Goal: Transaction & Acquisition: Purchase product/service

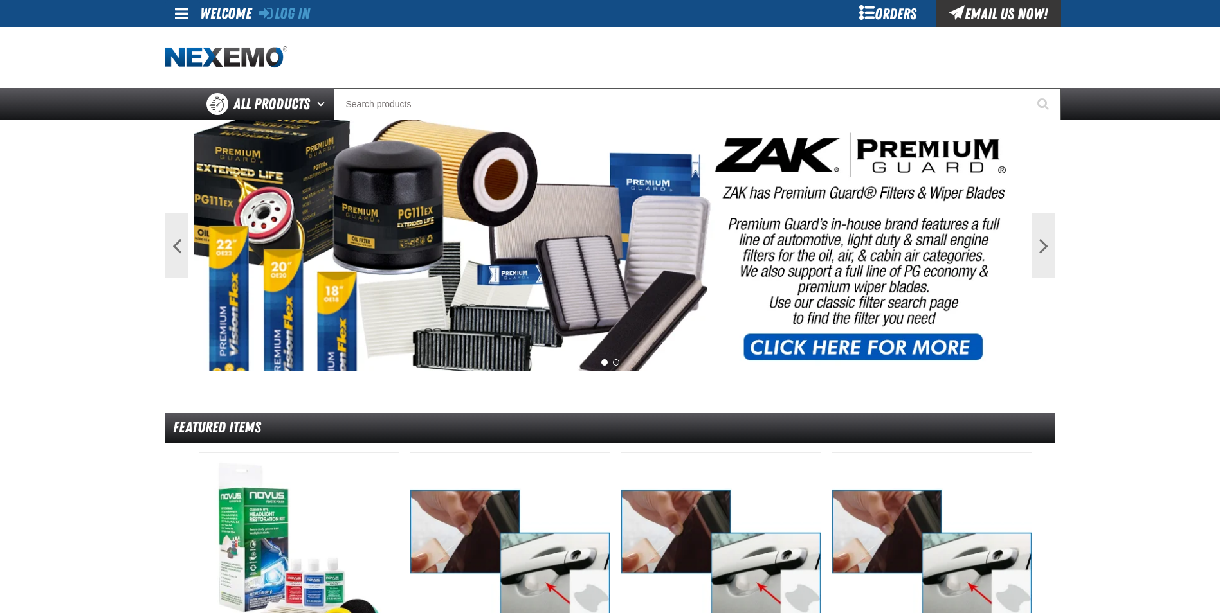
click at [901, 15] on div "Orders" at bounding box center [888, 13] width 96 height 27
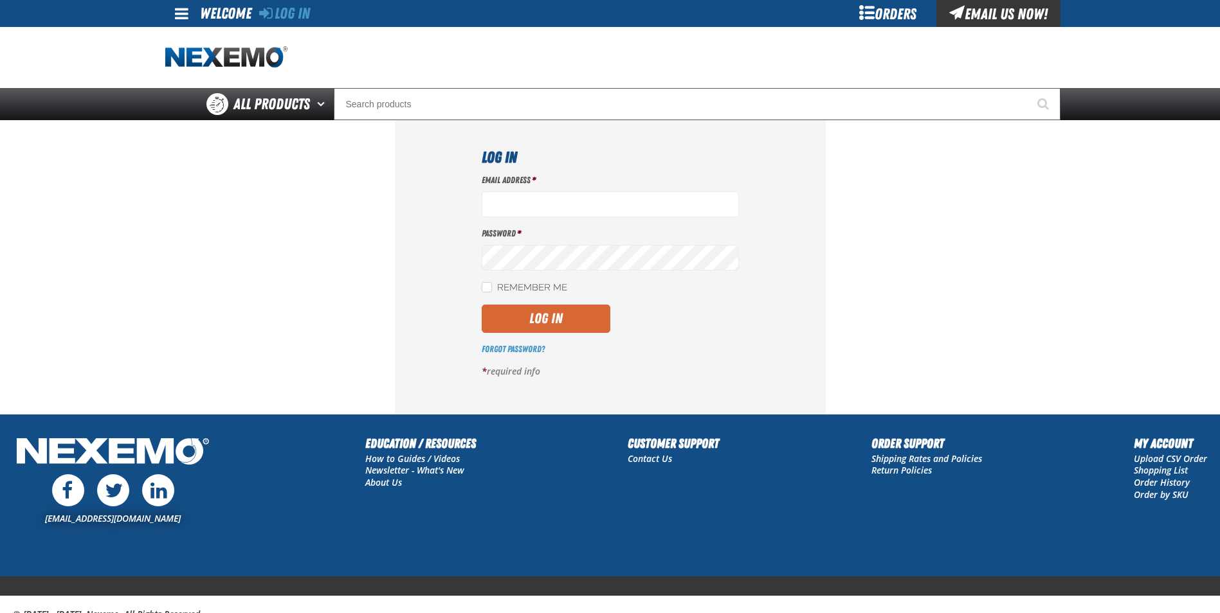
type input "gtorok@vtaig.com"
click at [569, 326] on button "Log In" at bounding box center [546, 319] width 129 height 28
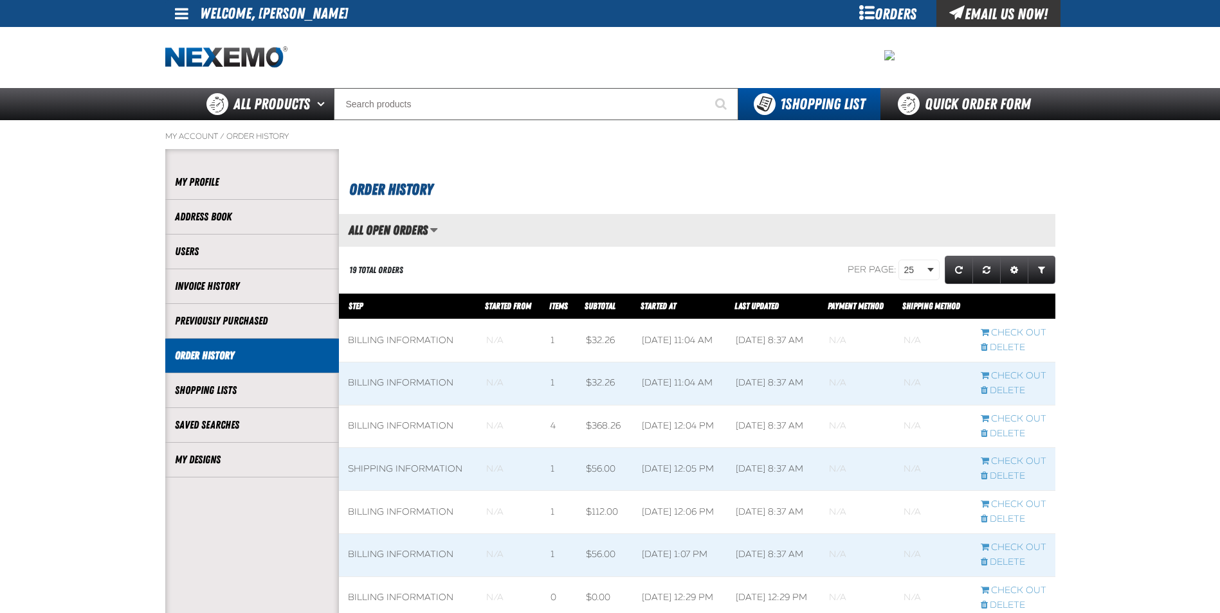
scroll to position [1, 1]
click at [254, 459] on link "My Designs" at bounding box center [252, 460] width 154 height 15
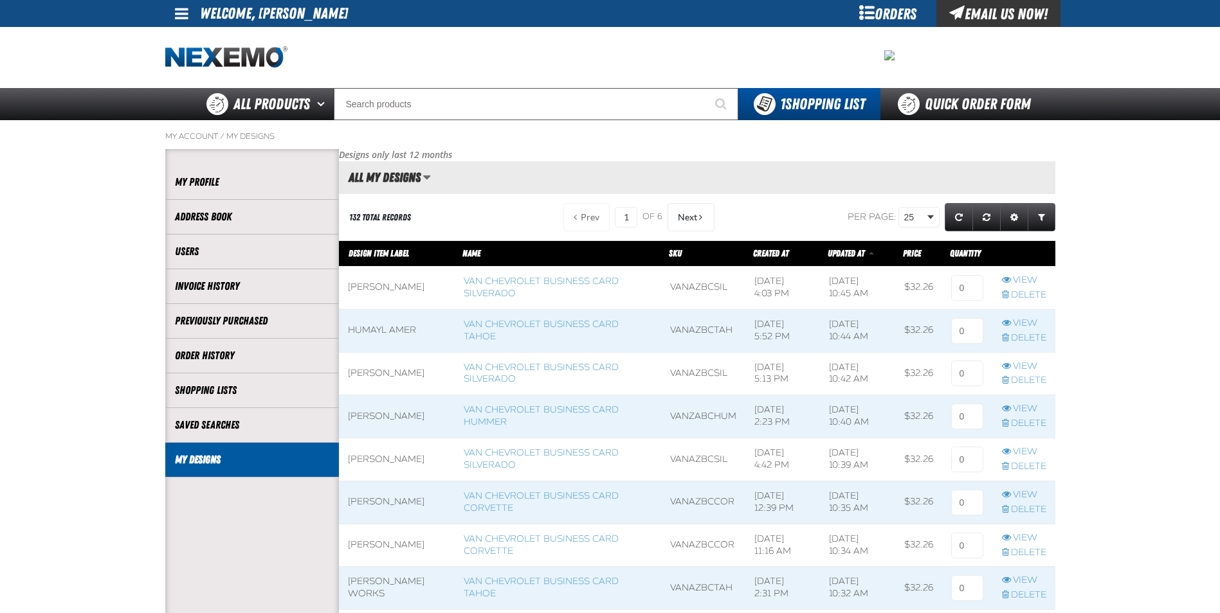
scroll to position [1, 1]
click at [1036, 461] on link "Delete" at bounding box center [1024, 467] width 44 height 12
click at [1030, 548] on link "Delete" at bounding box center [1024, 553] width 44 height 12
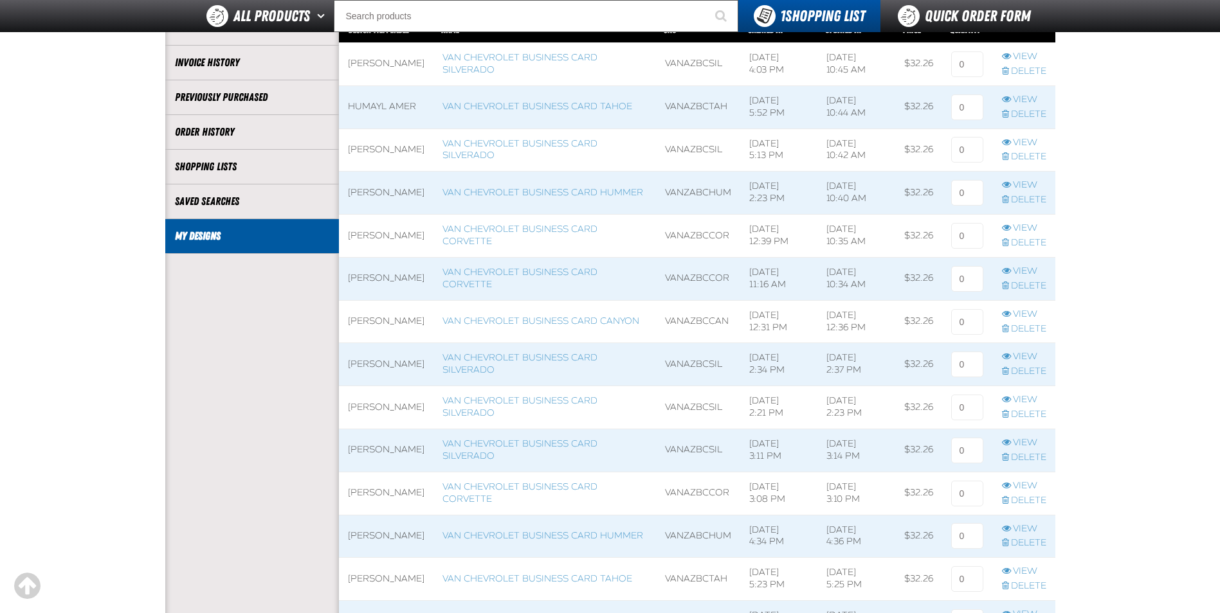
scroll to position [193, 0]
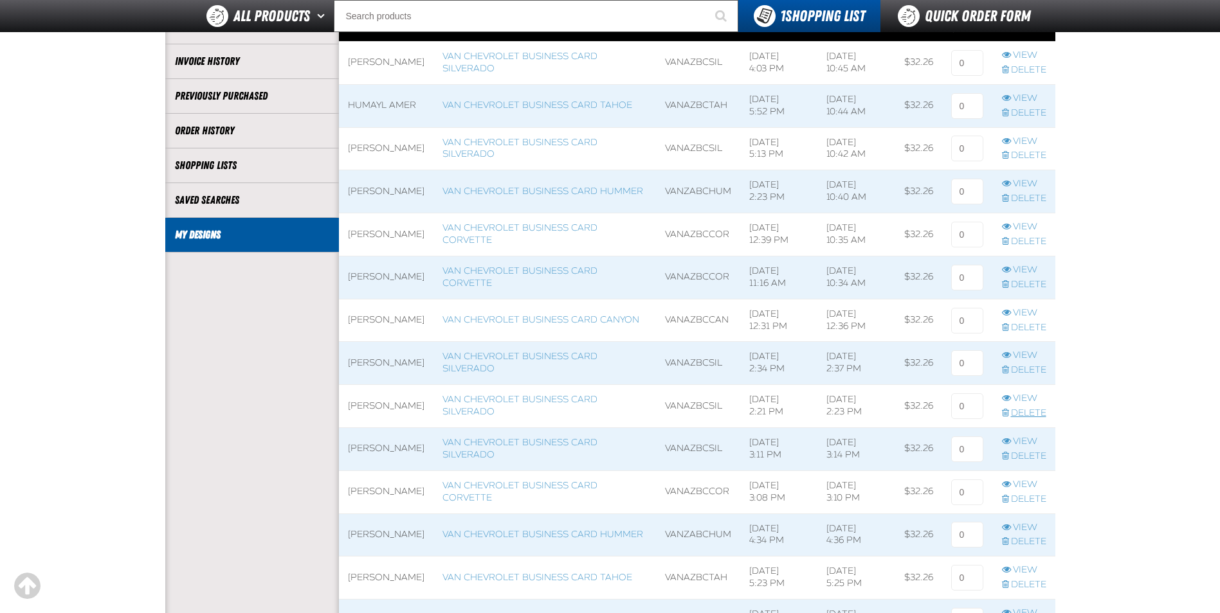
click at [1034, 409] on link "Delete" at bounding box center [1024, 414] width 44 height 12
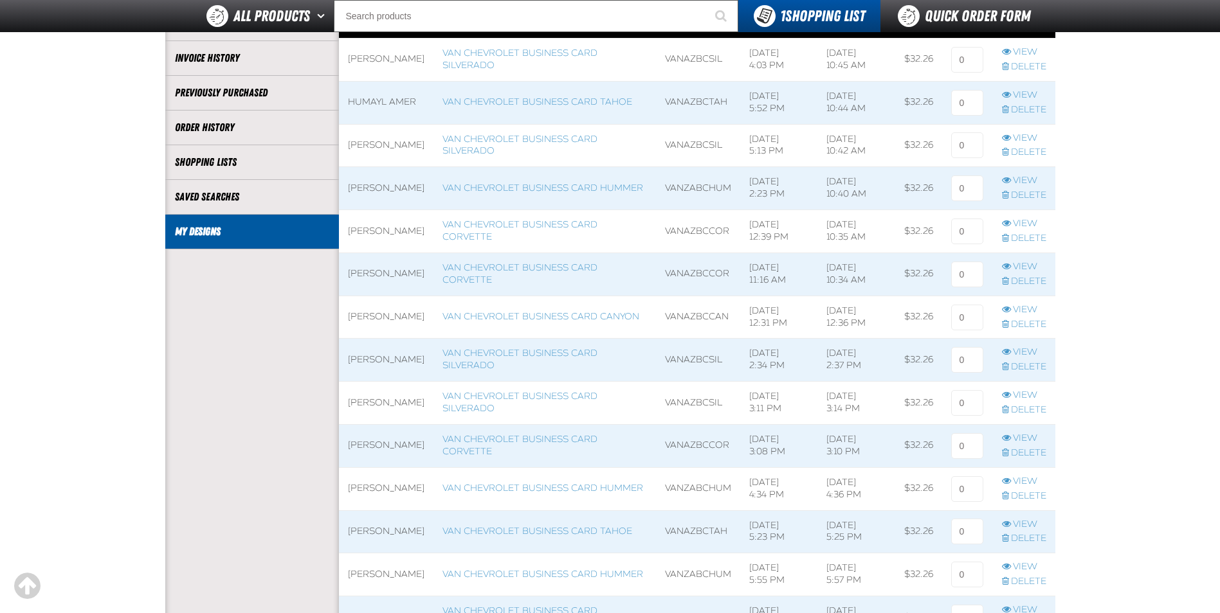
scroll to position [257, 0]
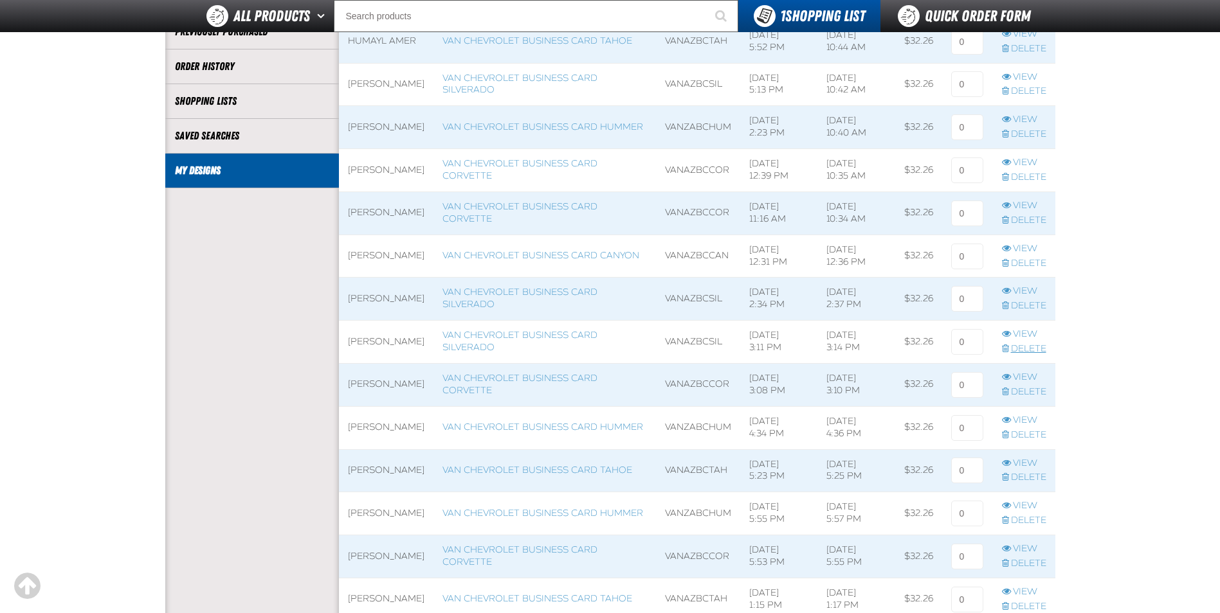
click at [1036, 346] on link "Delete" at bounding box center [1024, 349] width 44 height 12
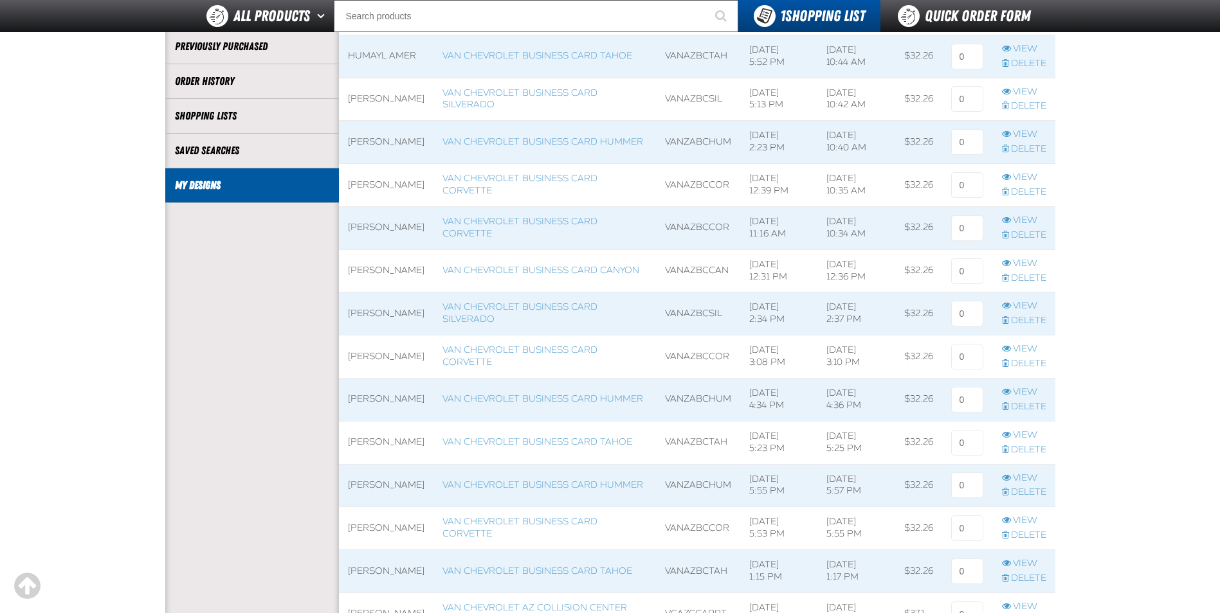
scroll to position [257, 0]
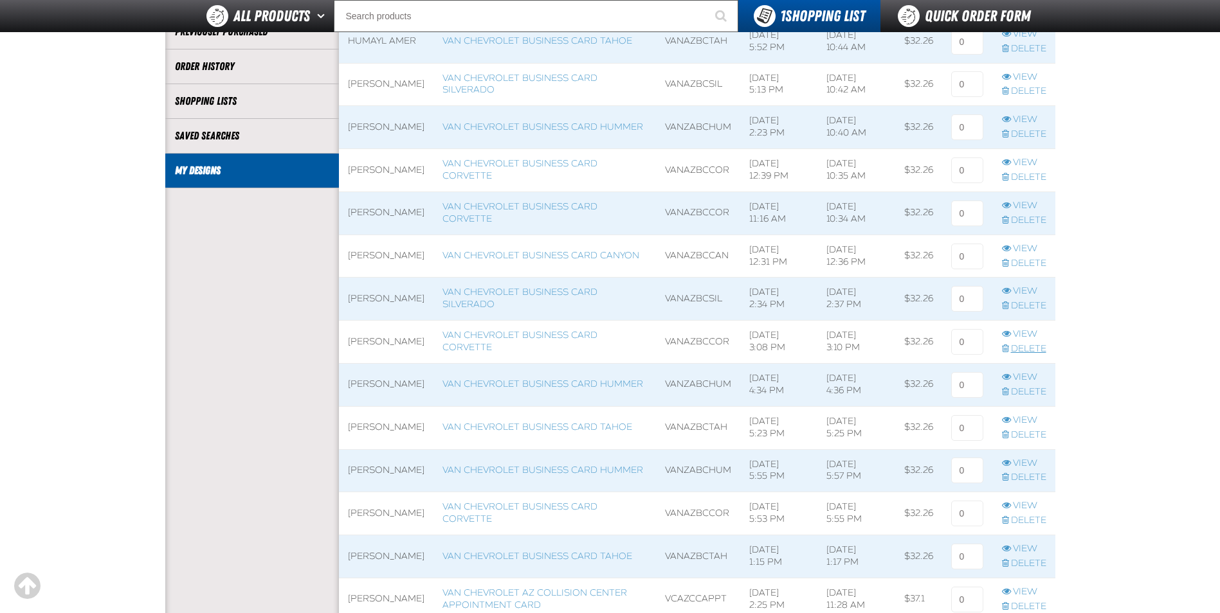
click at [1028, 348] on link "Delete" at bounding box center [1024, 349] width 44 height 12
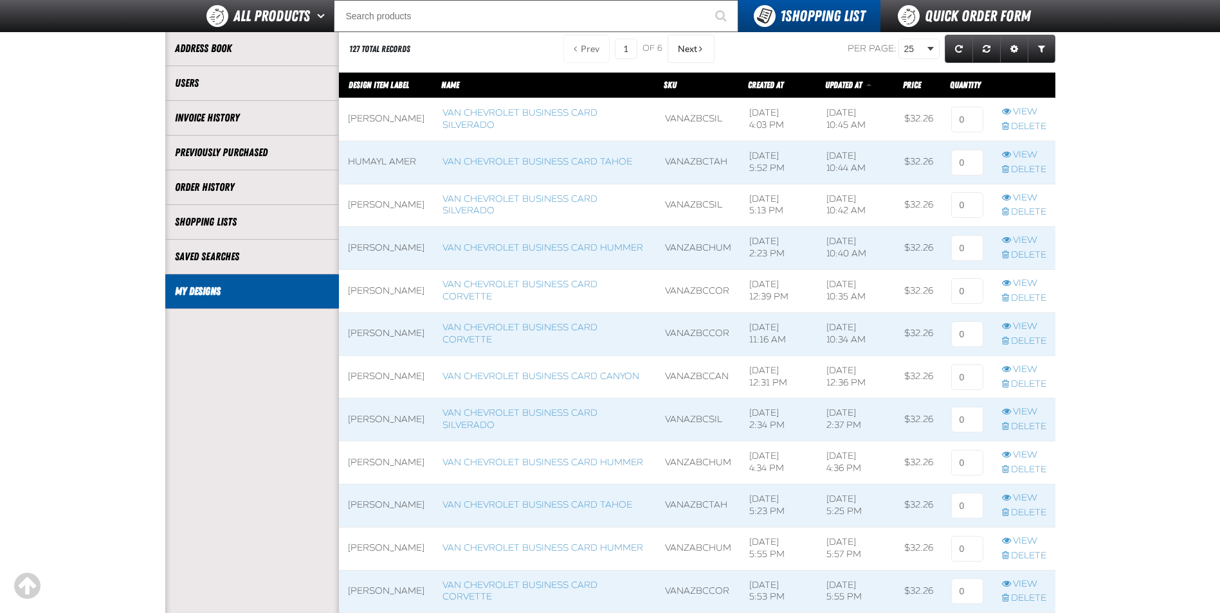
scroll to position [193, 0]
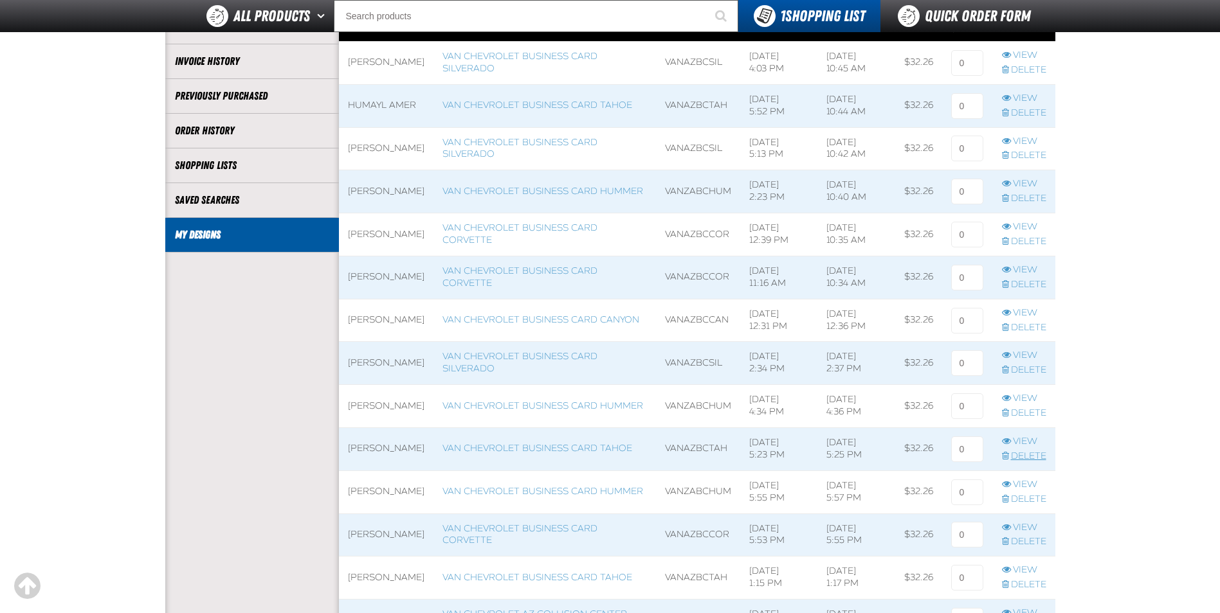
click at [1018, 459] on link "Delete" at bounding box center [1024, 457] width 44 height 12
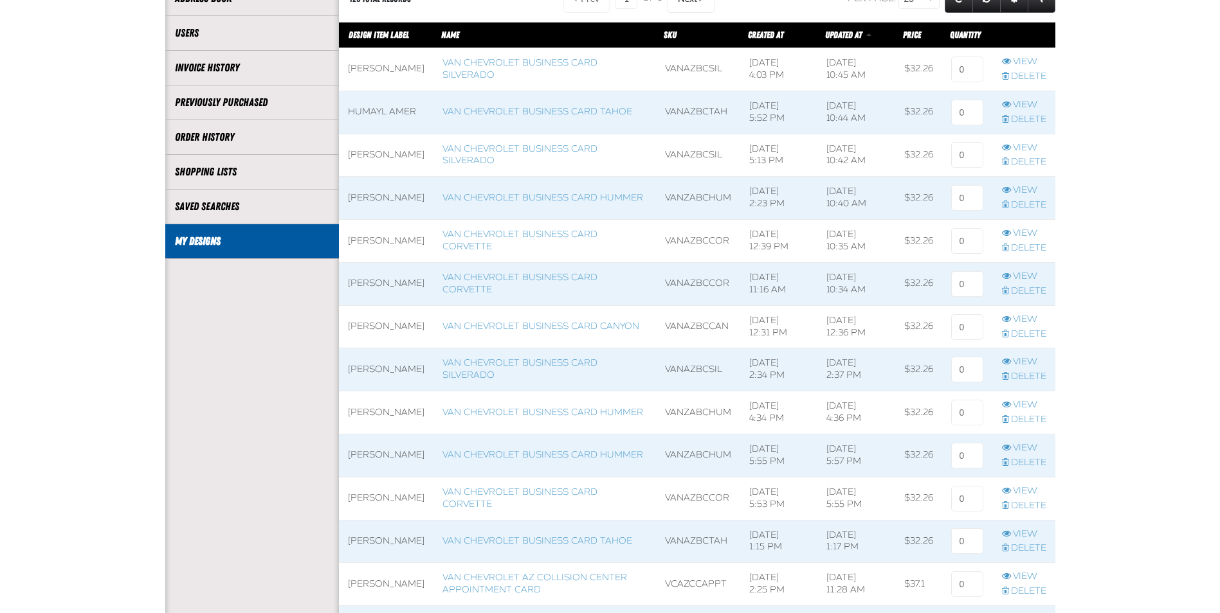
scroll to position [257, 0]
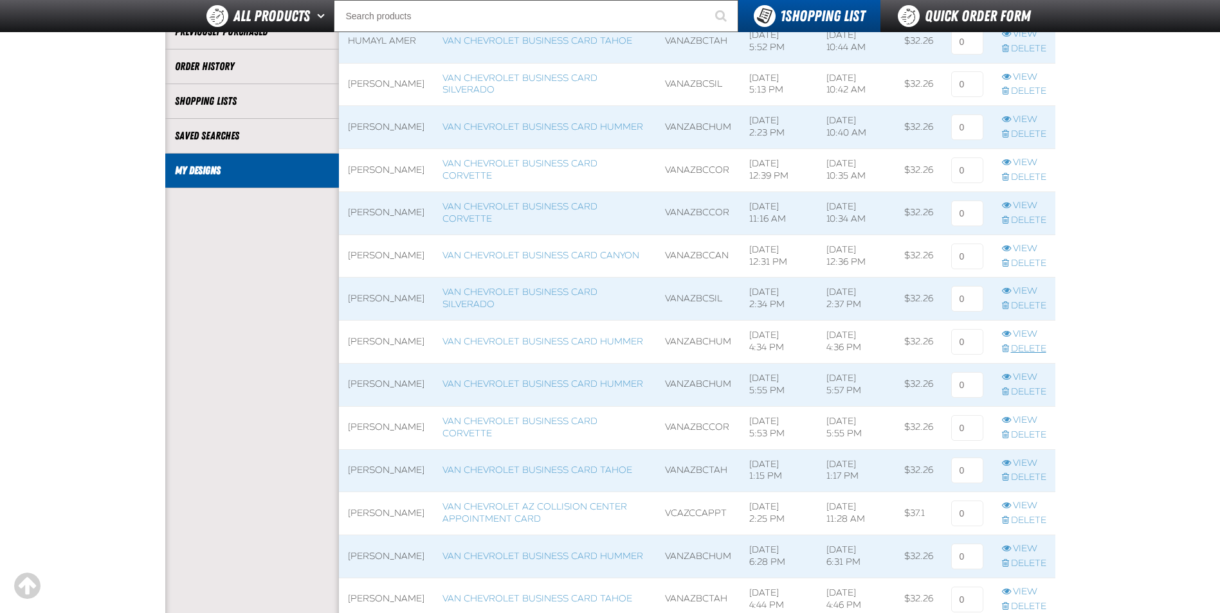
click at [1024, 348] on link "Delete" at bounding box center [1024, 349] width 44 height 12
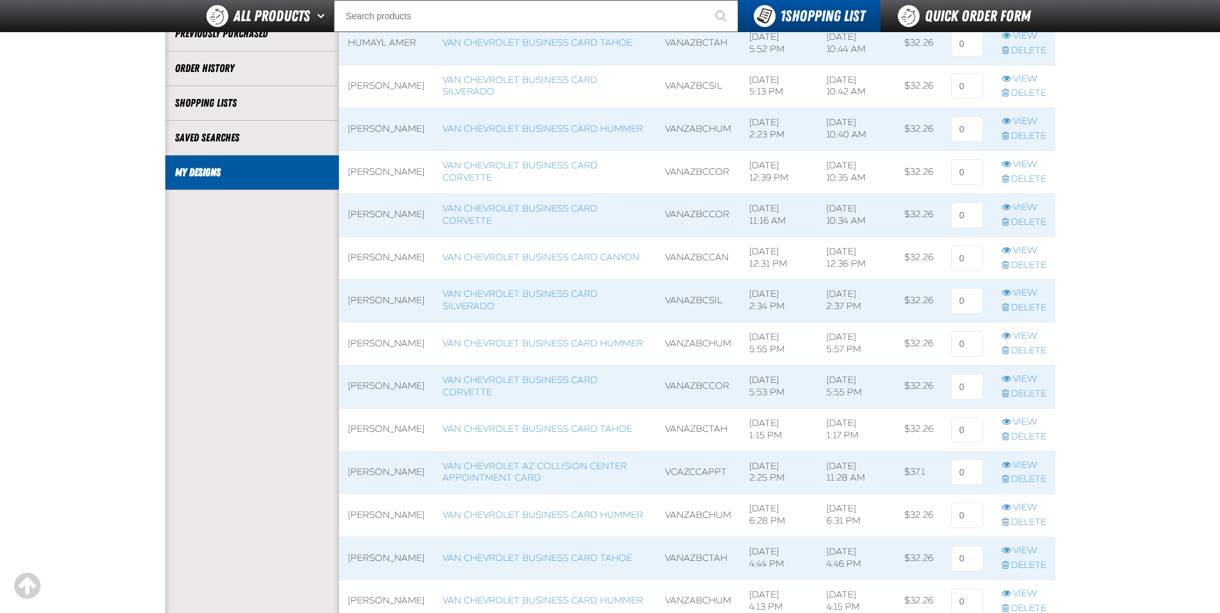
scroll to position [257, 0]
click at [1027, 347] on link "Delete" at bounding box center [1024, 349] width 44 height 12
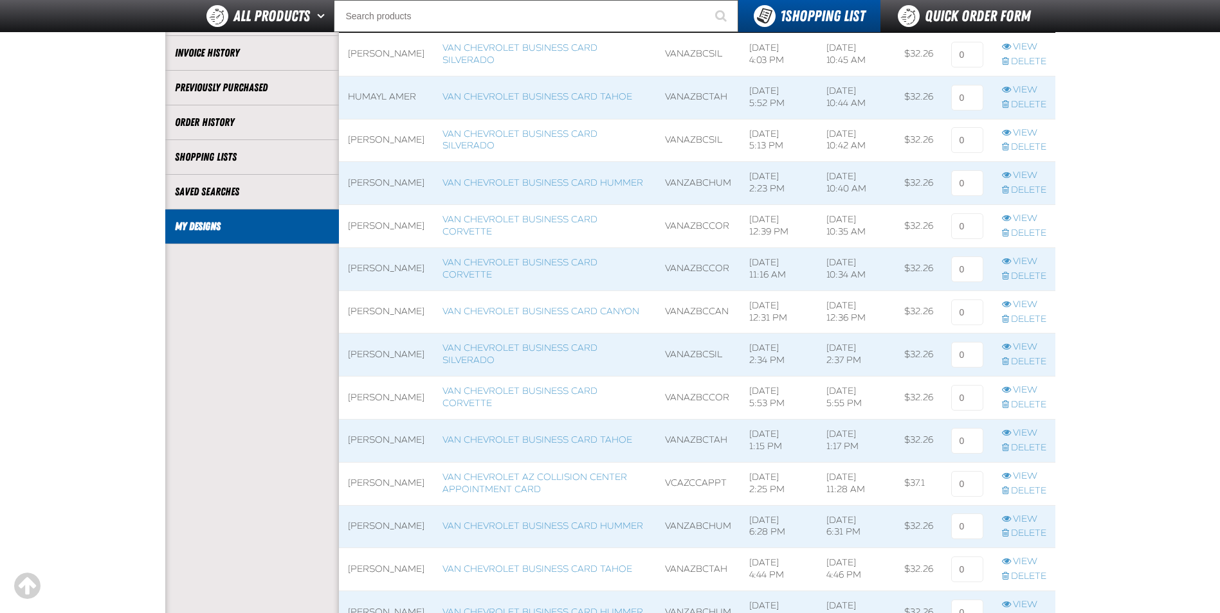
scroll to position [257, 0]
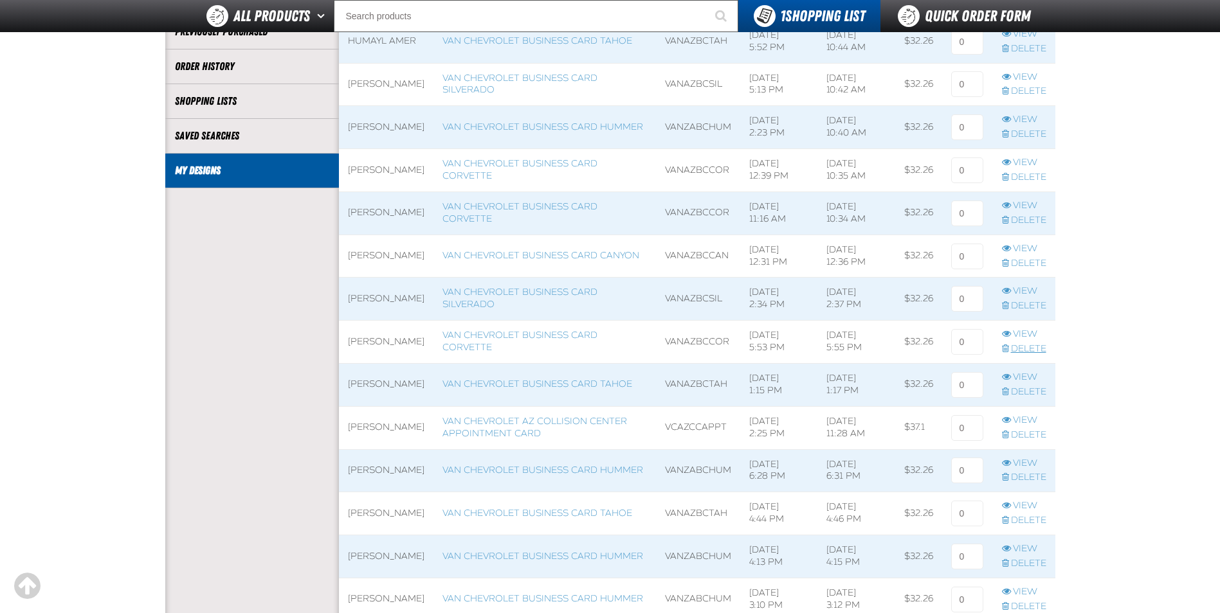
click at [1029, 348] on link "Delete" at bounding box center [1024, 349] width 44 height 12
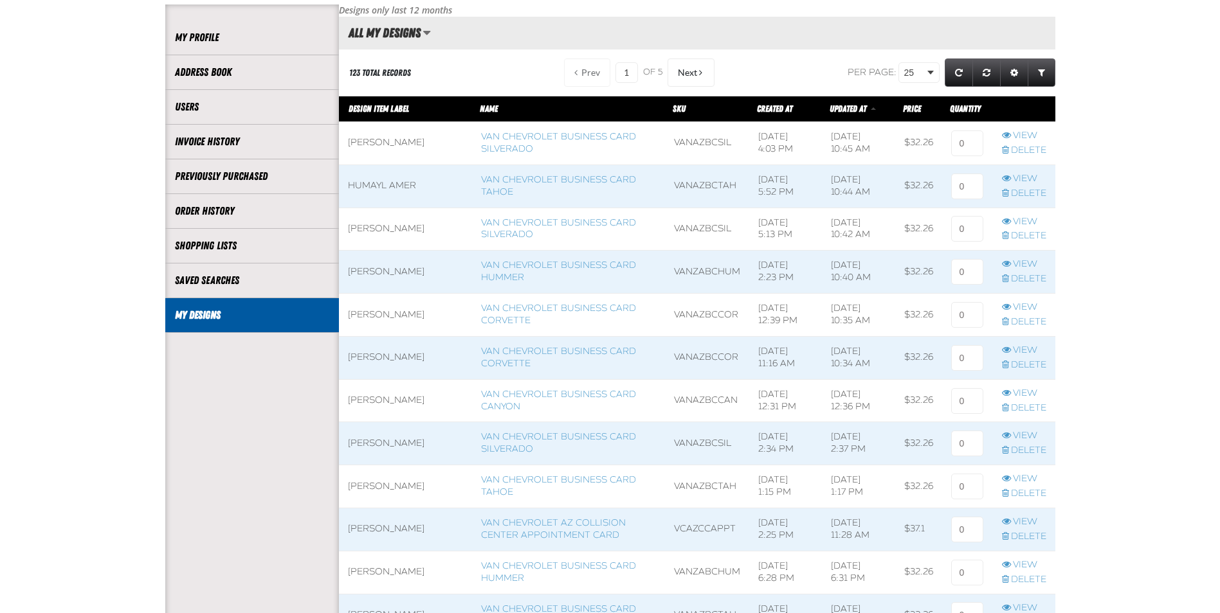
scroll to position [257, 0]
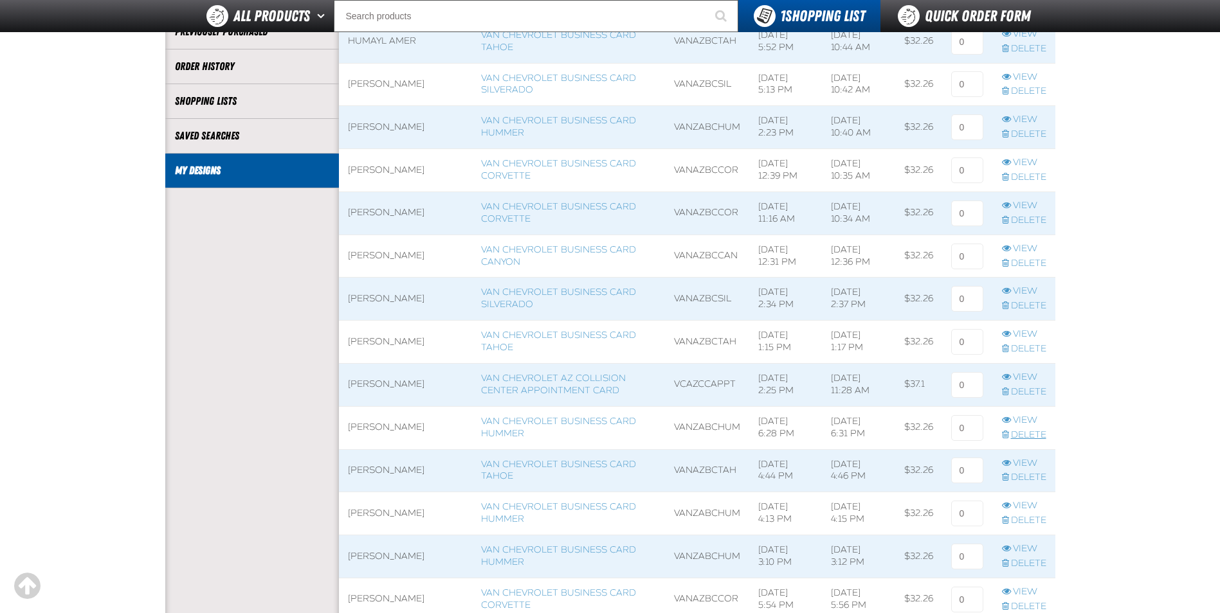
click at [1033, 436] on link "Delete" at bounding box center [1024, 435] width 44 height 12
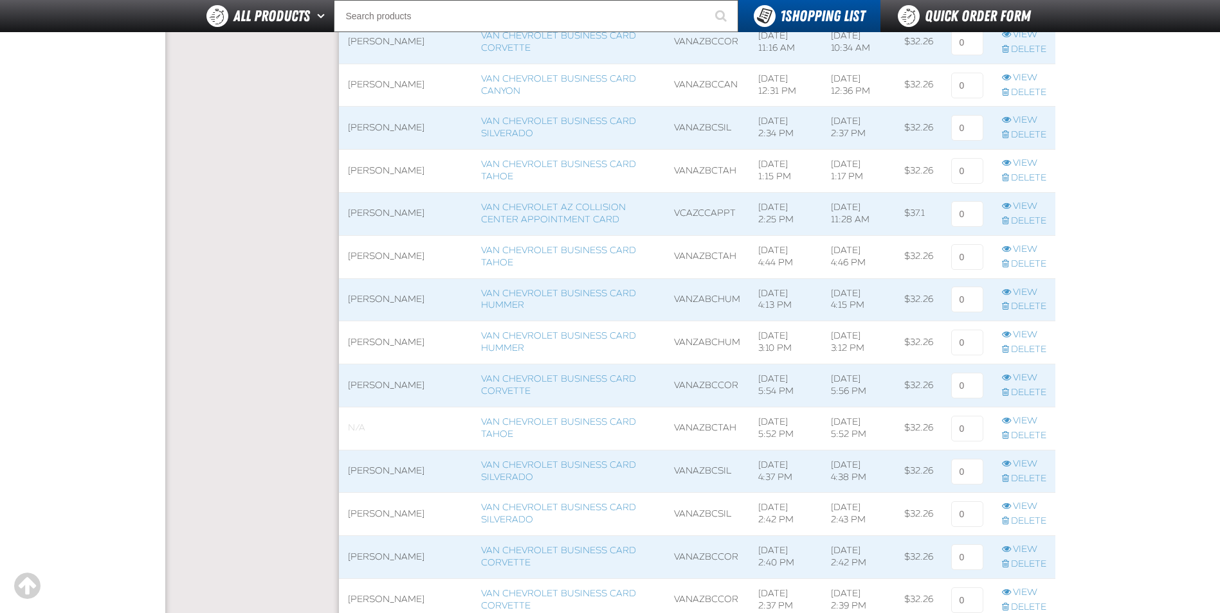
scroll to position [450, 0]
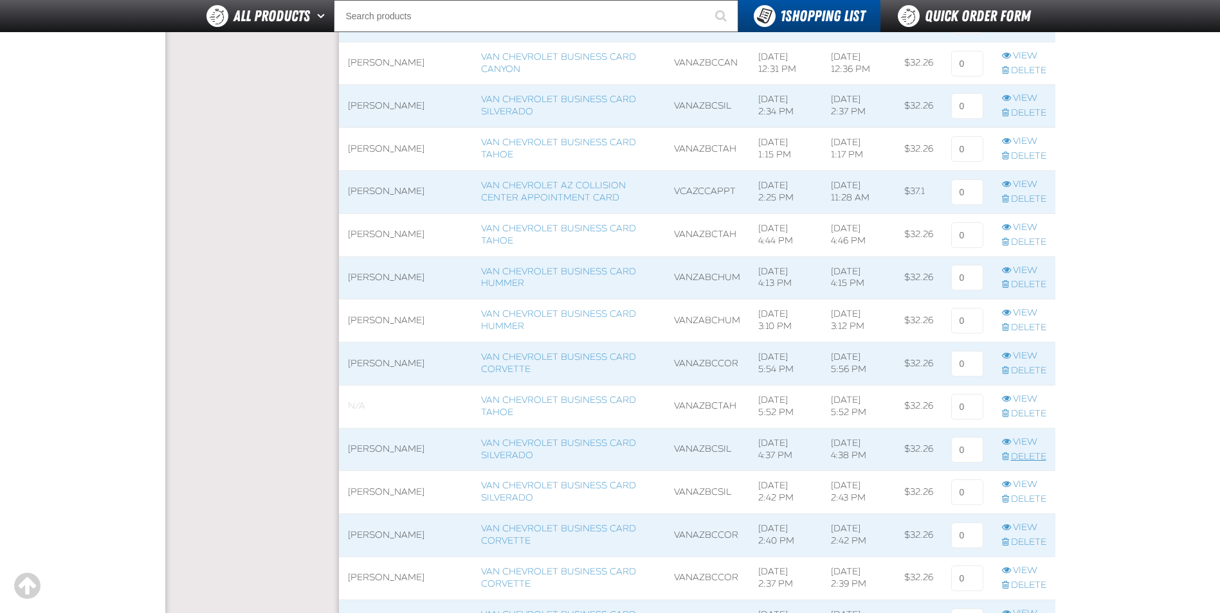
click at [1033, 455] on link "Delete" at bounding box center [1024, 457] width 44 height 12
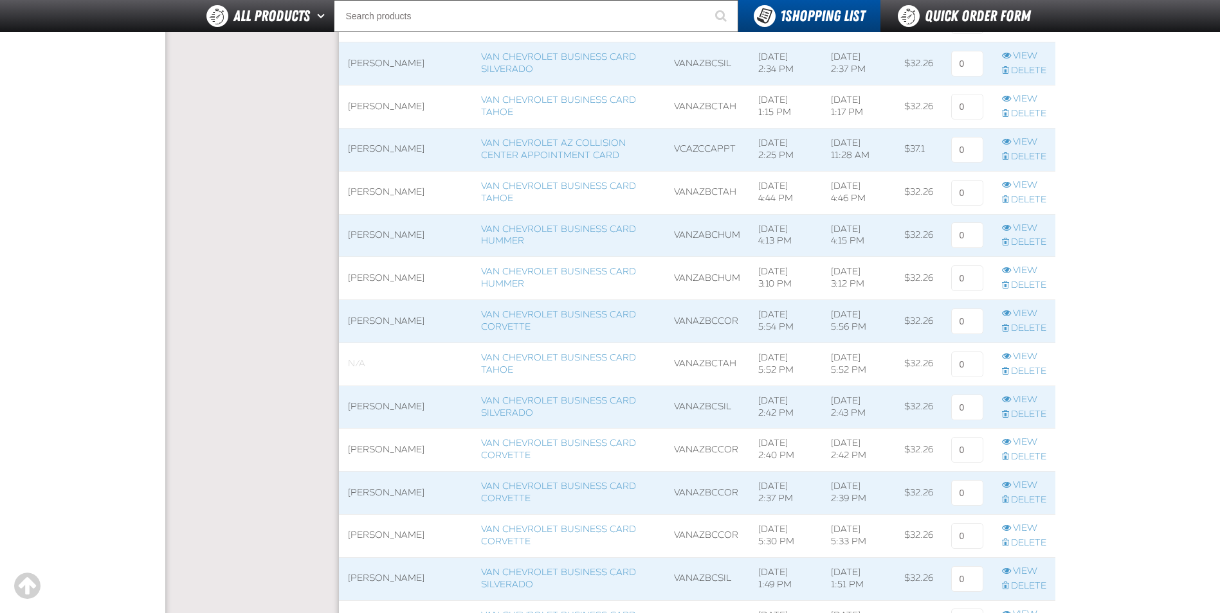
scroll to position [514, 0]
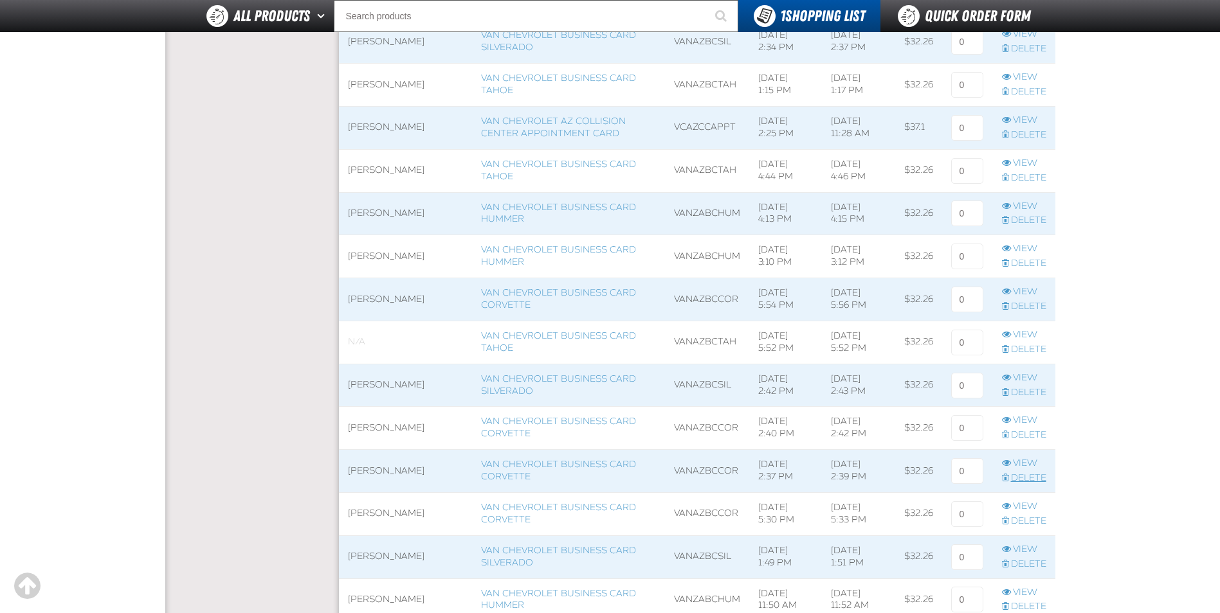
click at [1034, 474] on link "Delete" at bounding box center [1024, 479] width 44 height 12
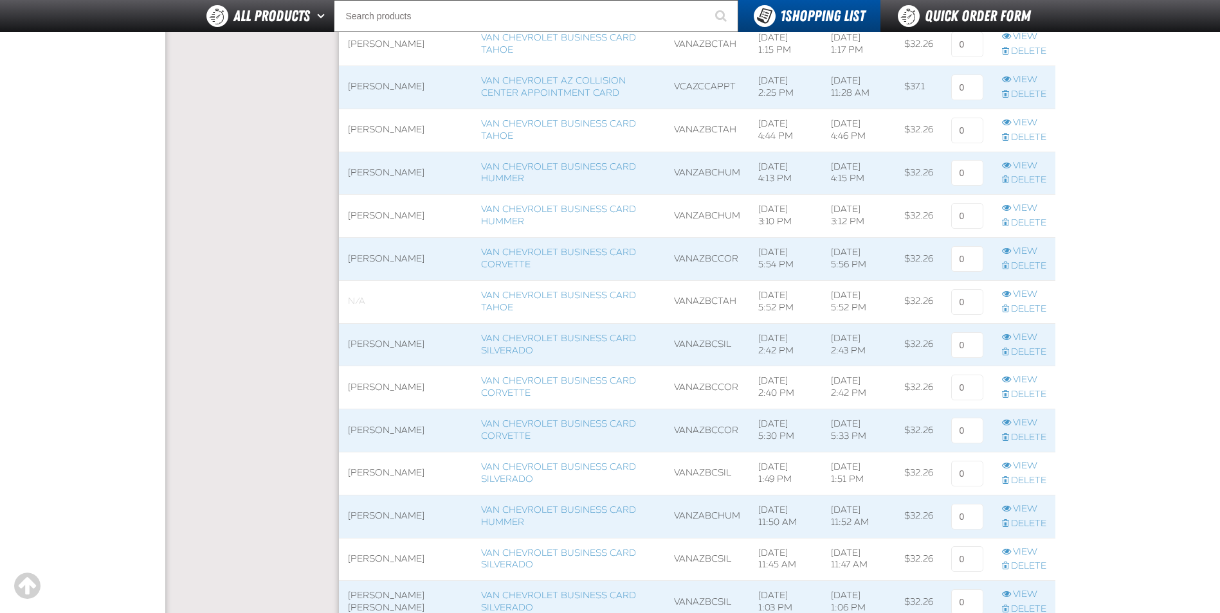
scroll to position [579, 0]
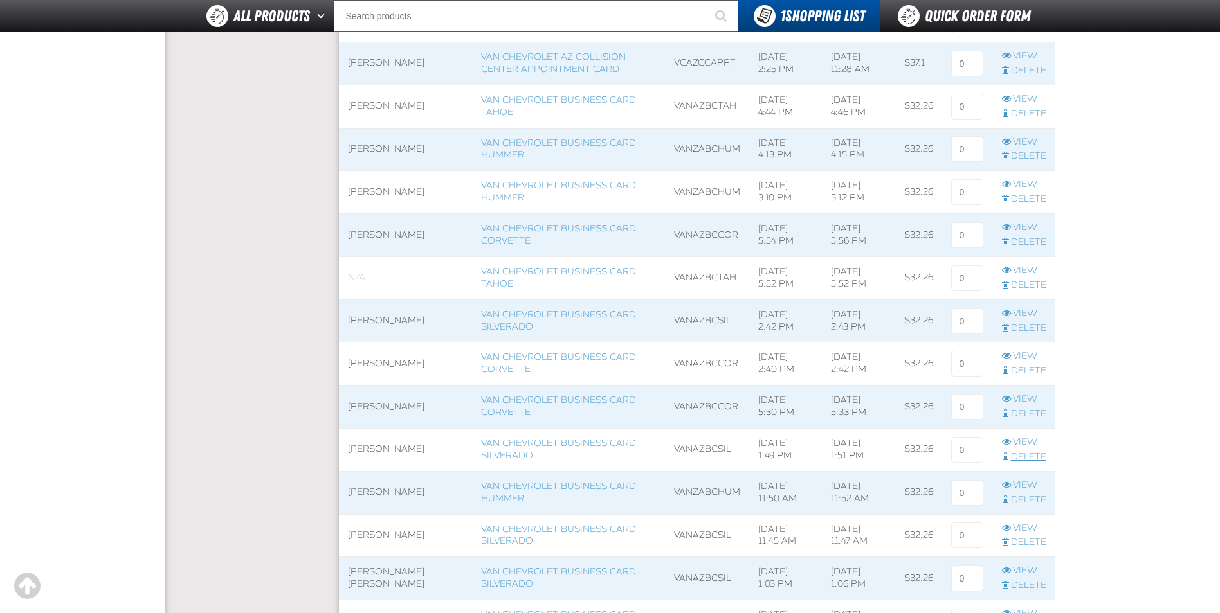
click at [1034, 456] on link "Delete" at bounding box center [1024, 457] width 44 height 12
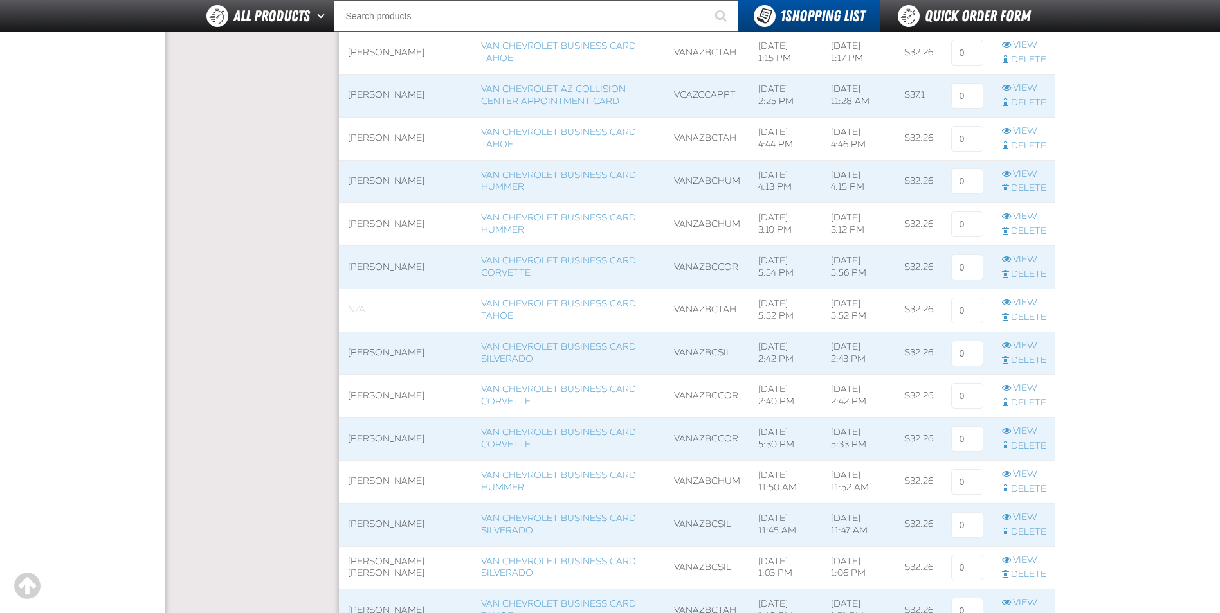
scroll to position [579, 0]
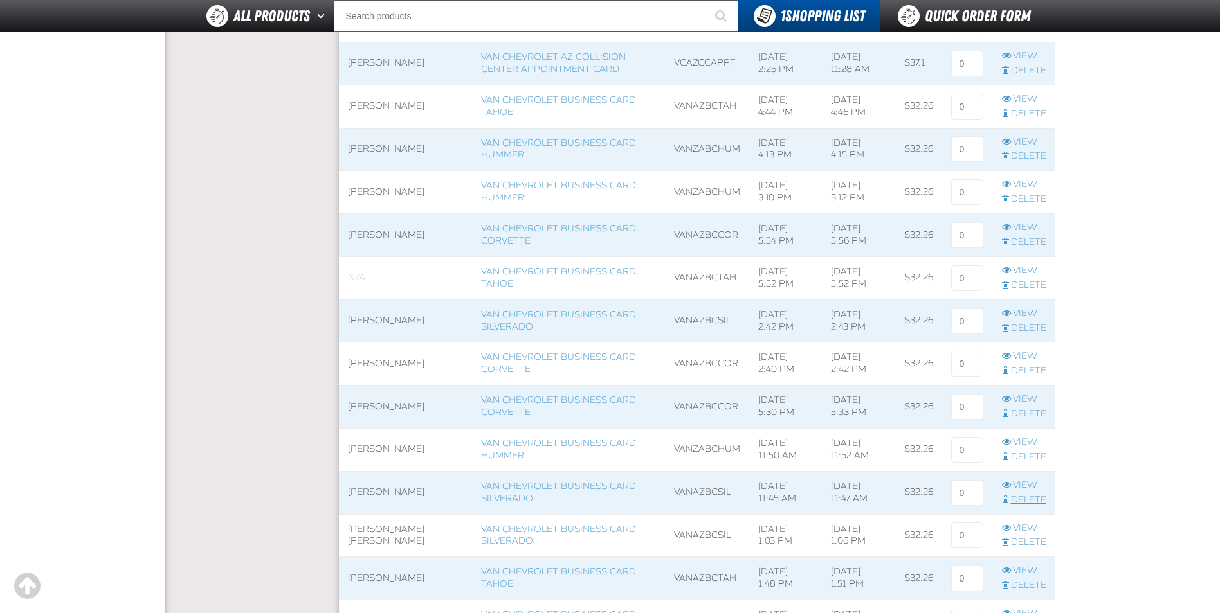
click at [1039, 496] on link "Delete" at bounding box center [1024, 500] width 44 height 12
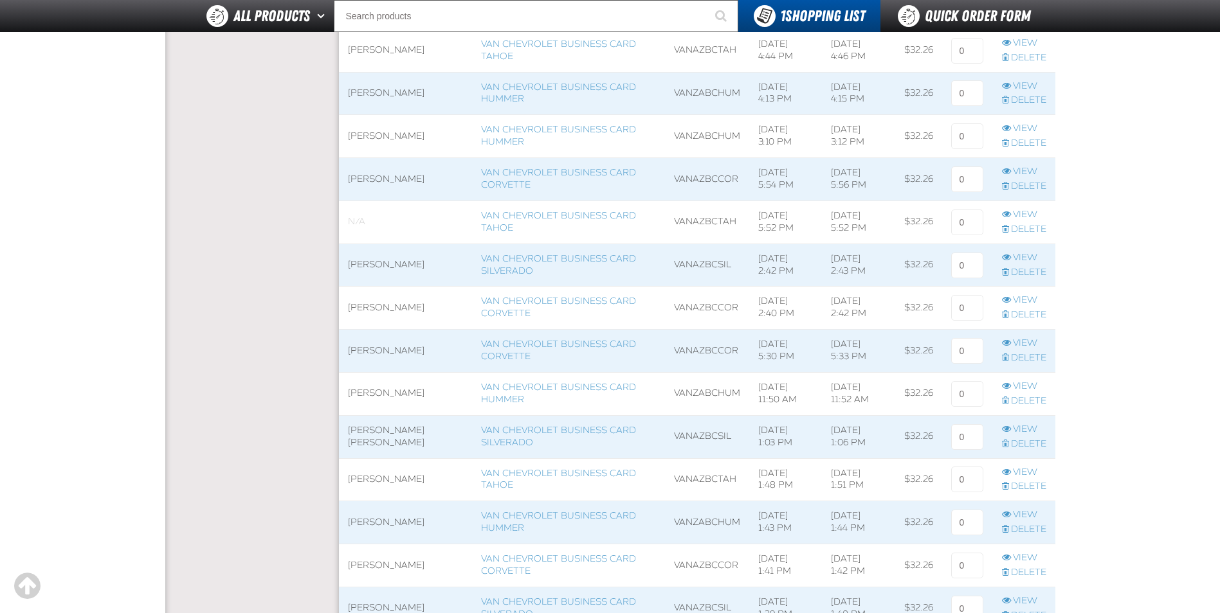
scroll to position [643, 0]
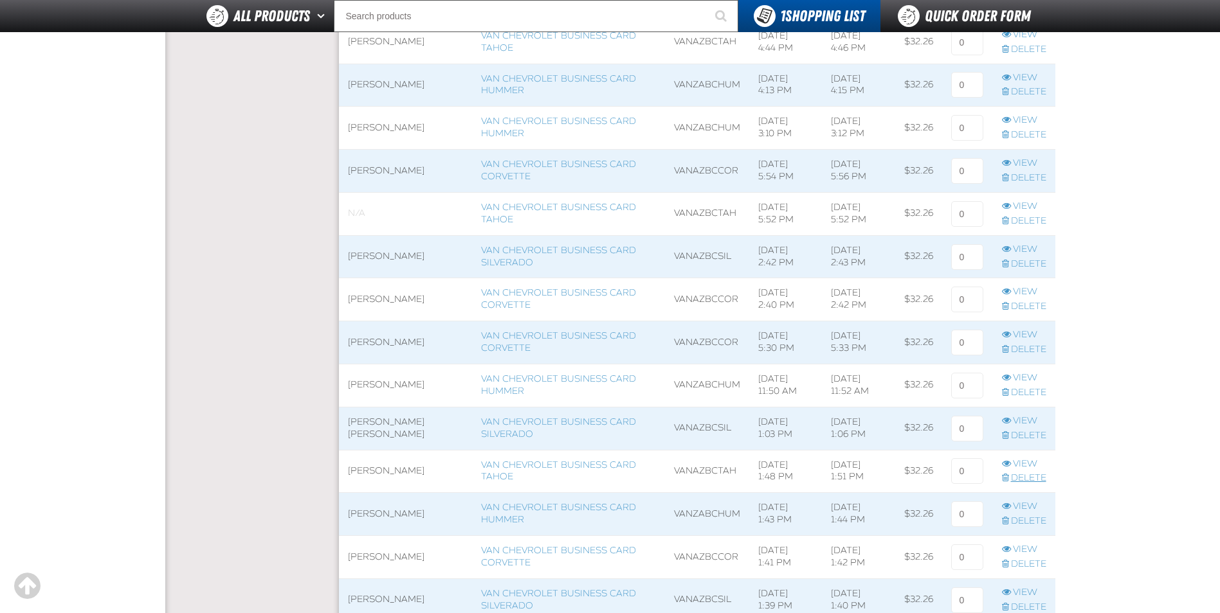
click at [1037, 482] on link "Delete" at bounding box center [1024, 479] width 44 height 12
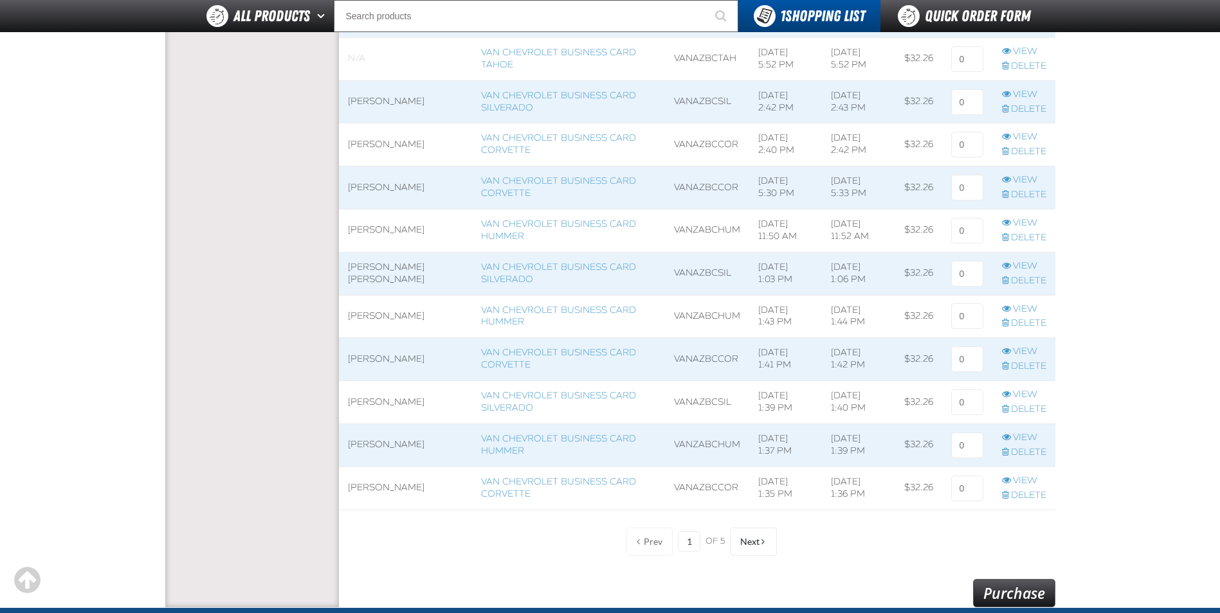
scroll to position [836, 0]
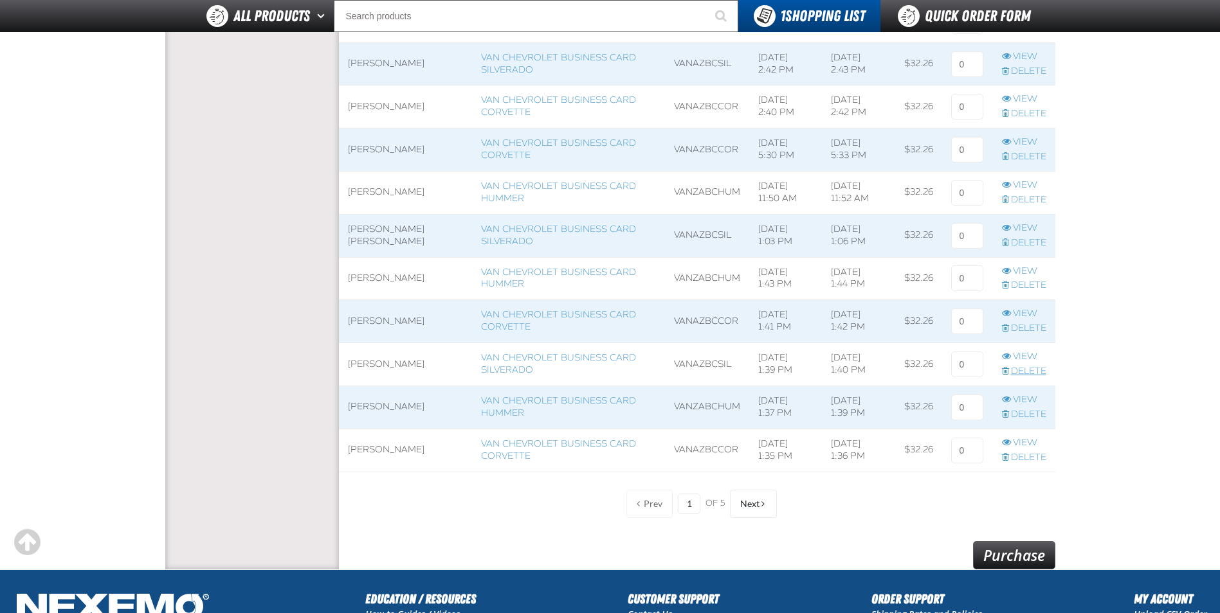
click at [1024, 372] on link "Delete" at bounding box center [1024, 372] width 44 height 12
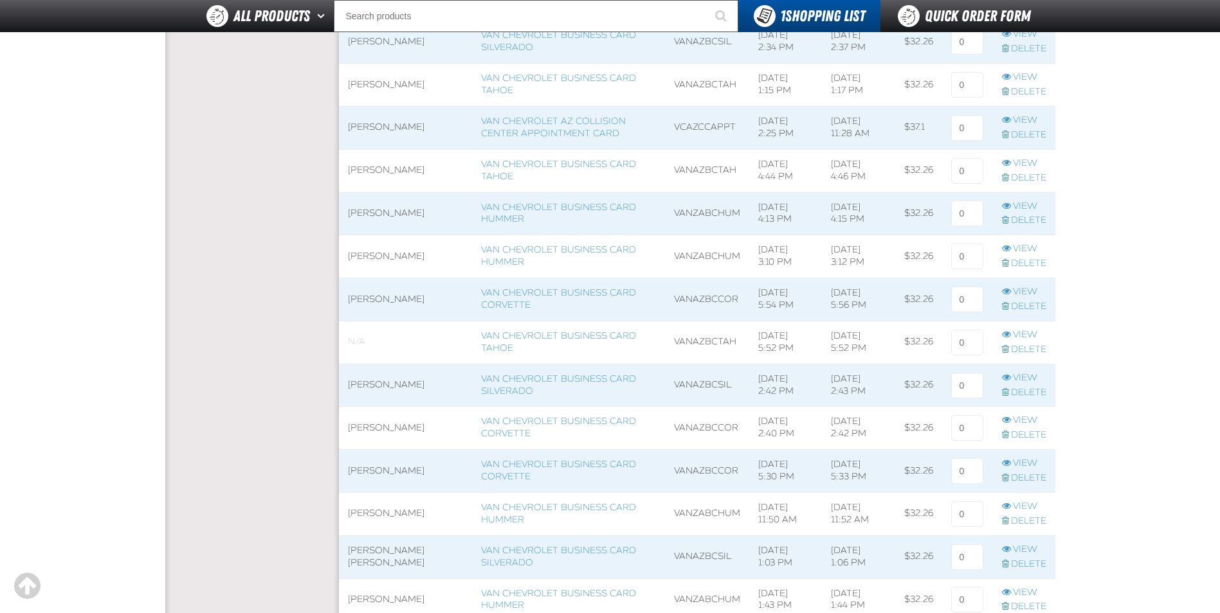
scroll to position [964, 0]
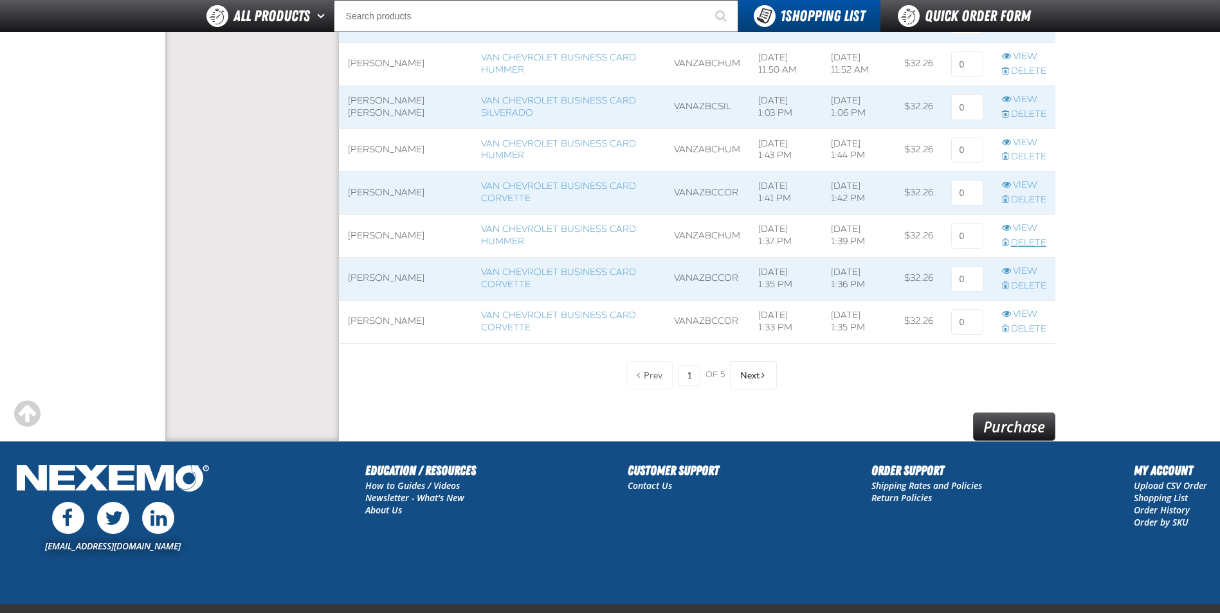
click at [1022, 242] on link "Delete" at bounding box center [1024, 243] width 44 height 12
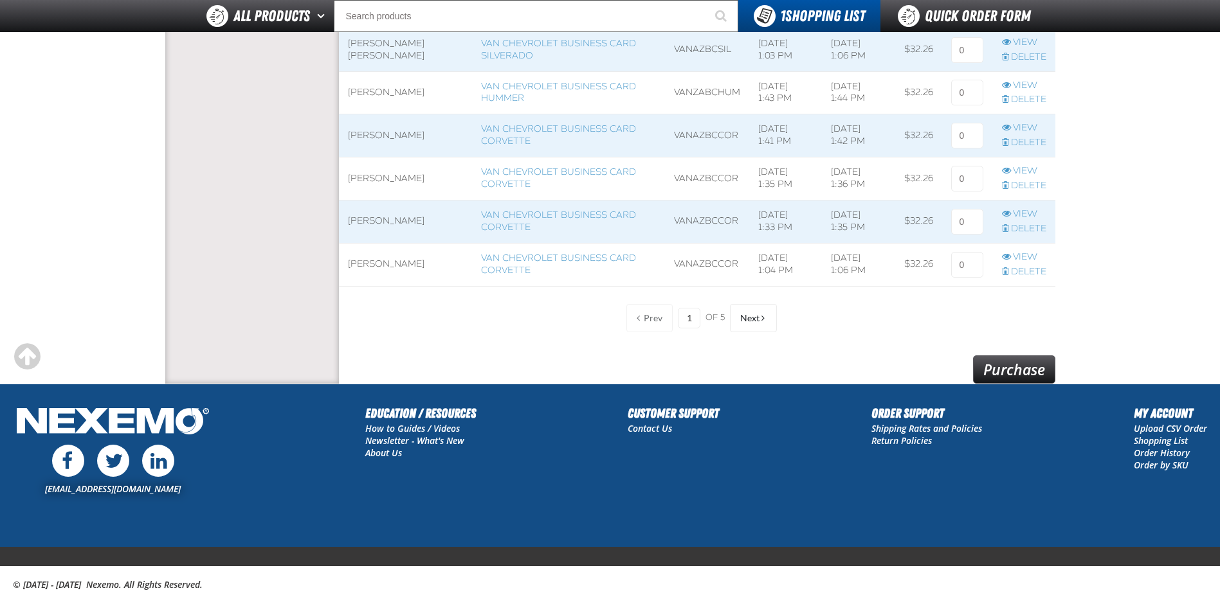
scroll to position [1029, 0]
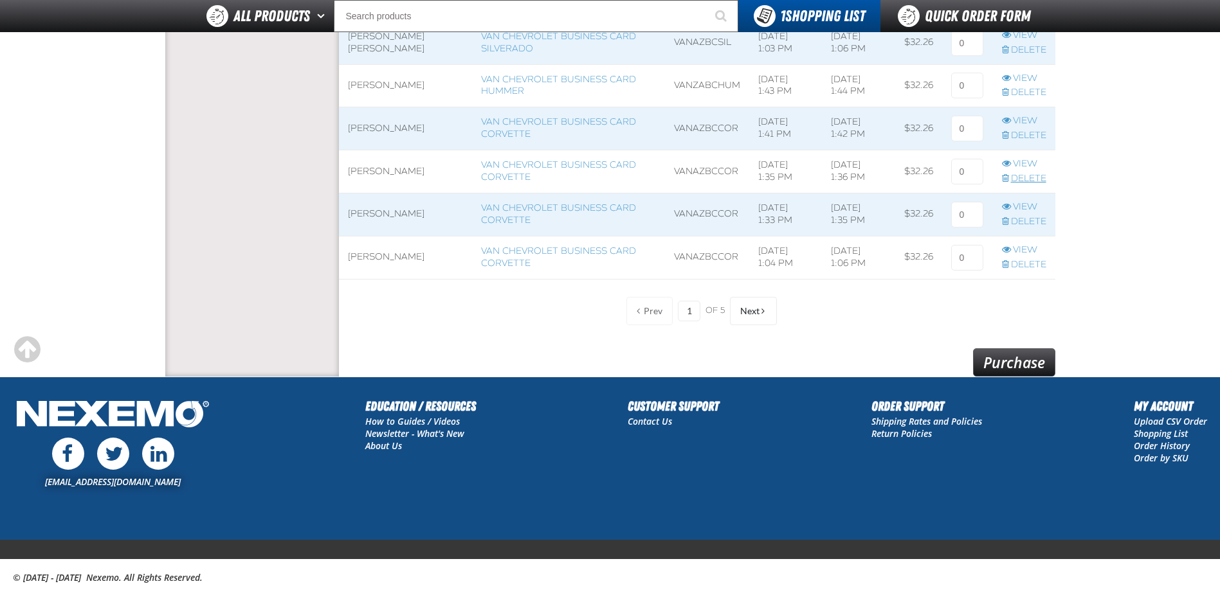
click at [1020, 177] on link "Delete" at bounding box center [1024, 179] width 44 height 12
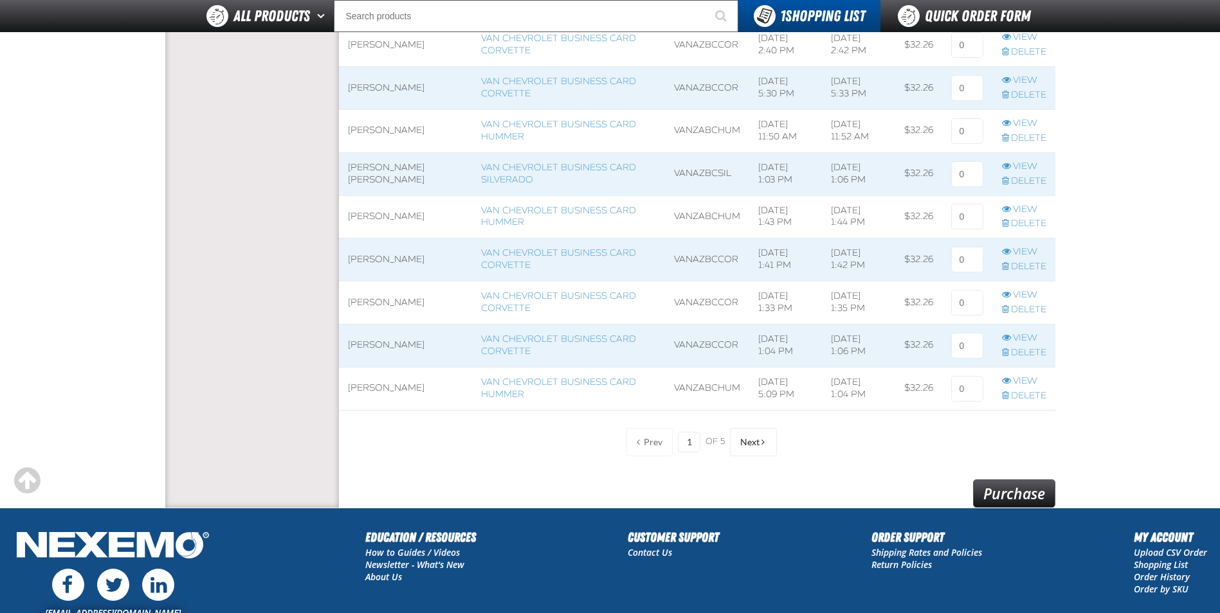
scroll to position [900, 0]
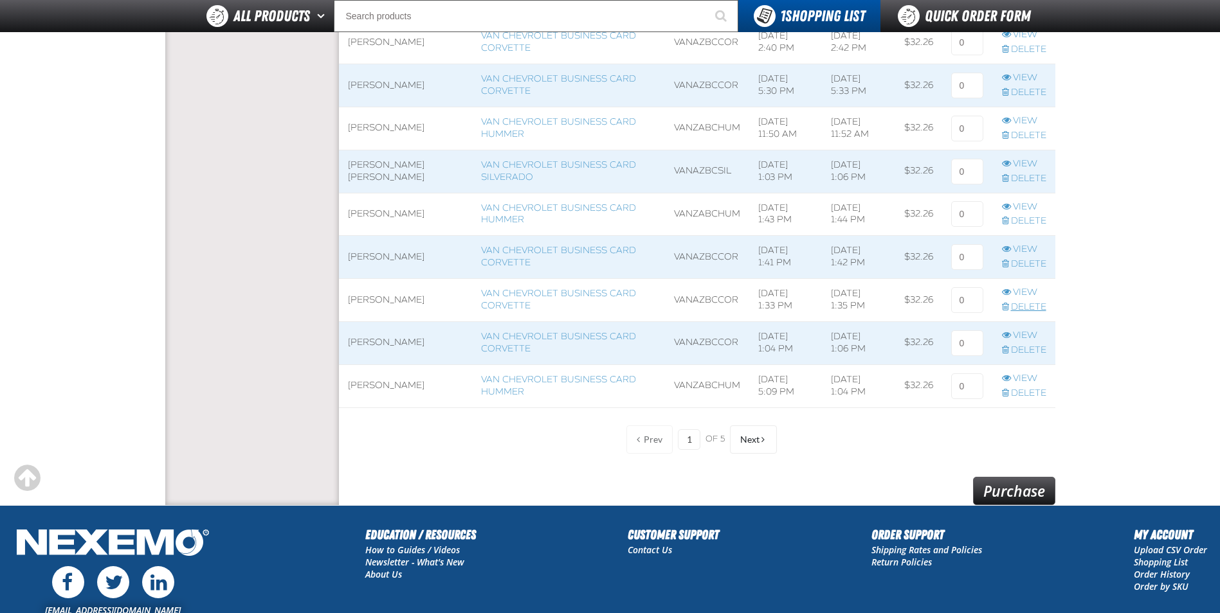
click at [1023, 309] on link "Delete" at bounding box center [1024, 308] width 44 height 12
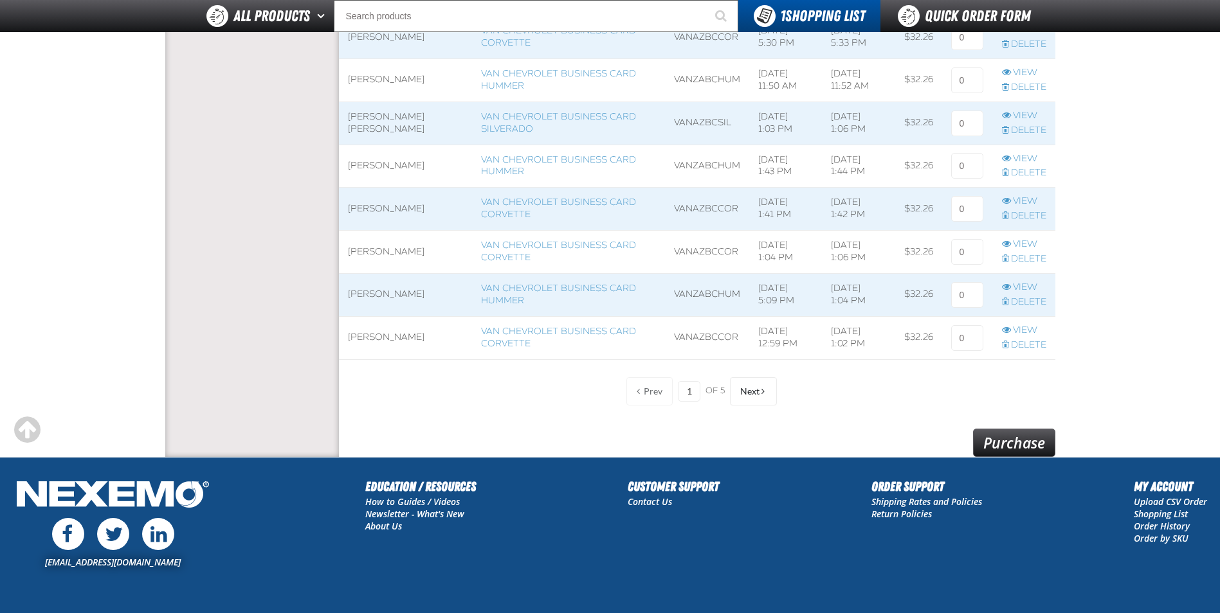
scroll to position [964, 0]
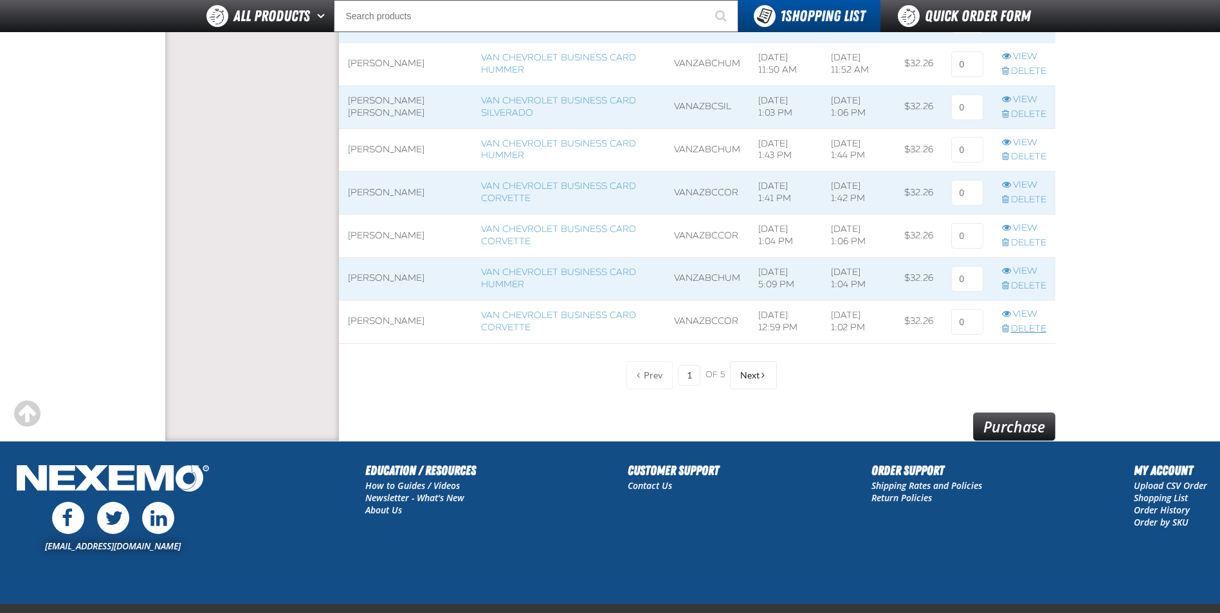
click at [1024, 330] on link "Delete" at bounding box center [1024, 329] width 44 height 12
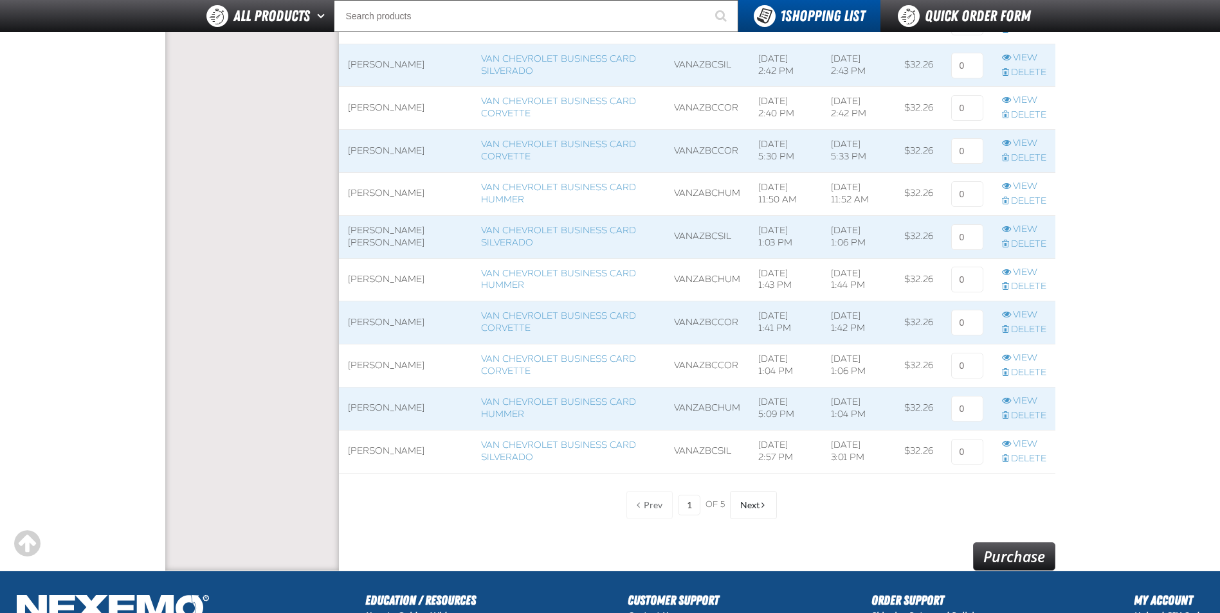
scroll to position [836, 0]
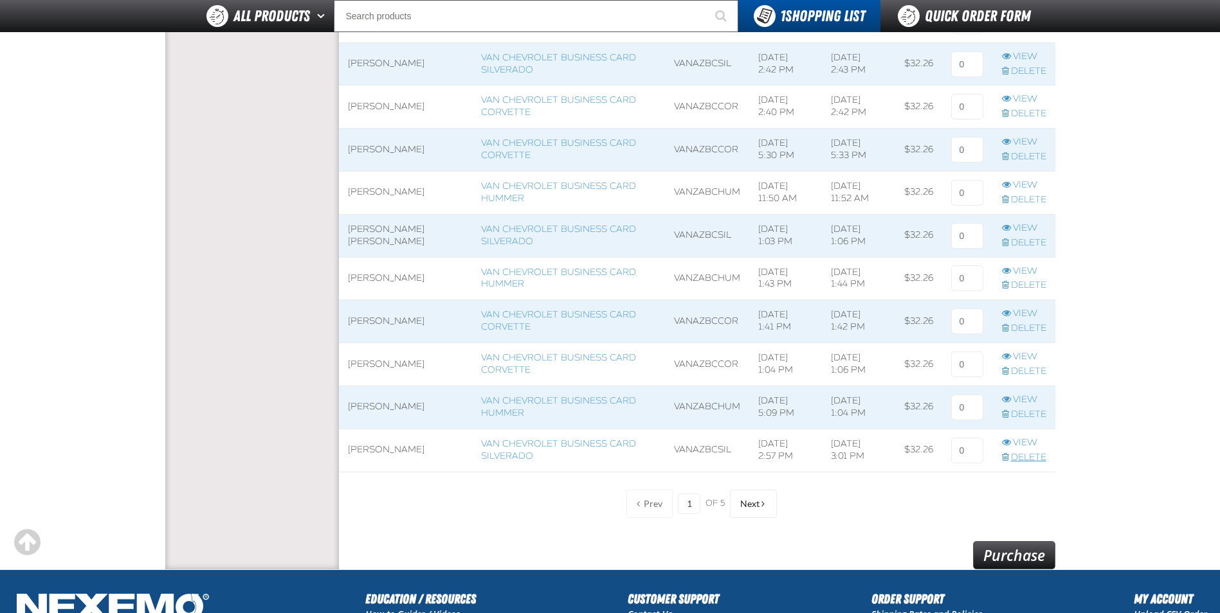
click at [1019, 453] on link "Delete" at bounding box center [1024, 458] width 44 height 12
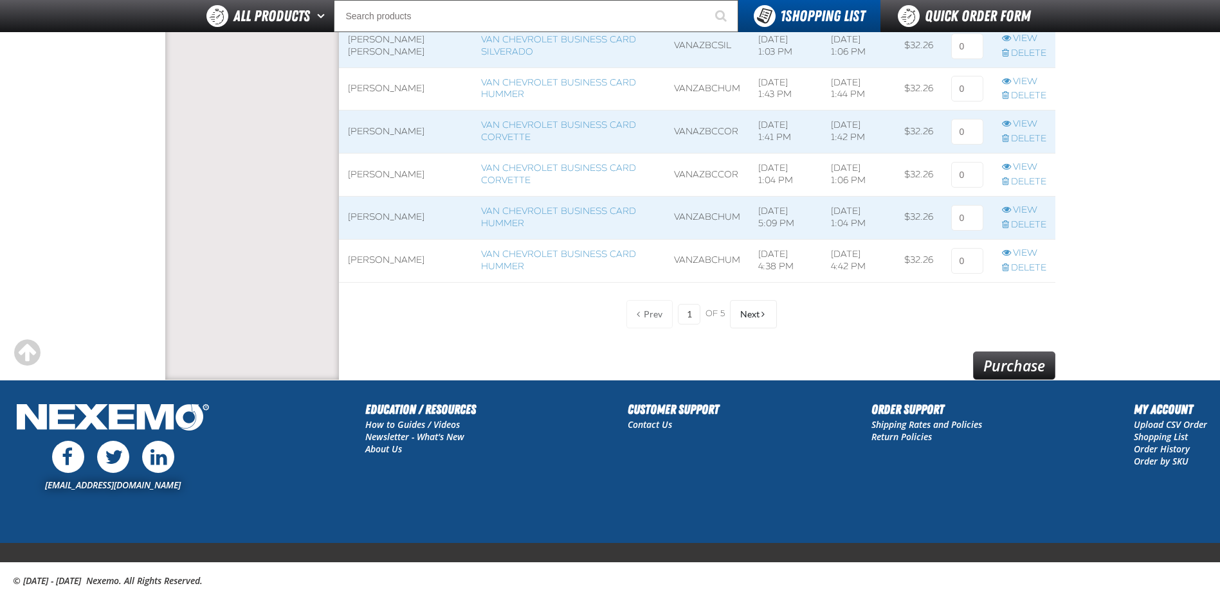
scroll to position [1029, 0]
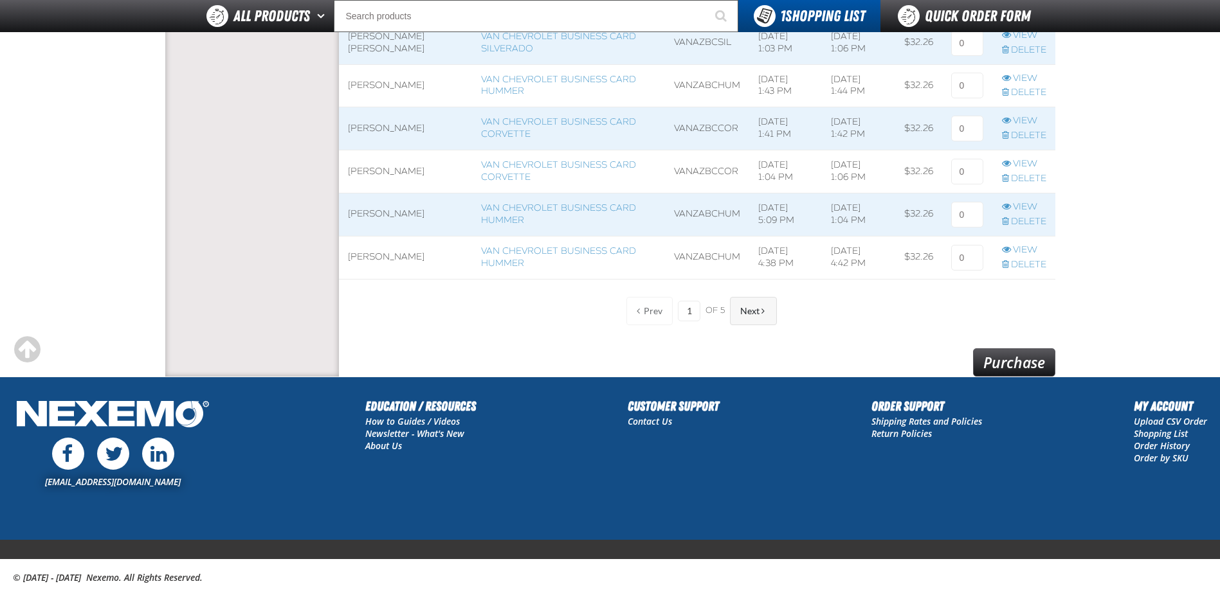
click at [748, 305] on button "Next" at bounding box center [753, 311] width 47 height 28
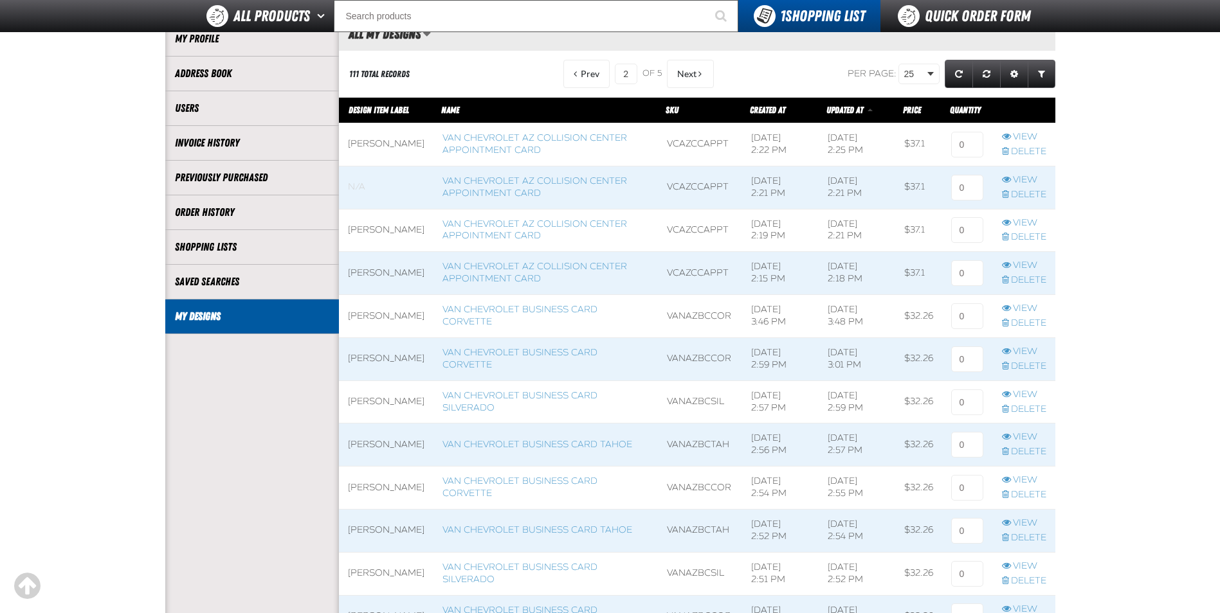
scroll to position [193, 0]
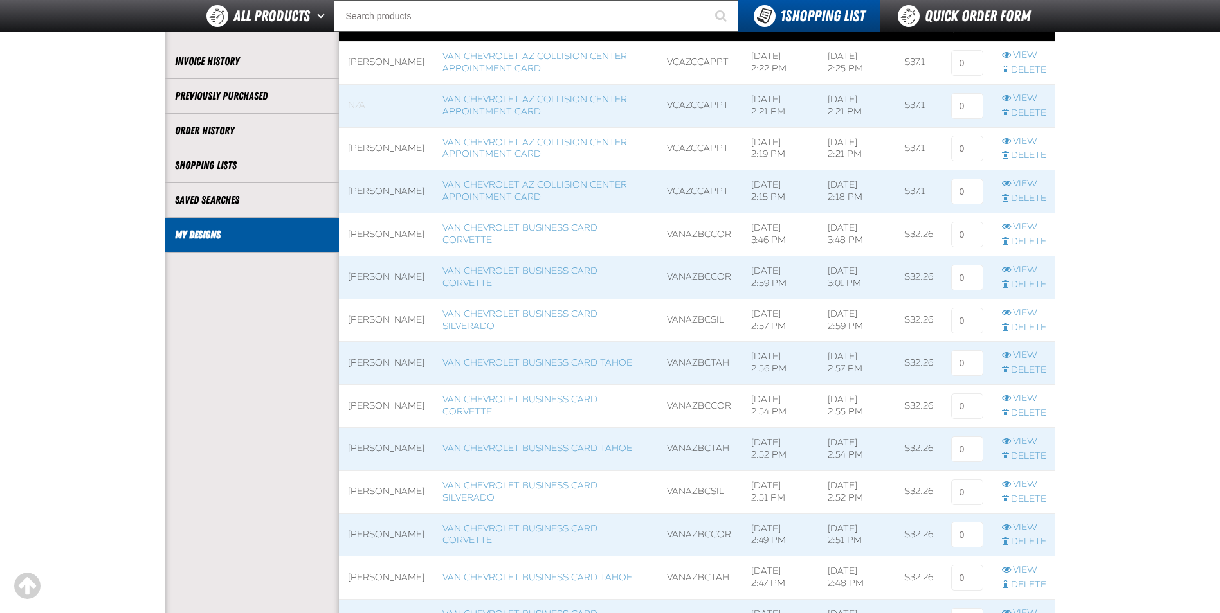
click at [1036, 240] on link "Delete" at bounding box center [1024, 242] width 44 height 12
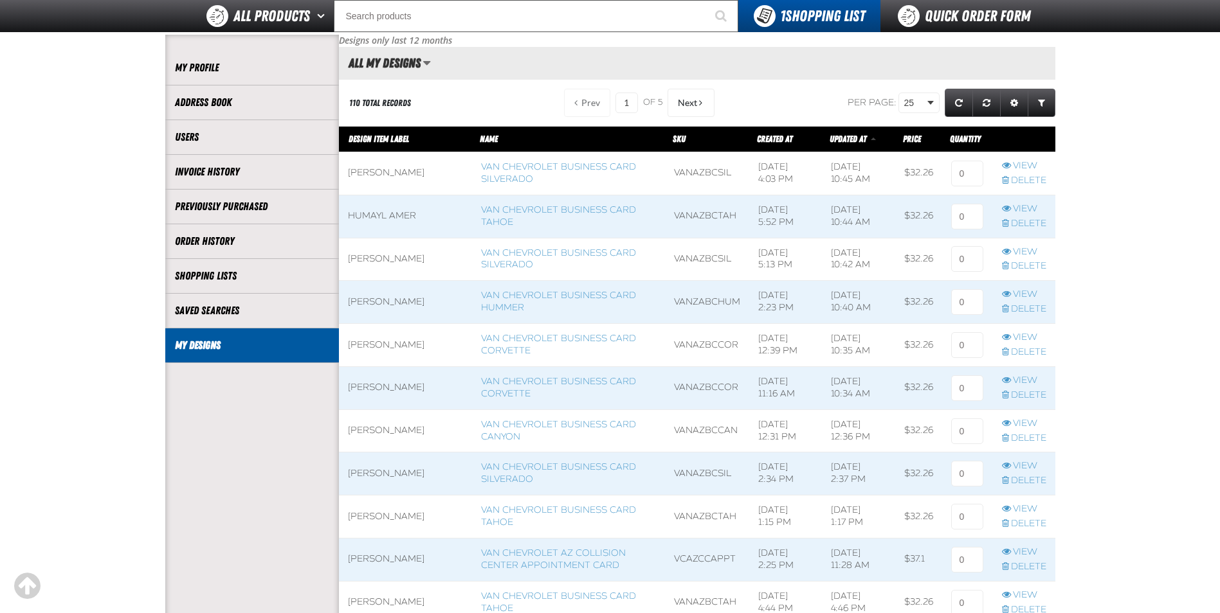
scroll to position [64, 0]
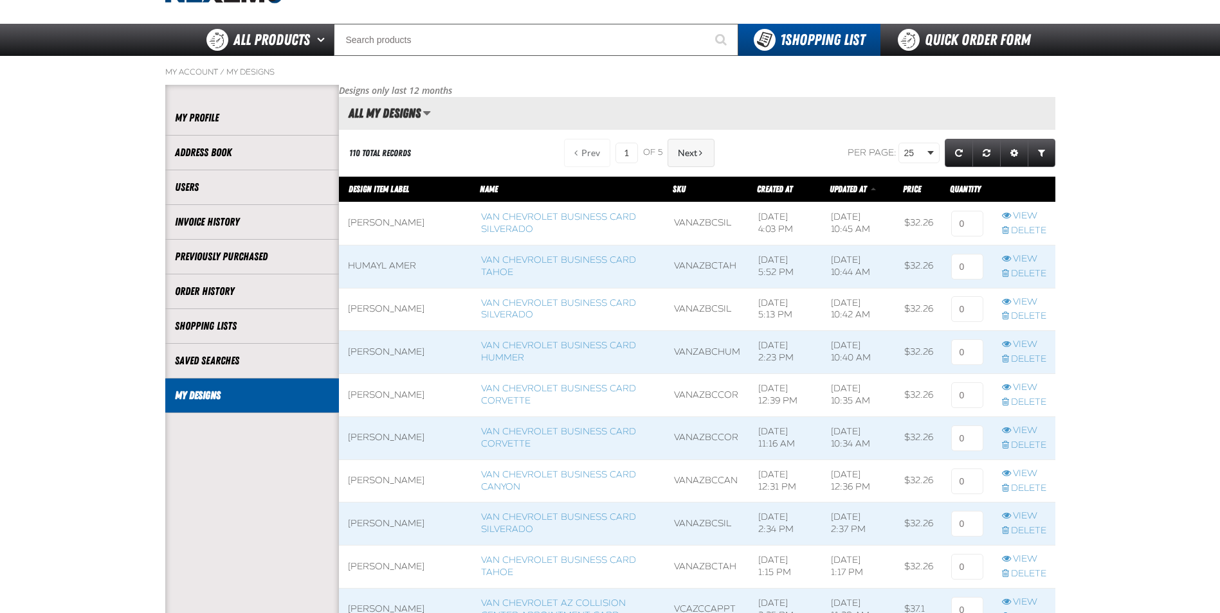
click at [682, 159] on button "Next" at bounding box center [690, 153] width 47 height 28
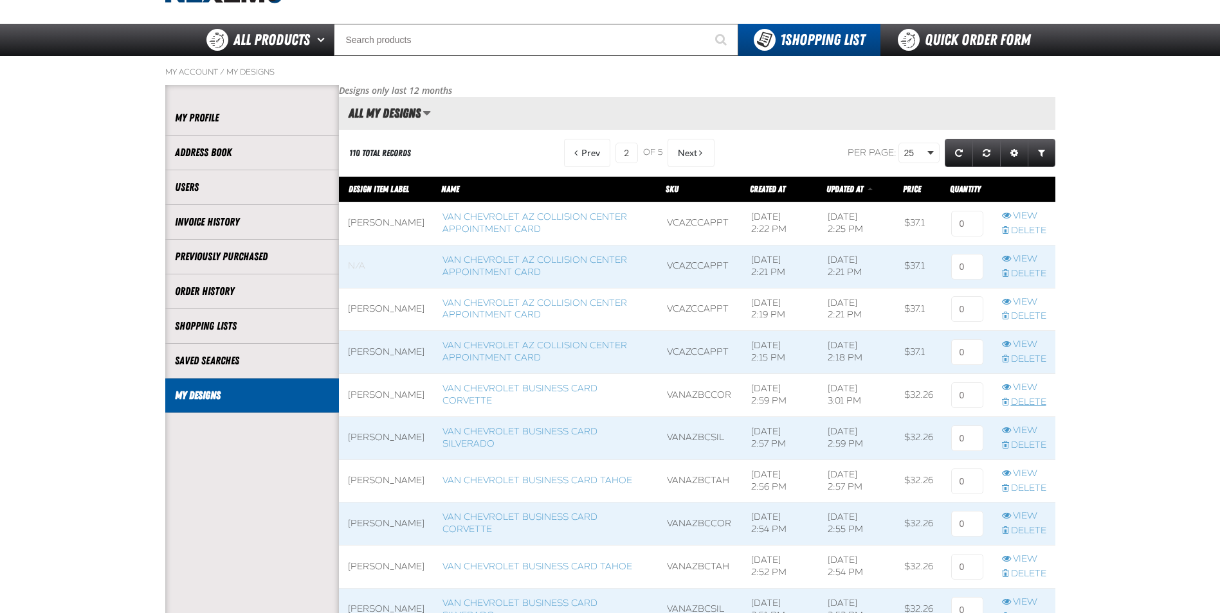
click at [1018, 403] on link "Delete" at bounding box center [1024, 403] width 44 height 12
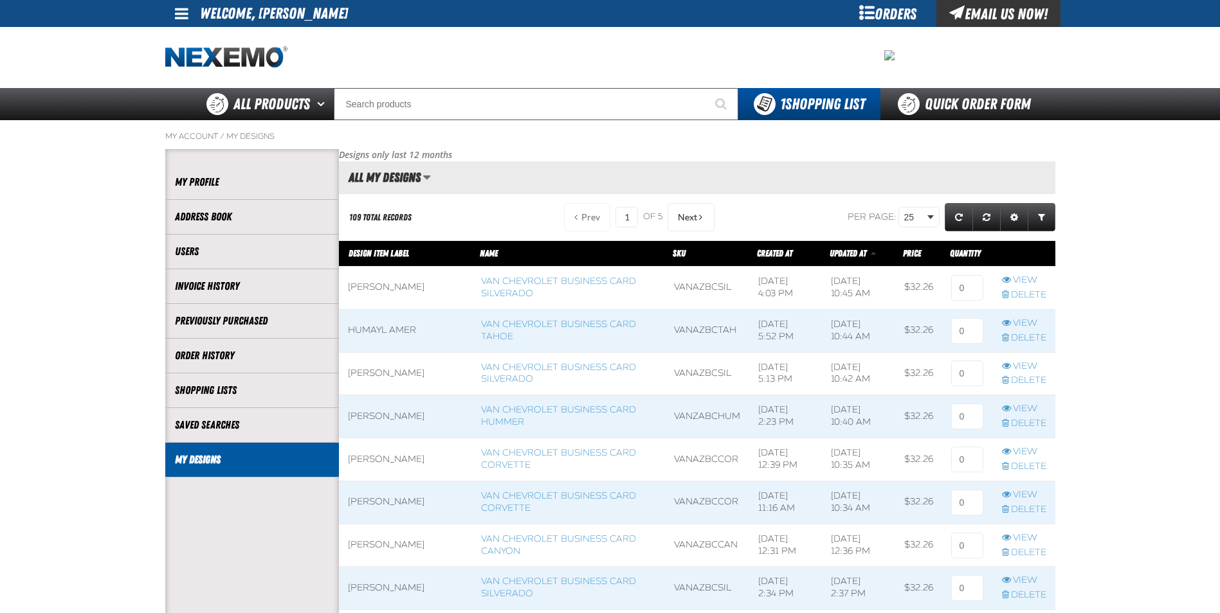
scroll to position [1, 1]
click at [678, 208] on button "Next" at bounding box center [690, 217] width 47 height 28
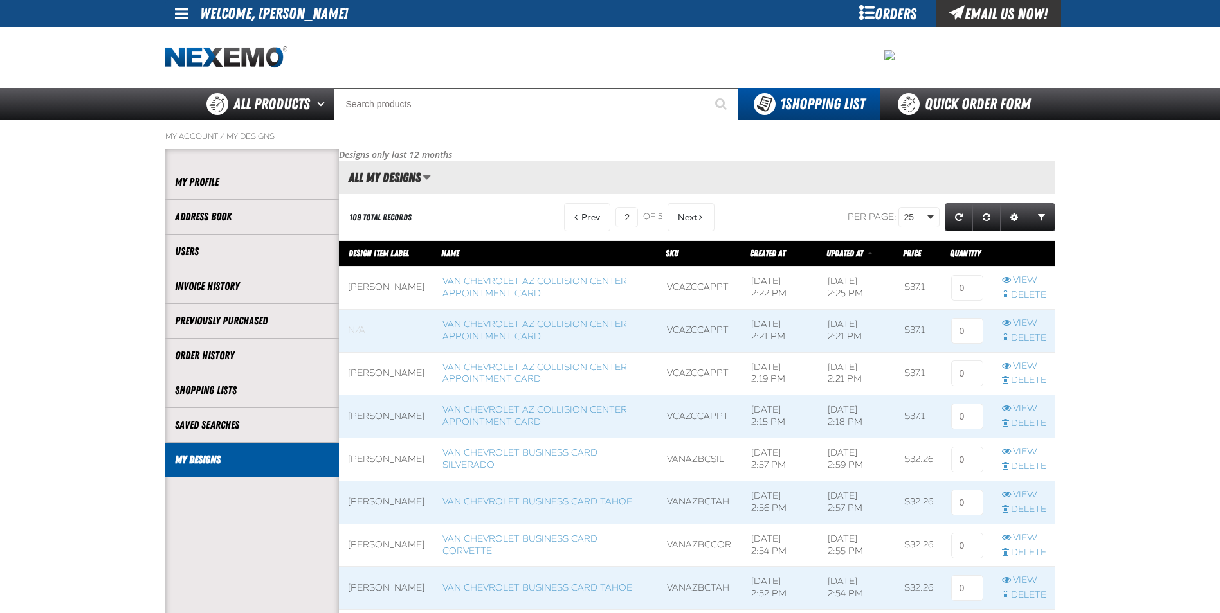
click at [1028, 468] on link "Delete" at bounding box center [1024, 467] width 44 height 12
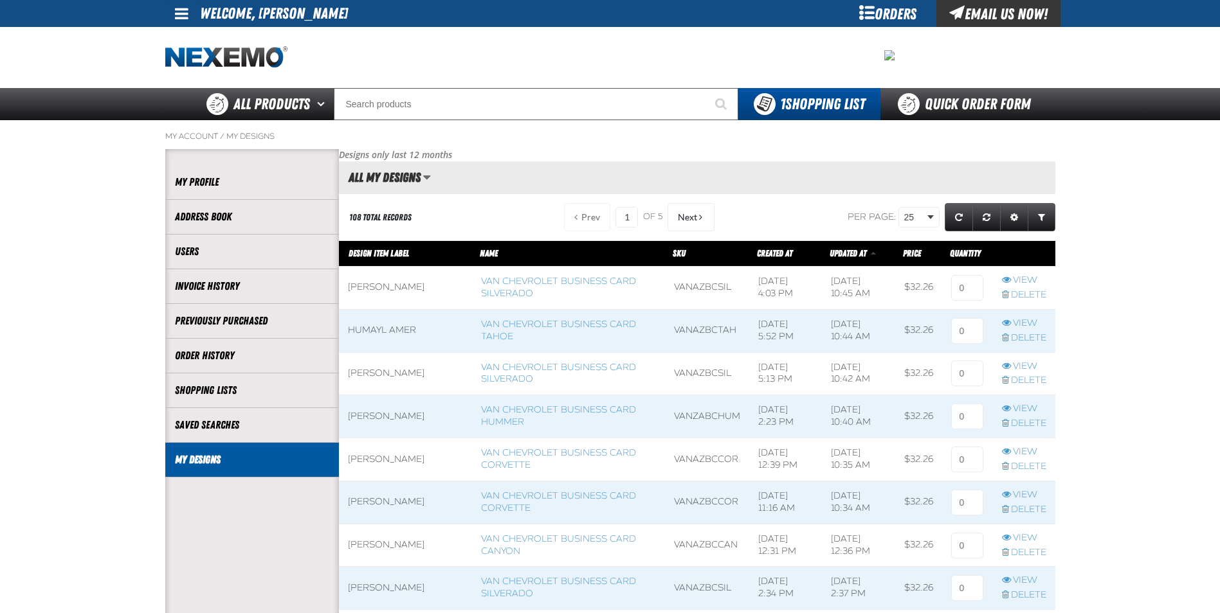
scroll to position [1, 1]
click at [703, 214] on button "Next" at bounding box center [690, 217] width 47 height 28
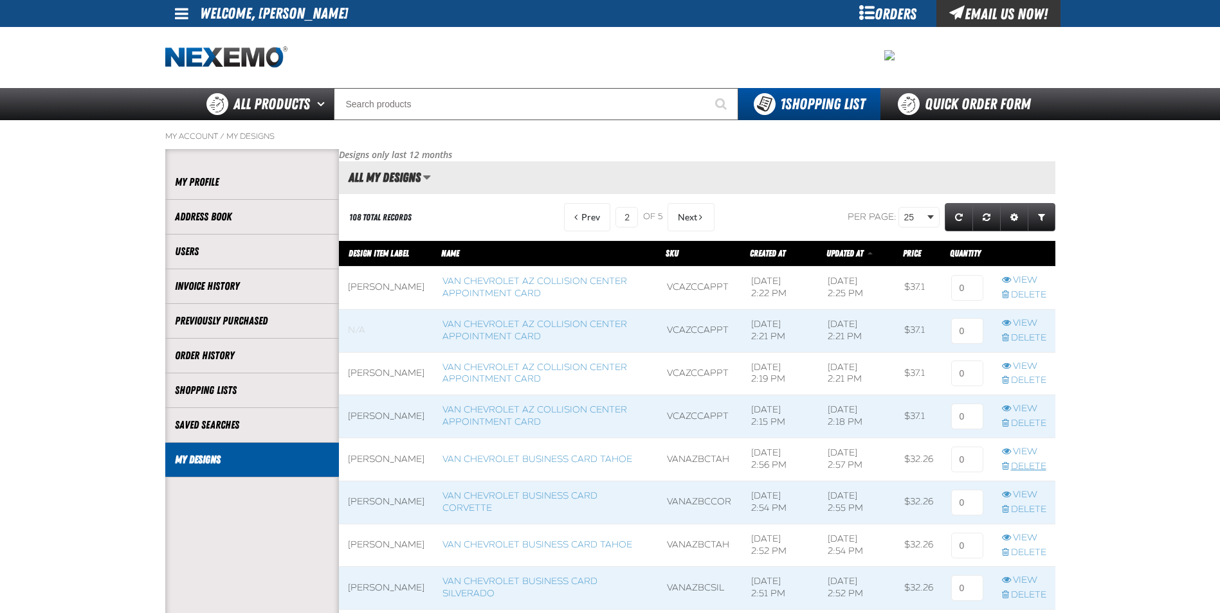
click at [1015, 463] on link "Delete" at bounding box center [1024, 467] width 44 height 12
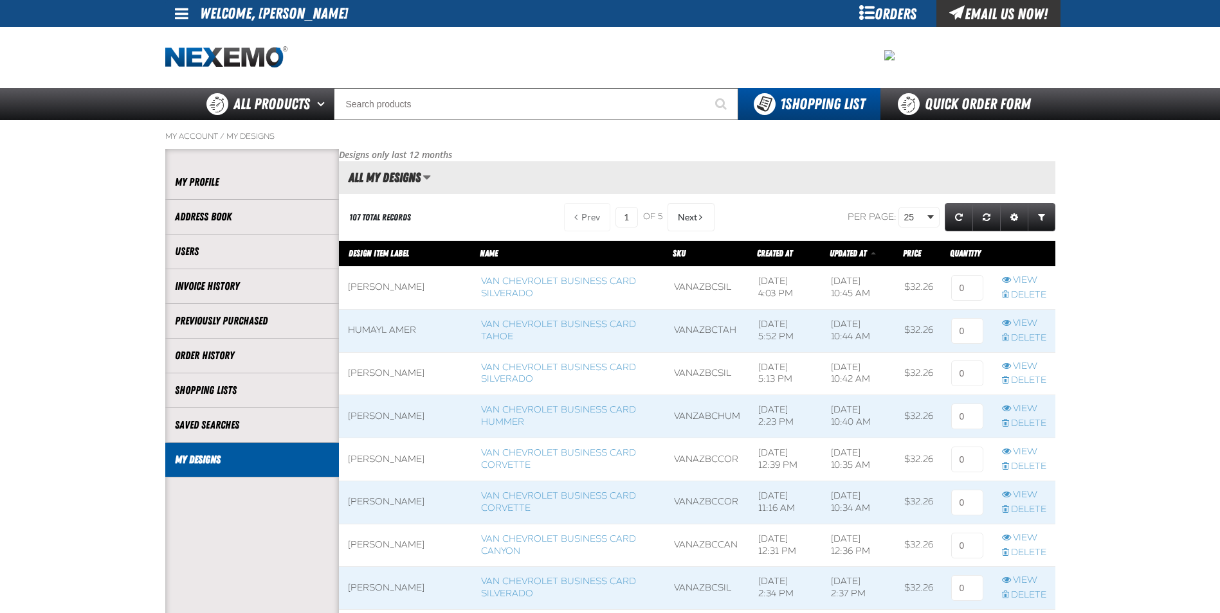
scroll to position [1, 1]
click at [699, 219] on span at bounding box center [700, 217] width 3 height 9
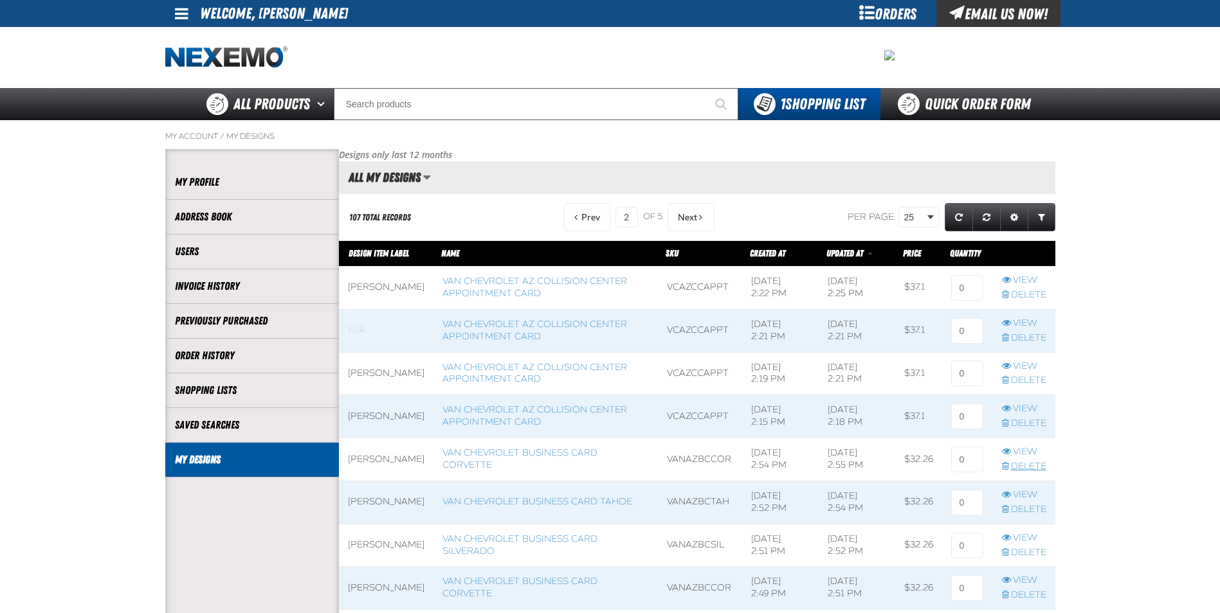
click at [1029, 463] on link "Delete" at bounding box center [1024, 467] width 44 height 12
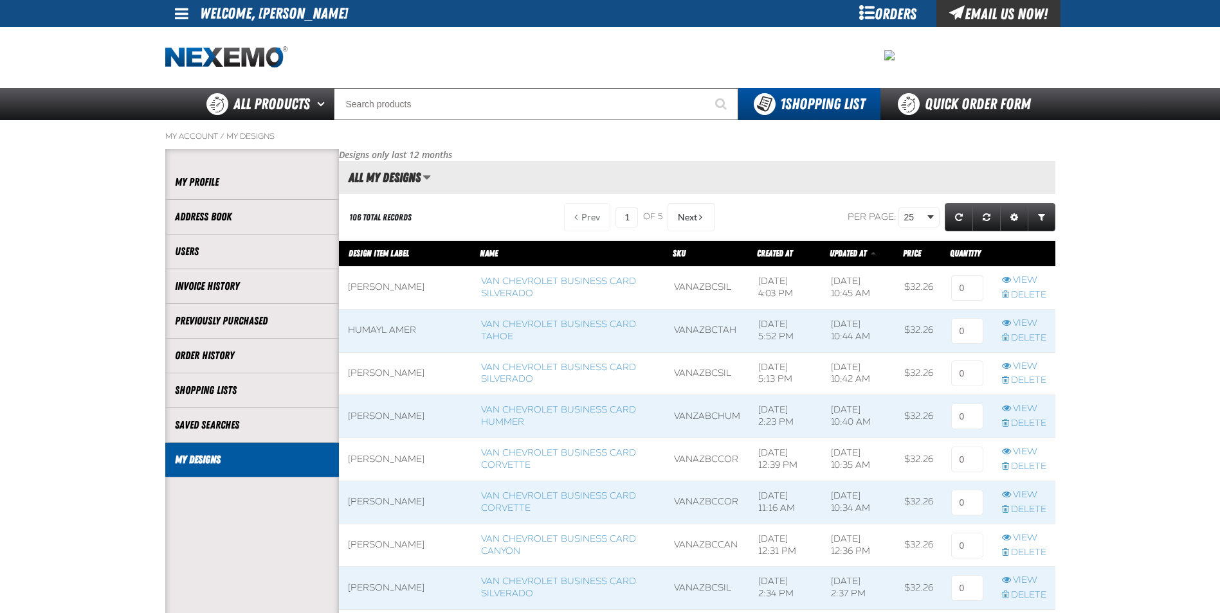
scroll to position [1, 1]
click at [679, 212] on span "Next" at bounding box center [687, 217] width 19 height 10
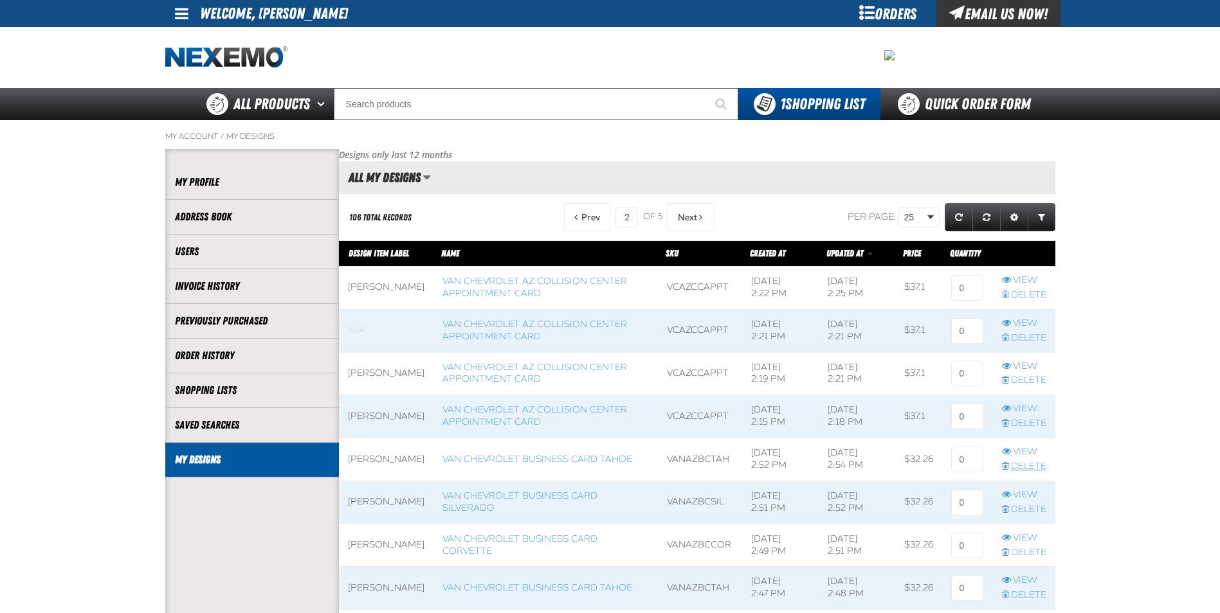
click at [1024, 464] on link "Delete" at bounding box center [1024, 467] width 44 height 12
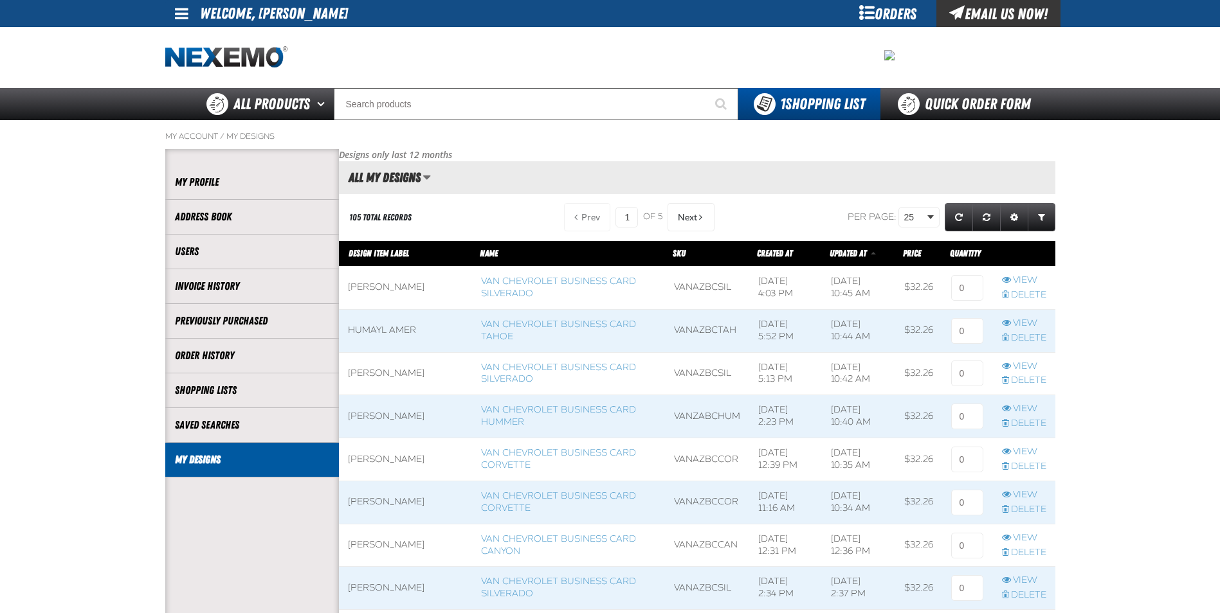
scroll to position [1, 1]
click at [701, 219] on button "Next" at bounding box center [690, 217] width 47 height 28
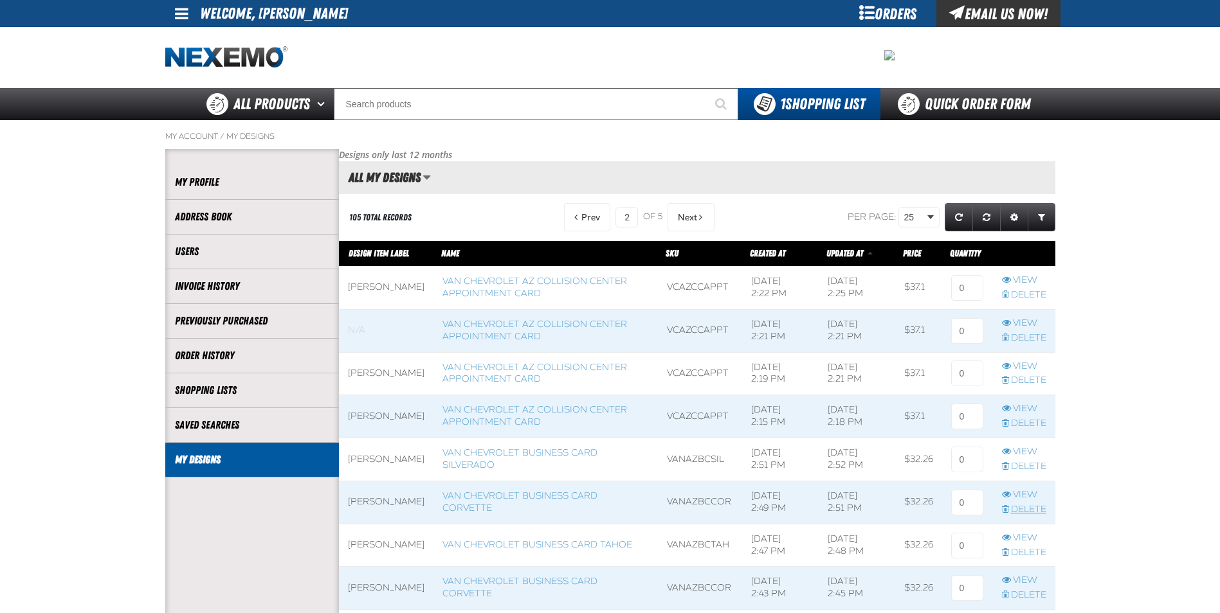
click at [1026, 512] on link "Delete" at bounding box center [1024, 510] width 44 height 12
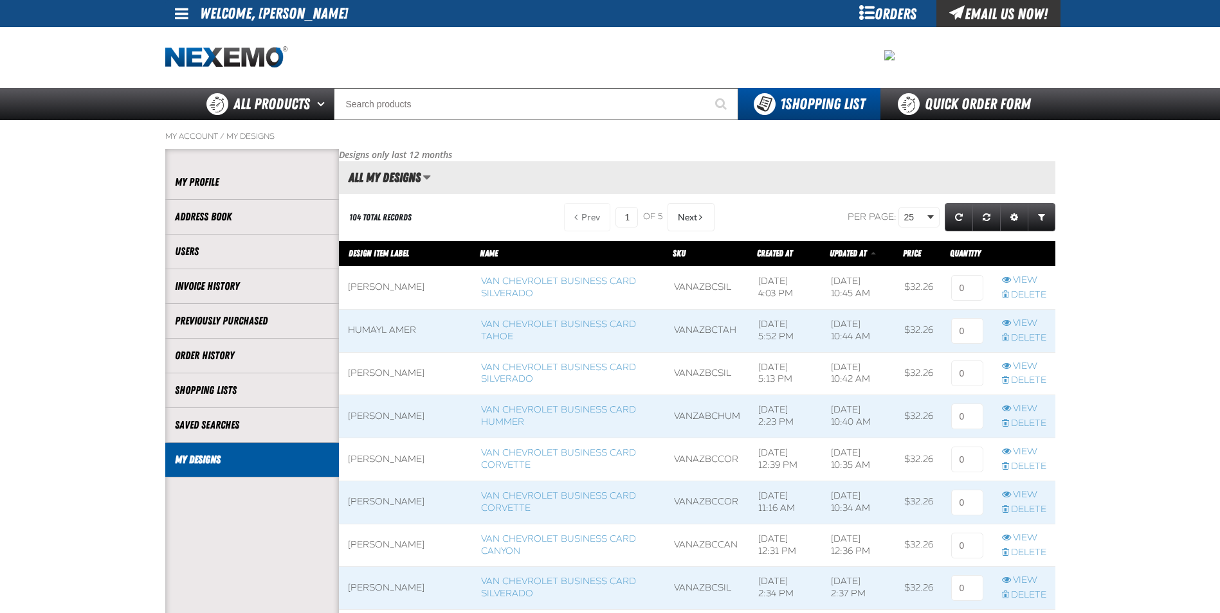
scroll to position [1, 1]
click at [699, 215] on span at bounding box center [700, 217] width 3 height 9
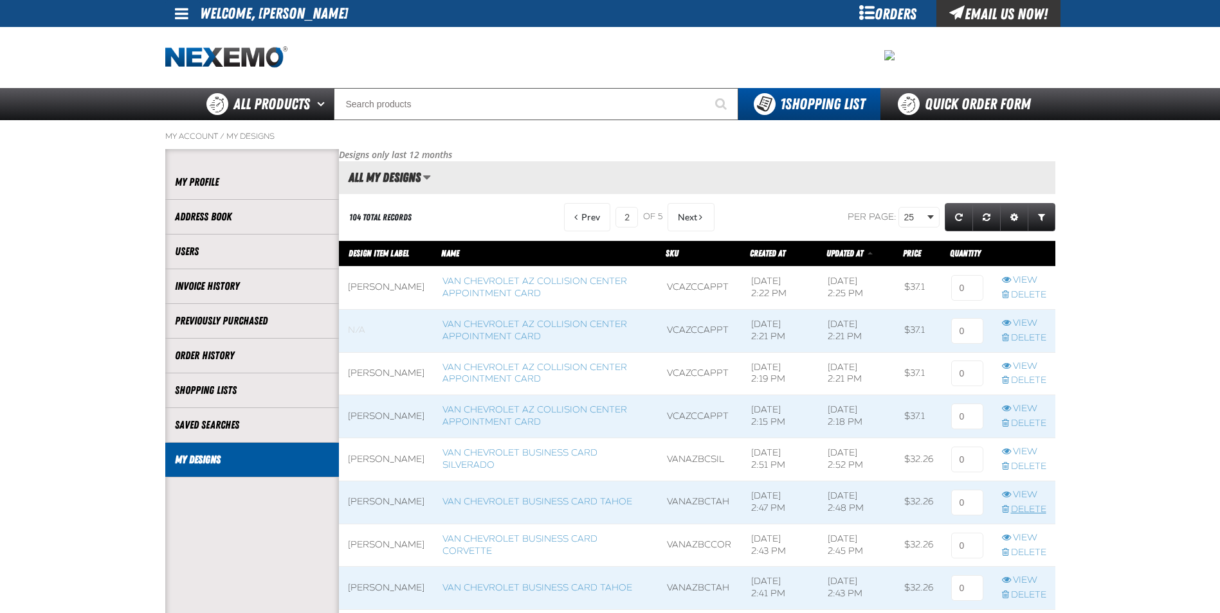
click at [1024, 507] on link "Delete" at bounding box center [1024, 510] width 44 height 12
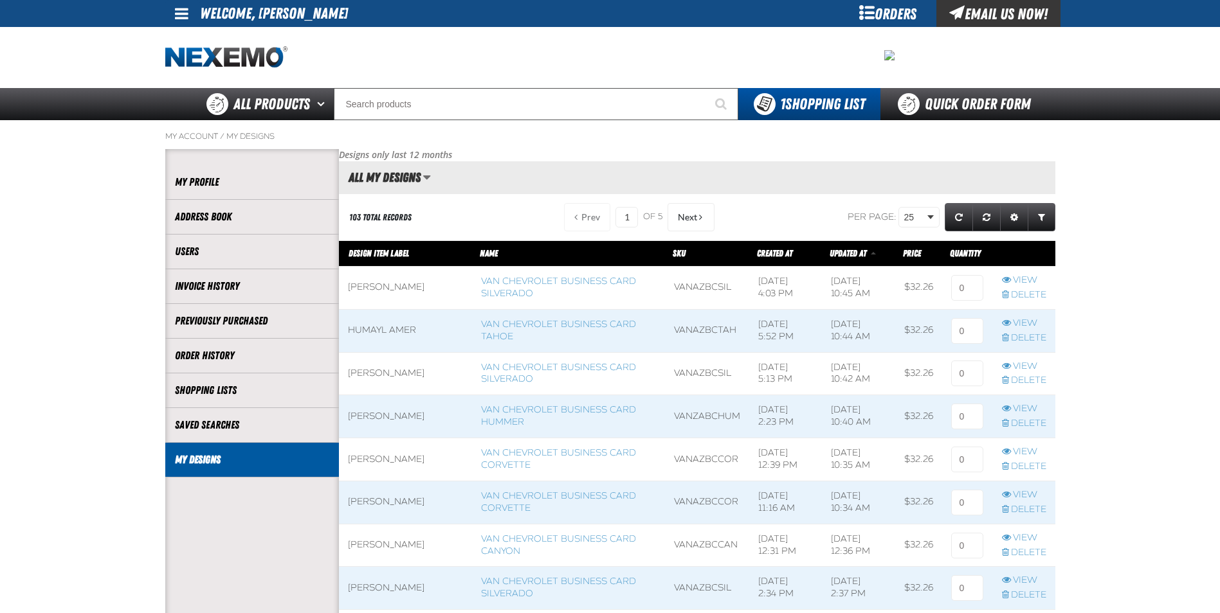
scroll to position [1, 1]
click at [681, 217] on span "Next" at bounding box center [687, 217] width 19 height 10
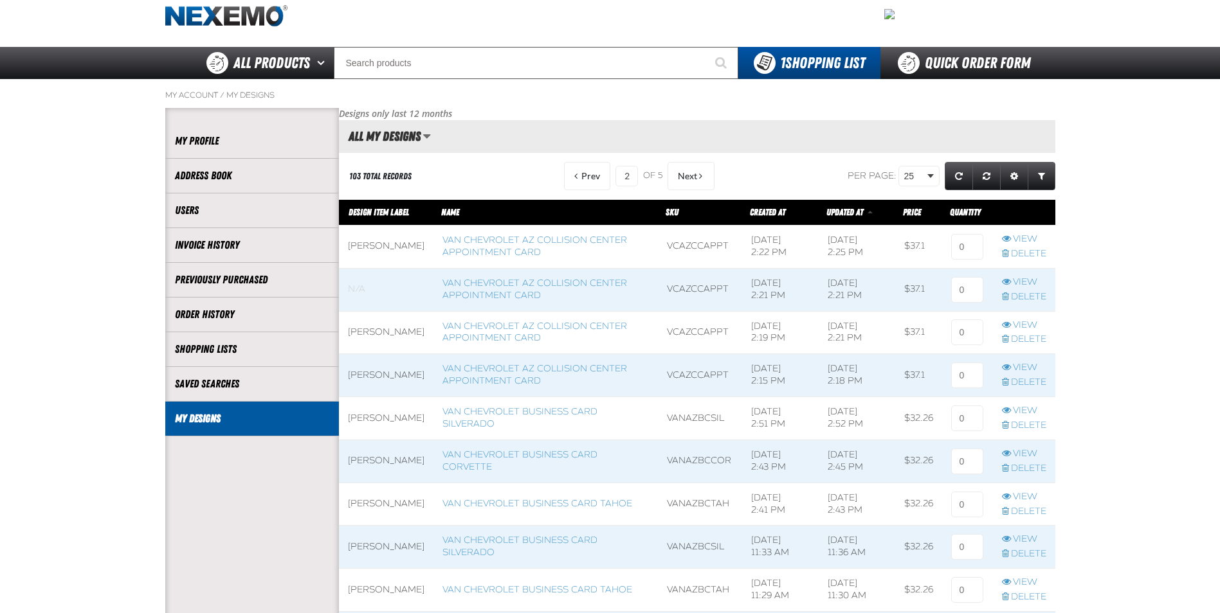
scroll to position [64, 0]
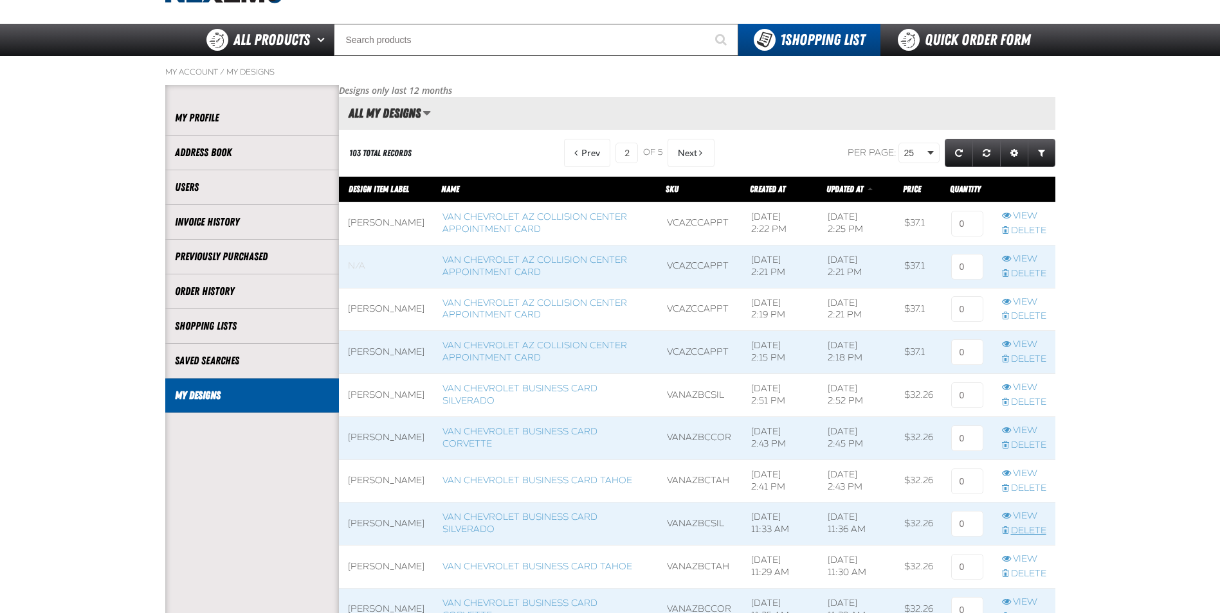
click at [1025, 530] on link "Delete" at bounding box center [1024, 531] width 44 height 12
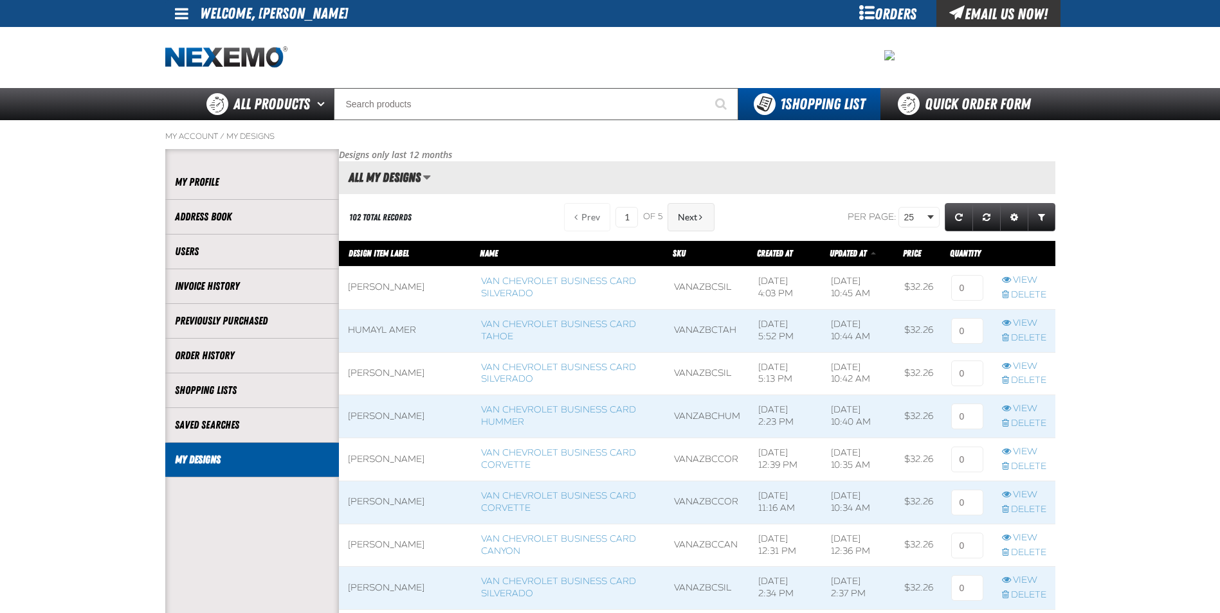
scroll to position [1, 1]
click at [699, 222] on button "Next" at bounding box center [690, 217] width 47 height 28
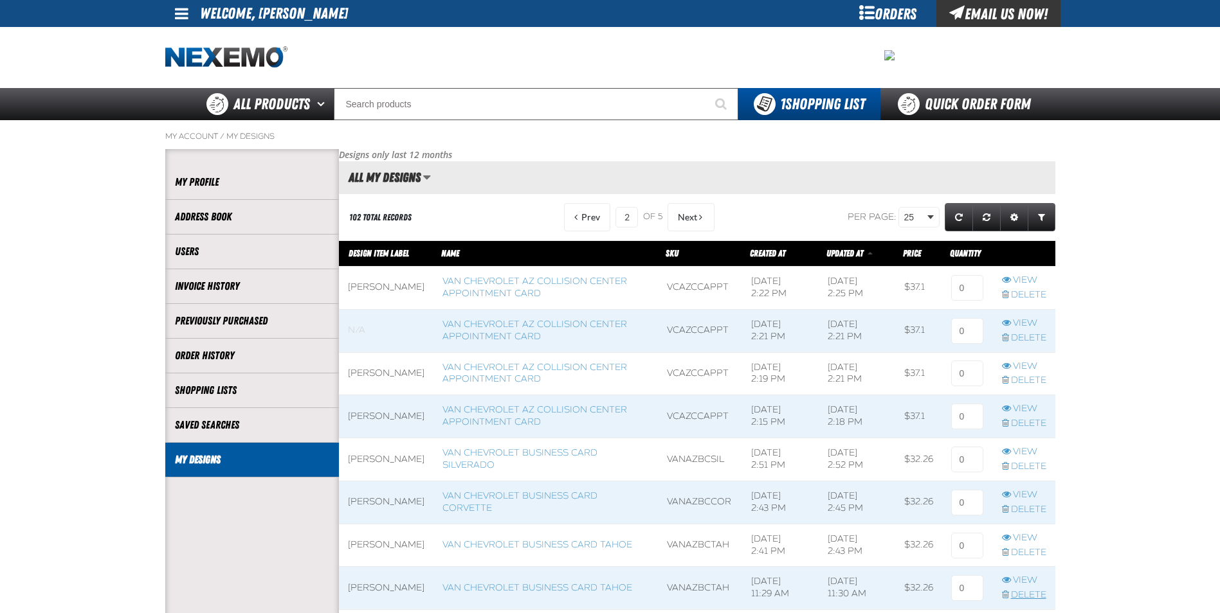
click at [1027, 596] on link "Delete" at bounding box center [1024, 596] width 44 height 12
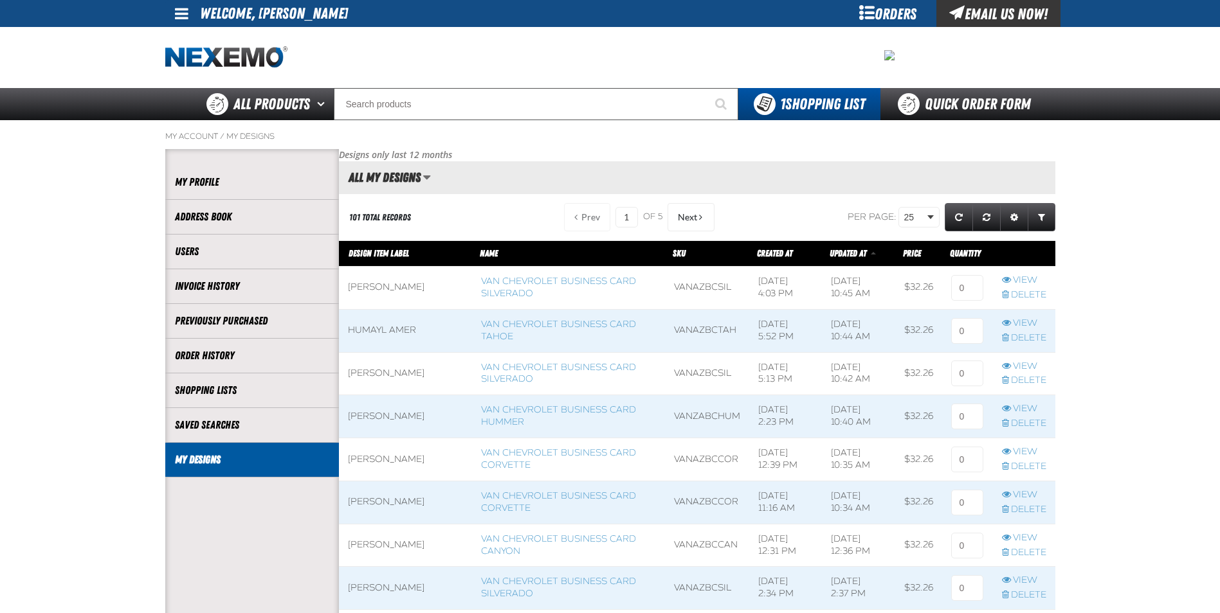
scroll to position [1, 1]
click at [683, 208] on button "Next" at bounding box center [690, 217] width 47 height 28
click at [1019, 595] on link "Delete" at bounding box center [1024, 596] width 44 height 12
click at [702, 216] on button "Next" at bounding box center [691, 217] width 47 height 28
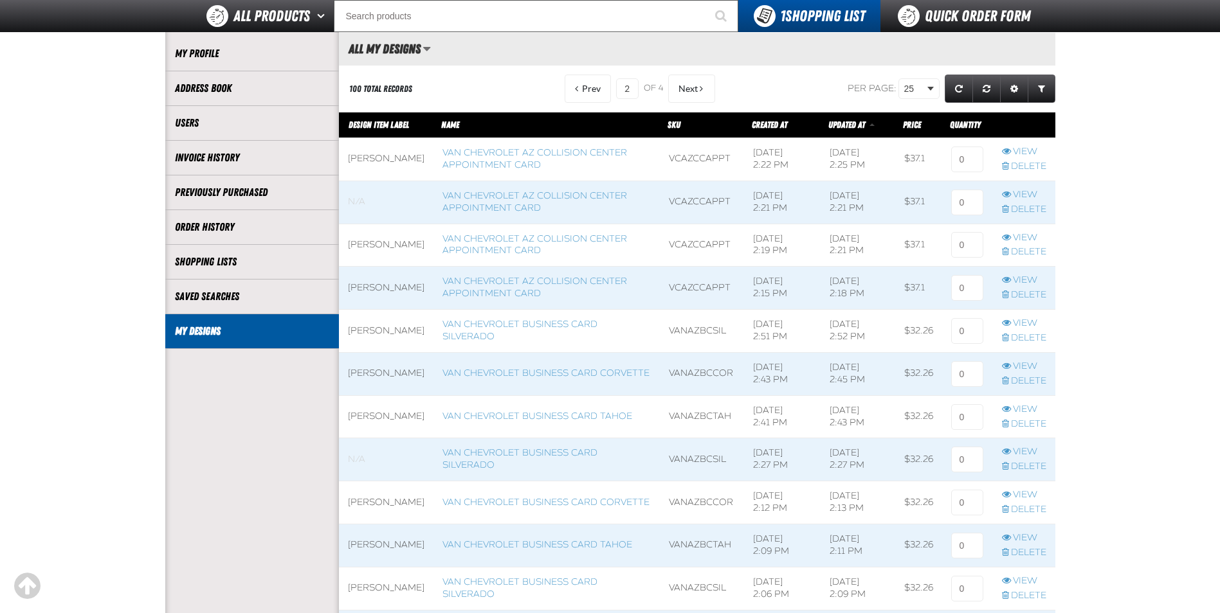
scroll to position [129, 0]
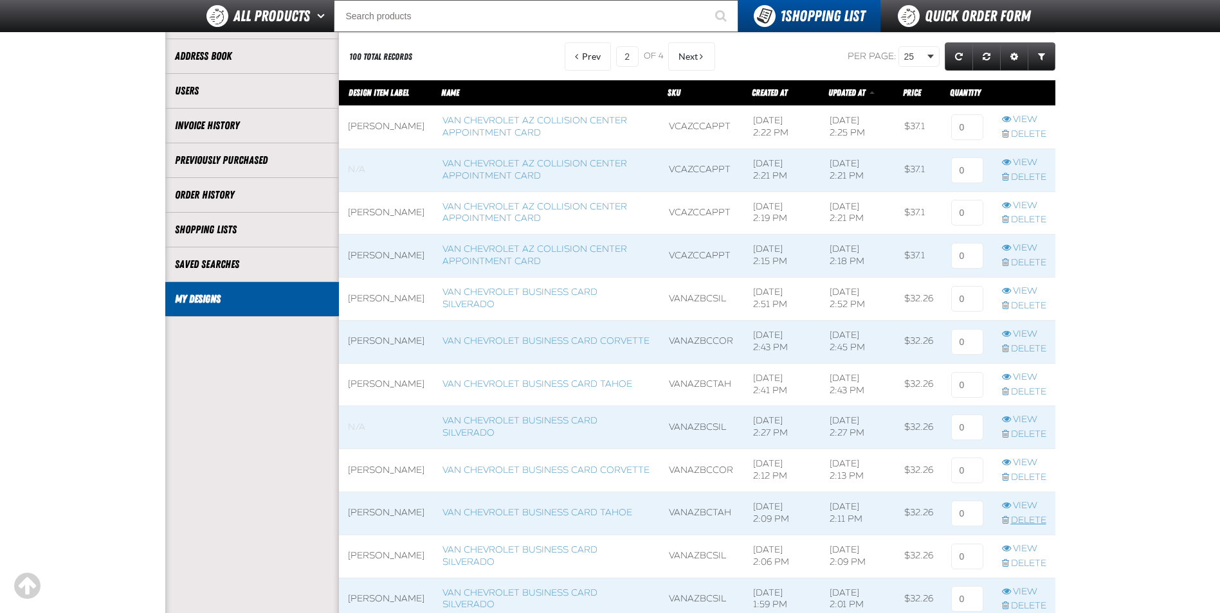
click at [1024, 522] on link "Delete" at bounding box center [1024, 521] width 44 height 12
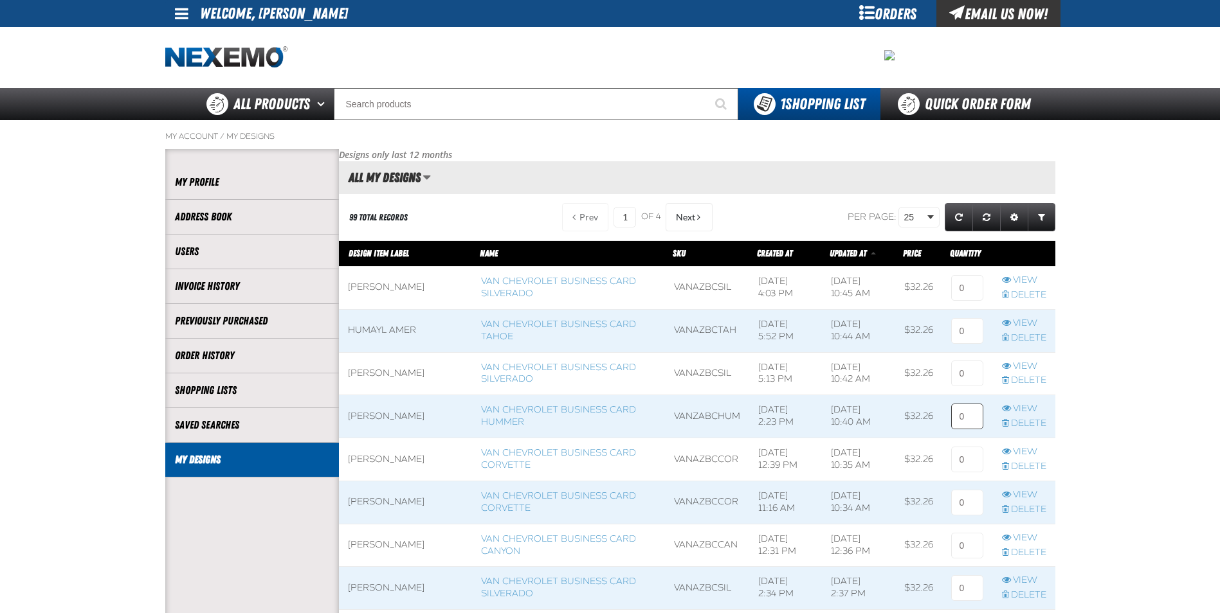
scroll to position [1, 1]
click at [685, 206] on button "Next" at bounding box center [688, 217] width 47 height 28
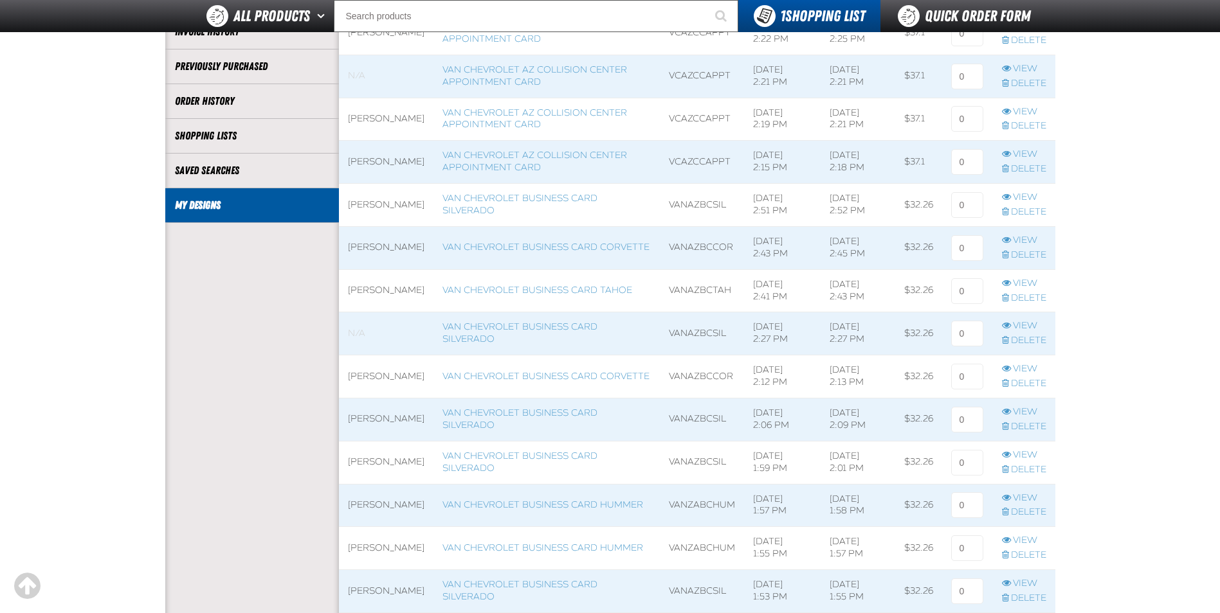
scroll to position [257, 0]
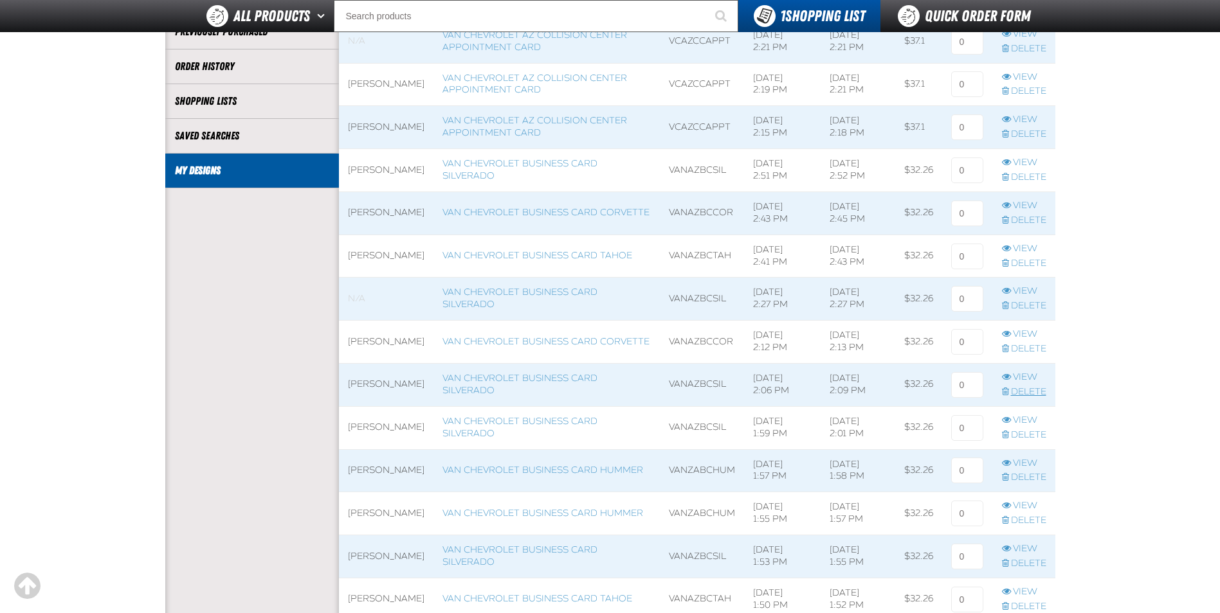
click at [1026, 392] on link "Delete" at bounding box center [1024, 392] width 44 height 12
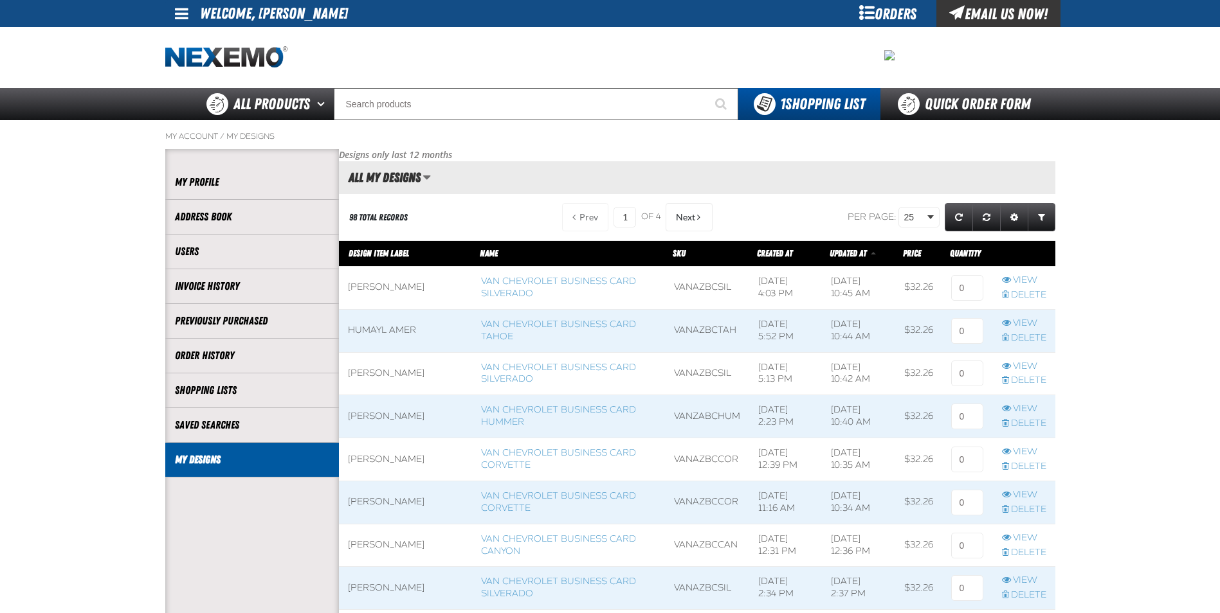
scroll to position [1, 1]
click at [691, 213] on span "Next" at bounding box center [685, 217] width 19 height 10
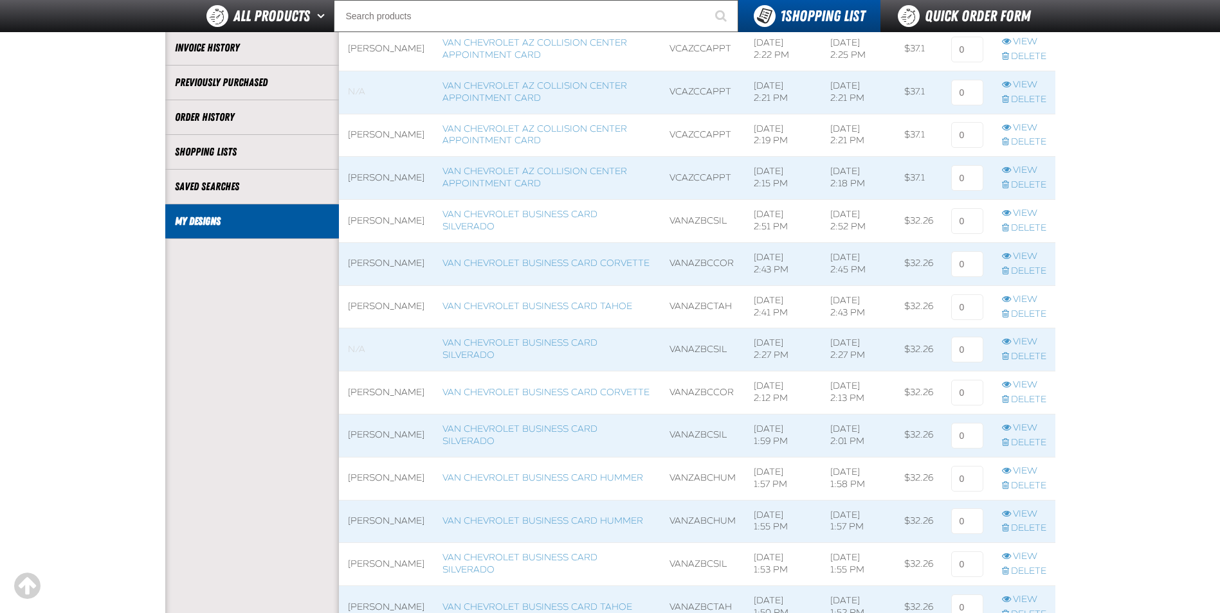
scroll to position [257, 0]
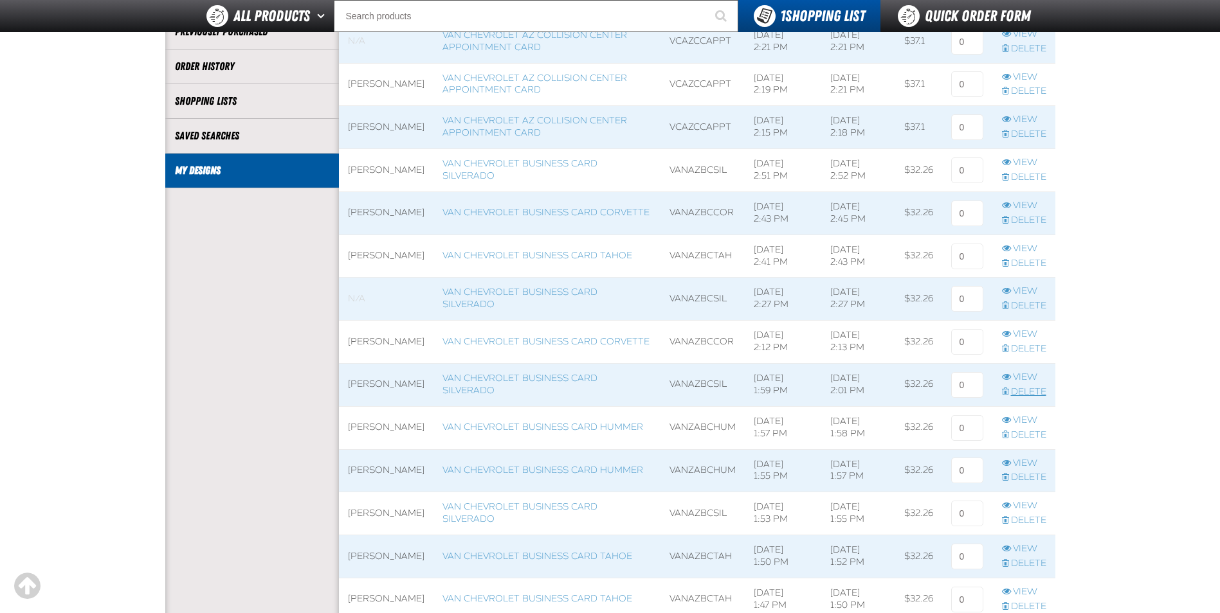
click at [1015, 392] on link "Delete" at bounding box center [1024, 392] width 44 height 12
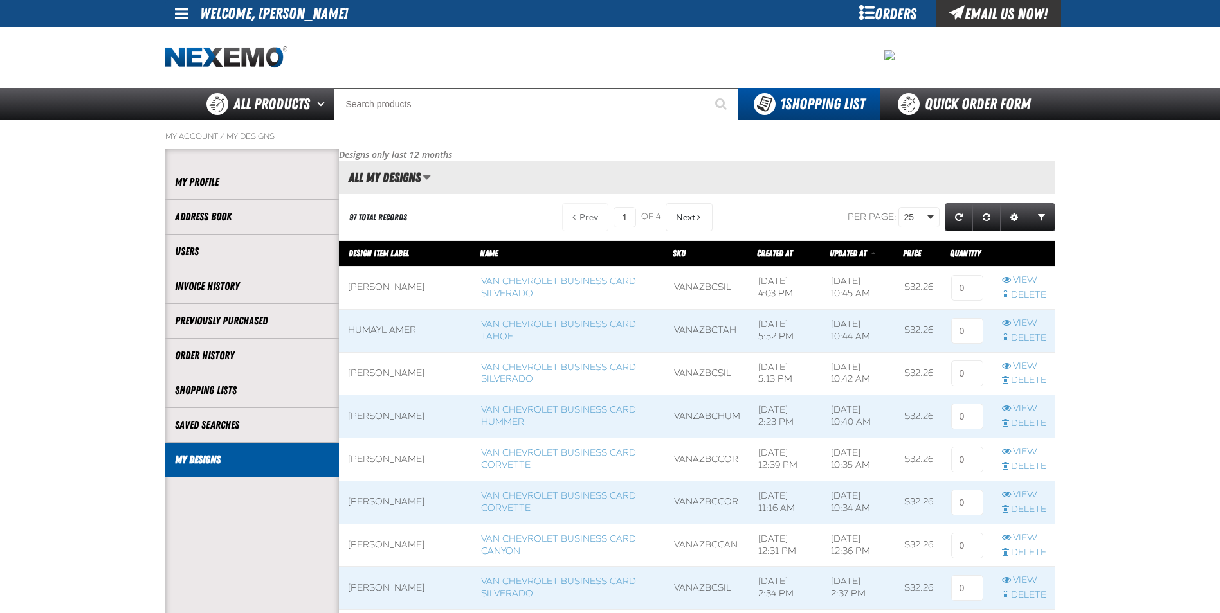
scroll to position [1, 1]
click at [685, 210] on button "Next" at bounding box center [688, 217] width 47 height 28
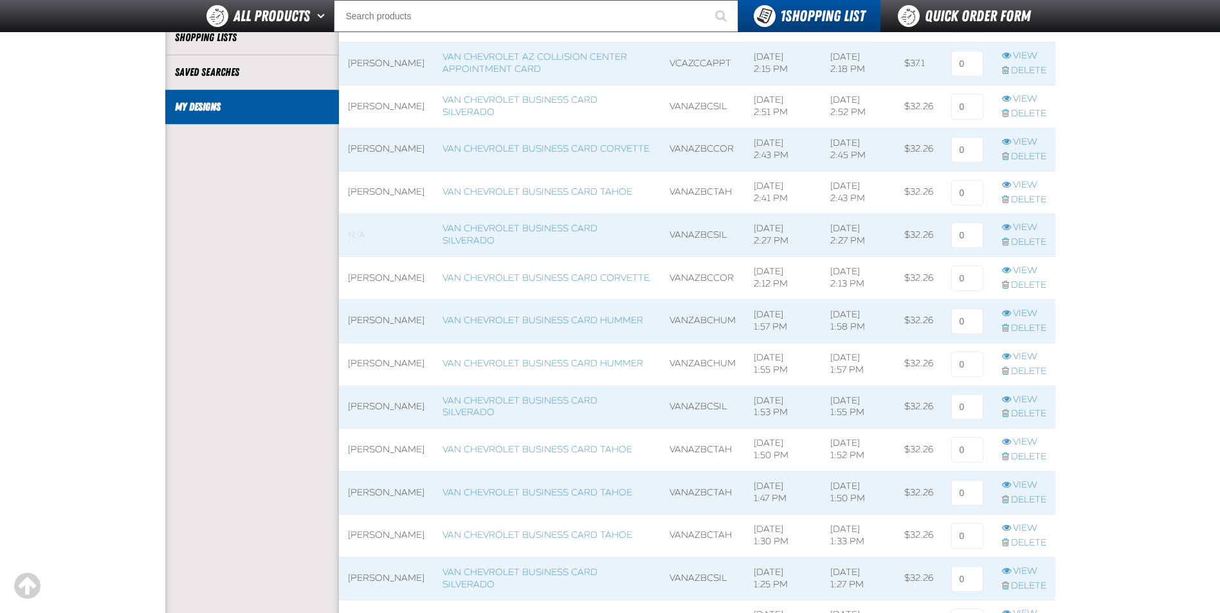
scroll to position [321, 0]
click at [1022, 455] on link "Delete" at bounding box center [1024, 457] width 44 height 12
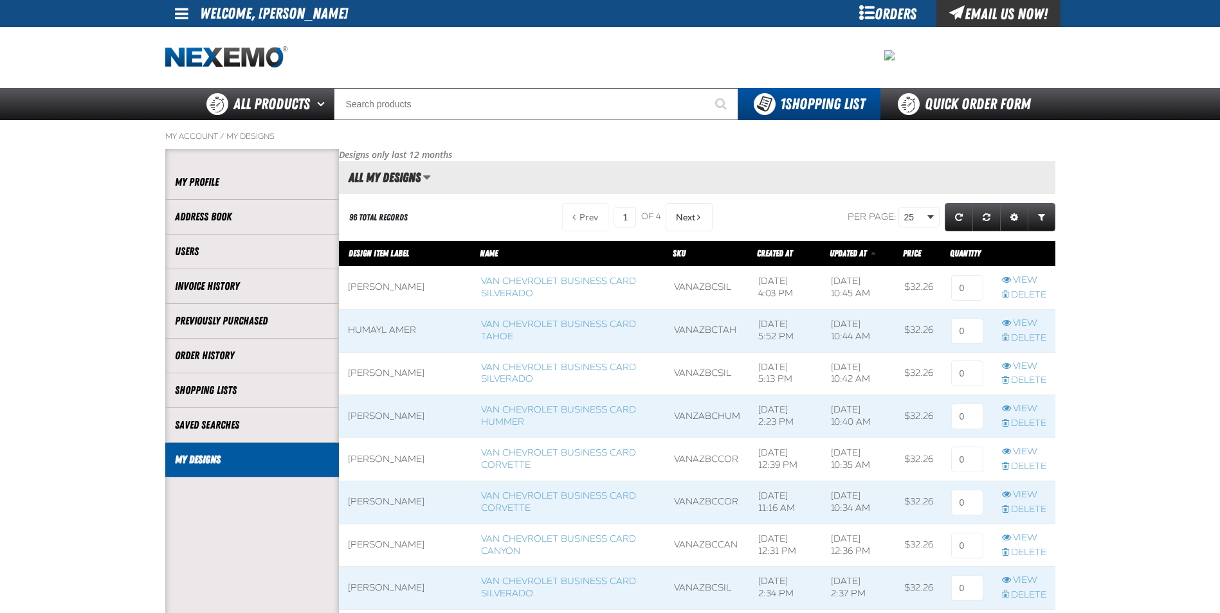
scroll to position [1, 1]
click at [692, 221] on button "Next" at bounding box center [688, 217] width 47 height 28
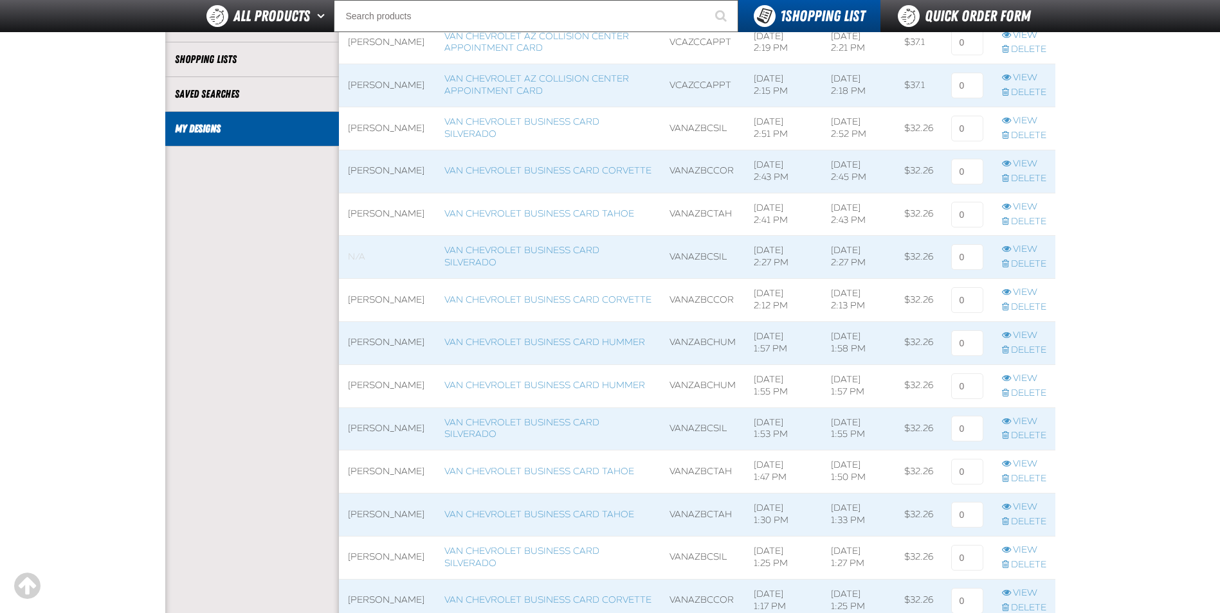
scroll to position [321, 0]
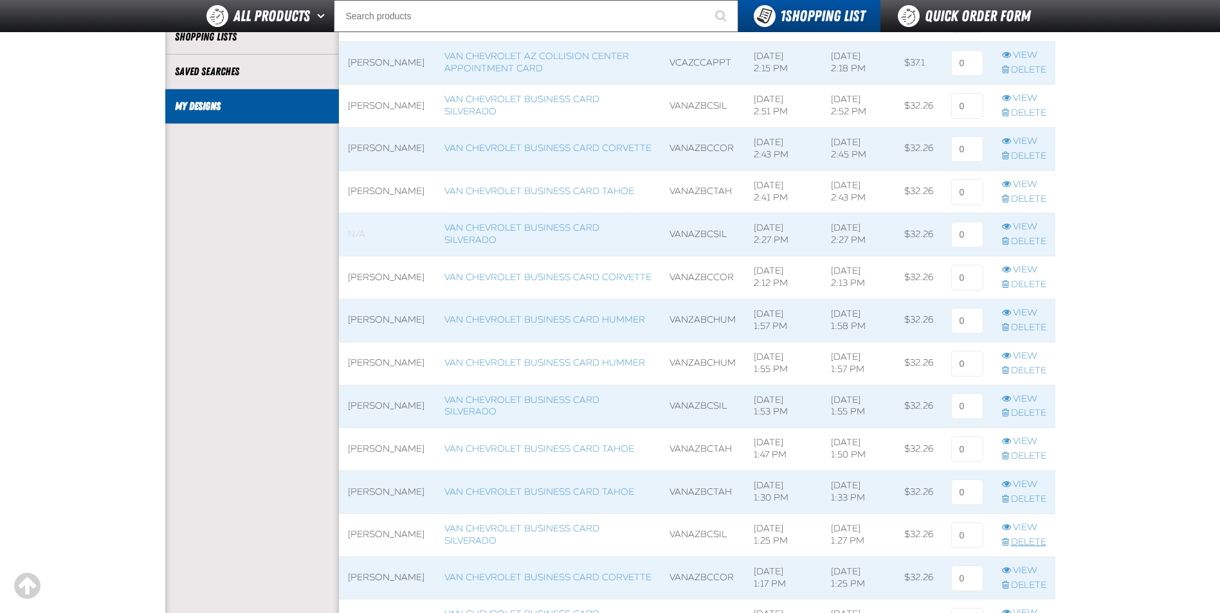
click at [1024, 545] on link "Delete" at bounding box center [1024, 543] width 44 height 12
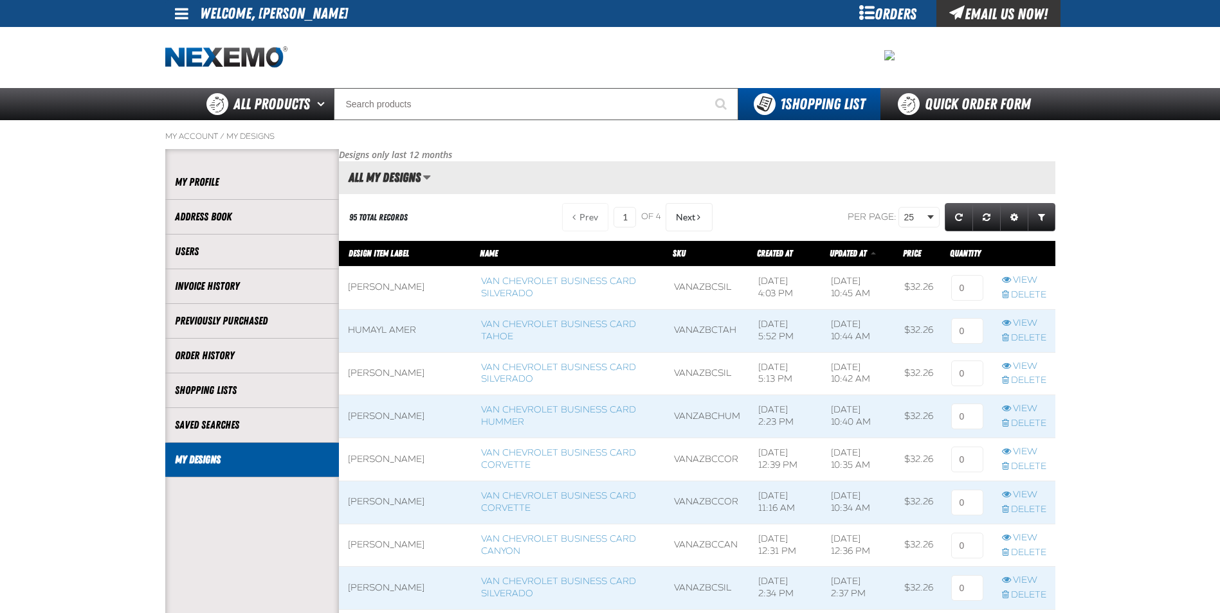
scroll to position [1, 1]
click at [687, 220] on span "Next" at bounding box center [685, 217] width 19 height 10
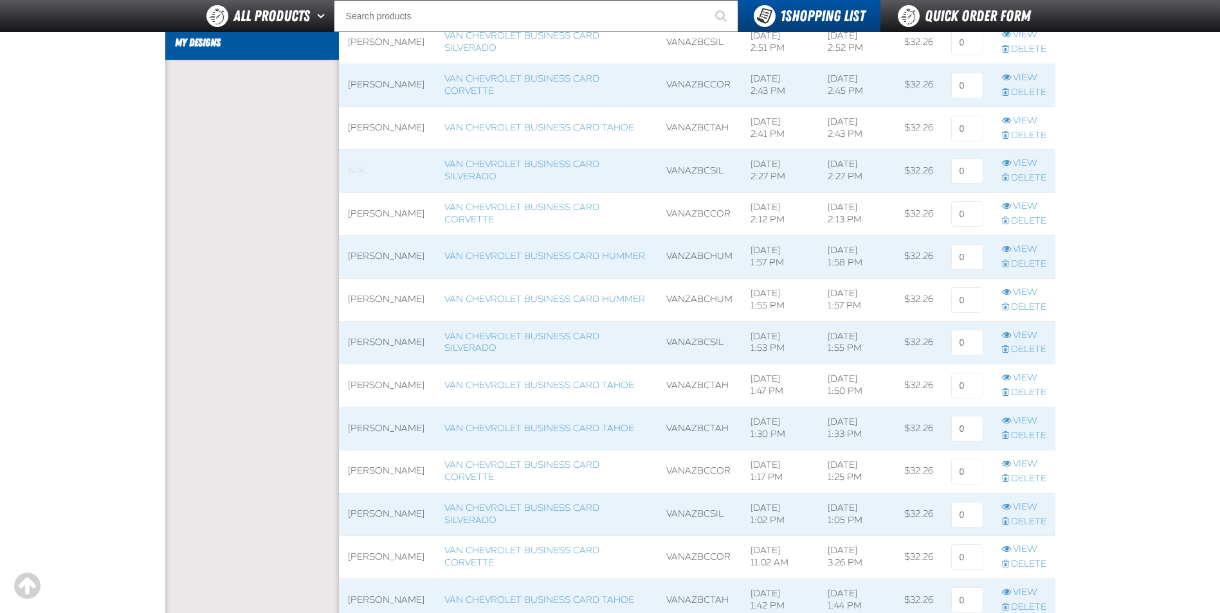
scroll to position [386, 0]
click at [1022, 476] on link "Delete" at bounding box center [1024, 479] width 44 height 12
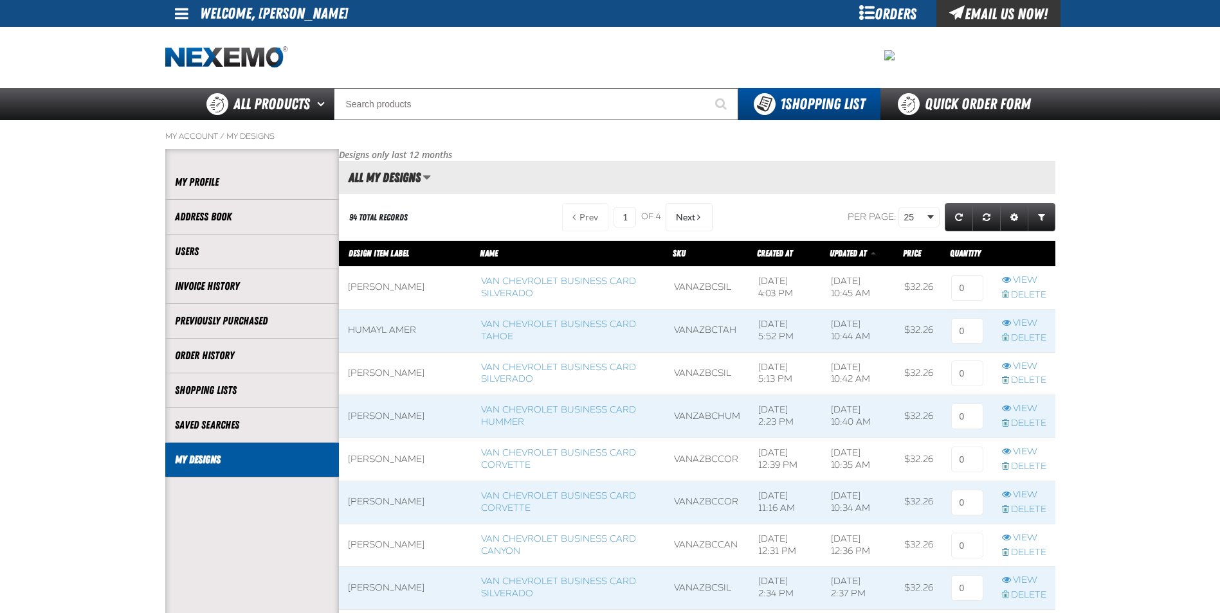
scroll to position [1, 1]
click at [693, 215] on button "Next" at bounding box center [688, 217] width 47 height 28
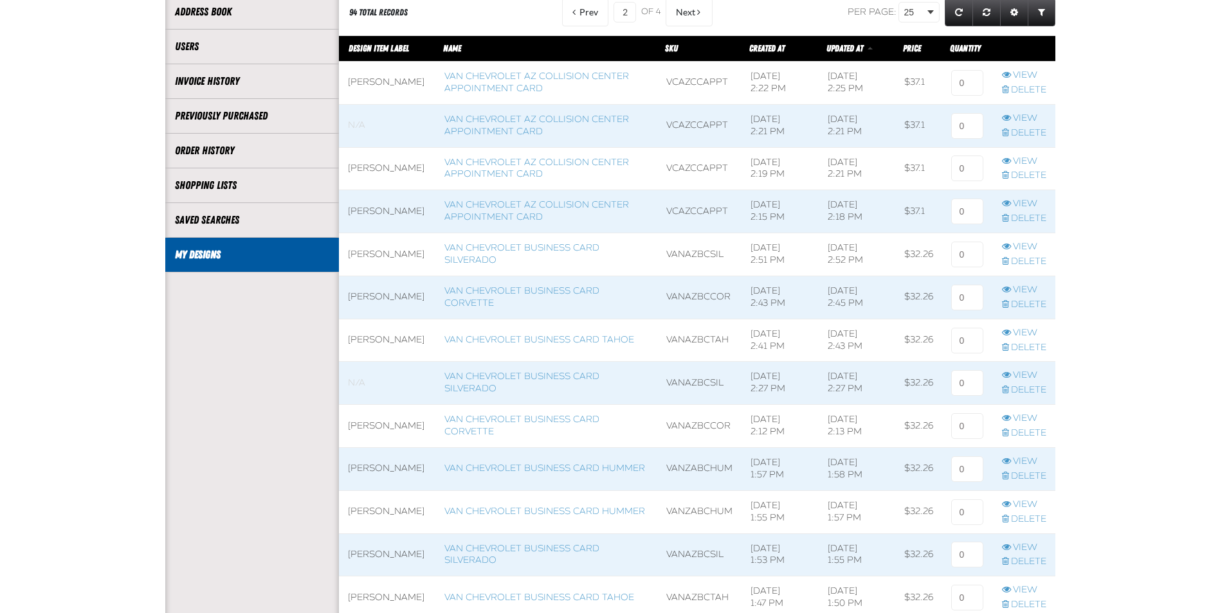
scroll to position [386, 0]
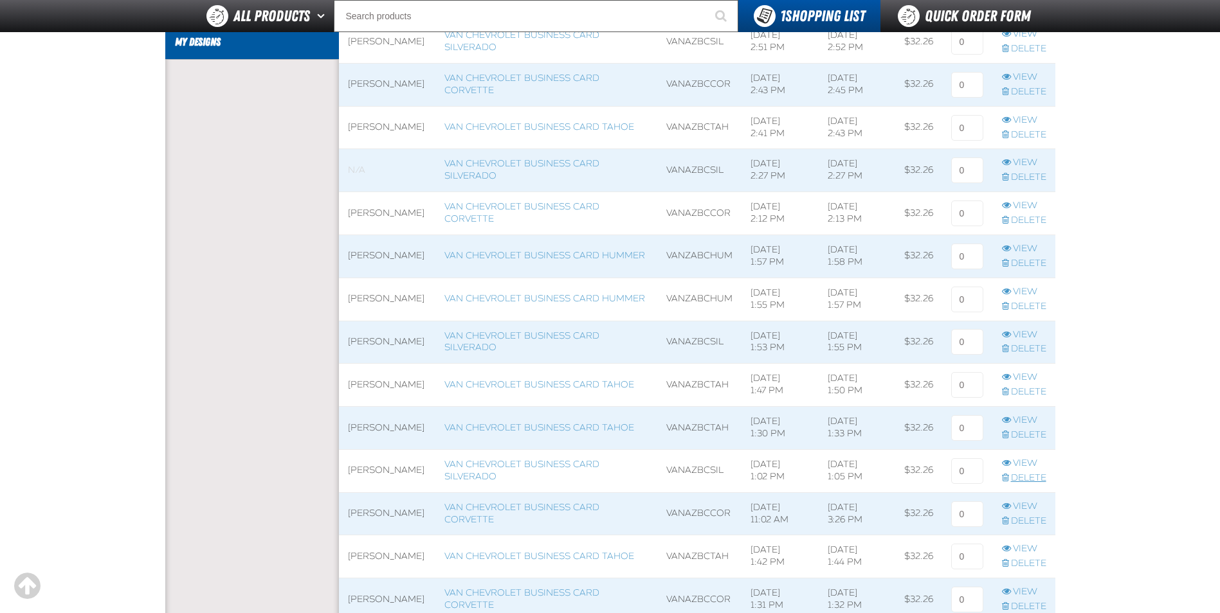
click at [1030, 476] on link "Delete" at bounding box center [1024, 479] width 44 height 12
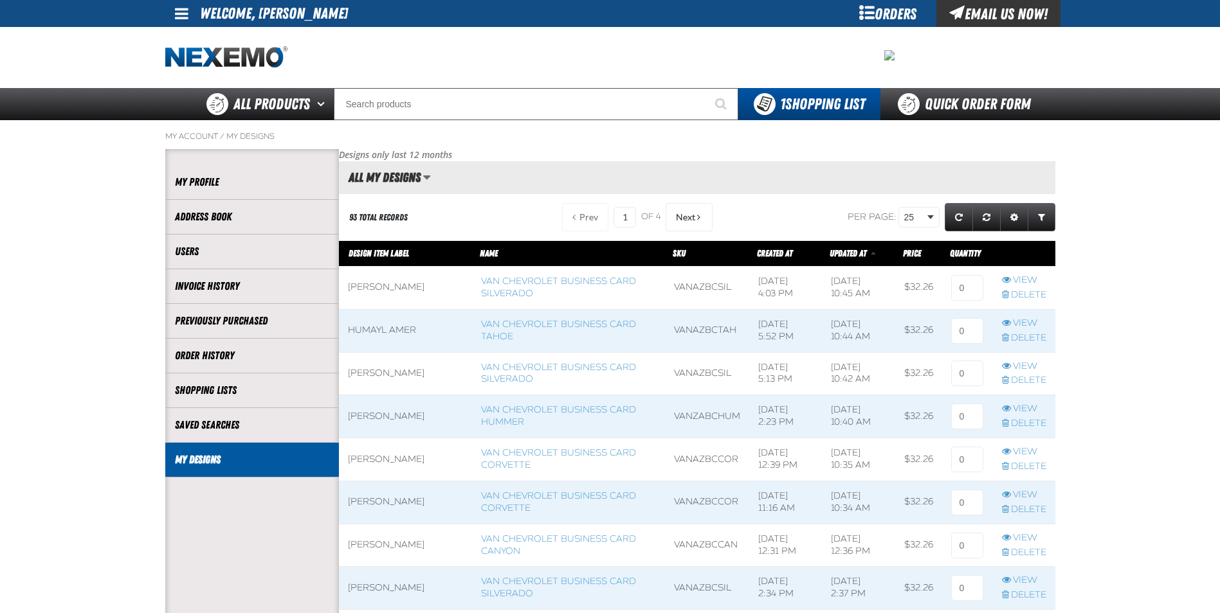
scroll to position [1, 1]
click at [691, 217] on span "Next" at bounding box center [685, 217] width 19 height 10
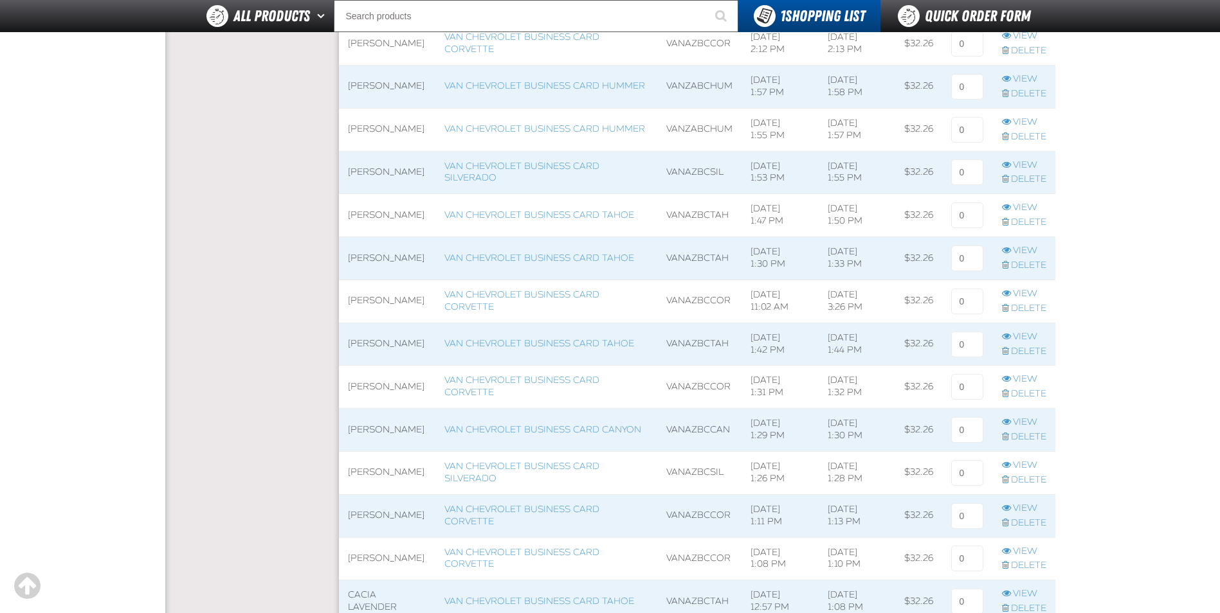
scroll to position [579, 0]
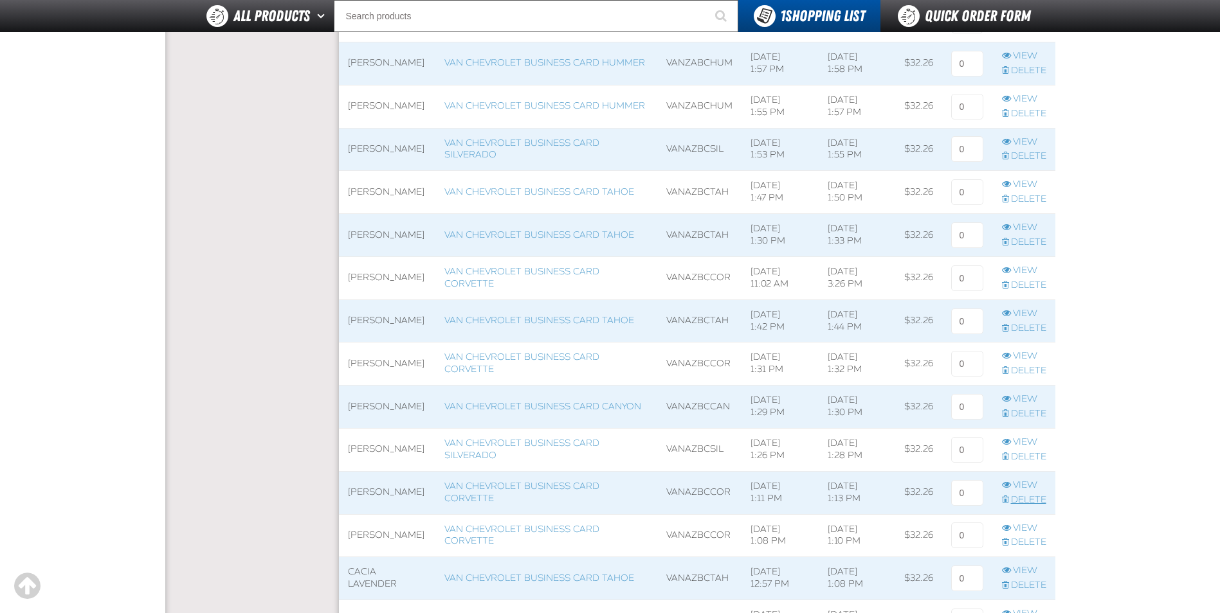
click at [1025, 502] on link "Delete" at bounding box center [1024, 500] width 44 height 12
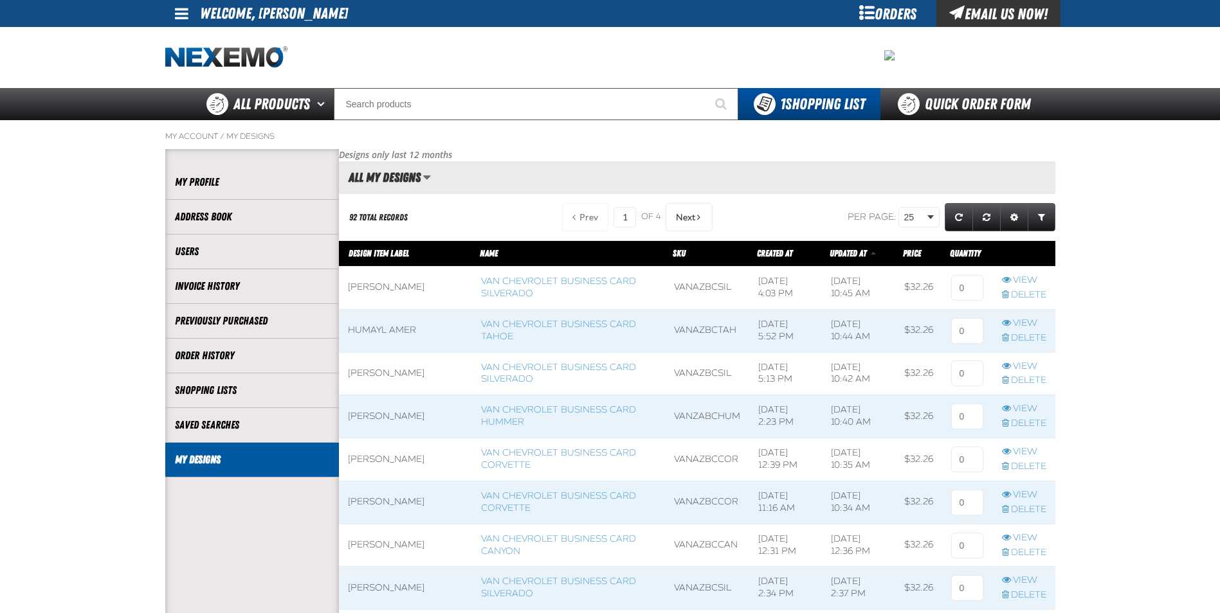
scroll to position [1, 1]
click at [676, 217] on span "Next" at bounding box center [685, 217] width 19 height 10
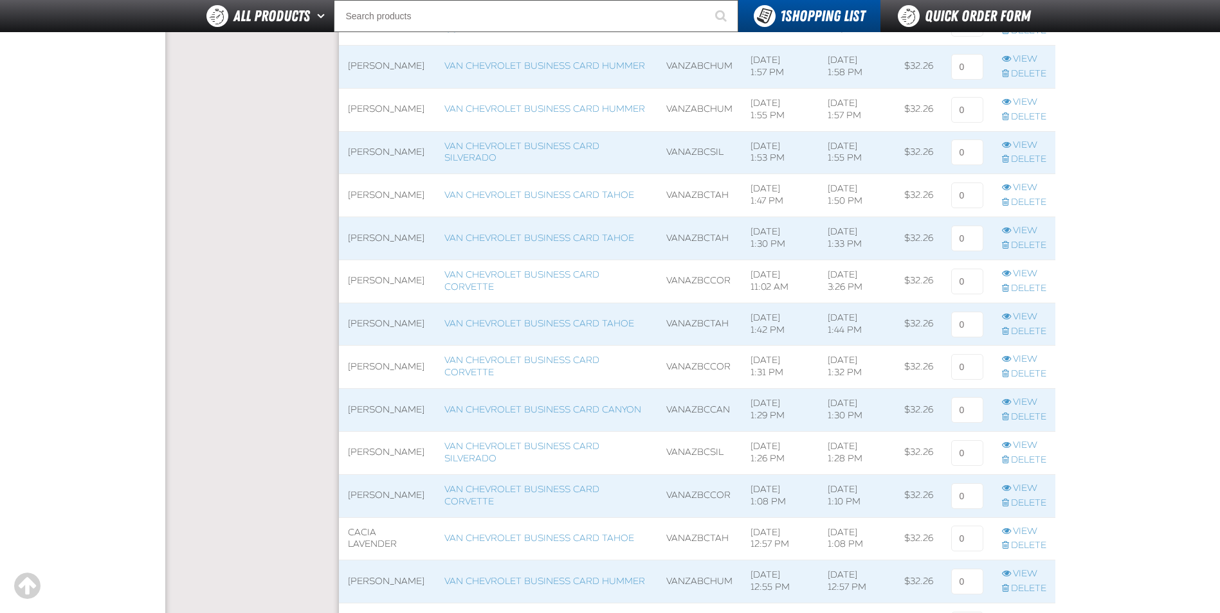
scroll to position [579, 0]
click at [1036, 497] on link "Delete" at bounding box center [1024, 500] width 44 height 12
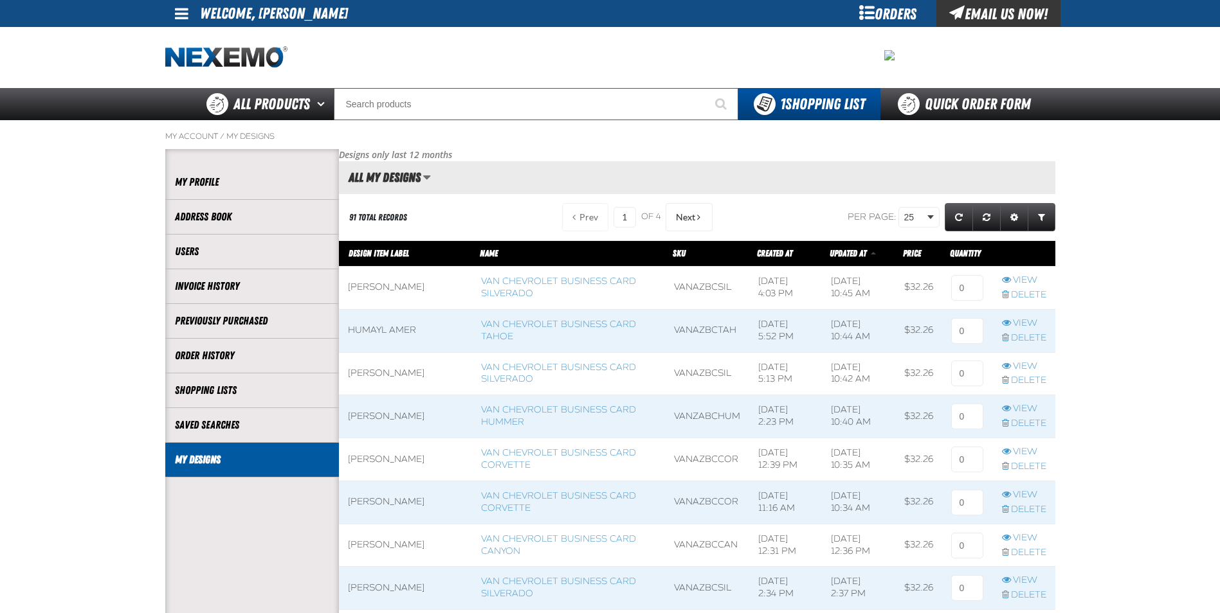
scroll to position [1, 1]
click at [684, 218] on span "Next" at bounding box center [685, 217] width 19 height 10
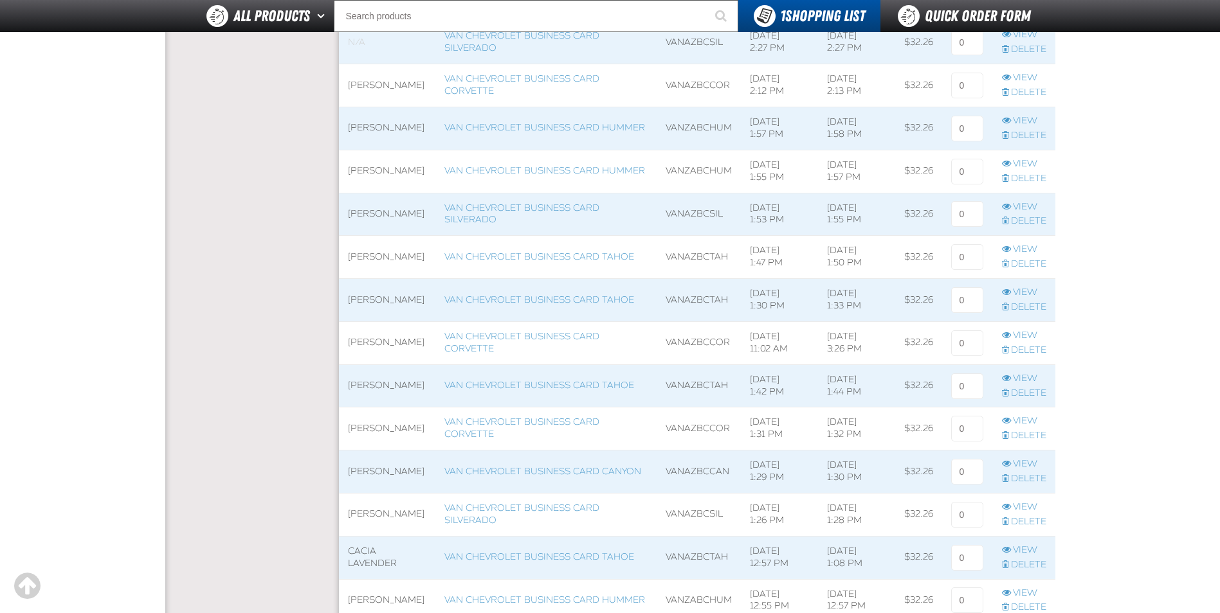
scroll to position [514, 0]
click at [1029, 565] on link "Delete" at bounding box center [1024, 565] width 44 height 12
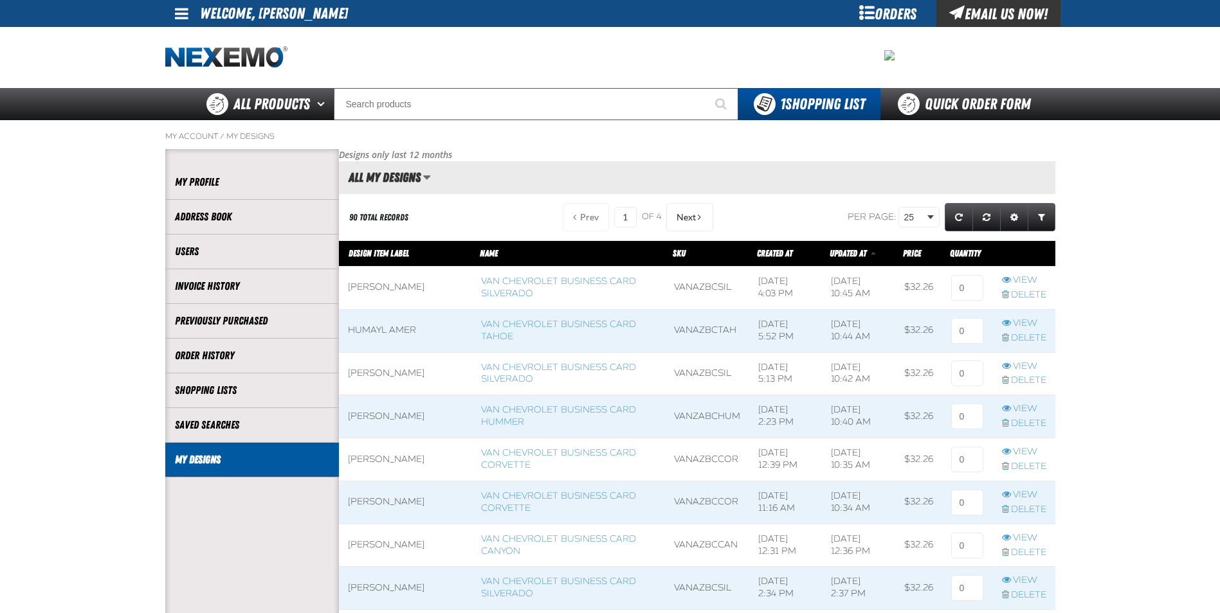
scroll to position [1, 1]
click at [682, 219] on span "Next" at bounding box center [685, 217] width 19 height 10
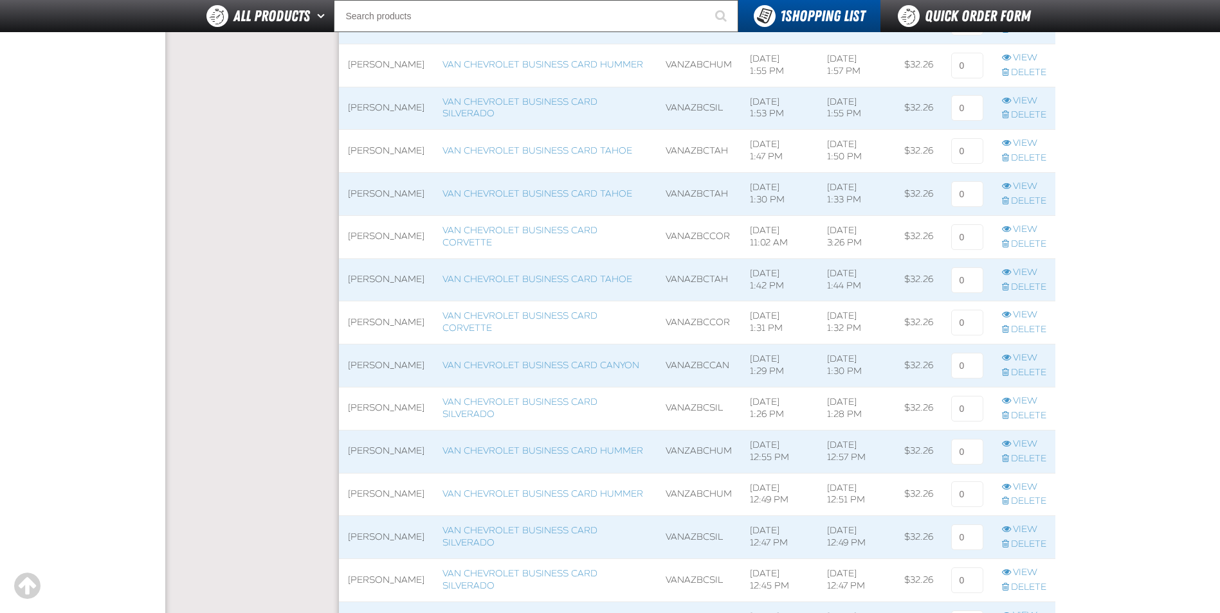
scroll to position [643, 0]
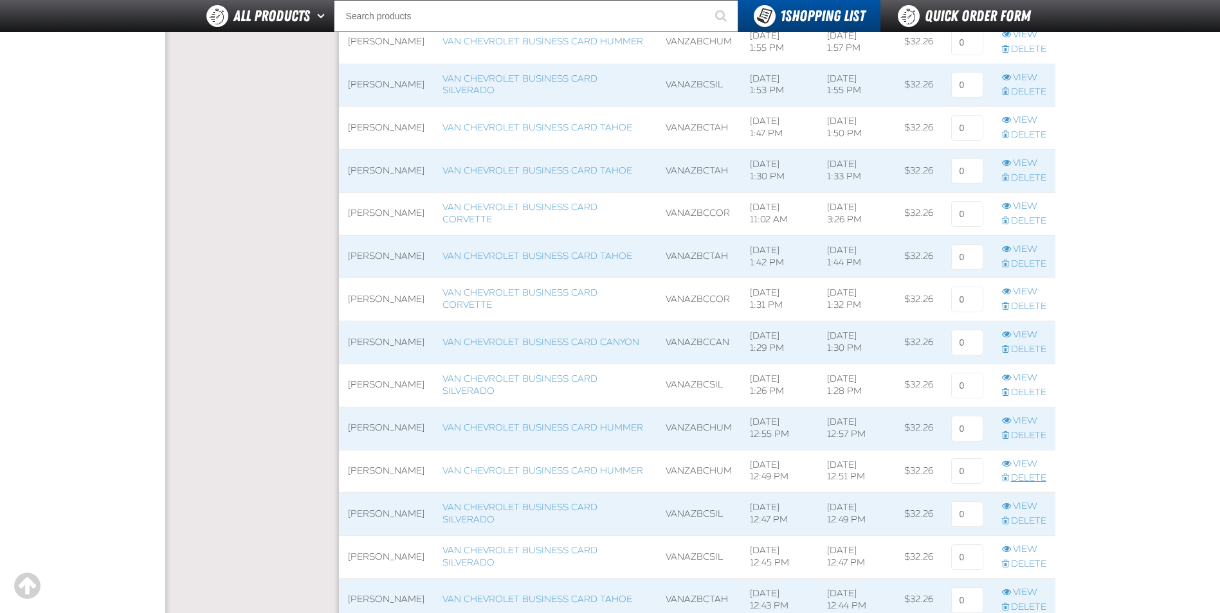
click at [1038, 475] on link "Delete" at bounding box center [1024, 479] width 44 height 12
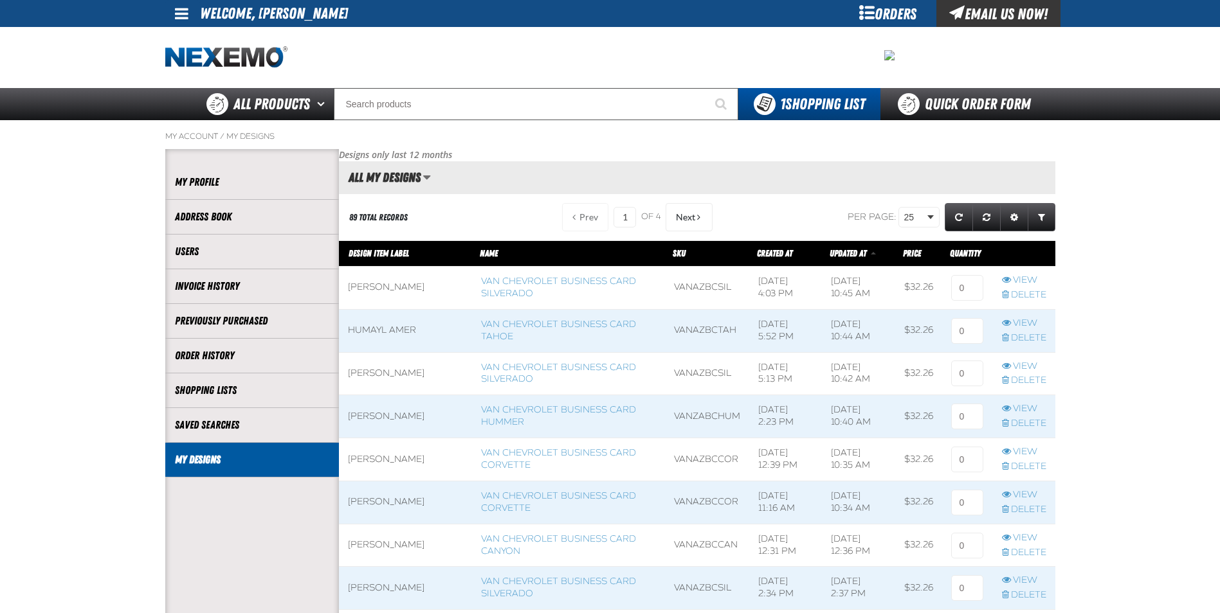
scroll to position [1, 1]
click at [678, 220] on span "Next" at bounding box center [685, 217] width 19 height 10
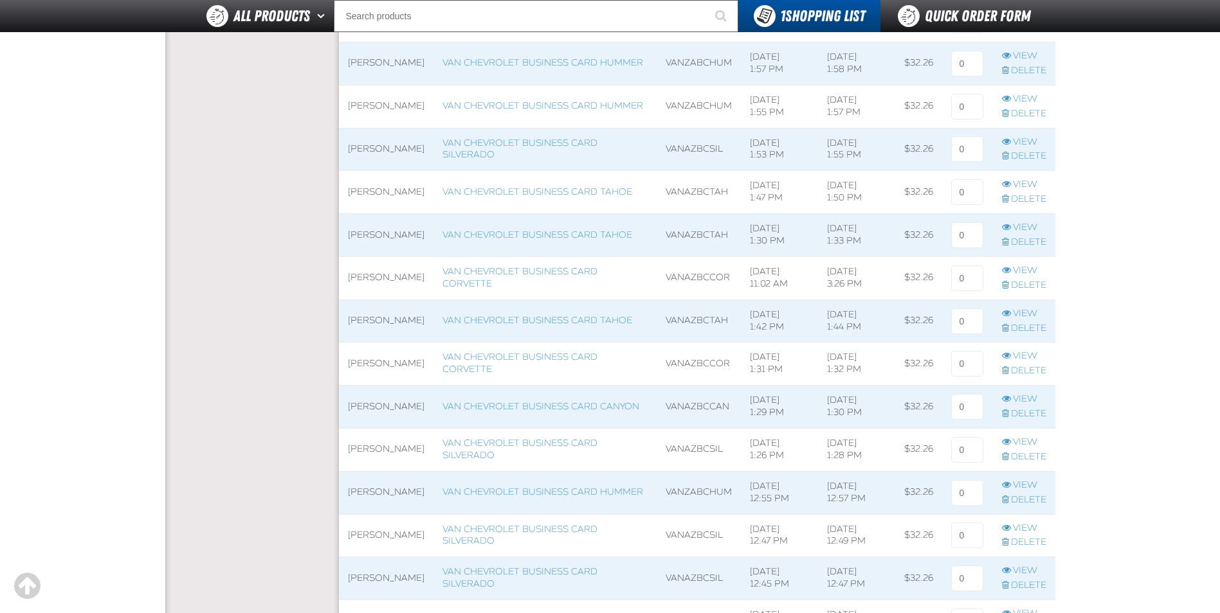
scroll to position [643, 0]
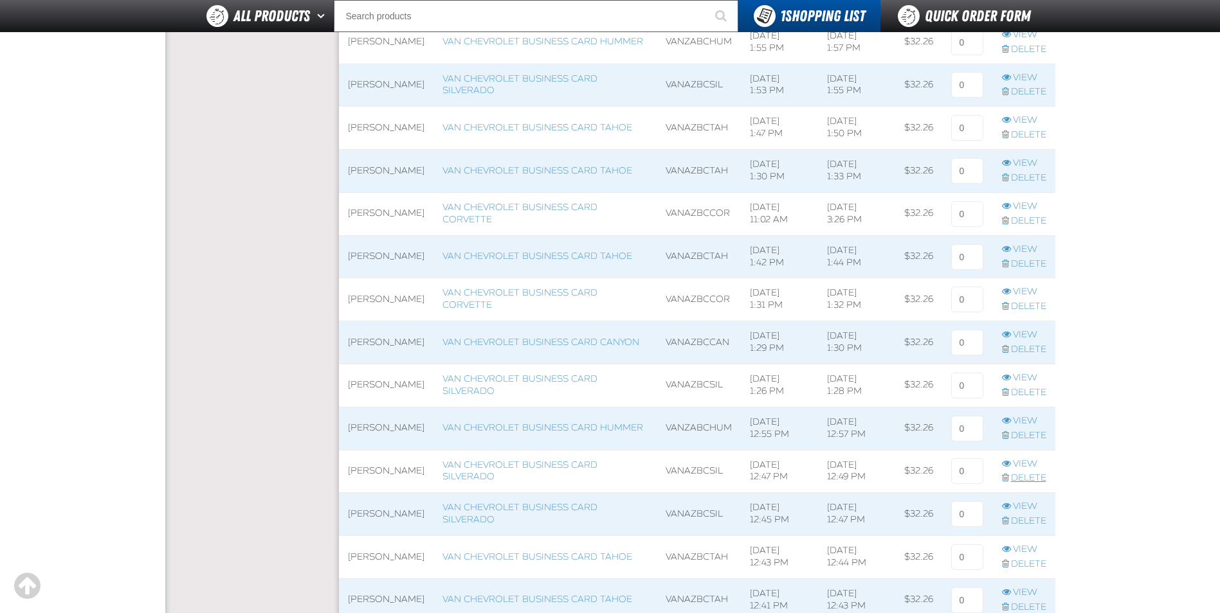
click at [1020, 474] on link "Delete" at bounding box center [1024, 479] width 44 height 12
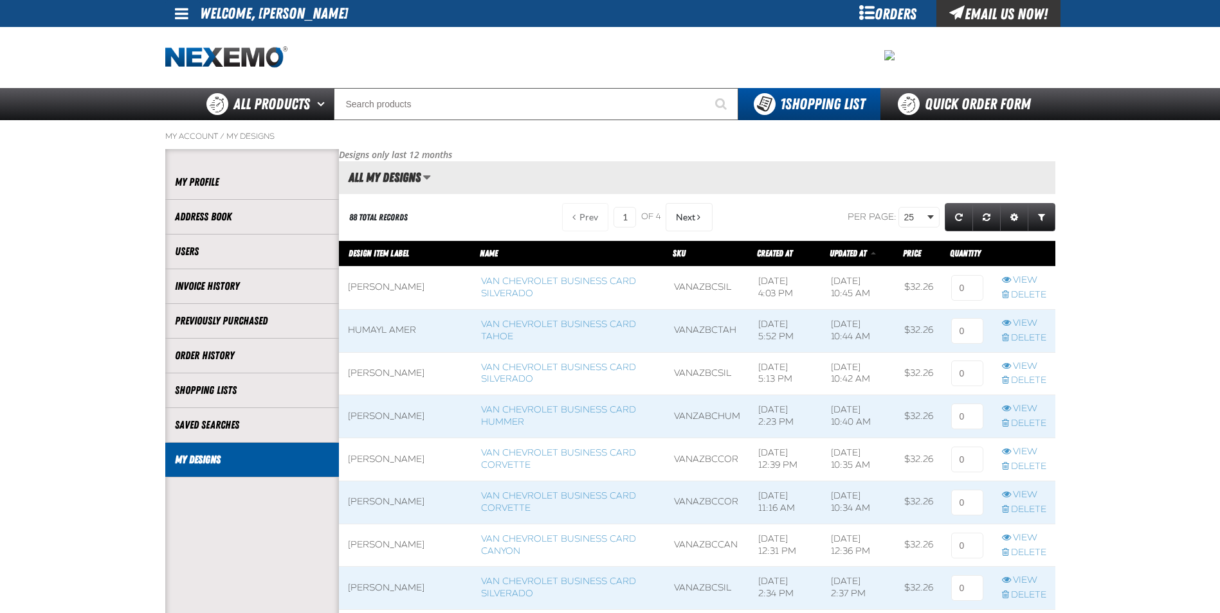
scroll to position [1, 1]
click at [701, 216] on button "Next" at bounding box center [688, 217] width 47 height 28
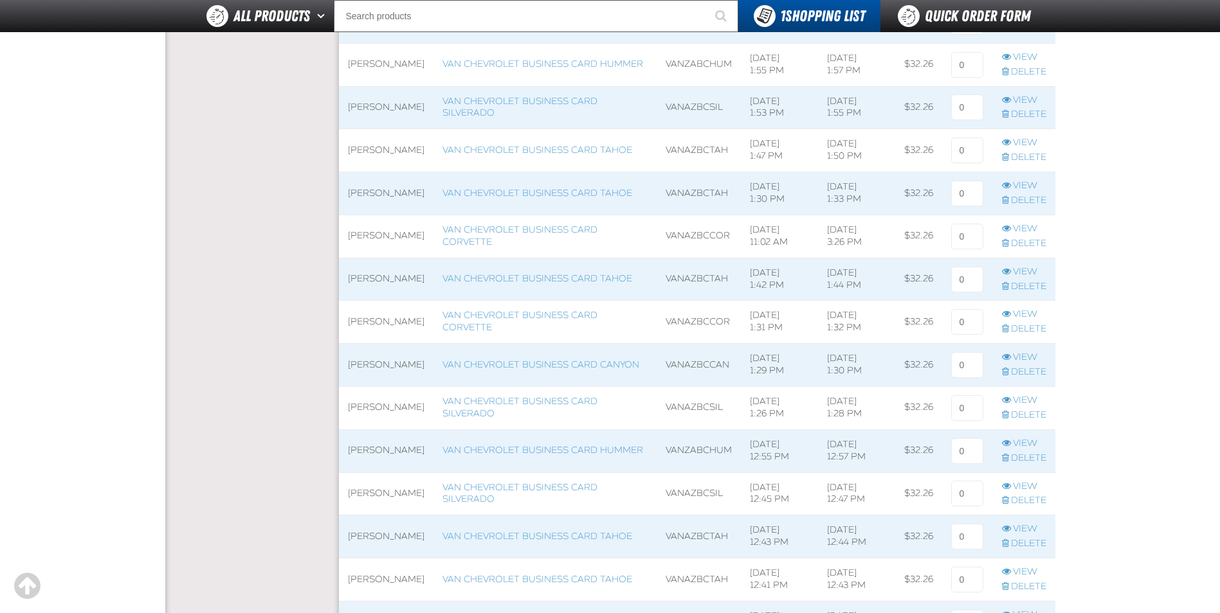
scroll to position [643, 0]
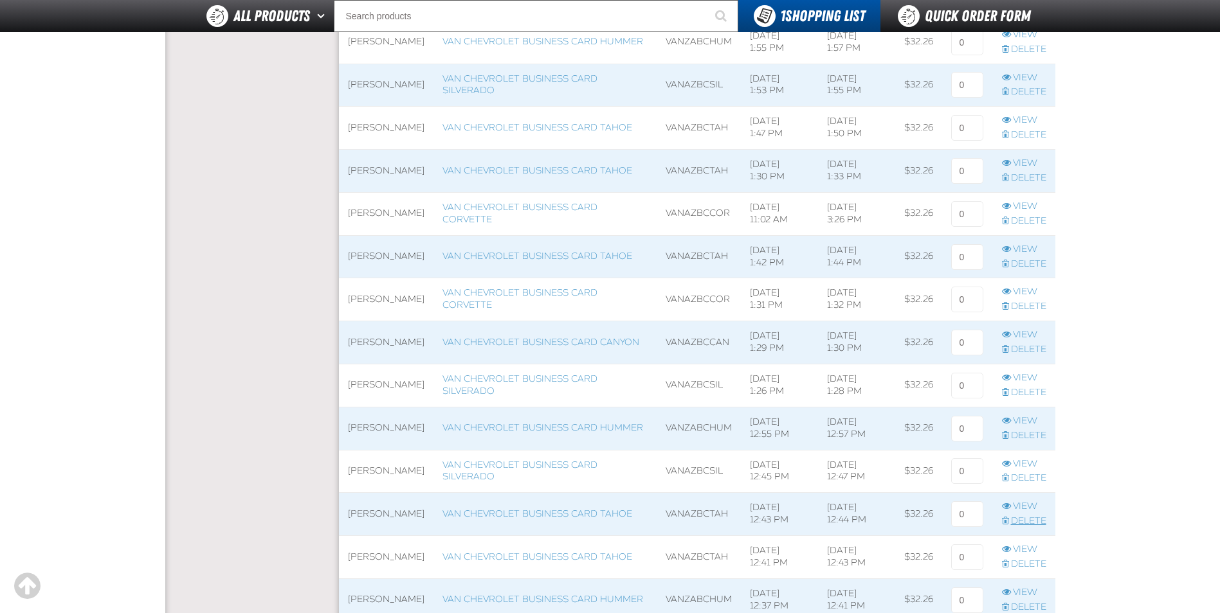
click at [1024, 524] on link "Delete" at bounding box center [1024, 522] width 44 height 12
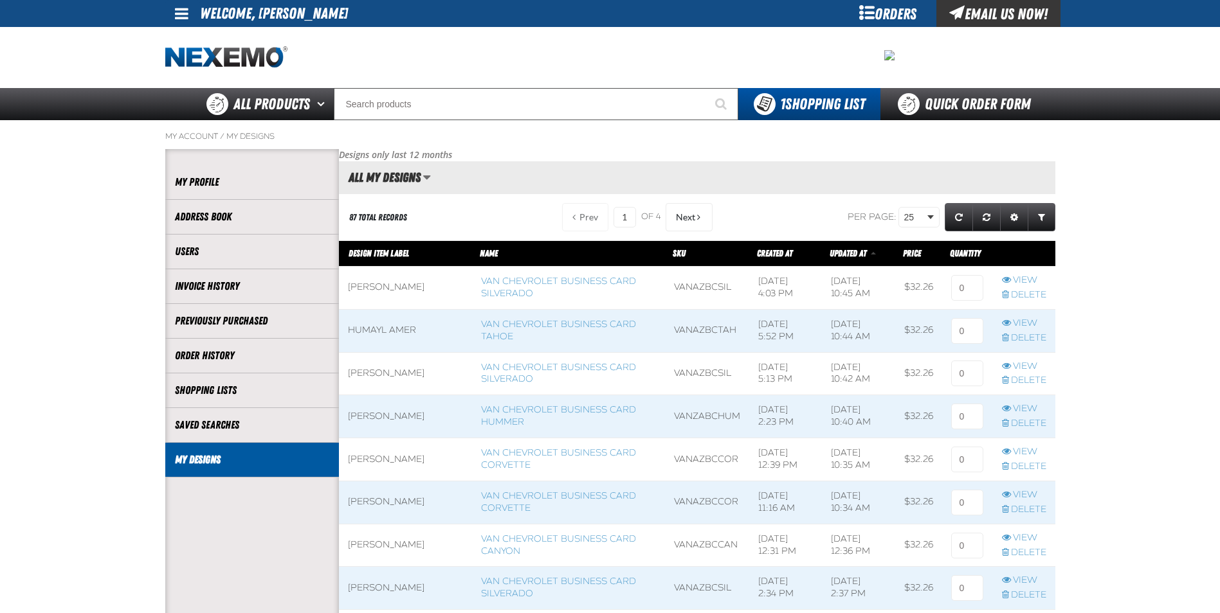
scroll to position [1, 1]
click at [697, 215] on span at bounding box center [698, 217] width 3 height 9
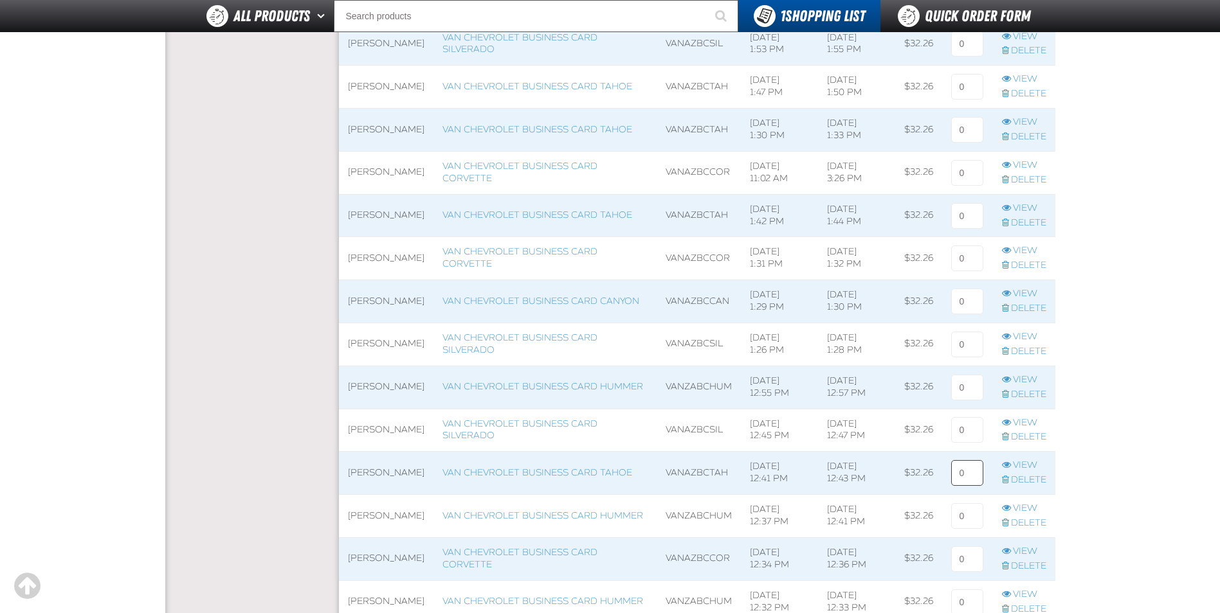
scroll to position [707, 0]
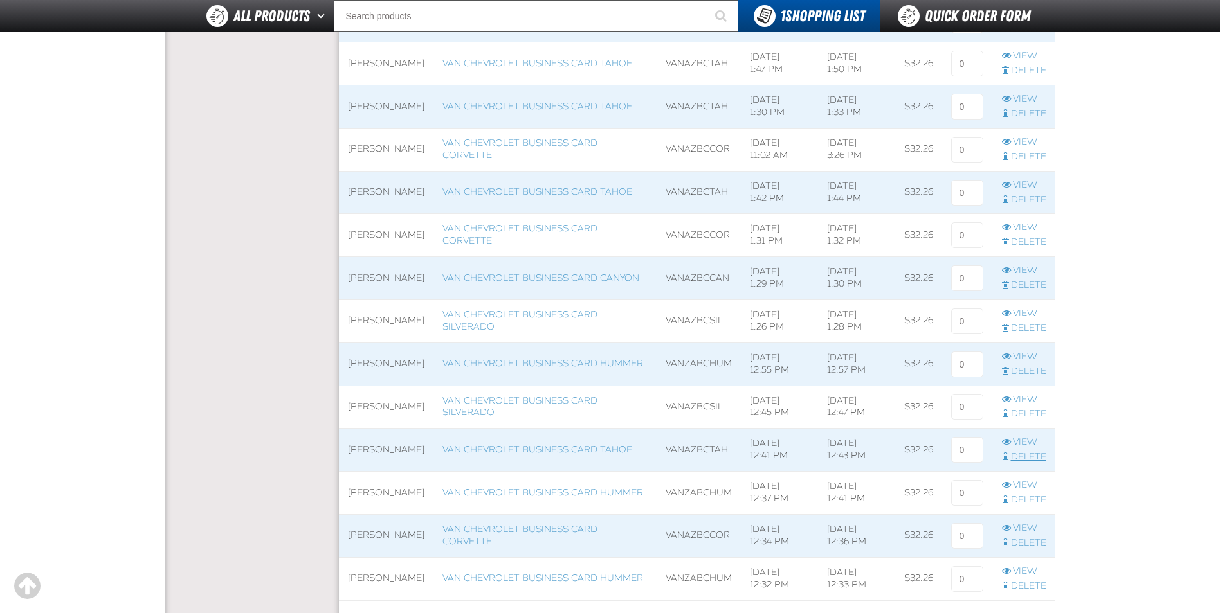
click at [1033, 455] on link "Delete" at bounding box center [1024, 457] width 44 height 12
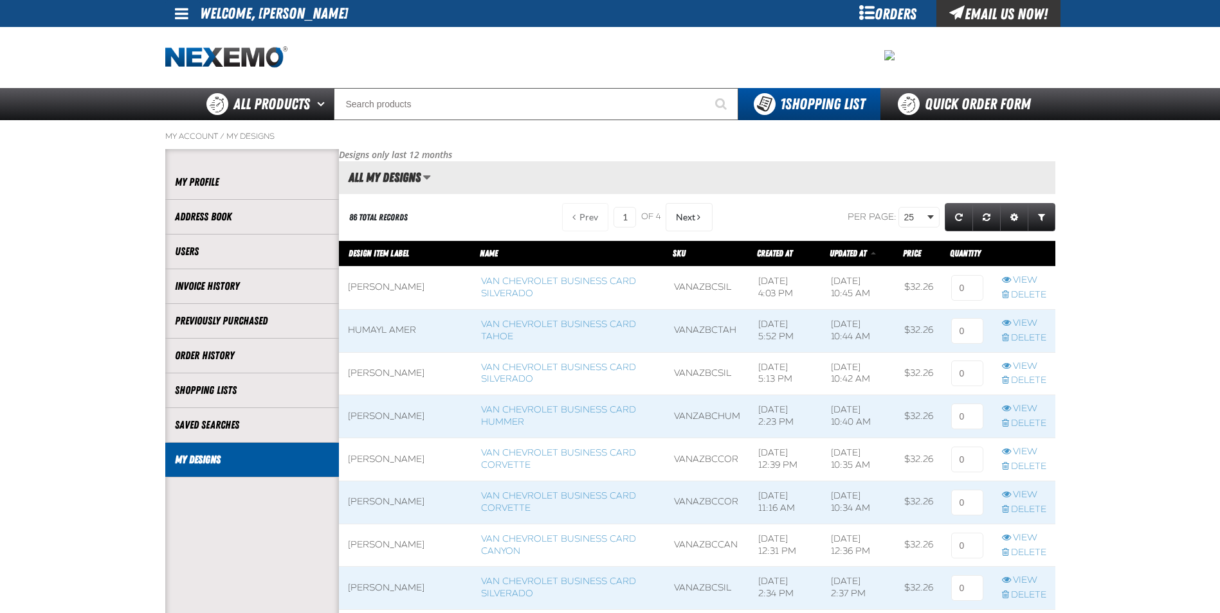
scroll to position [1, 1]
click at [697, 217] on span at bounding box center [698, 217] width 3 height 9
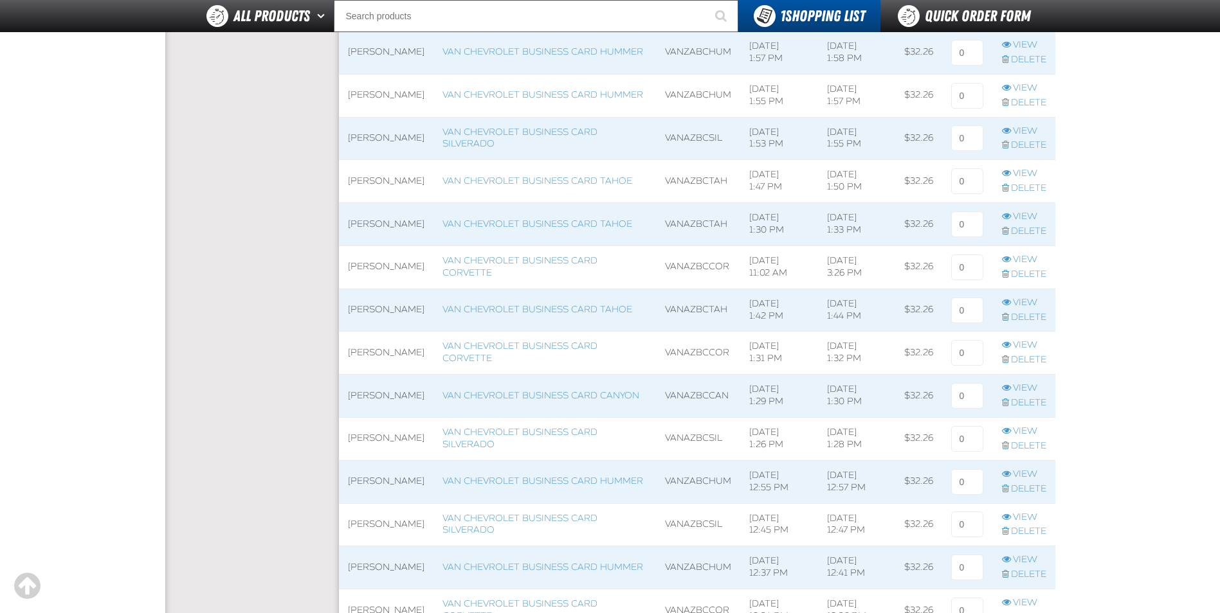
scroll to position [643, 0]
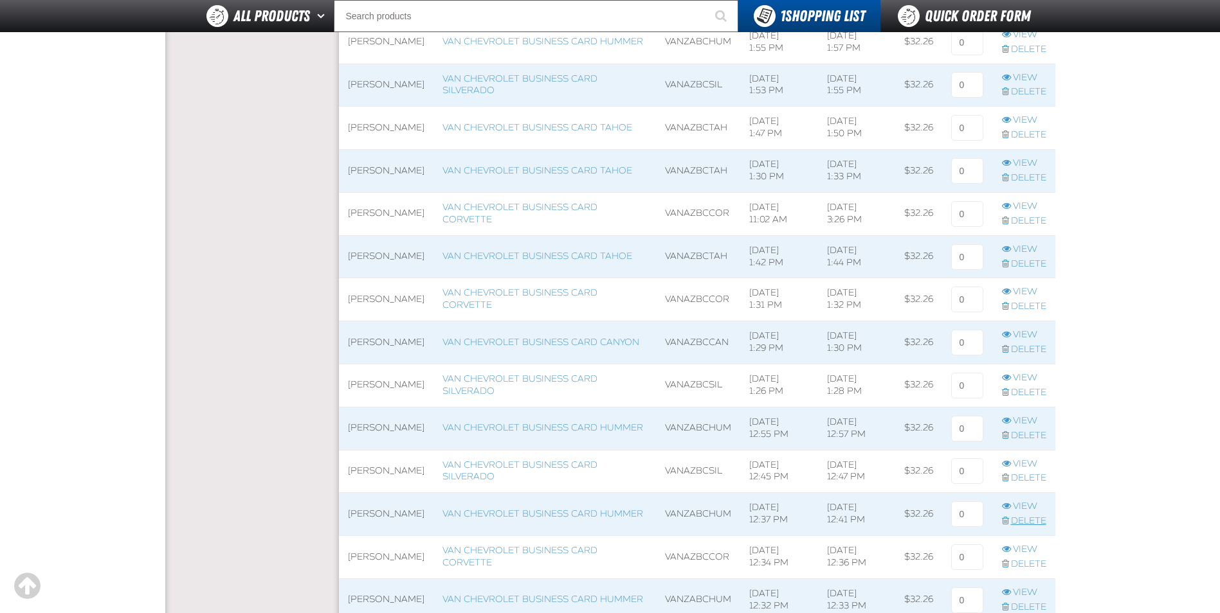
click at [1038, 523] on link "Delete" at bounding box center [1024, 522] width 44 height 12
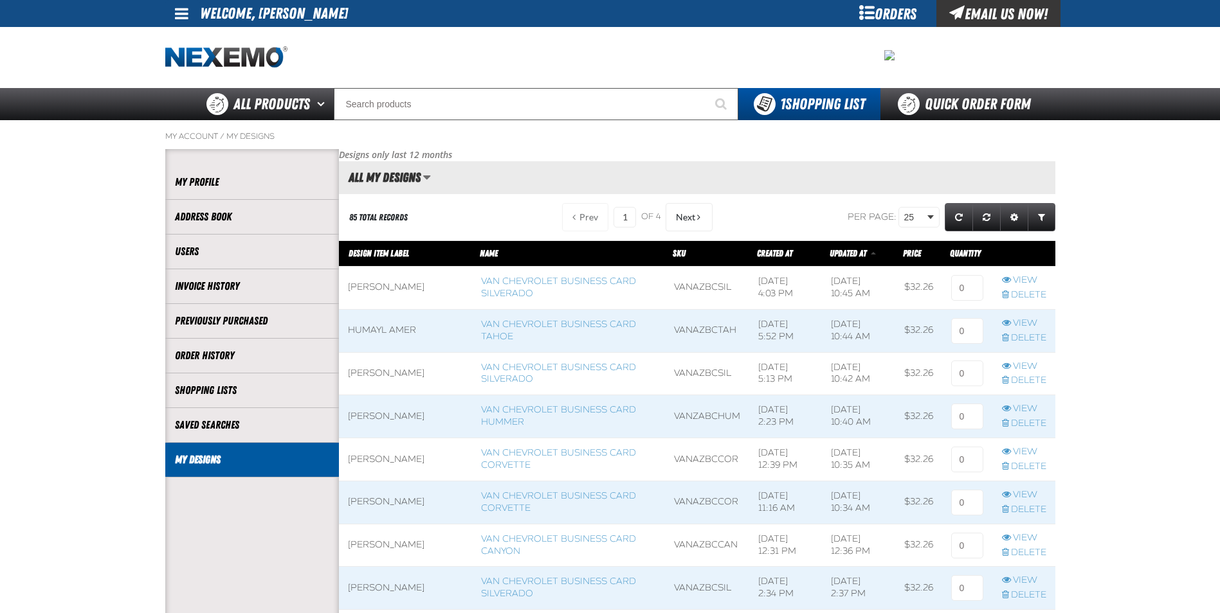
scroll to position [1, 1]
click at [698, 212] on button "Next" at bounding box center [688, 217] width 47 height 28
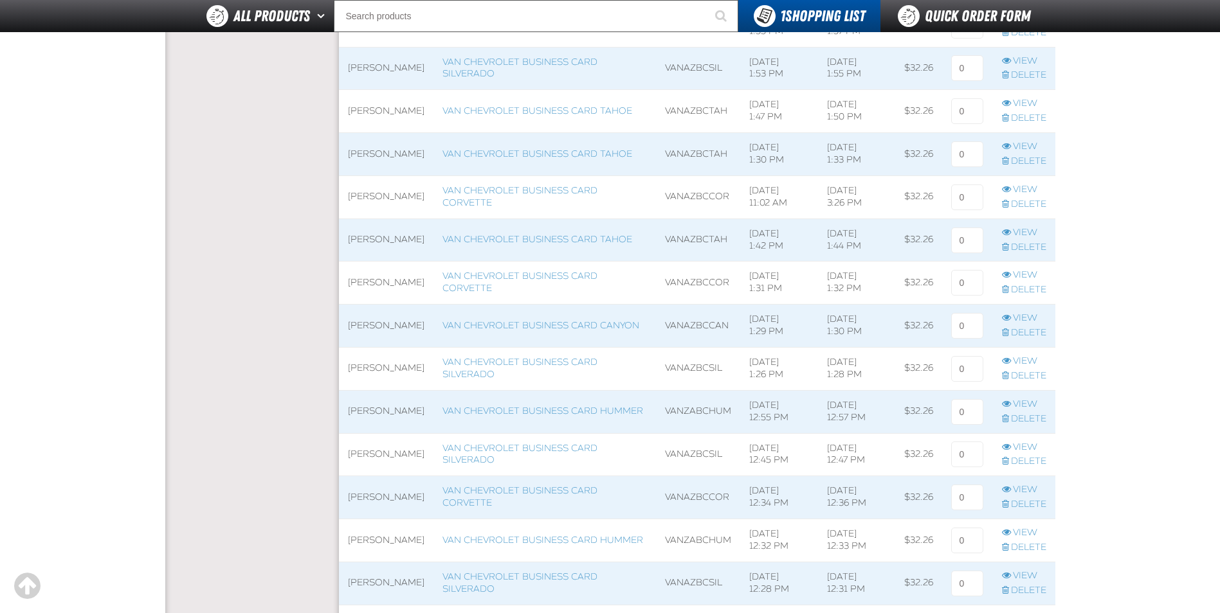
scroll to position [707, 0]
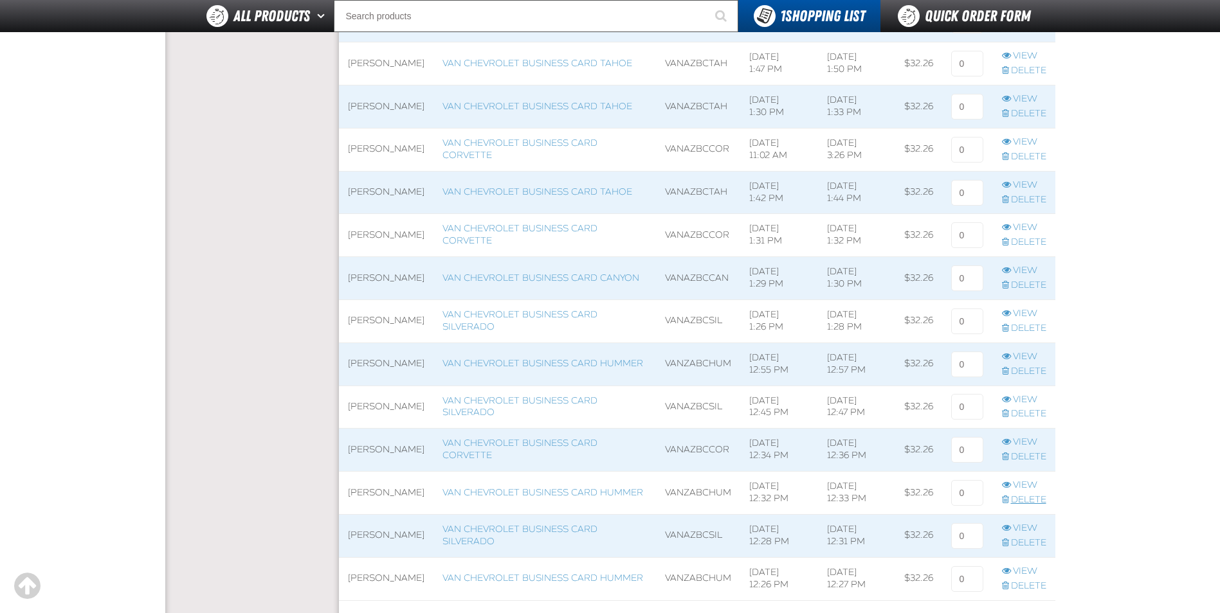
click at [1040, 500] on link "Delete" at bounding box center [1024, 500] width 44 height 12
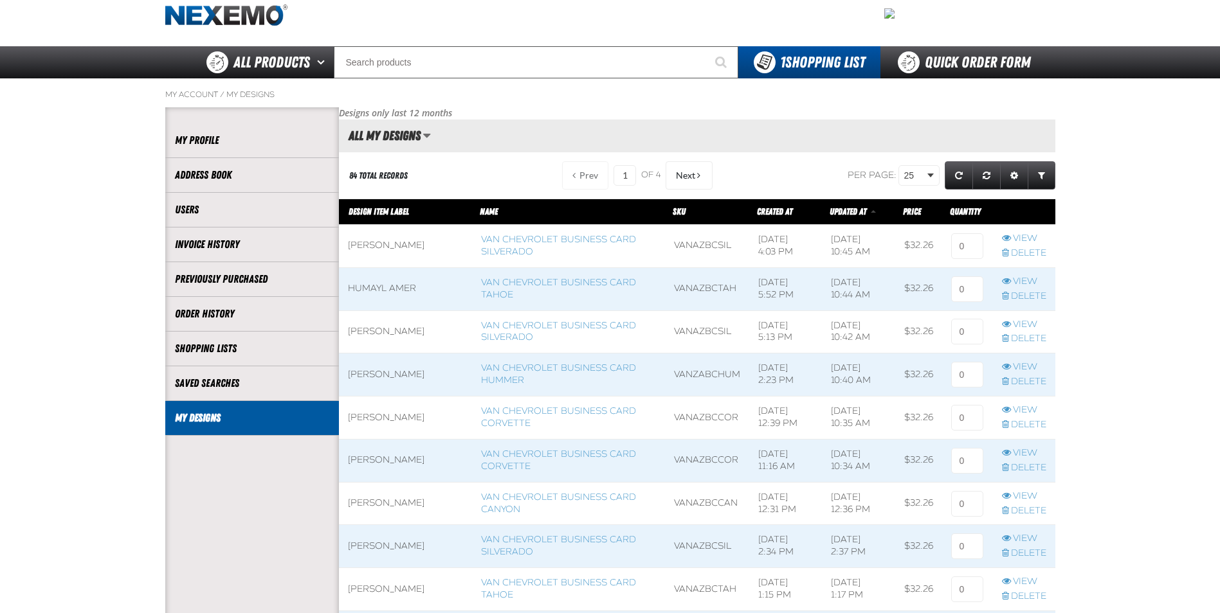
scroll to position [64, 0]
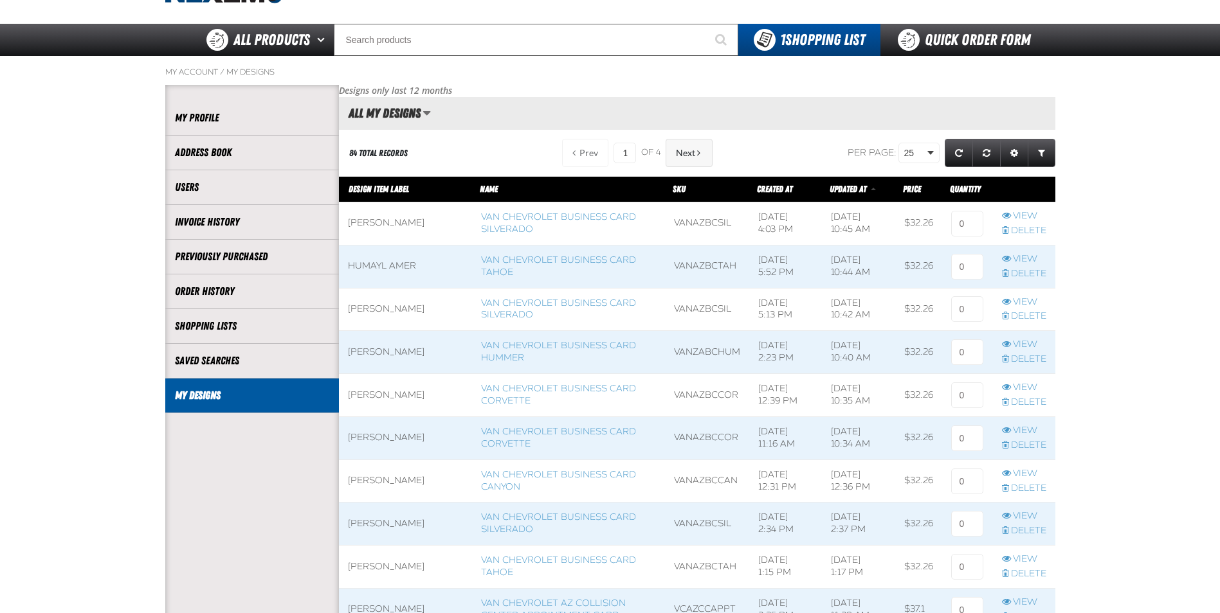
click at [689, 147] on button "Next" at bounding box center [688, 153] width 47 height 28
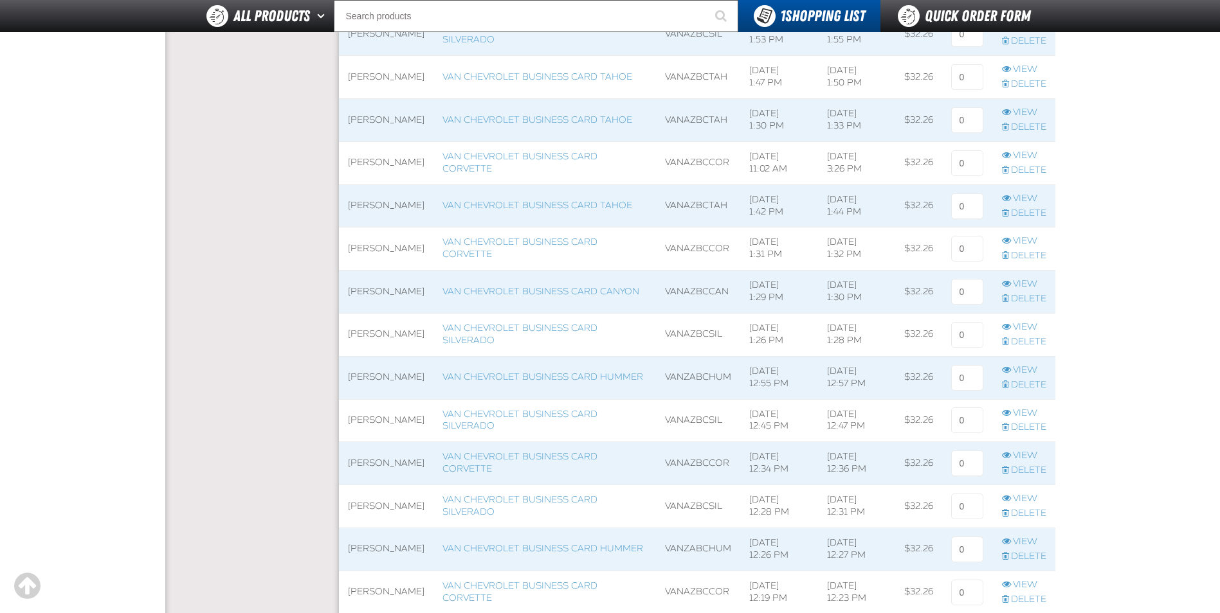
scroll to position [772, 0]
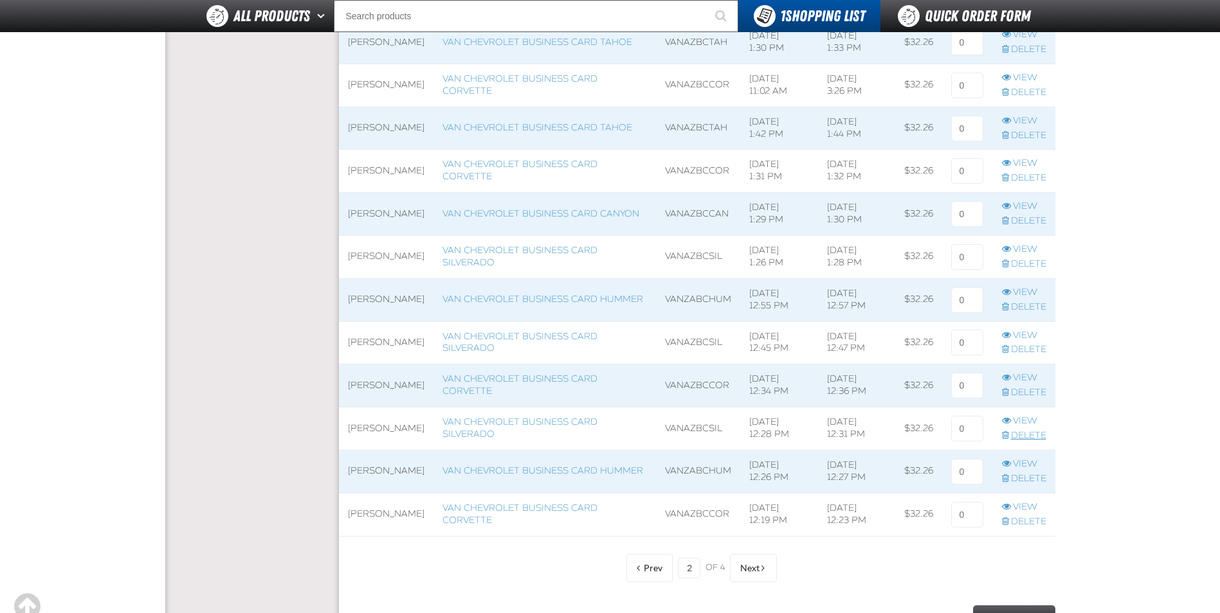
click at [1025, 438] on link "Delete" at bounding box center [1024, 436] width 44 height 12
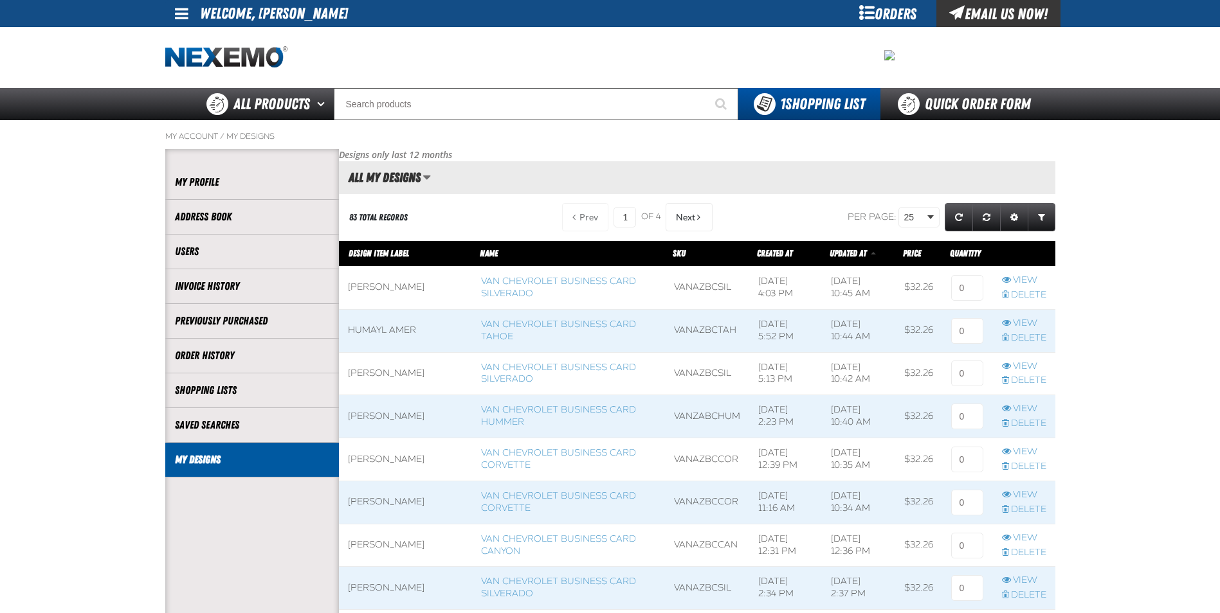
scroll to position [1, 1]
click at [696, 225] on button "Next" at bounding box center [688, 217] width 47 height 28
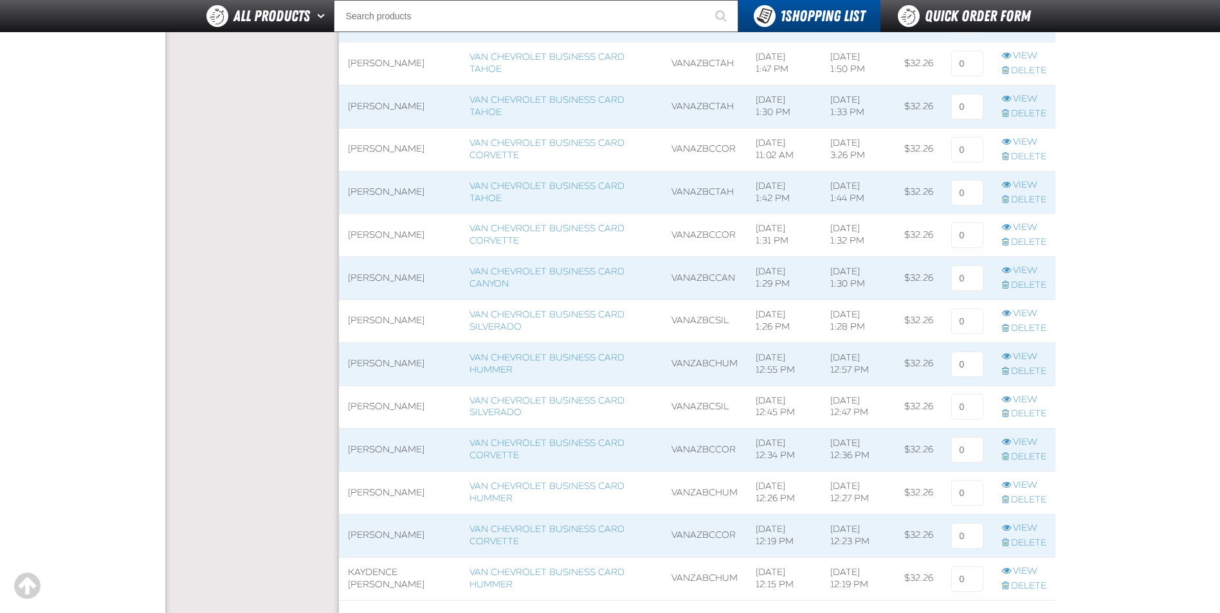
scroll to position [772, 0]
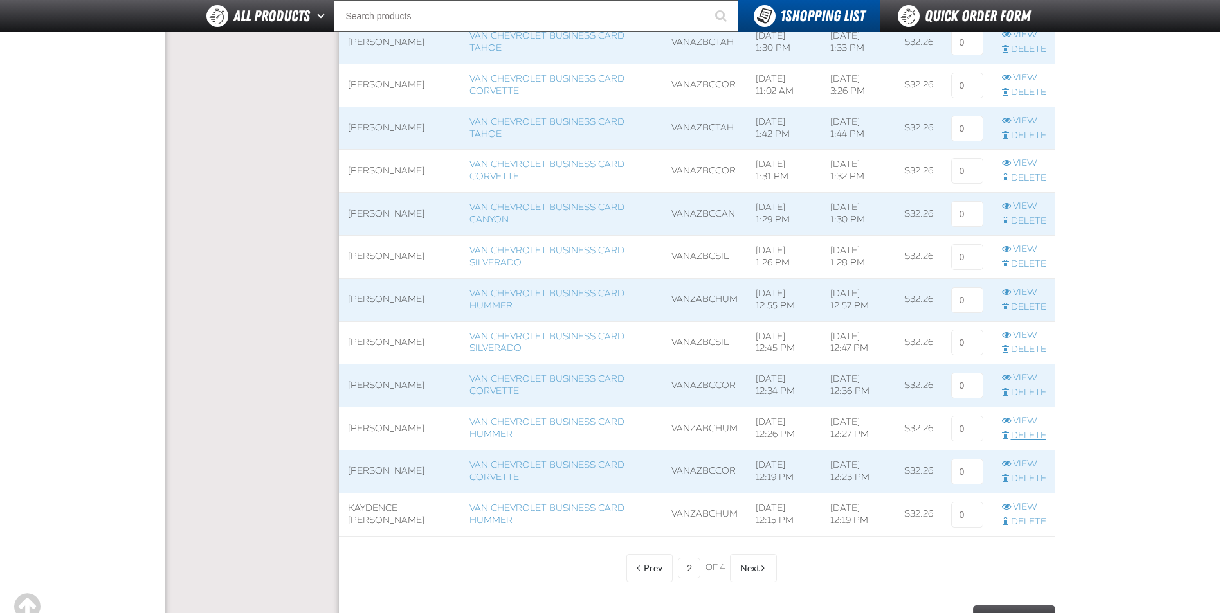
click at [1018, 438] on link "Delete" at bounding box center [1024, 436] width 44 height 12
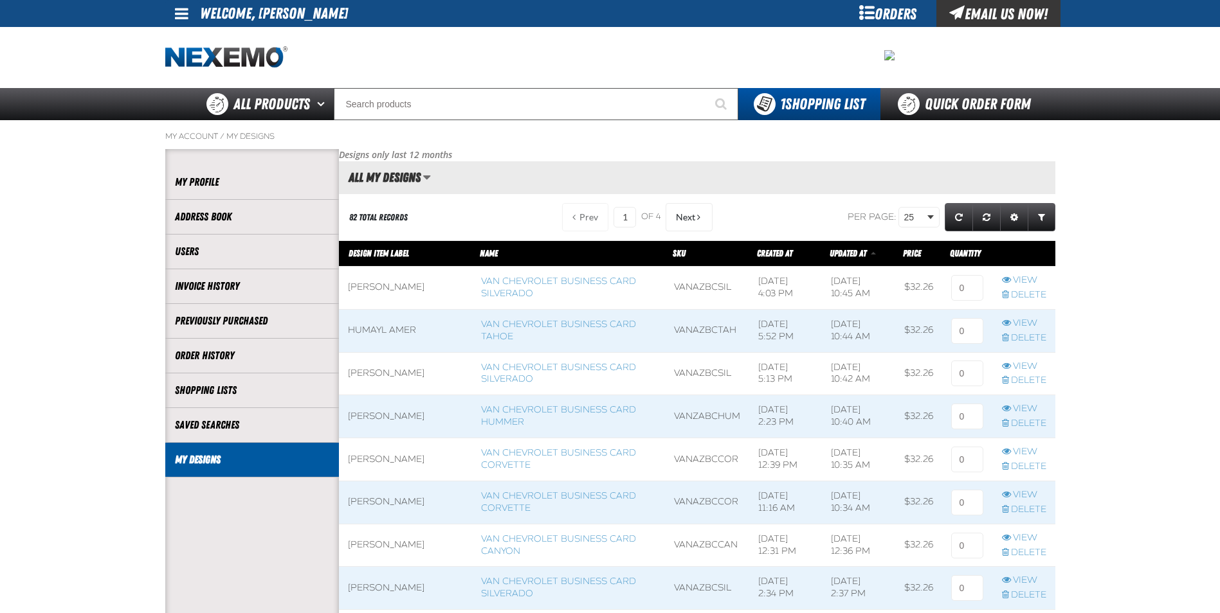
scroll to position [1, 1]
click at [692, 215] on span "Next" at bounding box center [685, 217] width 19 height 10
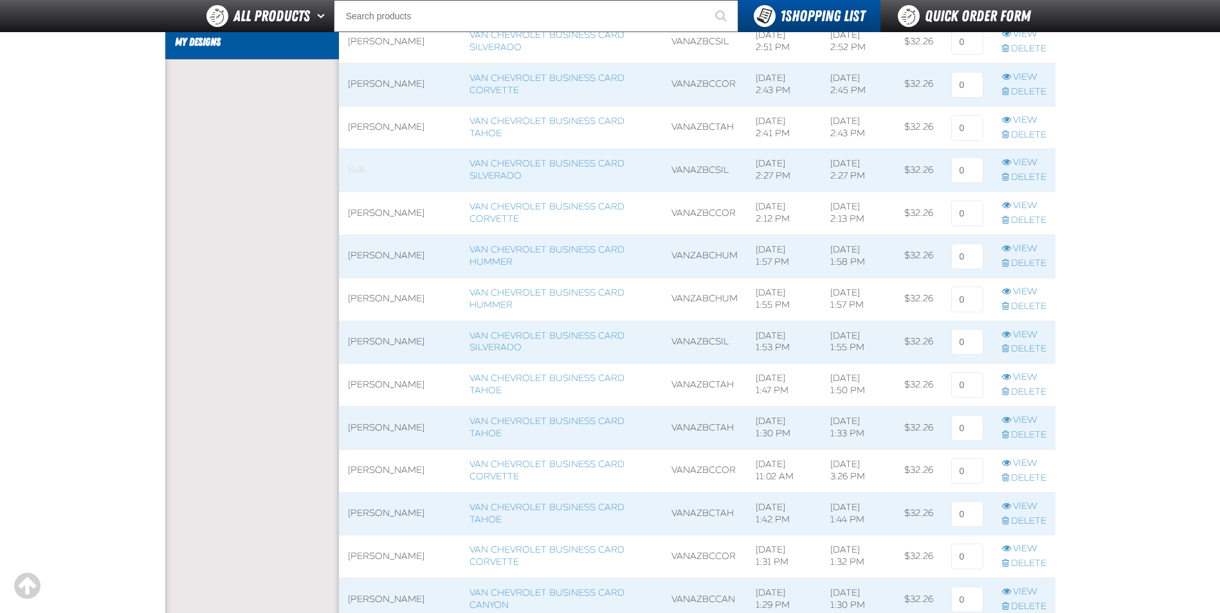
scroll to position [772, 0]
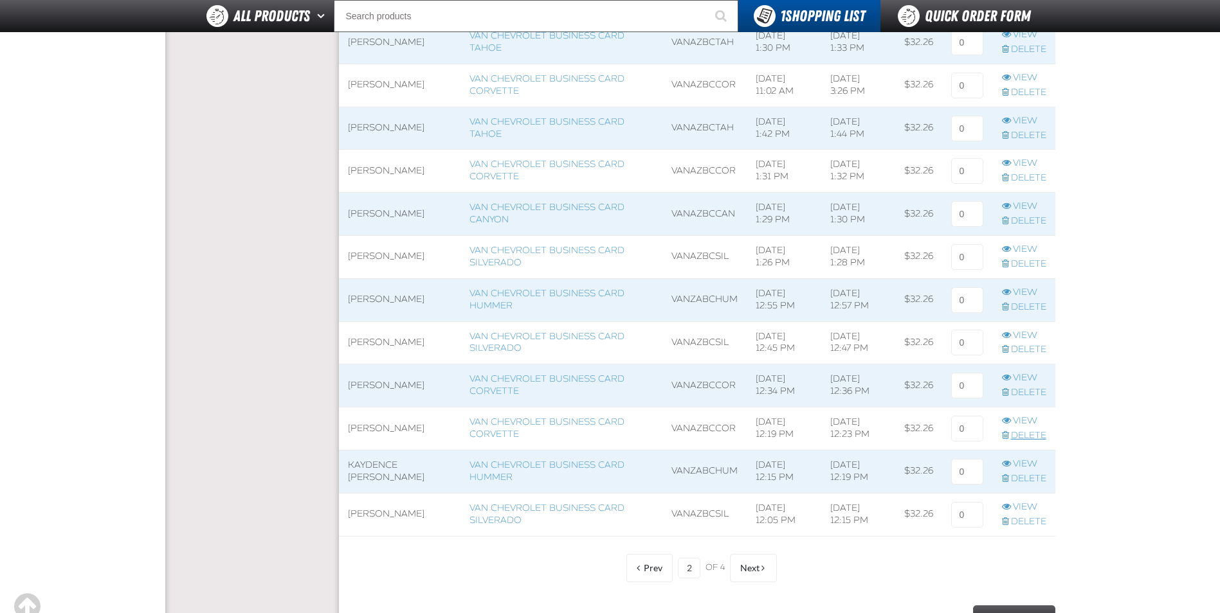
click at [1031, 433] on link "Delete" at bounding box center [1024, 436] width 44 height 12
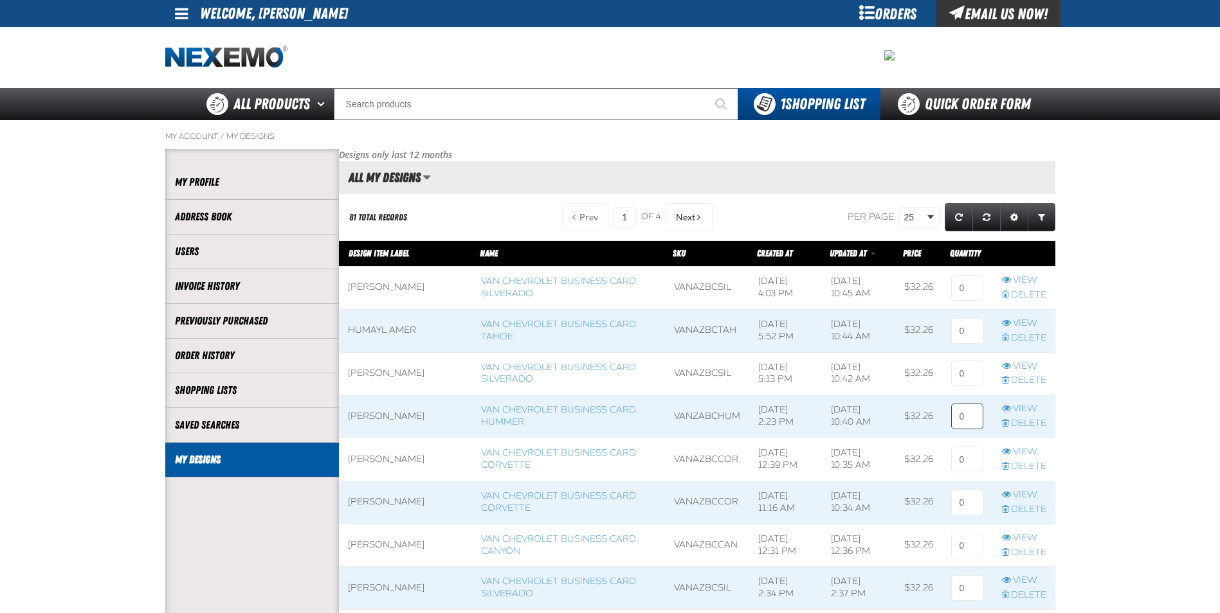
scroll to position [1, 1]
click at [690, 218] on span "Next" at bounding box center [685, 217] width 19 height 10
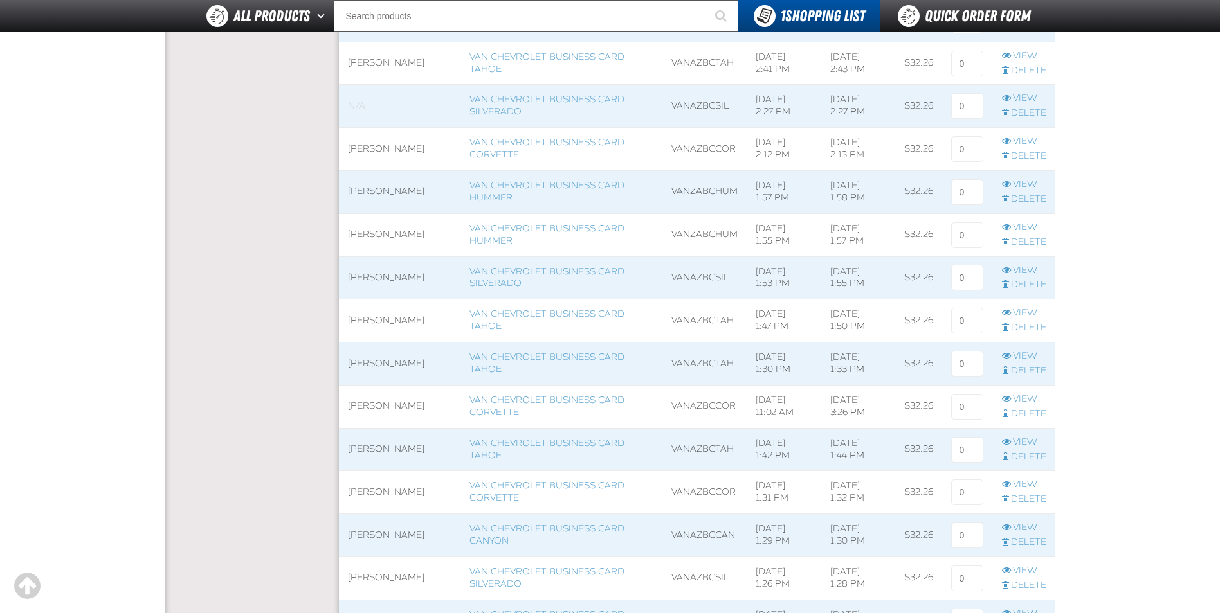
scroll to position [836, 0]
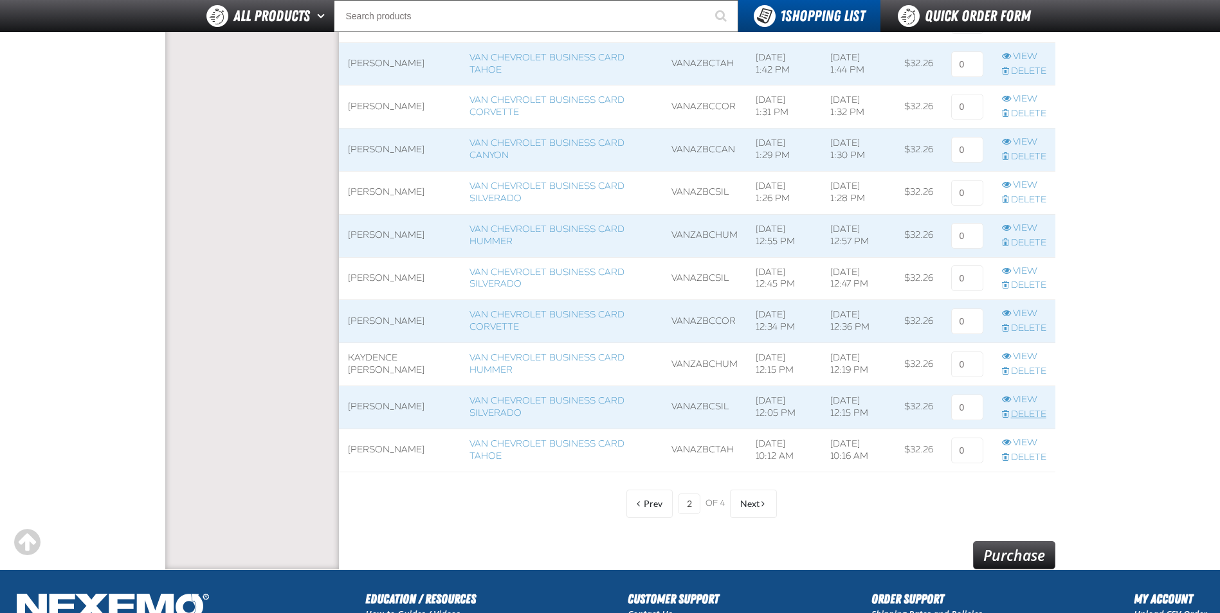
click at [1029, 417] on link "Delete" at bounding box center [1024, 415] width 44 height 12
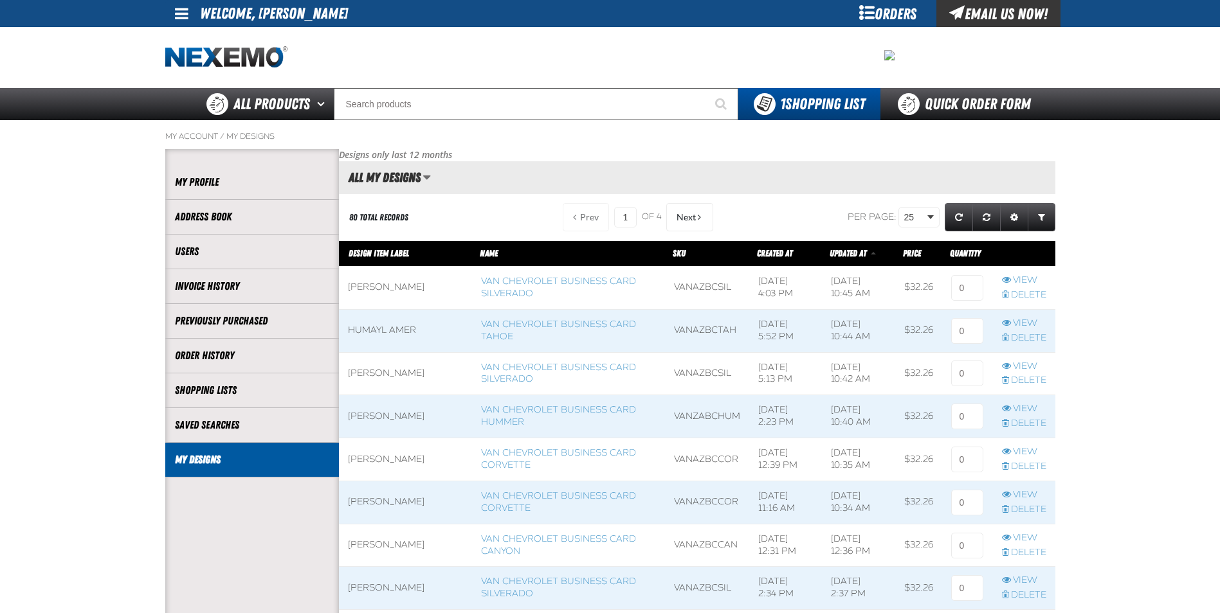
scroll to position [1, 1]
click at [698, 212] on button "Next" at bounding box center [689, 217] width 47 height 28
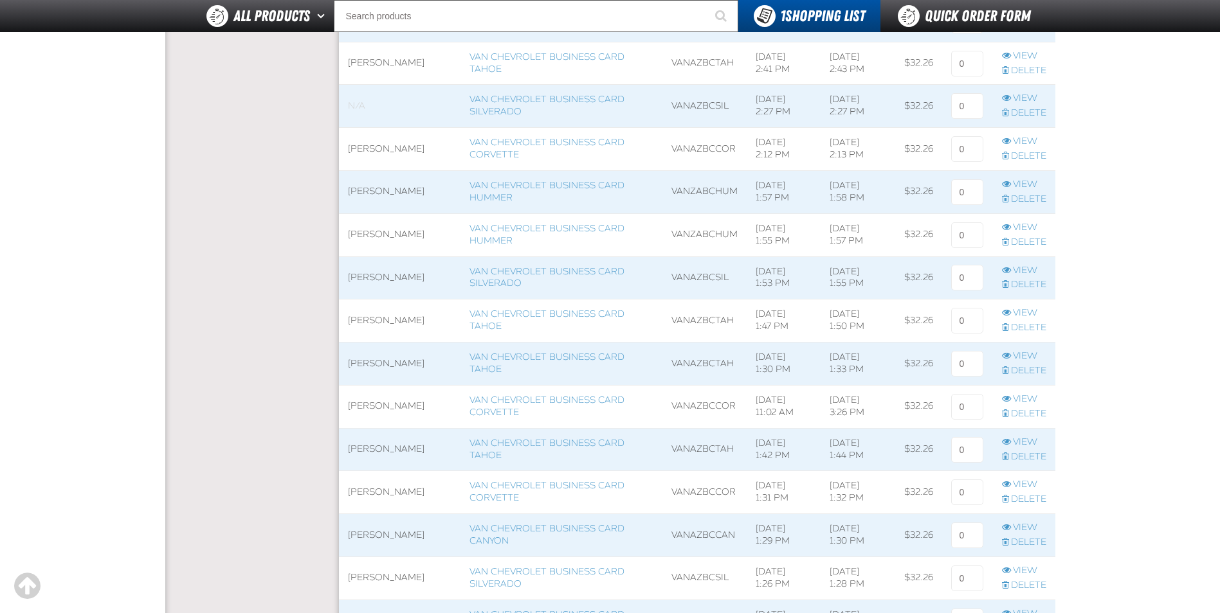
scroll to position [836, 0]
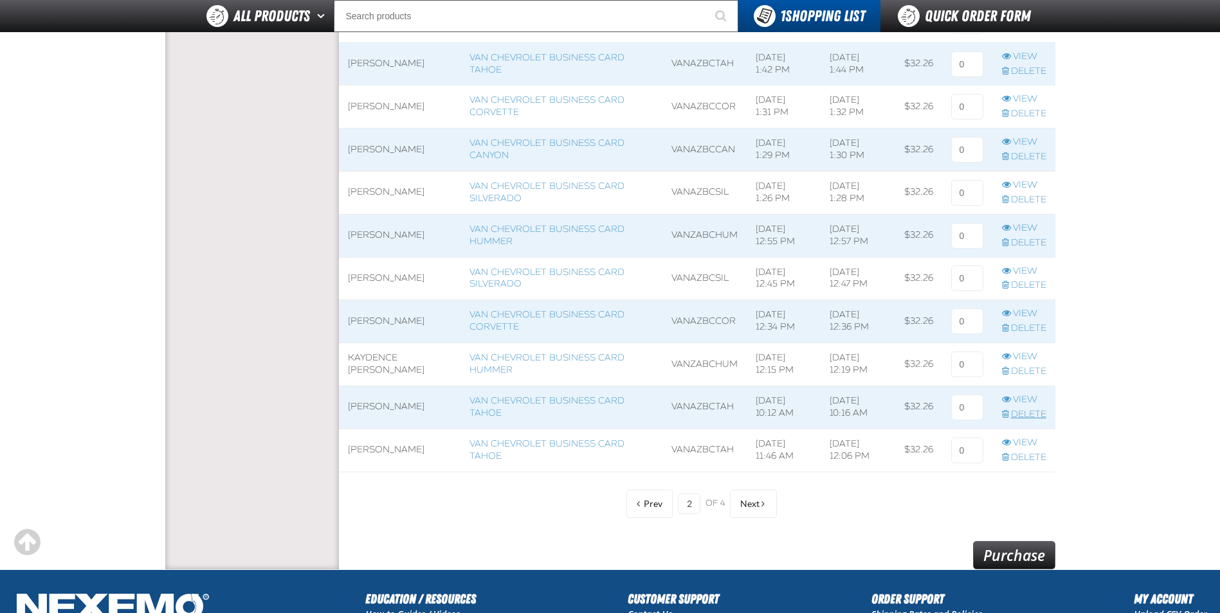
click at [1024, 413] on link "Delete" at bounding box center [1024, 415] width 44 height 12
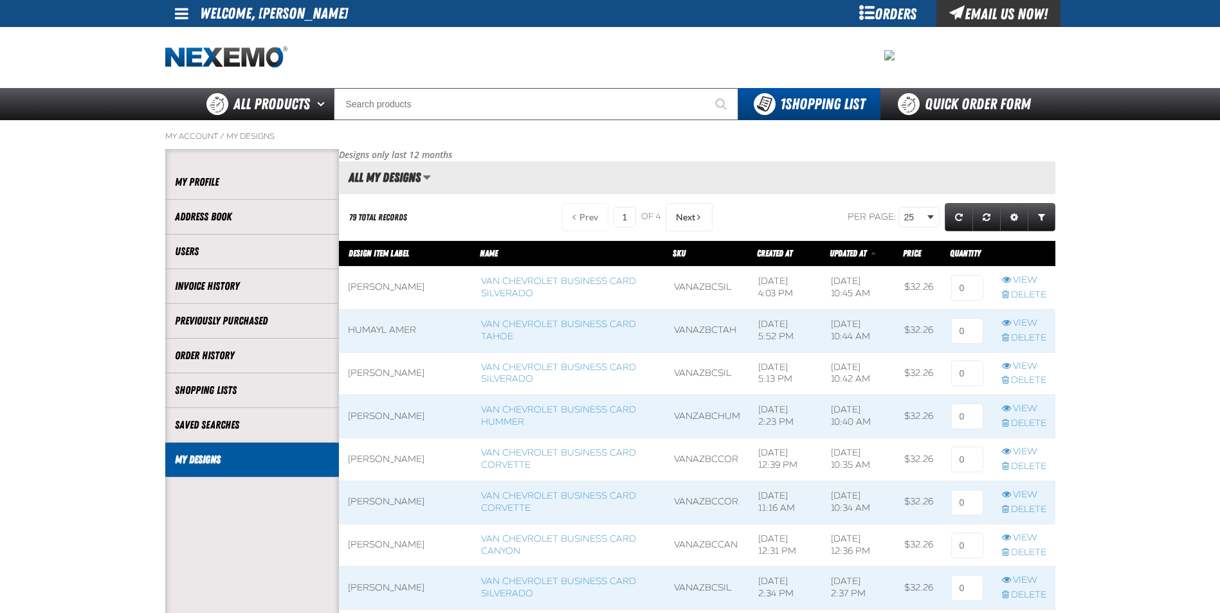
scroll to position [1, 1]
click at [687, 217] on span "Next" at bounding box center [685, 217] width 19 height 10
click at [680, 214] on span "Next" at bounding box center [685, 217] width 19 height 10
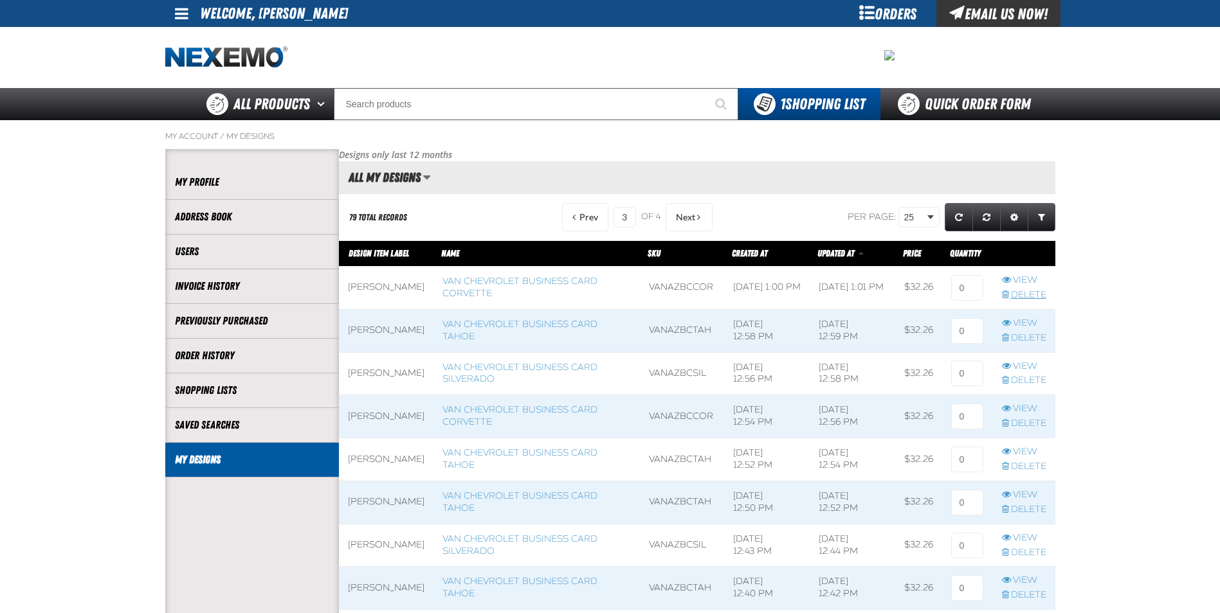
click at [1041, 294] on link "Delete" at bounding box center [1024, 295] width 44 height 12
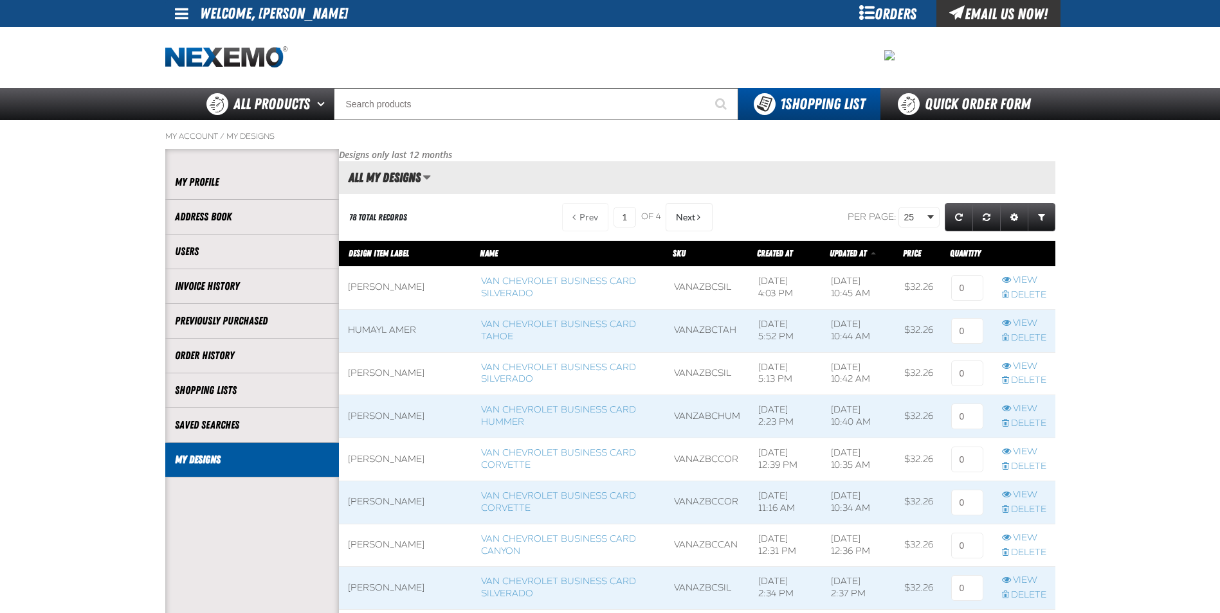
scroll to position [1, 1]
click at [693, 219] on button "Next" at bounding box center [688, 217] width 47 height 28
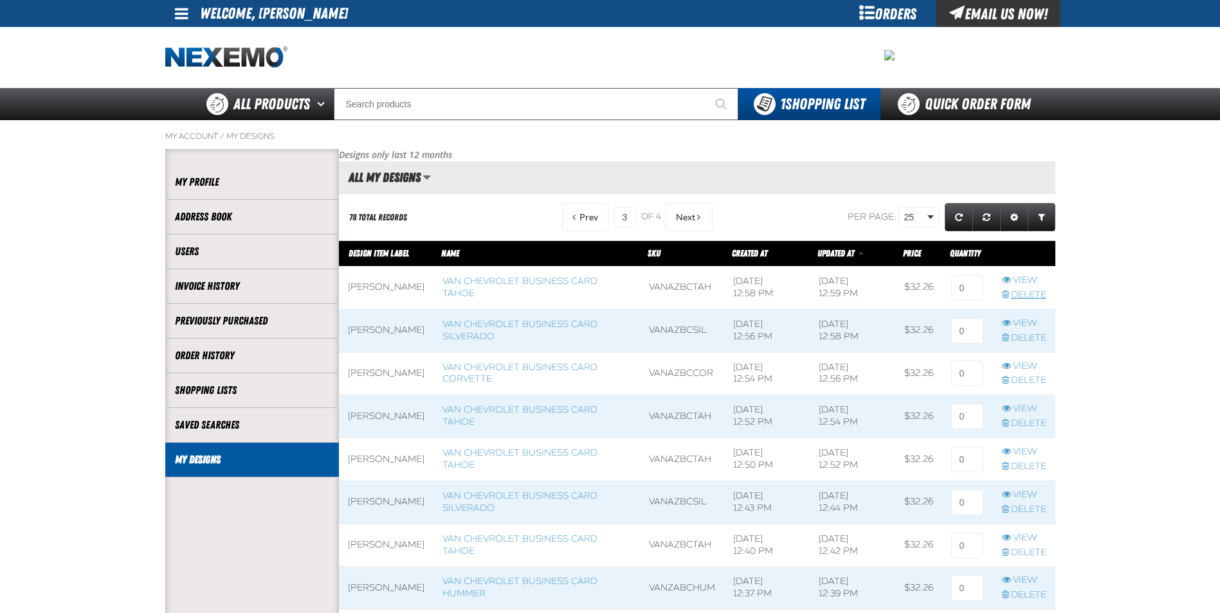
click at [1029, 293] on link "Delete" at bounding box center [1024, 295] width 44 height 12
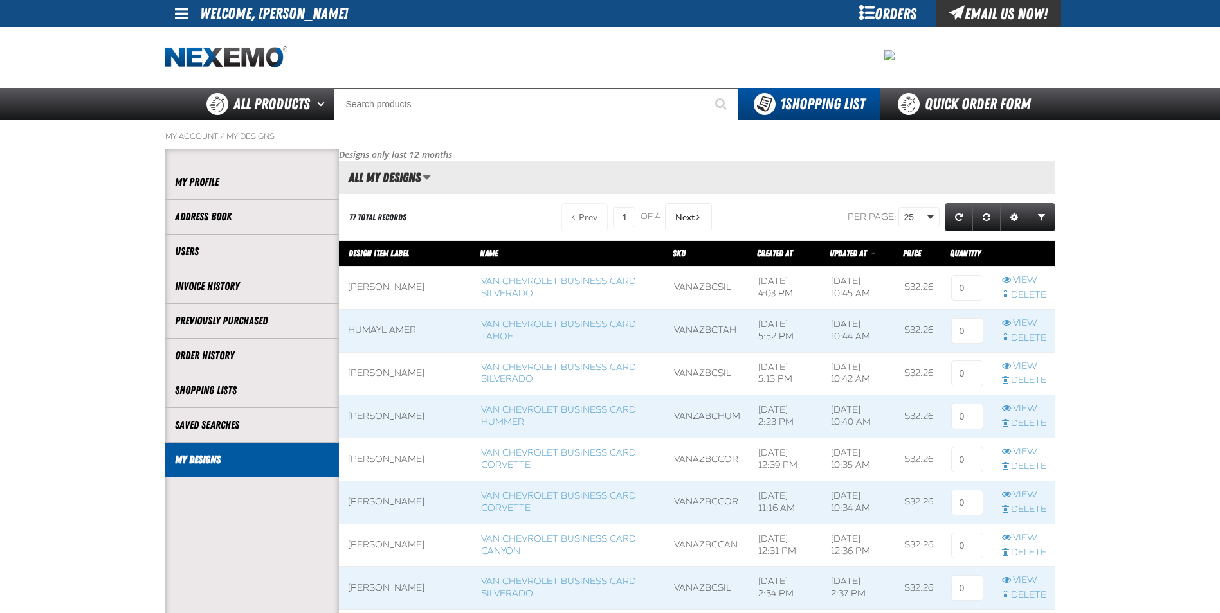
scroll to position [1, 1]
click at [683, 210] on button "Next" at bounding box center [688, 217] width 47 height 28
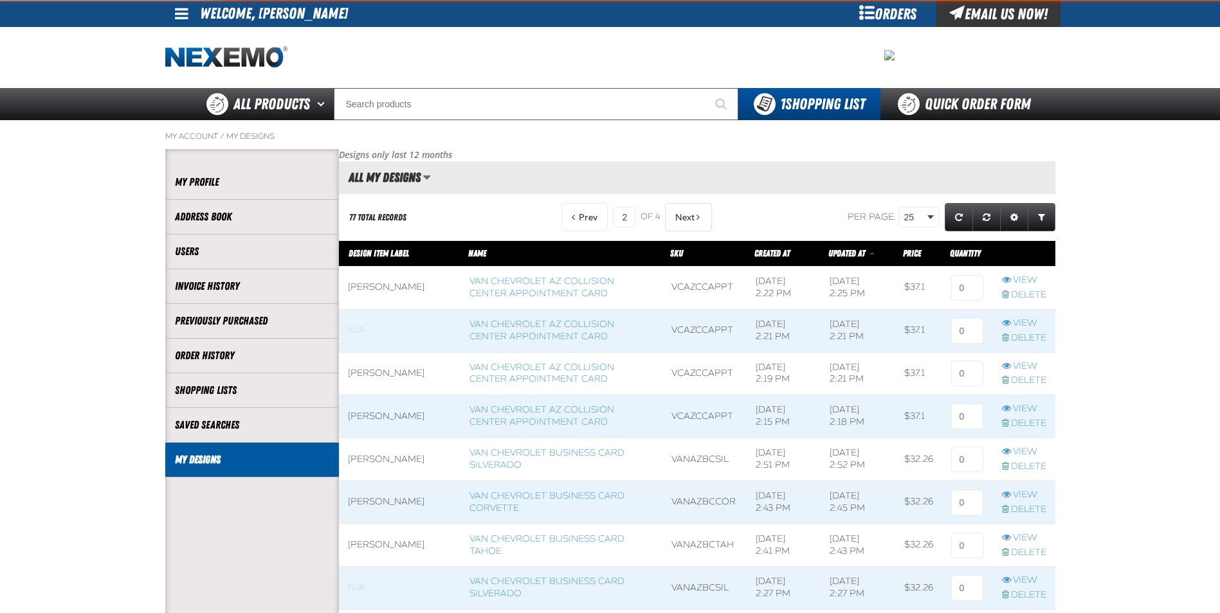
click at [683, 210] on button "Next" at bounding box center [688, 217] width 47 height 28
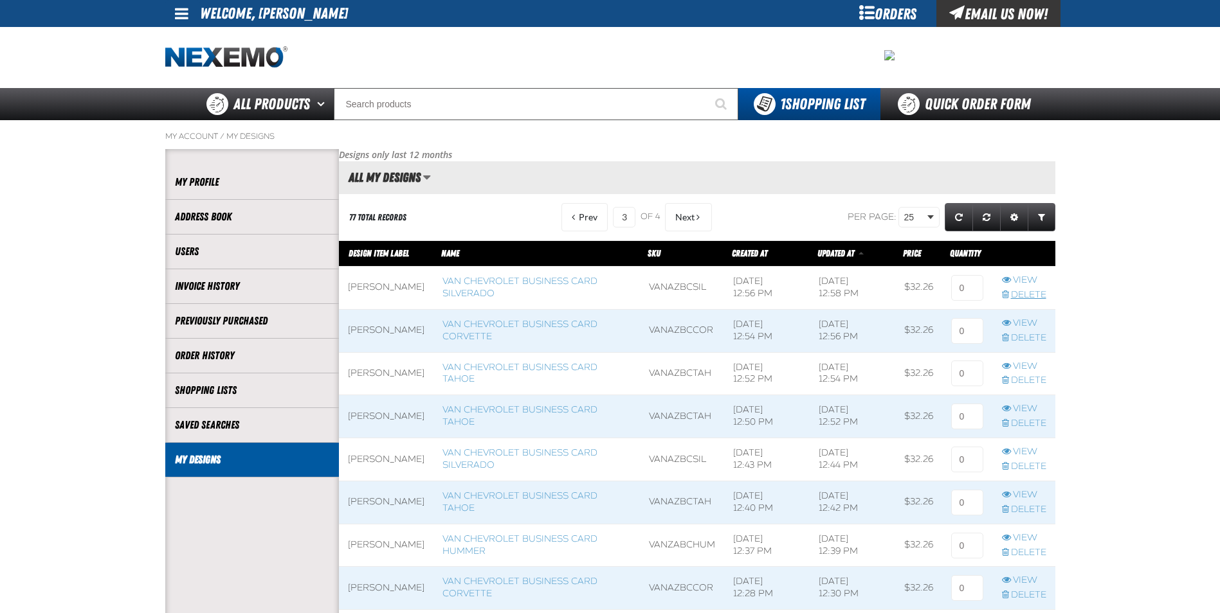
click at [1029, 293] on link "Delete" at bounding box center [1024, 295] width 44 height 12
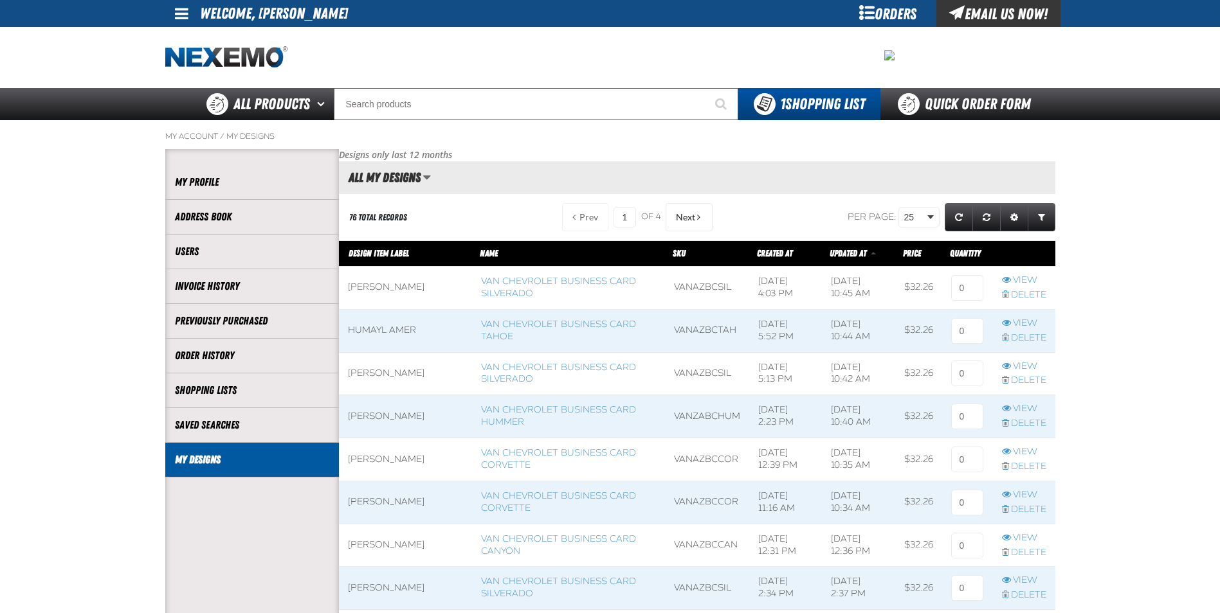
scroll to position [1, 1]
click at [678, 213] on span "Next" at bounding box center [685, 217] width 19 height 10
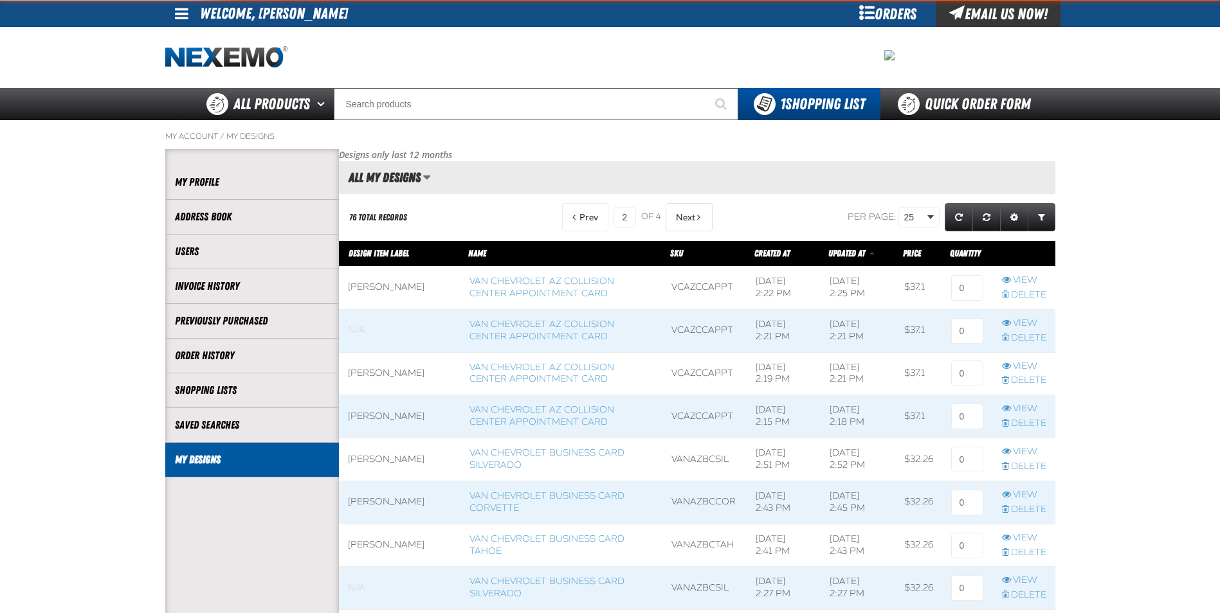
click at [678, 213] on span "Next" at bounding box center [685, 217] width 19 height 10
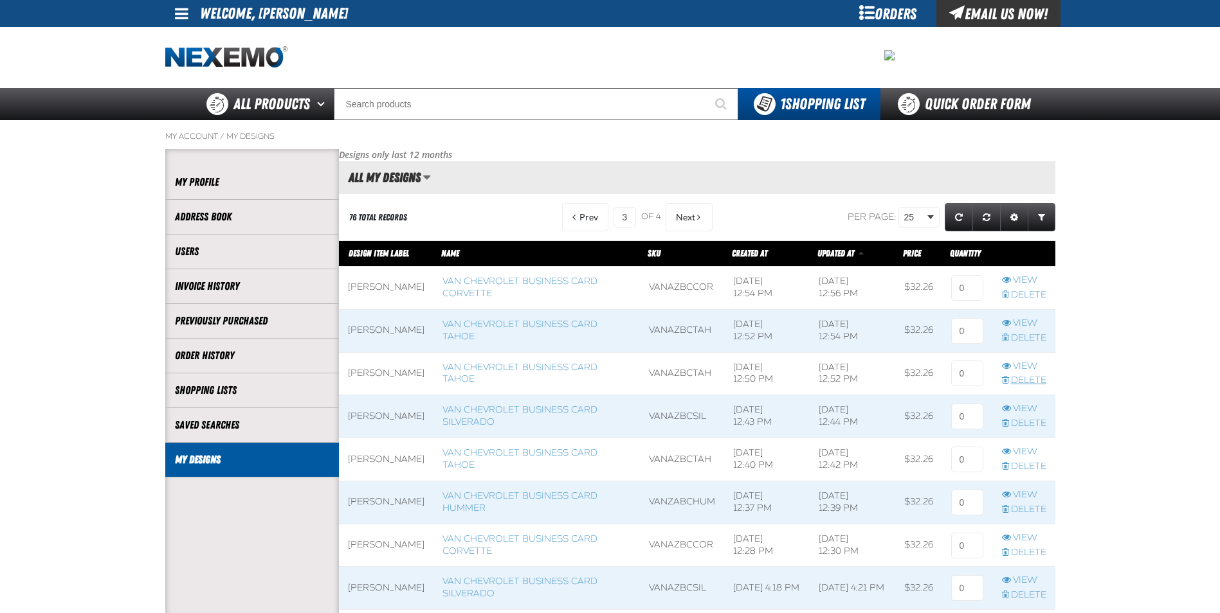
click at [1031, 383] on link "Delete" at bounding box center [1024, 381] width 44 height 12
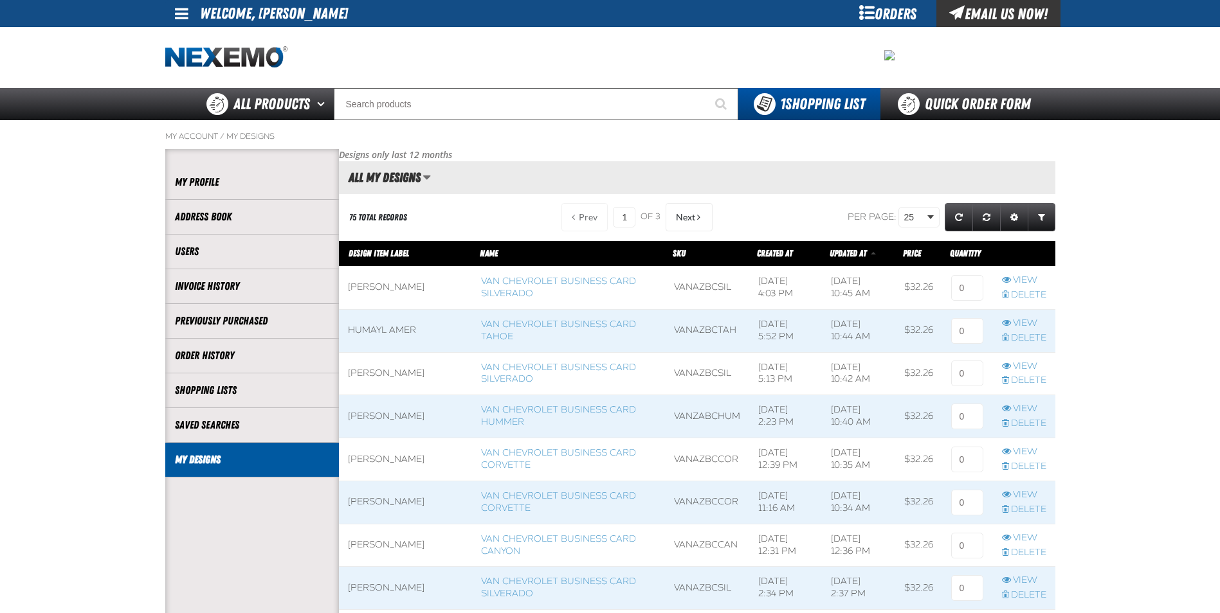
scroll to position [1, 1]
click at [683, 221] on span "Next" at bounding box center [685, 217] width 19 height 10
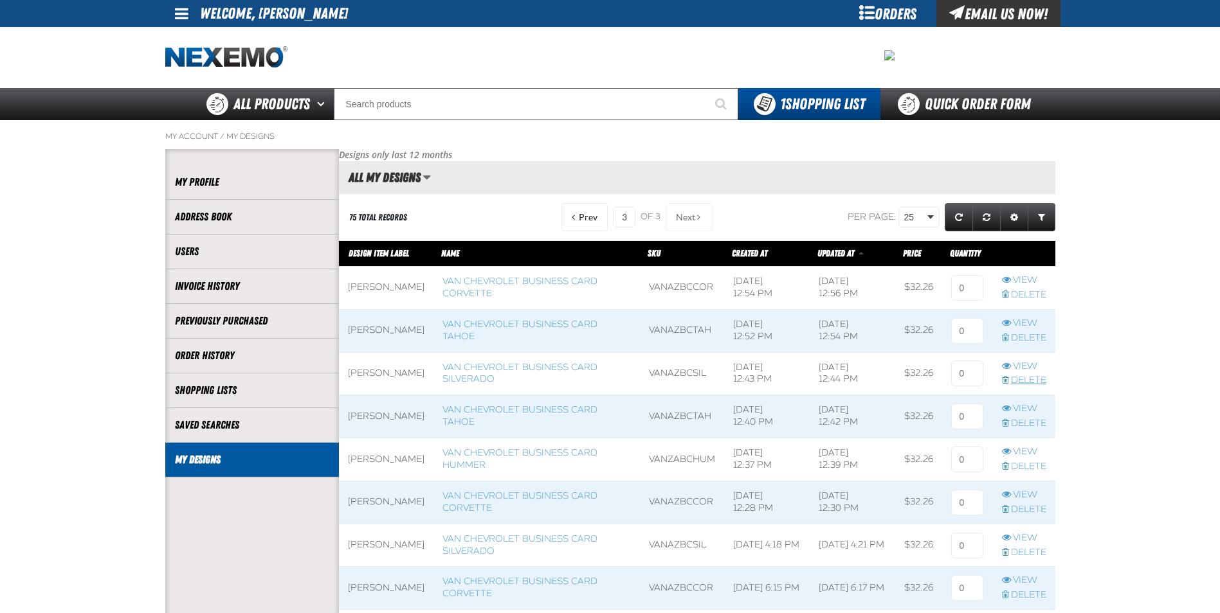
click at [1033, 375] on link "Delete" at bounding box center [1024, 381] width 44 height 12
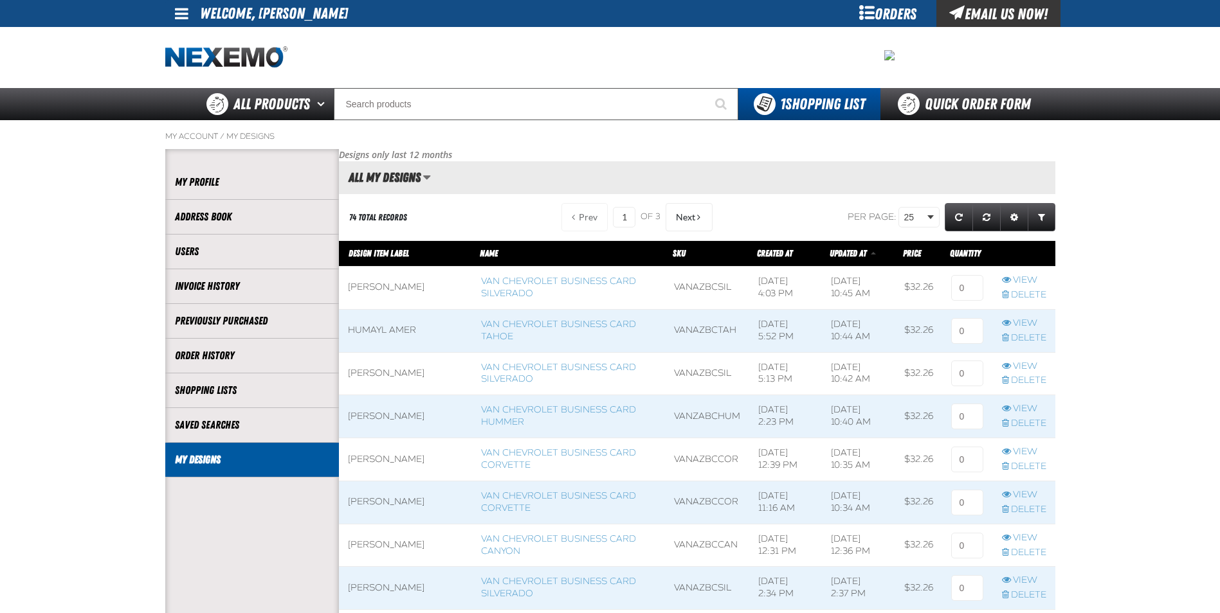
scroll to position [1, 1]
click at [703, 208] on button "Next" at bounding box center [688, 217] width 47 height 28
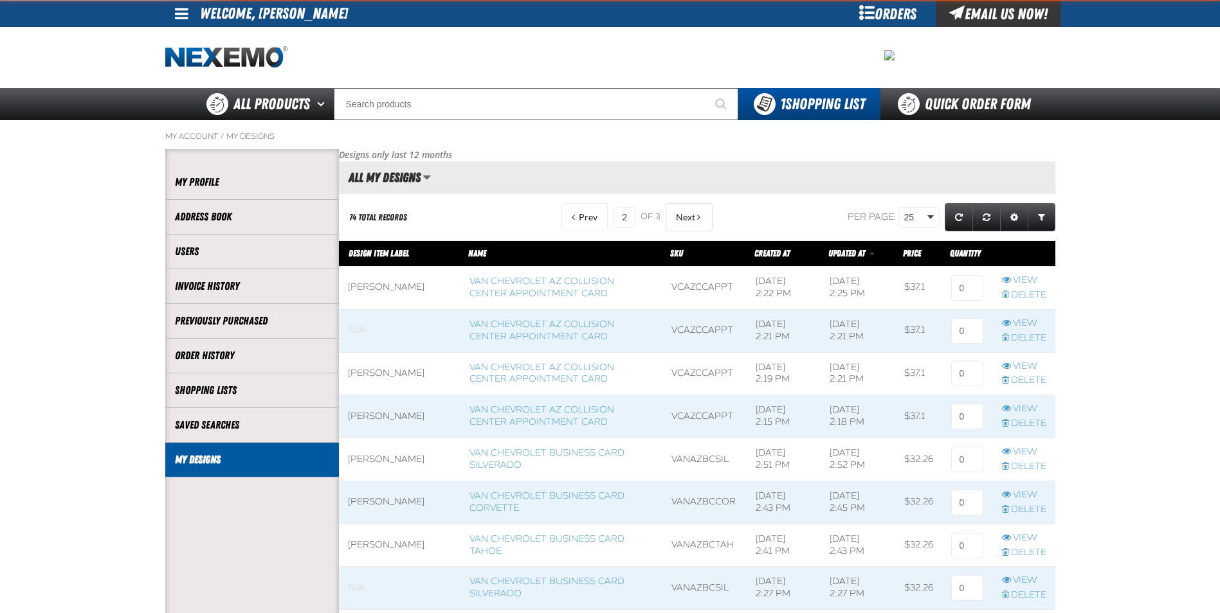
click at [703, 208] on button "Next" at bounding box center [688, 217] width 47 height 28
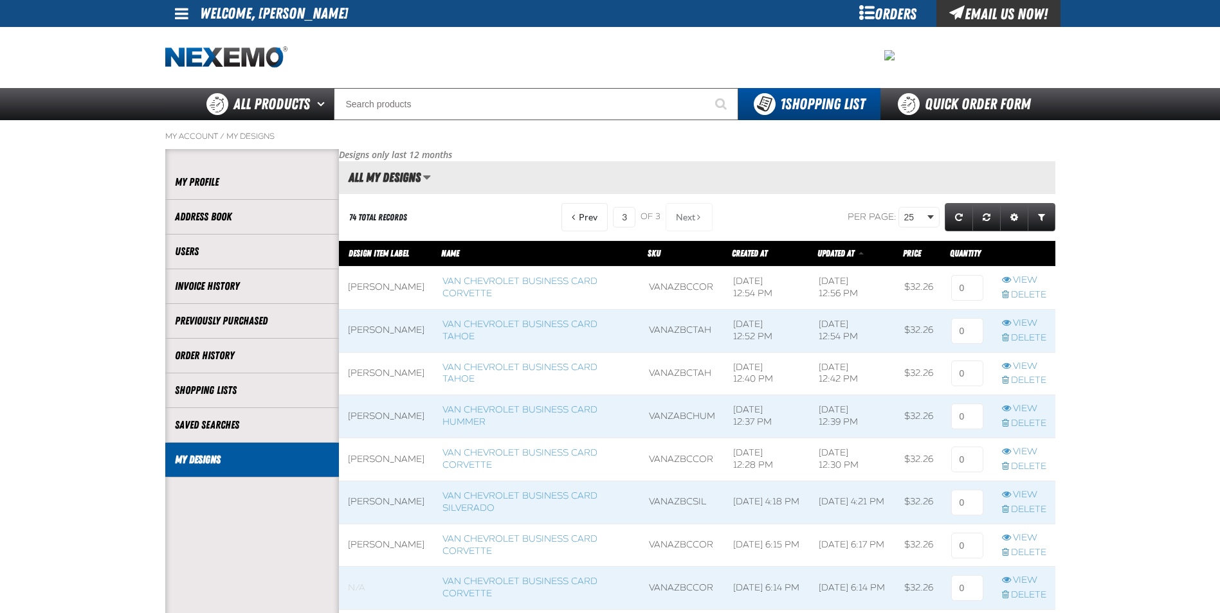
scroll to position [1066, 716]
click at [1034, 422] on link "Delete" at bounding box center [1024, 424] width 44 height 12
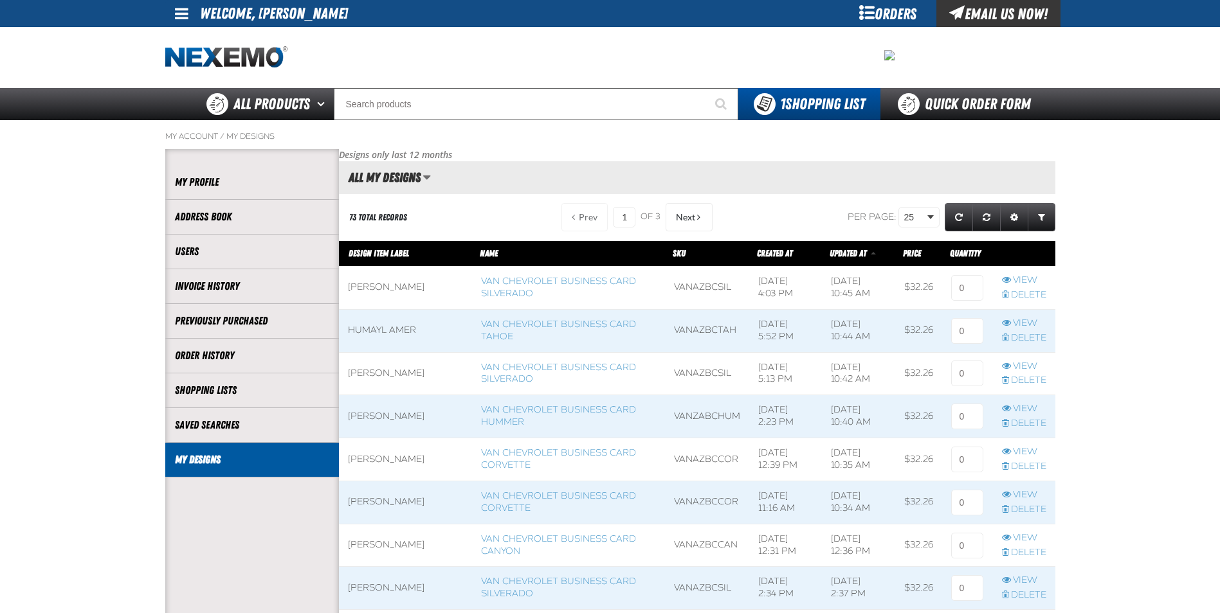
scroll to position [1, 1]
click at [678, 216] on span "Next" at bounding box center [685, 217] width 19 height 10
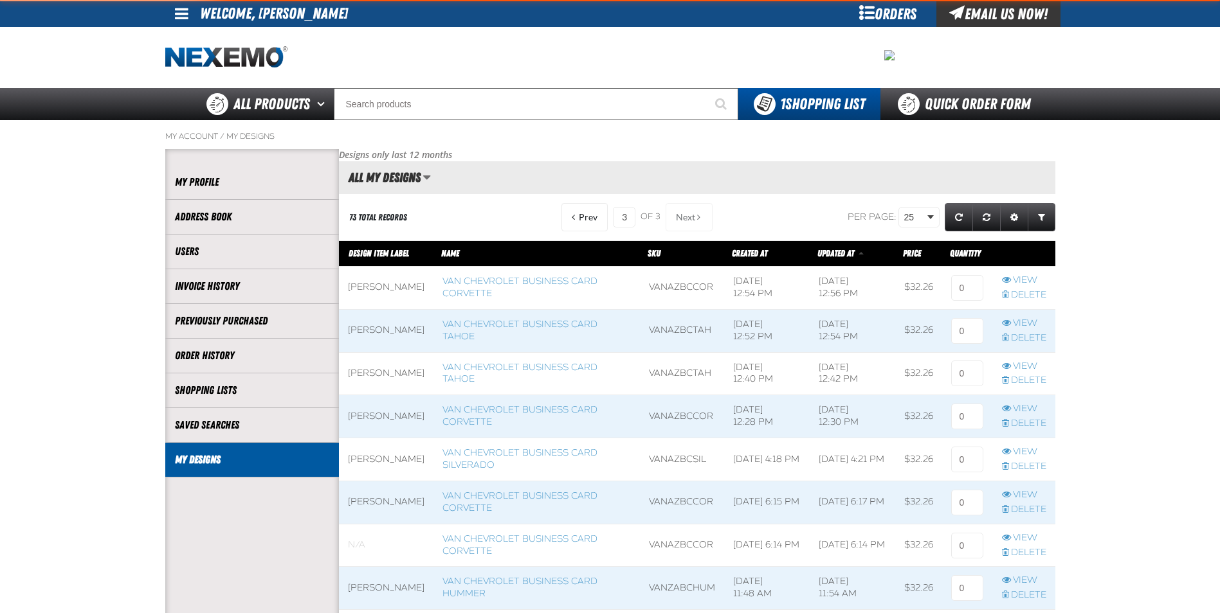
scroll to position [1023, 716]
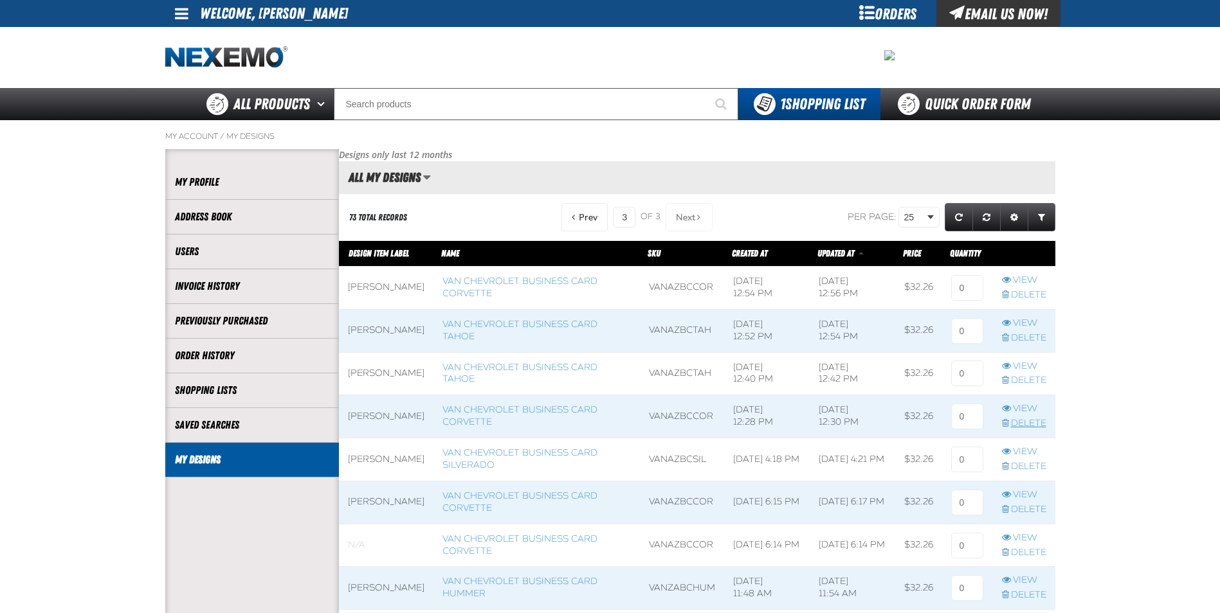
click at [1038, 423] on link "Delete" at bounding box center [1024, 424] width 44 height 12
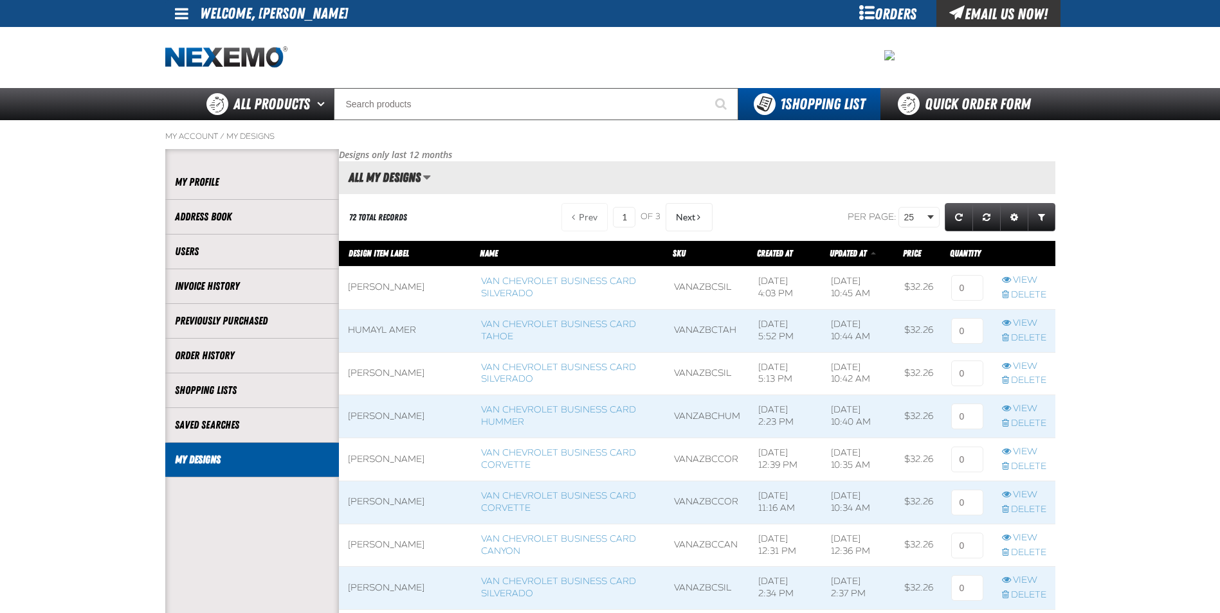
scroll to position [1, 1]
click at [689, 215] on span "Next" at bounding box center [685, 217] width 19 height 10
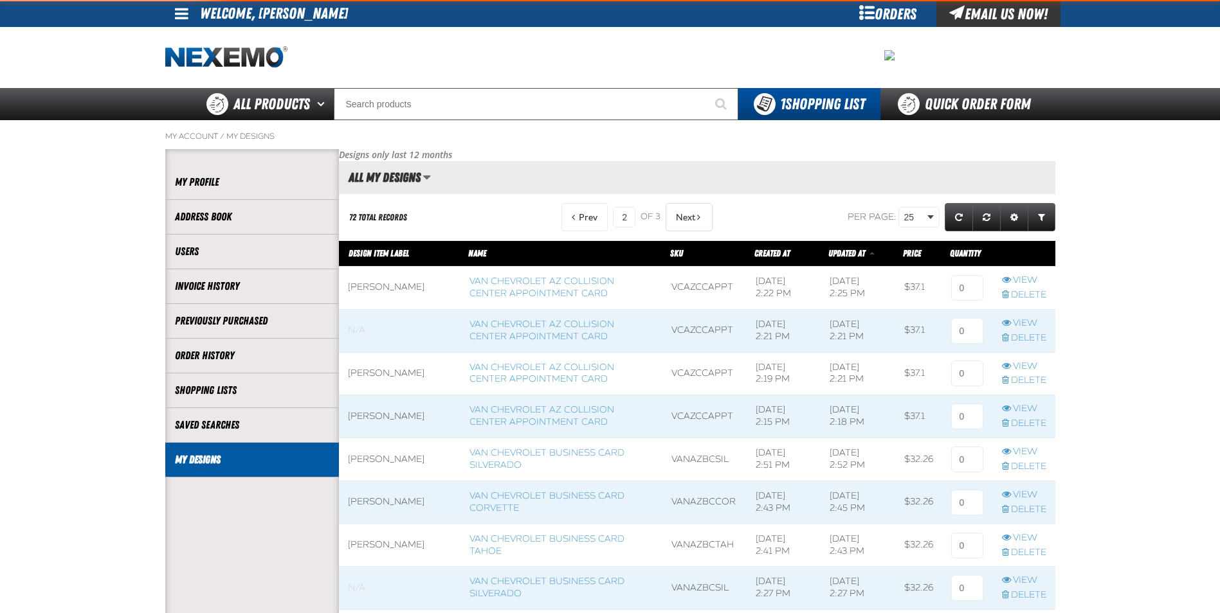
click at [689, 215] on span "Next" at bounding box center [685, 217] width 19 height 10
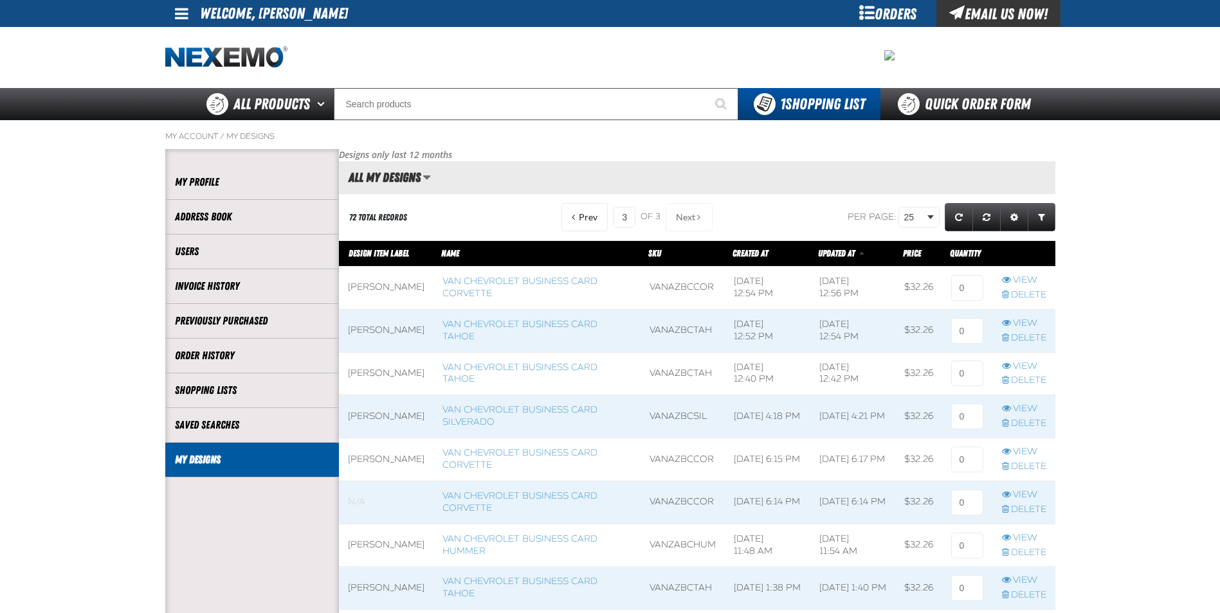
scroll to position [64, 0]
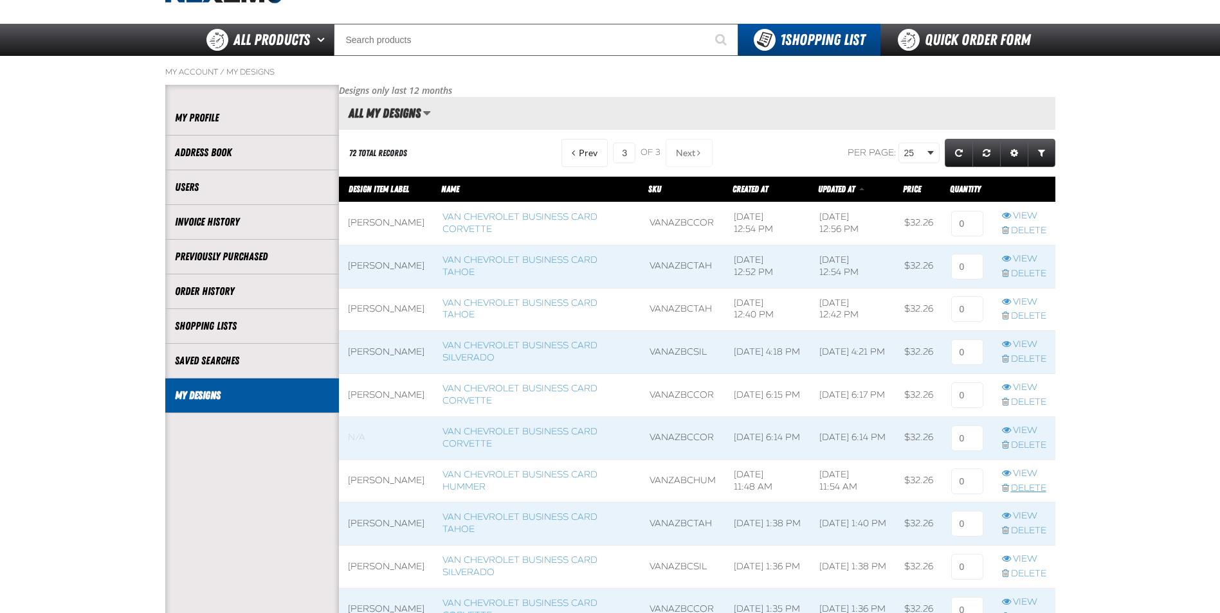
click at [1021, 485] on link "Delete" at bounding box center [1024, 489] width 44 height 12
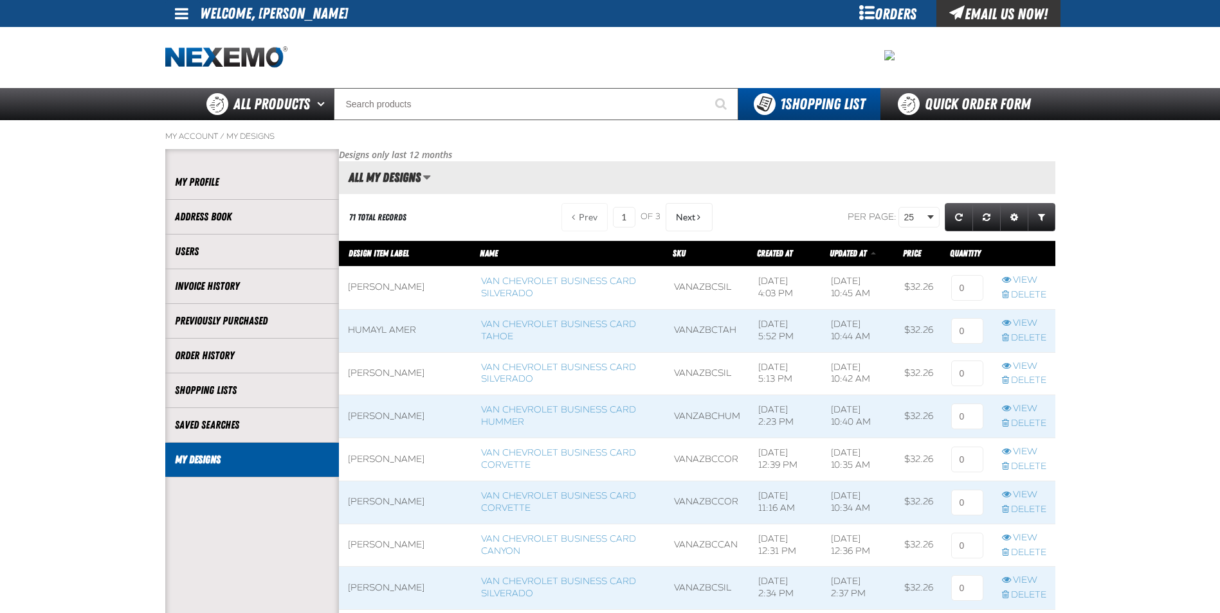
scroll to position [1, 1]
click at [692, 220] on button "Next" at bounding box center [688, 217] width 47 height 28
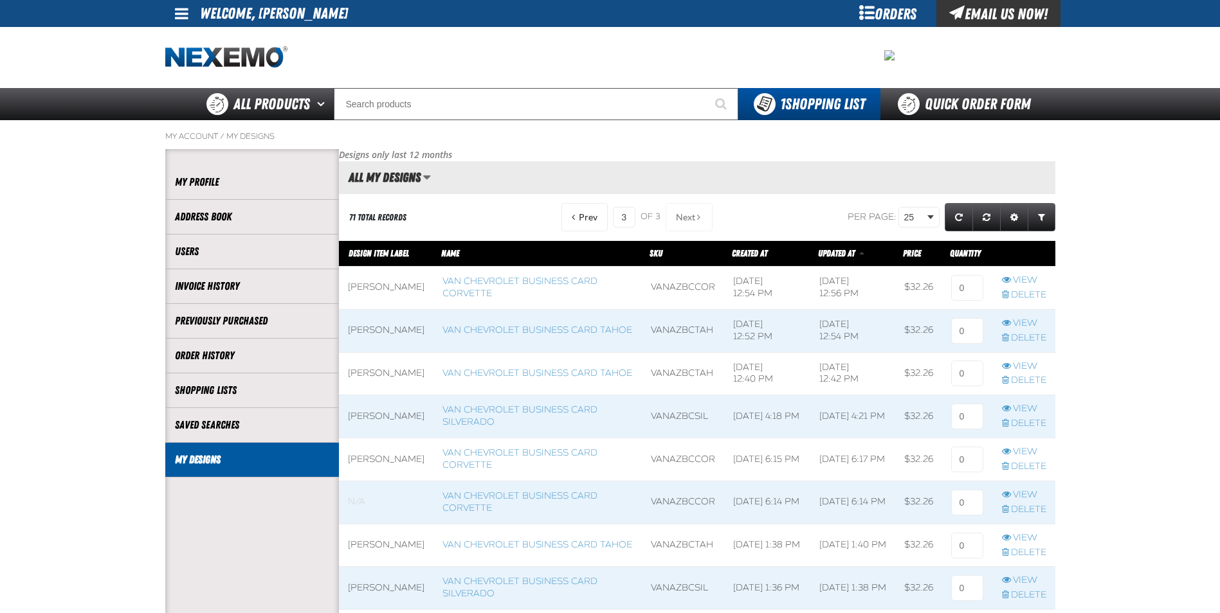
scroll to position [64, 0]
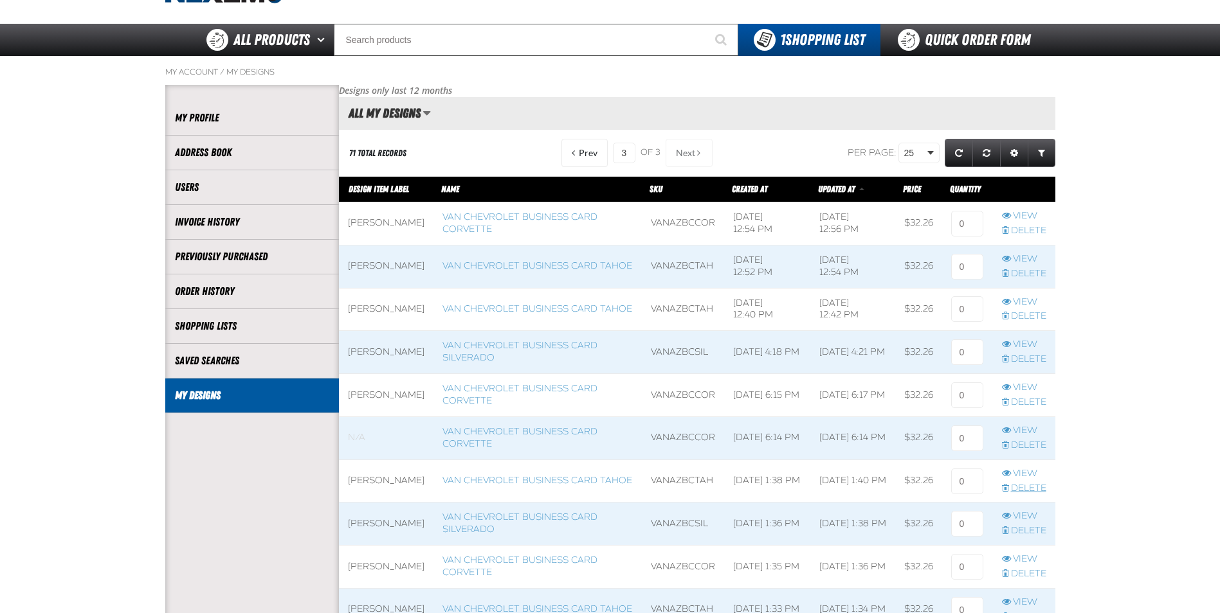
click at [1020, 486] on link "Delete" at bounding box center [1024, 489] width 44 height 12
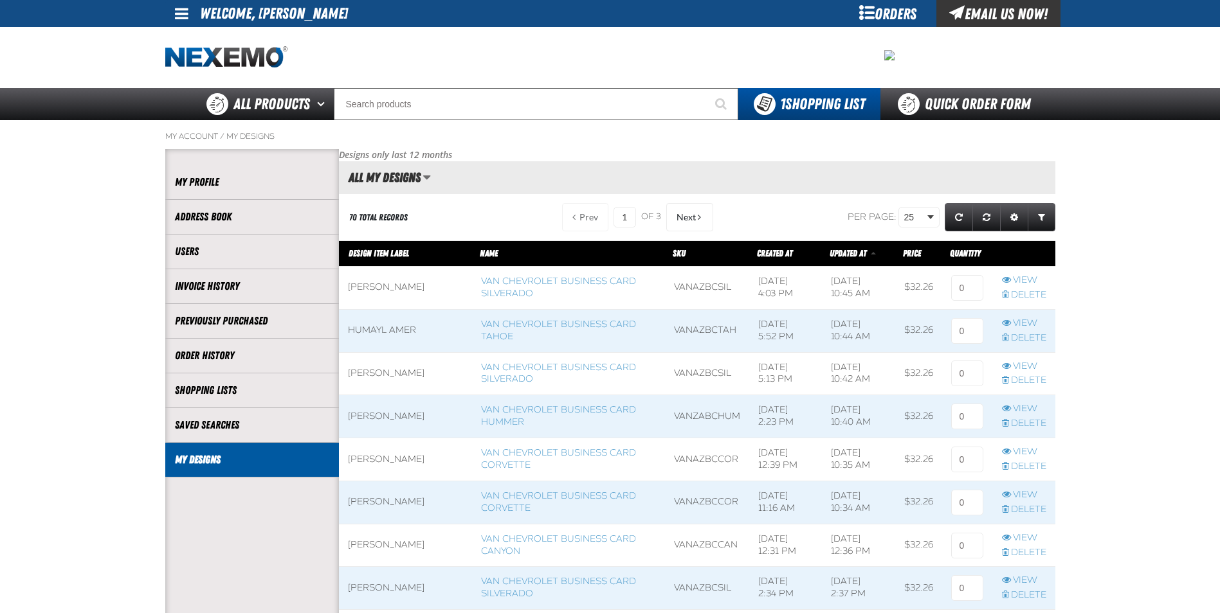
scroll to position [1, 1]
click at [683, 217] on span "Next" at bounding box center [685, 217] width 19 height 10
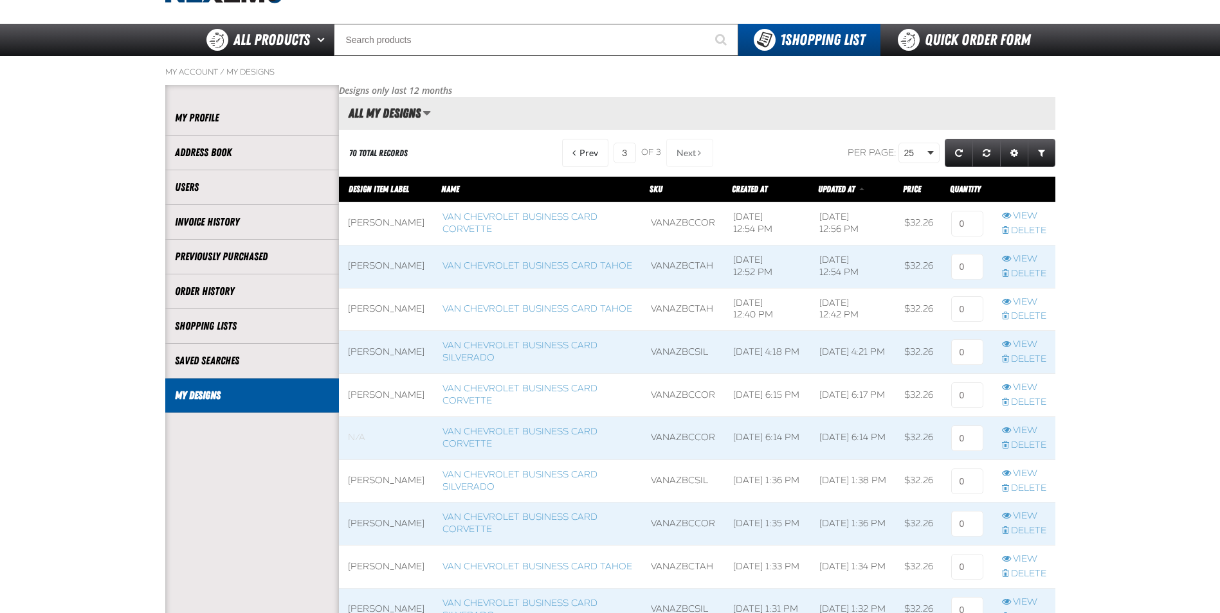
scroll to position [129, 0]
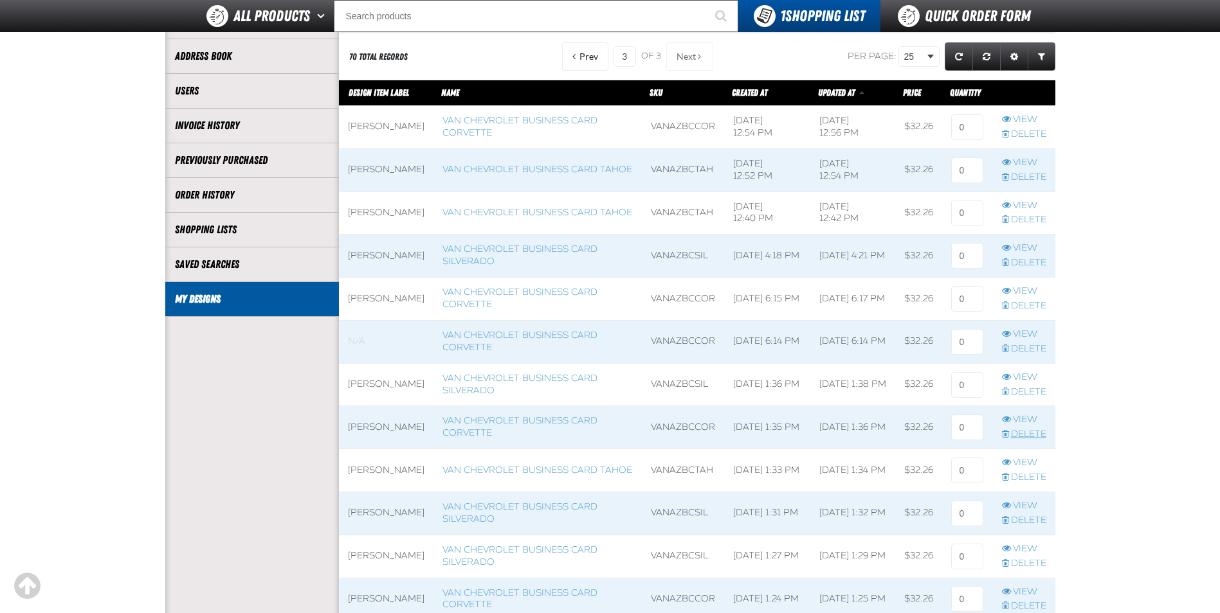
click at [1022, 432] on link "Delete" at bounding box center [1024, 435] width 44 height 12
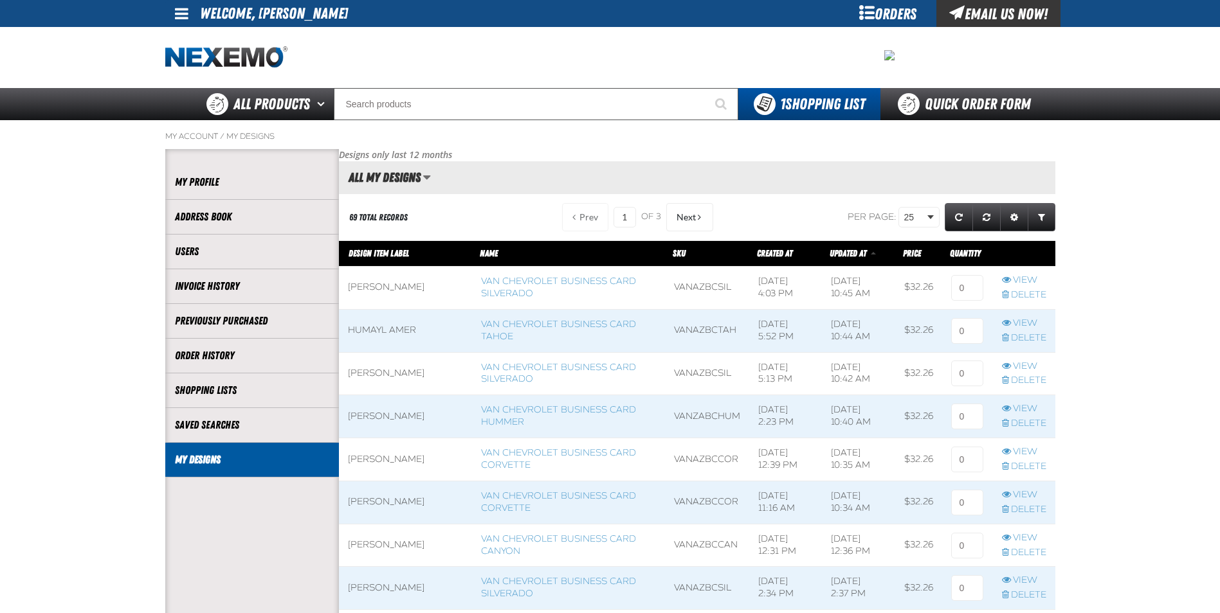
scroll to position [1, 1]
click at [676, 215] on span "Next" at bounding box center [685, 217] width 19 height 10
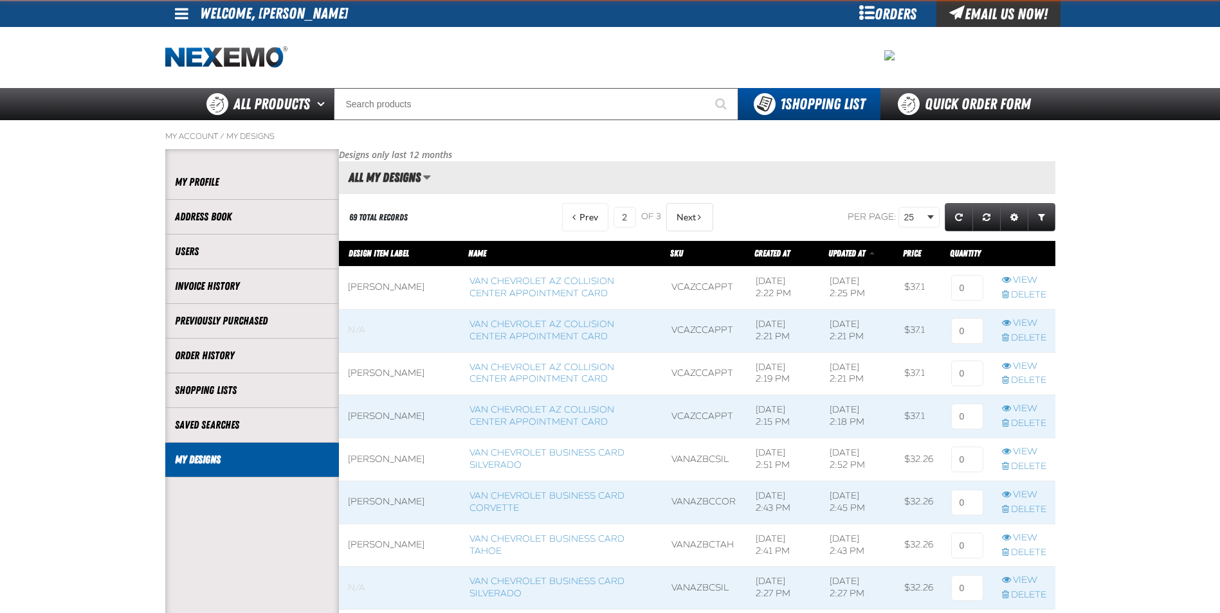
click at [676, 215] on span "Next" at bounding box center [685, 217] width 19 height 10
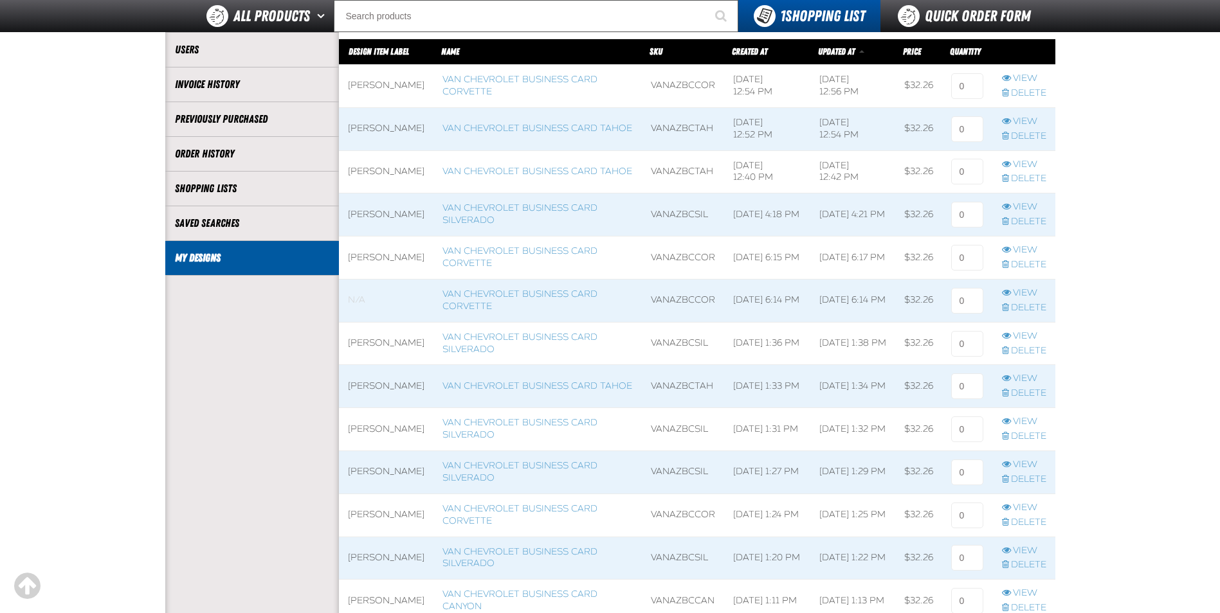
scroll to position [193, 0]
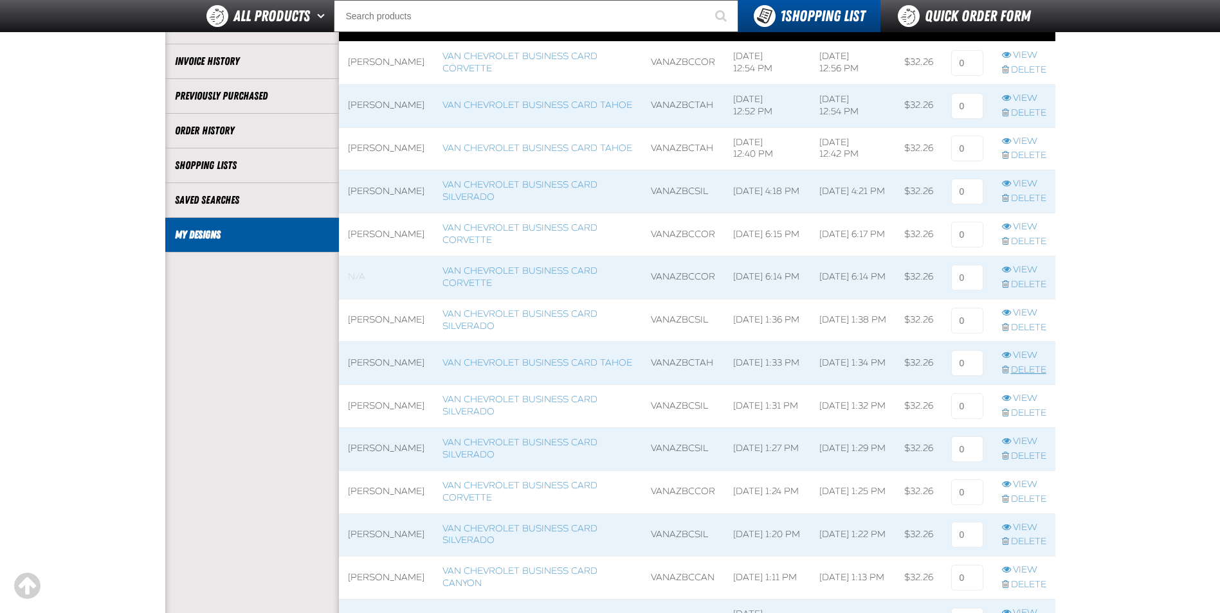
click at [1025, 368] on link "Delete" at bounding box center [1024, 371] width 44 height 12
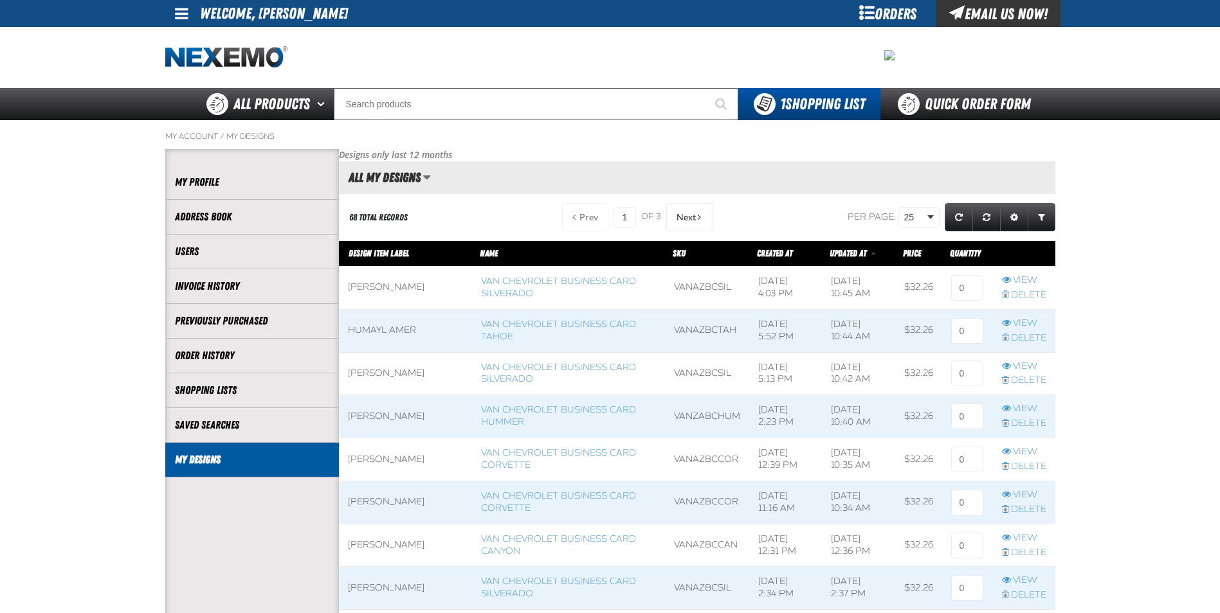
scroll to position [1, 1]
click at [682, 210] on button "Next" at bounding box center [689, 217] width 47 height 28
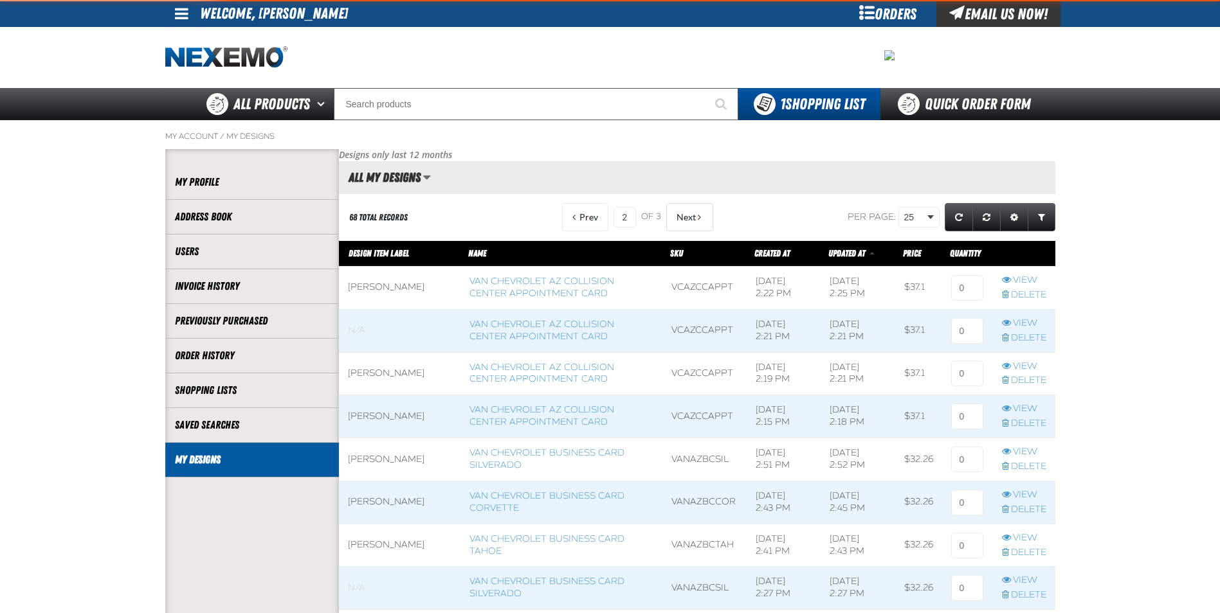
click at [682, 210] on button "Next" at bounding box center [689, 217] width 47 height 28
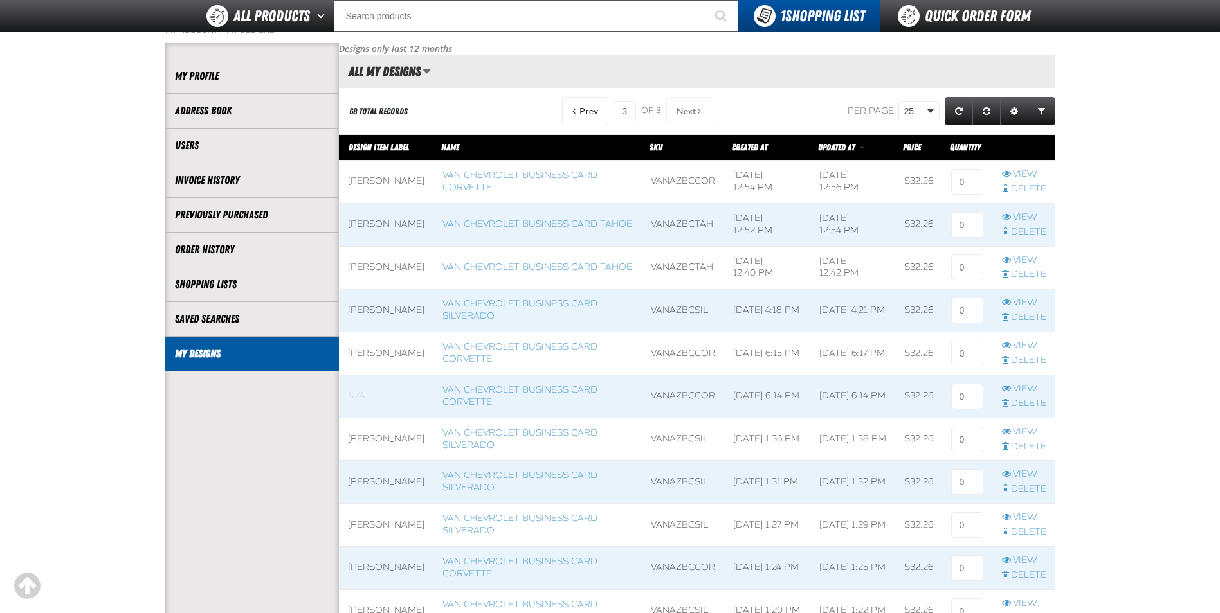
scroll to position [257, 0]
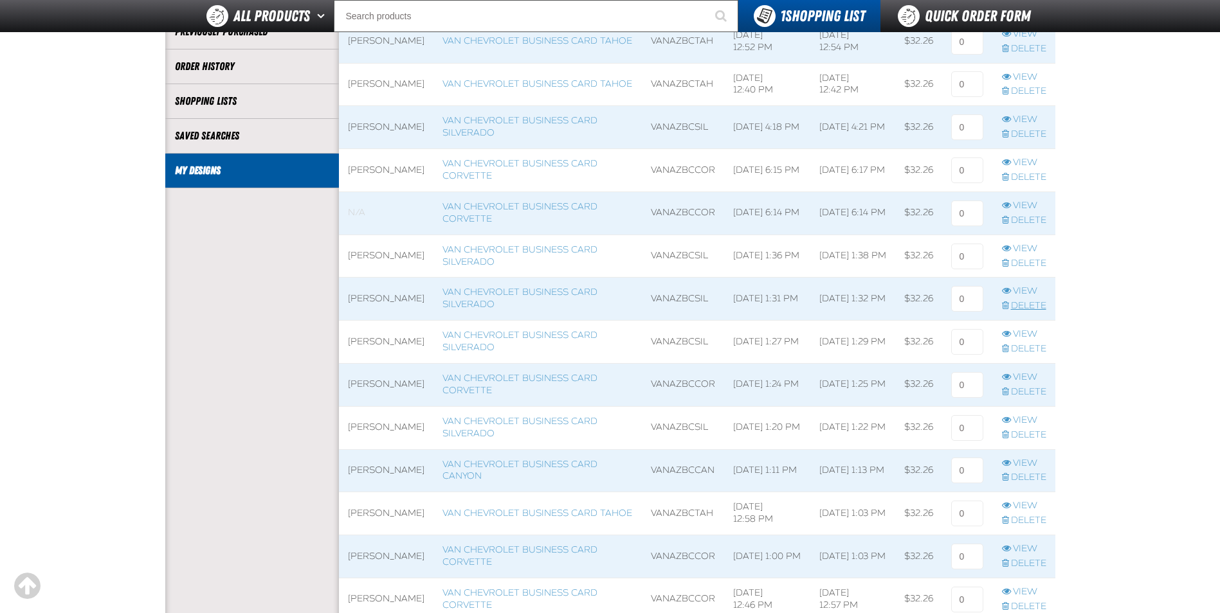
click at [1041, 304] on link "Delete" at bounding box center [1024, 306] width 44 height 12
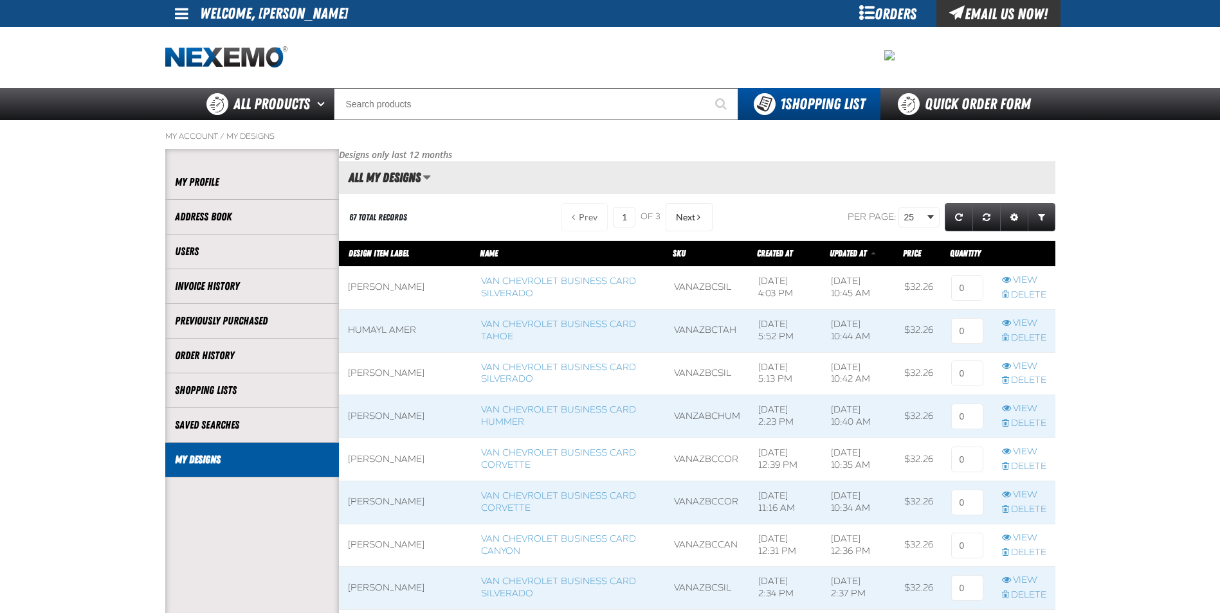
scroll to position [1, 1]
click at [686, 214] on span "Next" at bounding box center [685, 217] width 19 height 10
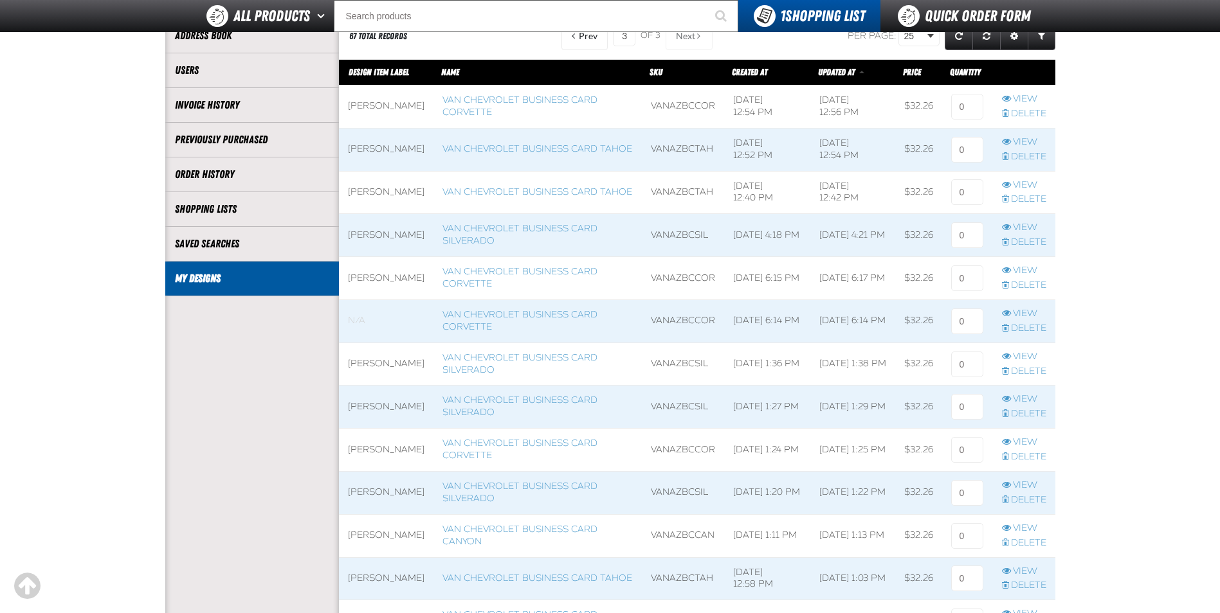
scroll to position [257, 0]
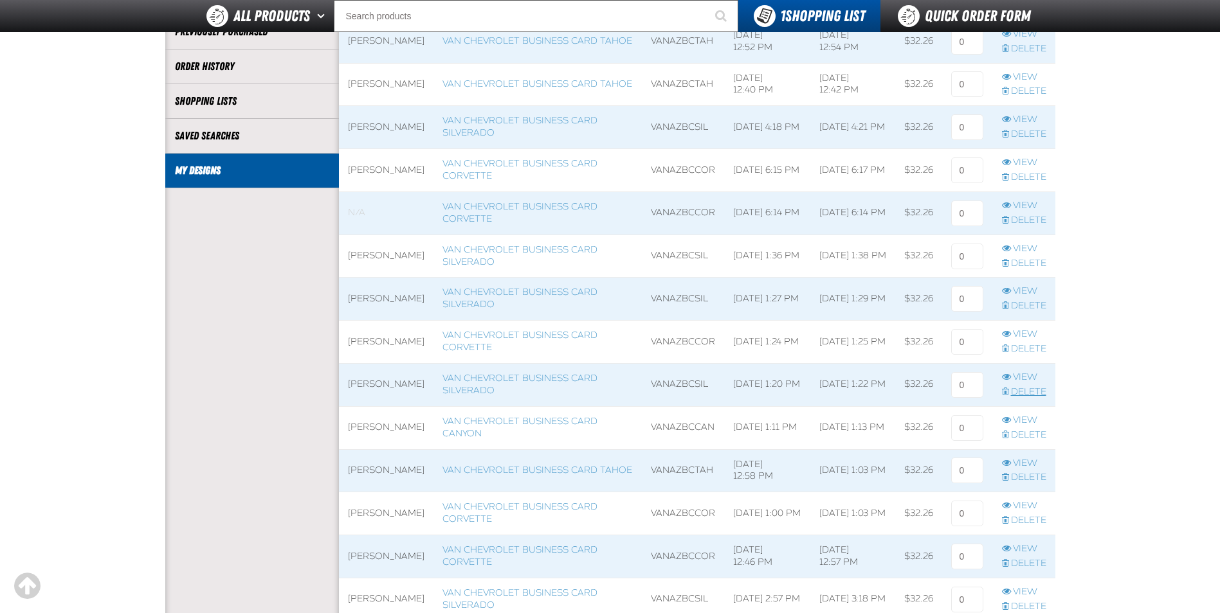
click at [1029, 392] on link "Delete" at bounding box center [1024, 392] width 44 height 12
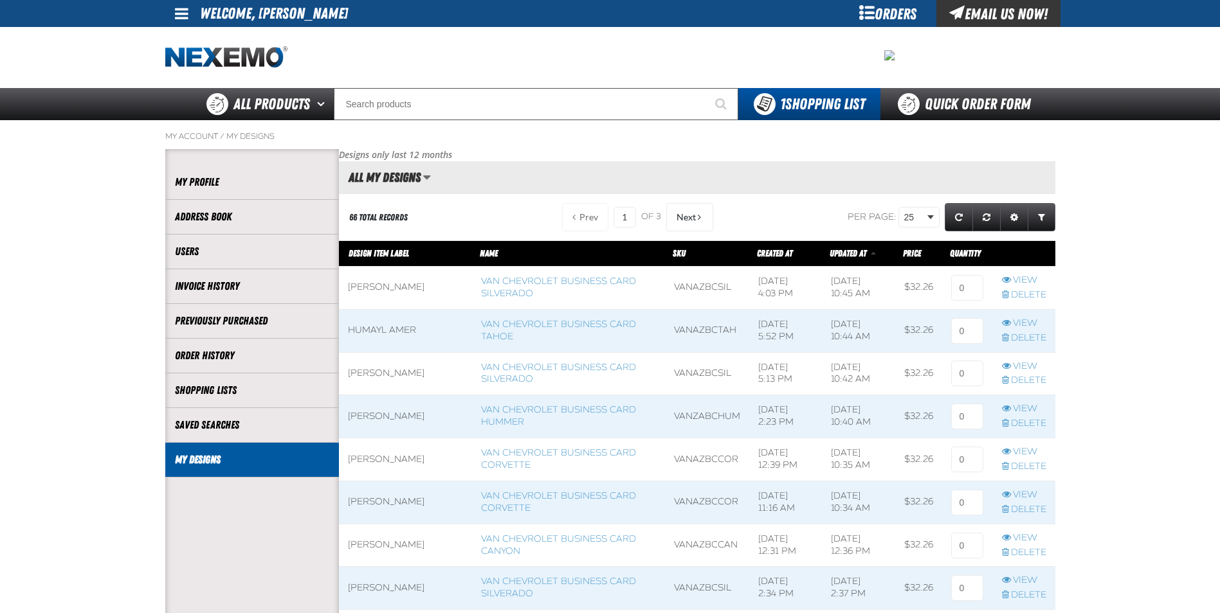
scroll to position [1, 1]
click at [694, 216] on button "Next" at bounding box center [689, 217] width 47 height 28
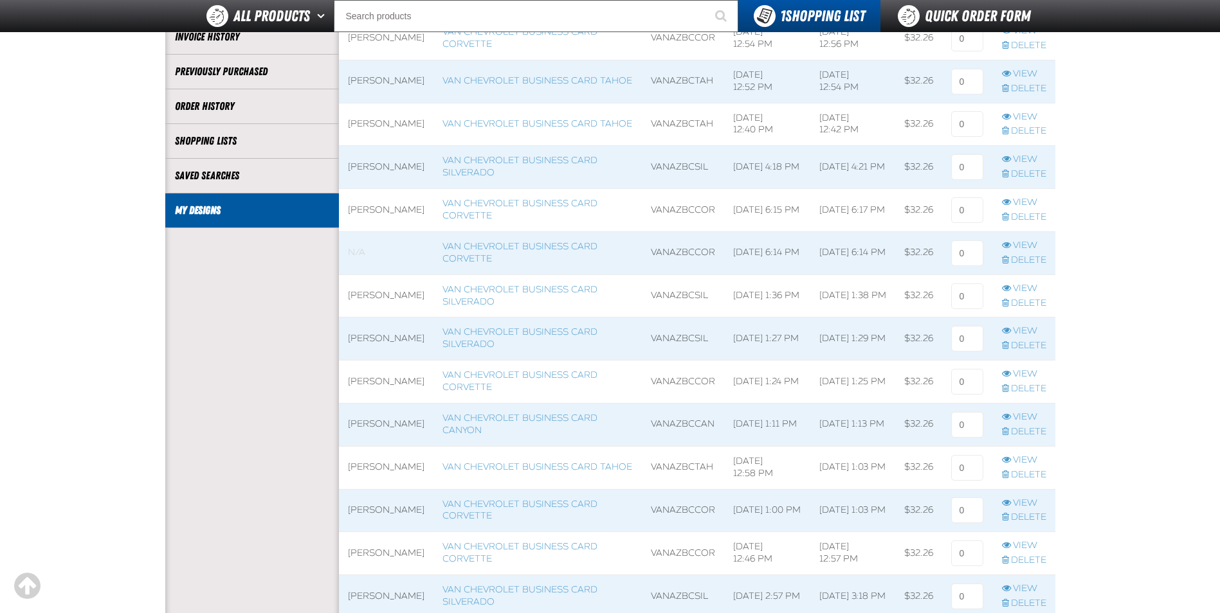
scroll to position [257, 0]
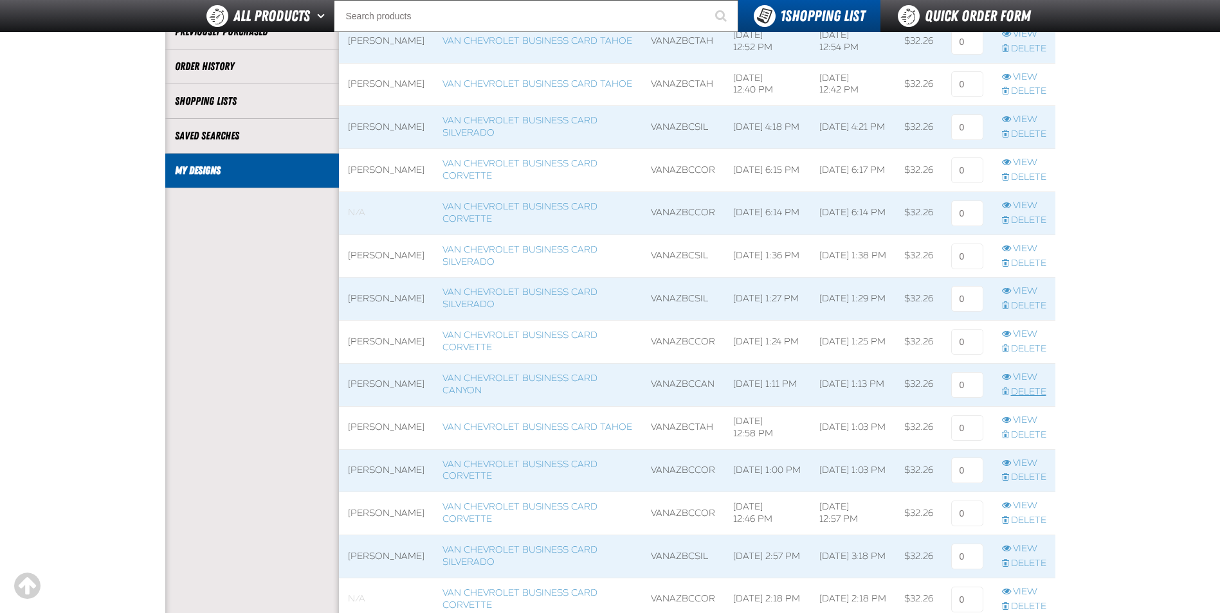
click at [1005, 388] on span "Delete row action" at bounding box center [1005, 391] width 7 height 9
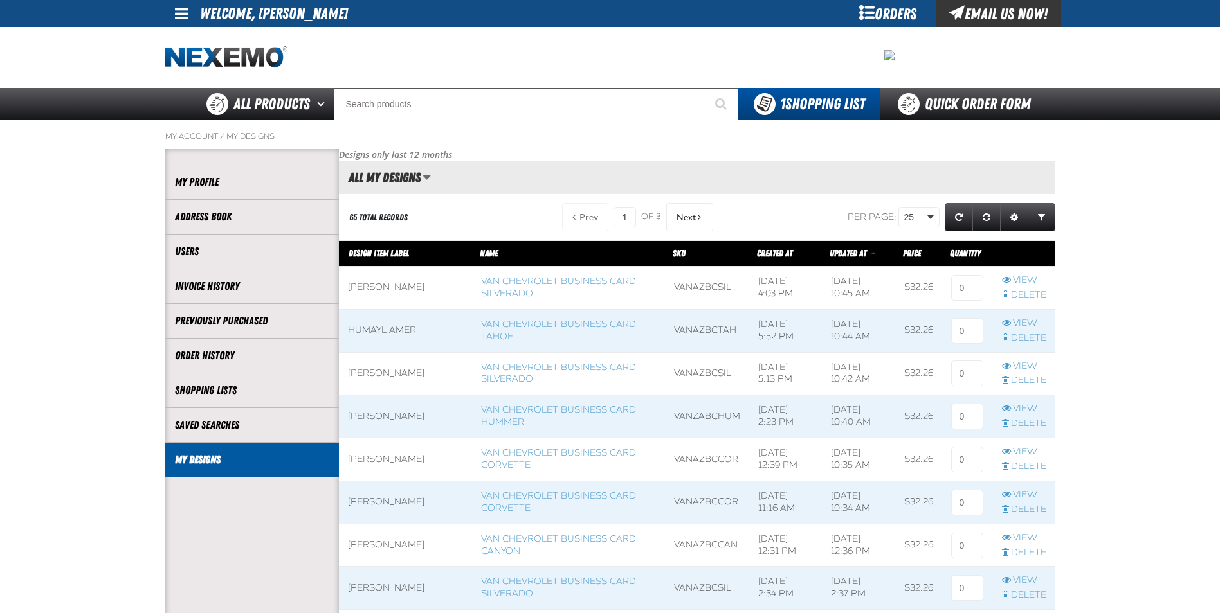
scroll to position [1, 1]
click at [693, 218] on button "Next" at bounding box center [689, 217] width 47 height 28
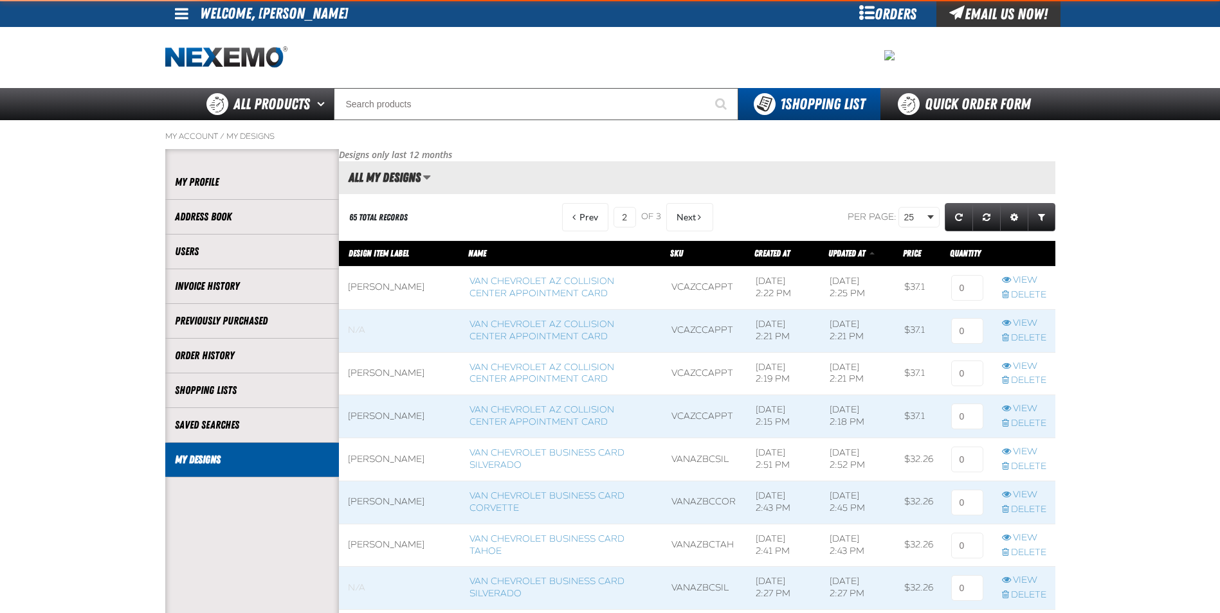
click at [693, 218] on button "Next" at bounding box center [689, 217] width 47 height 28
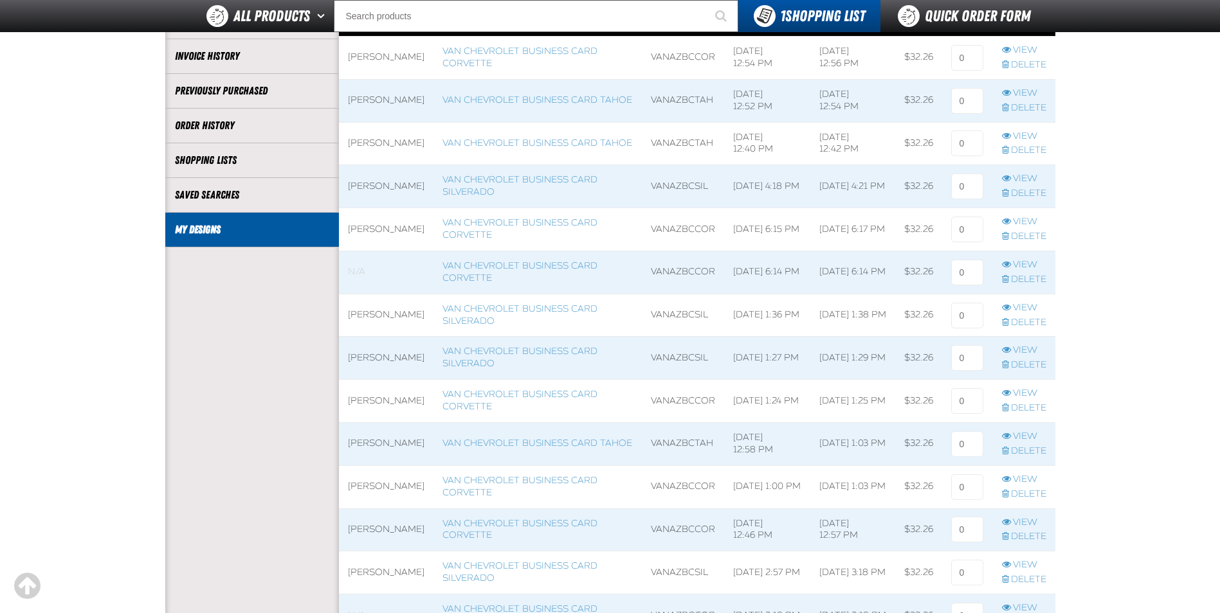
scroll to position [257, 0]
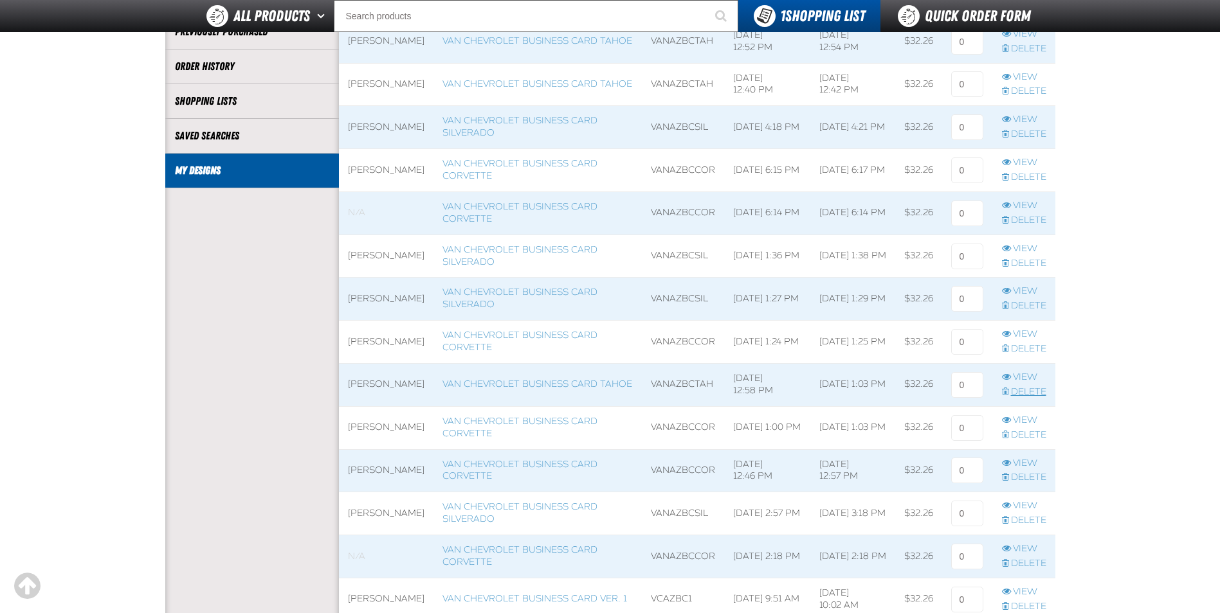
click link "Delete"
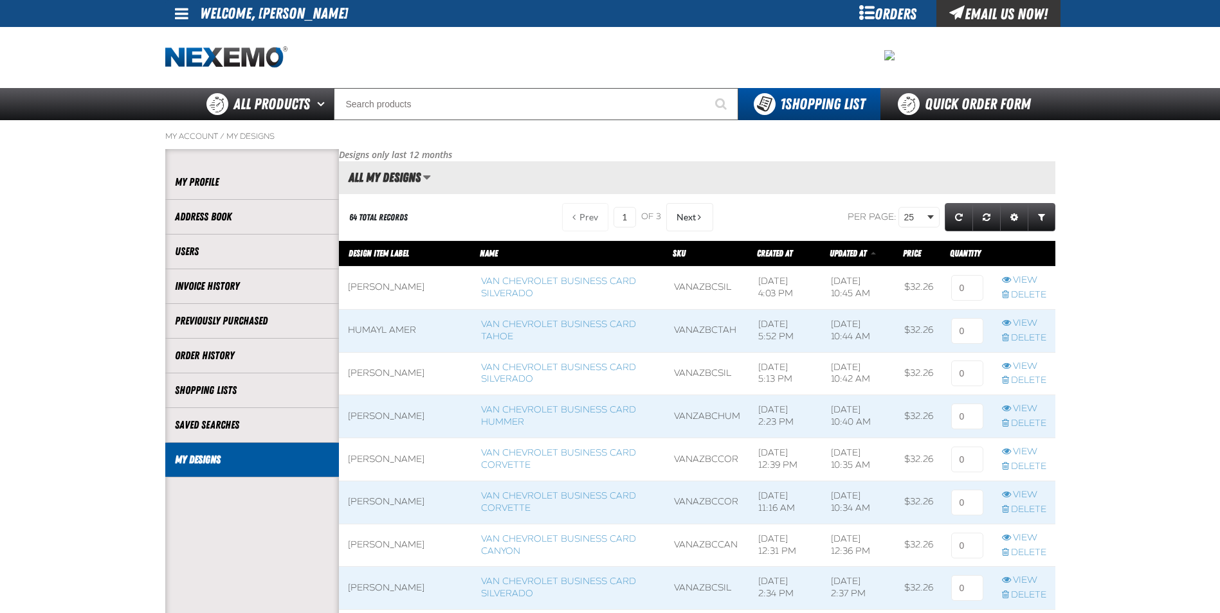
scroll to position [1, 1]
click at [692, 218] on span "Next" at bounding box center [685, 217] width 19 height 10
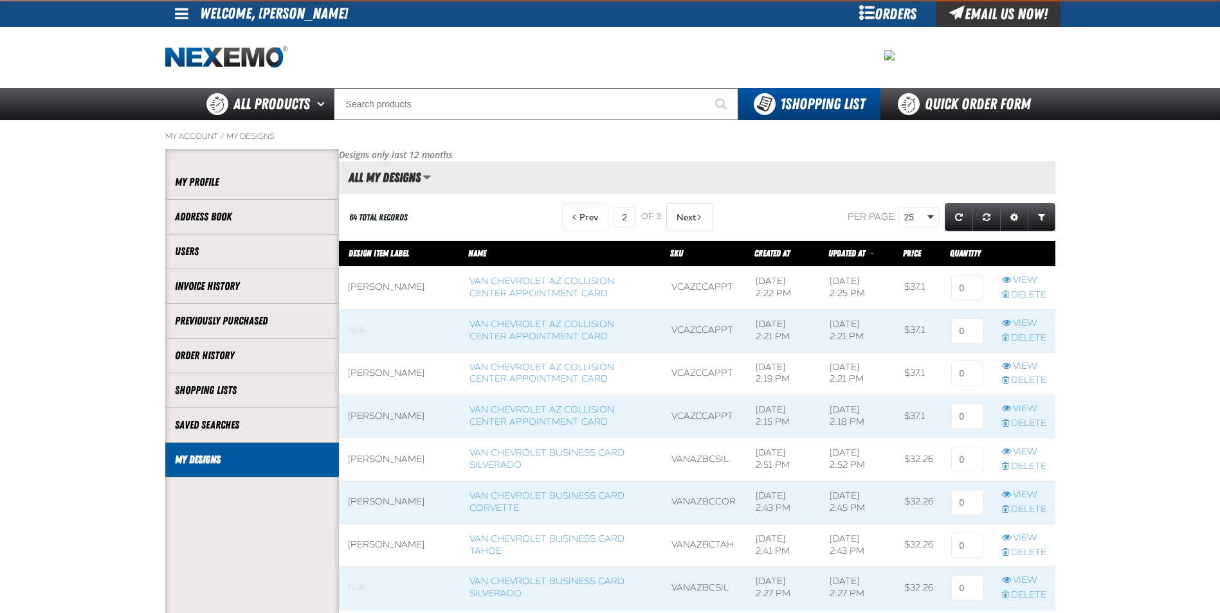
click at [692, 218] on span "Next" at bounding box center [685, 217] width 19 height 10
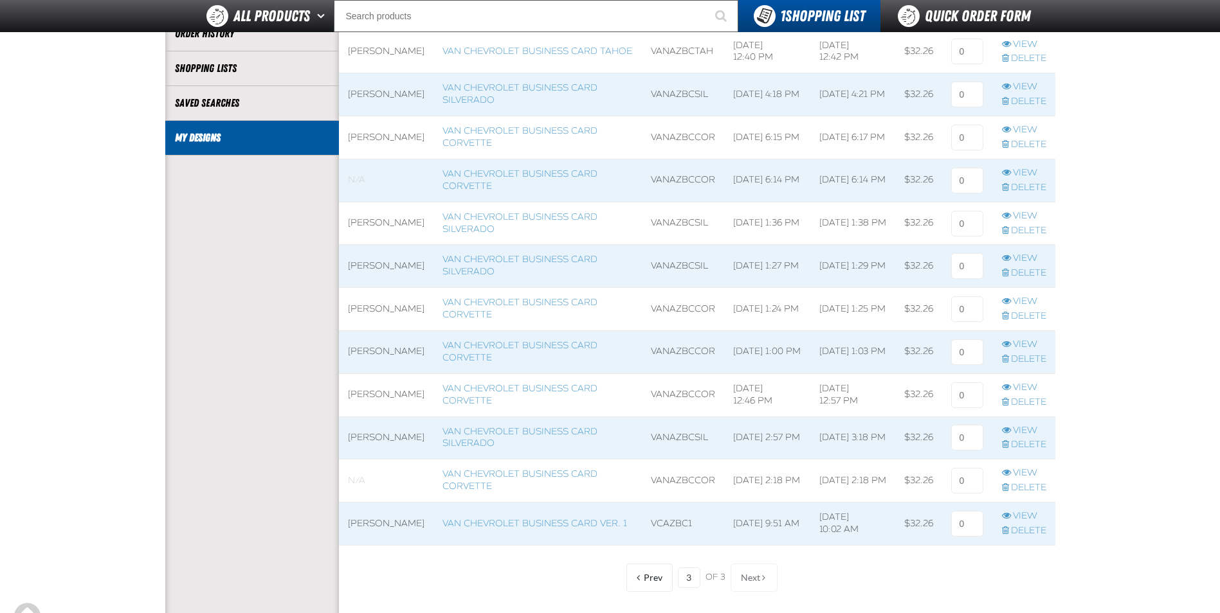
scroll to position [321, 0]
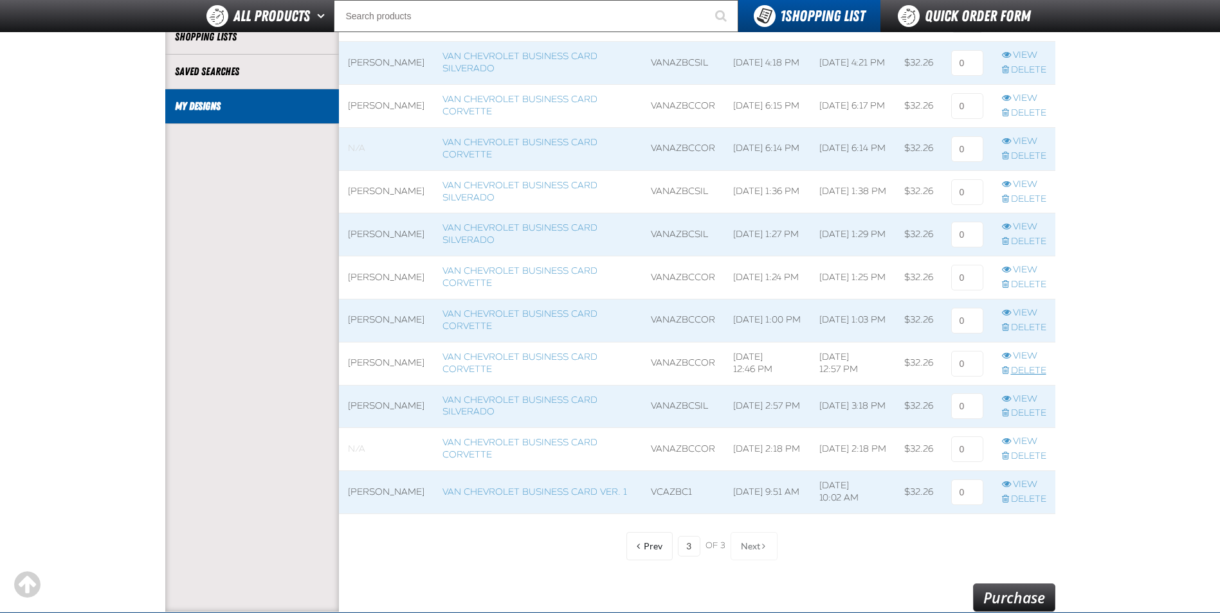
click at [1022, 368] on link "Delete" at bounding box center [1024, 371] width 44 height 12
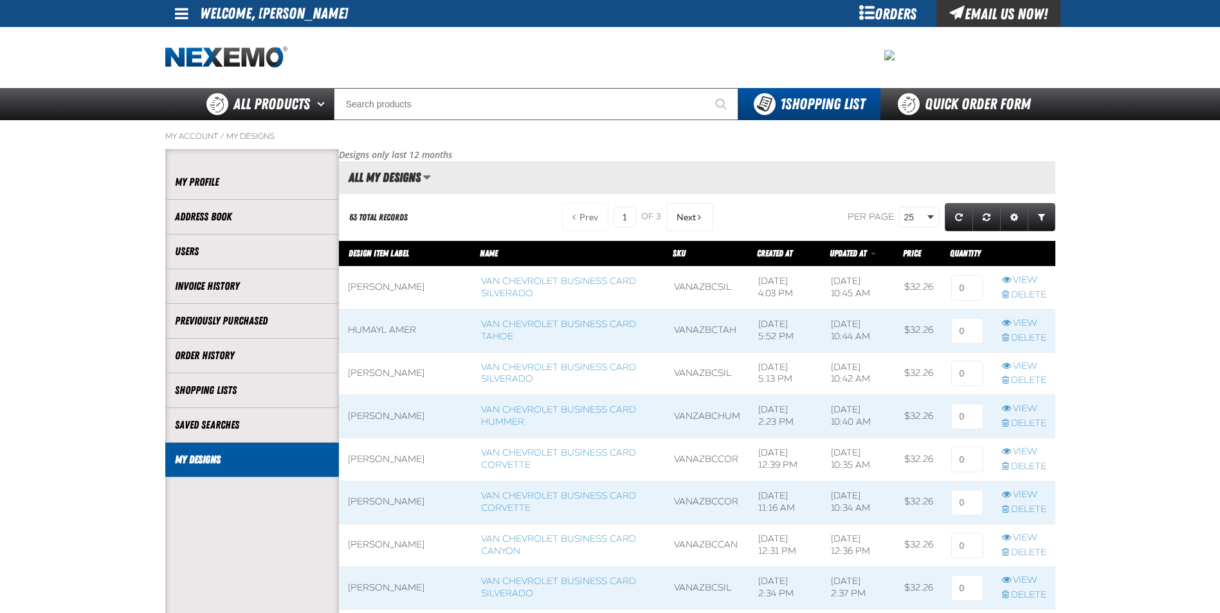
scroll to position [1, 1]
click at [483, 287] on span at bounding box center [568, 288] width 193 height 42
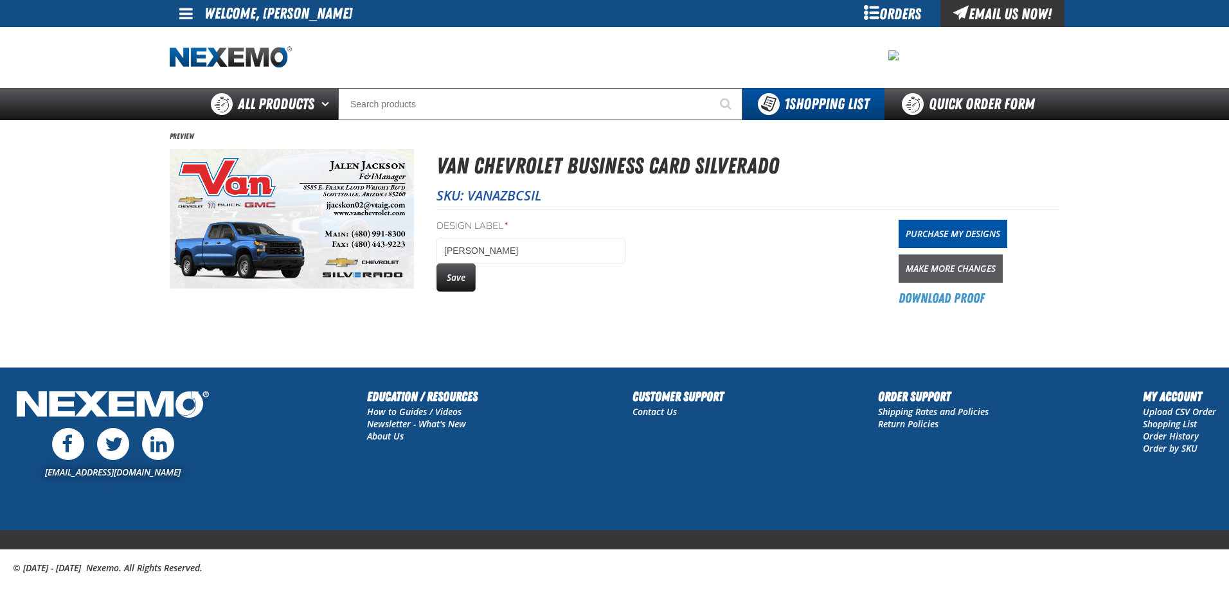
click at [954, 268] on link "Make More Changes" at bounding box center [951, 269] width 104 height 28
click at [938, 237] on link "Purchase My Designs" at bounding box center [953, 234] width 109 height 28
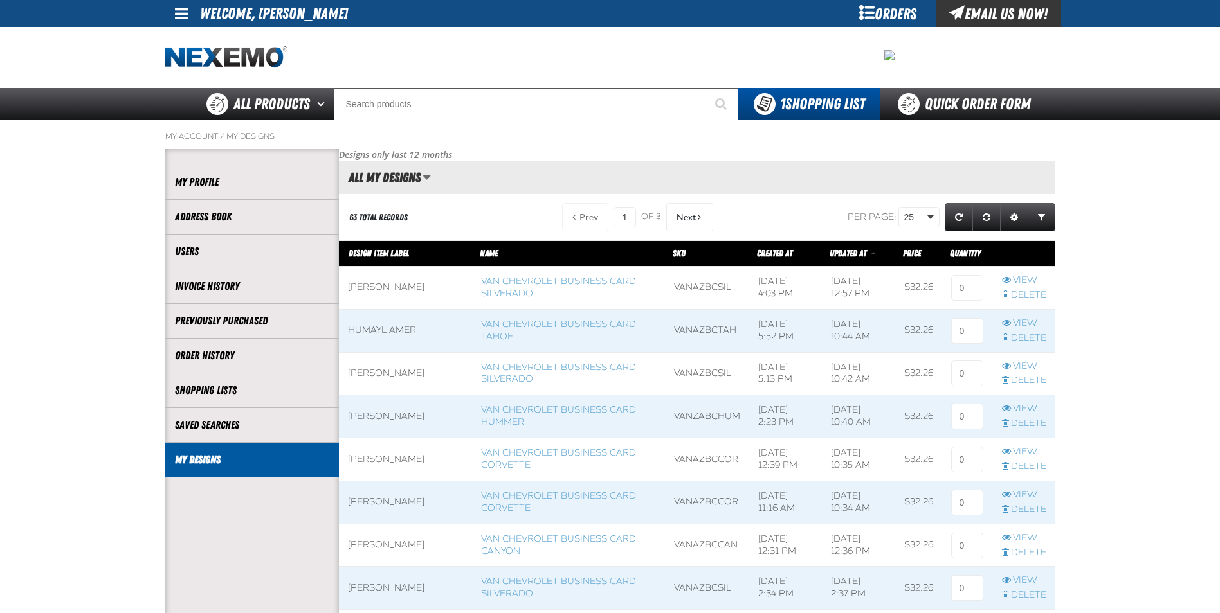
scroll to position [1, 1]
click at [510, 410] on link "Van Chevrolet Business Card Hummer" at bounding box center [558, 415] width 155 height 23
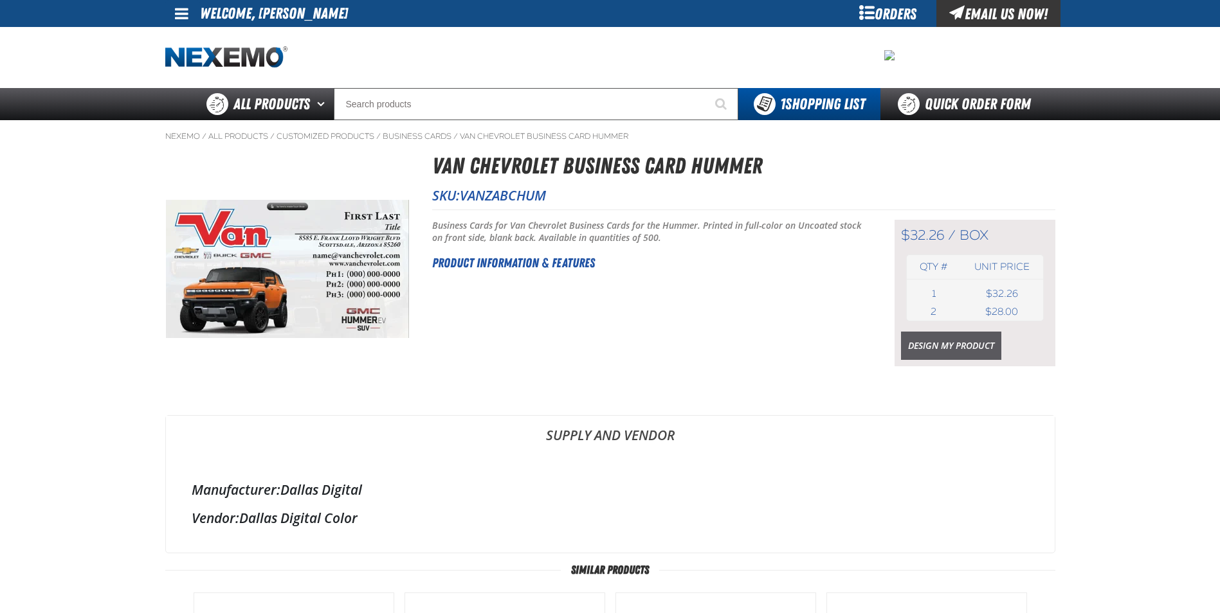
click at [924, 349] on link "Design My Product" at bounding box center [951, 346] width 100 height 28
click at [934, 339] on link "Design My Product" at bounding box center [951, 346] width 100 height 28
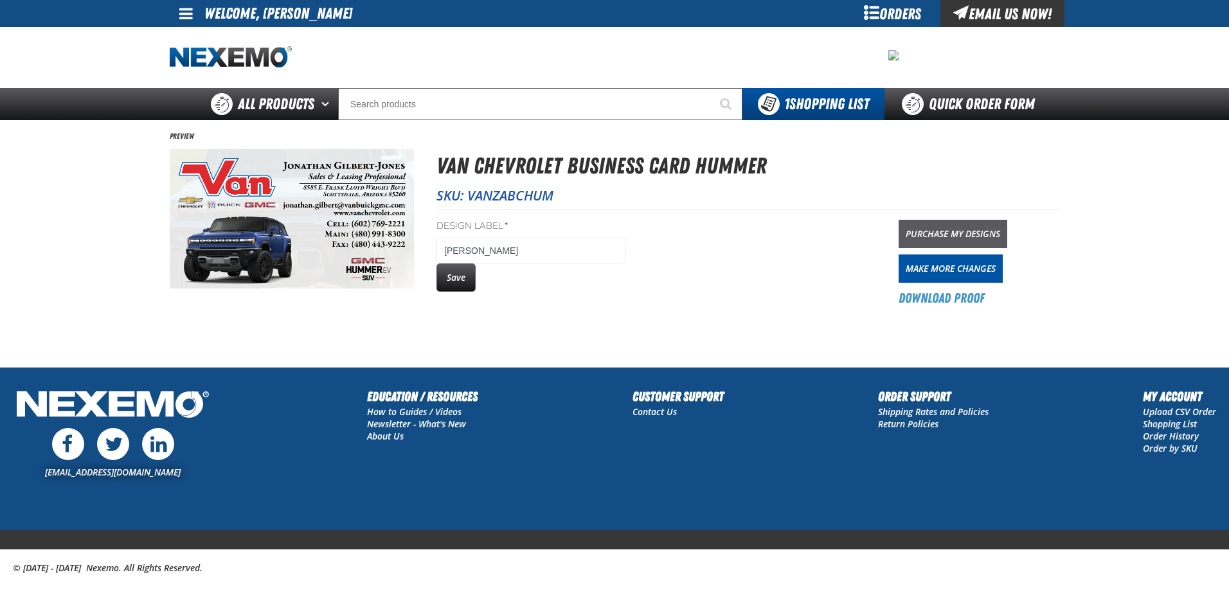
click at [938, 233] on link "Purchase My Designs" at bounding box center [953, 234] width 109 height 28
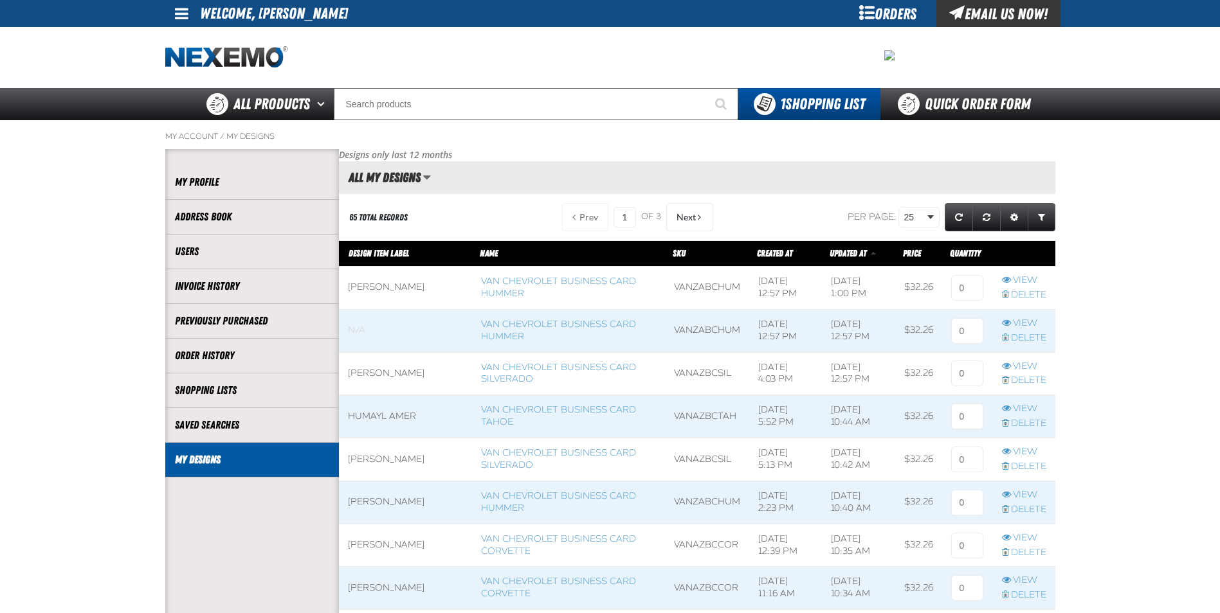
scroll to position [1, 1]
click at [554, 537] on link "Van Chevrolet Business Card Corvette" at bounding box center [558, 545] width 155 height 23
click at [395, 549] on span at bounding box center [405, 546] width 133 height 42
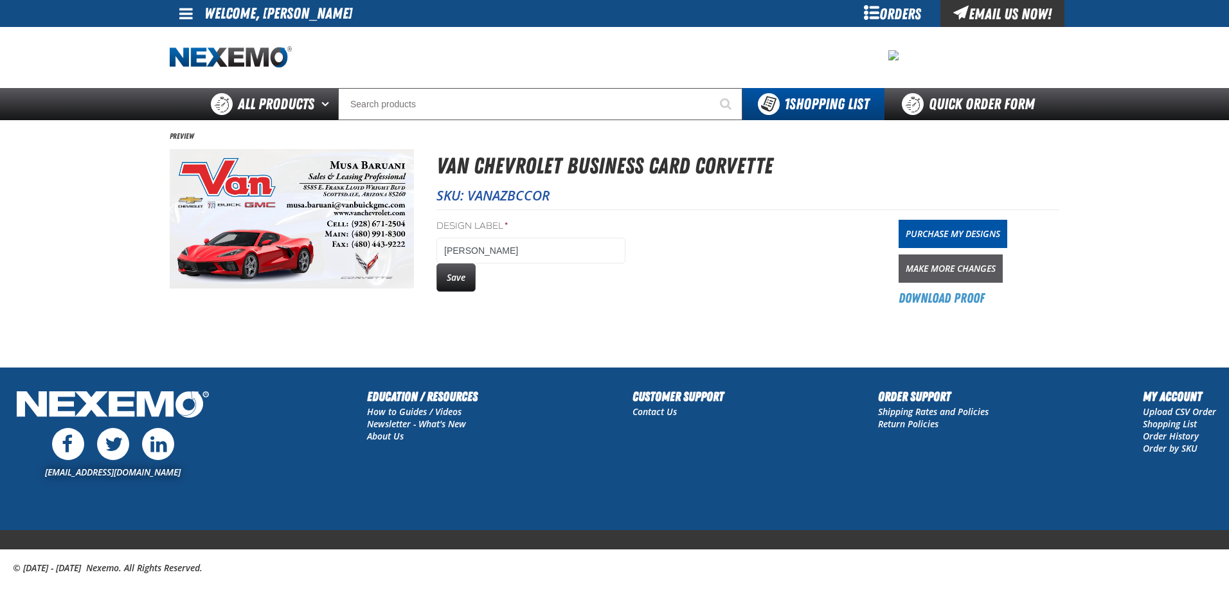
click at [949, 264] on link "Make More Changes" at bounding box center [951, 269] width 104 height 28
click at [979, 235] on link "Purchase My Designs" at bounding box center [953, 234] width 109 height 28
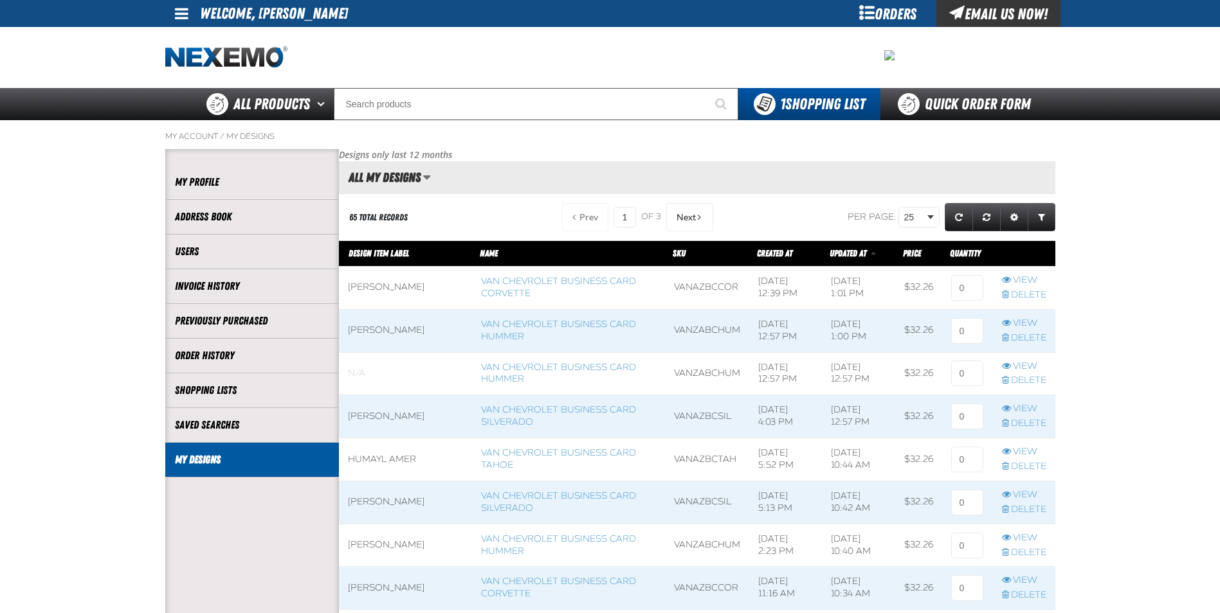
scroll to position [1, 1]
click at [968, 287] on input at bounding box center [967, 288] width 32 height 26
type input "1"
click at [965, 333] on input at bounding box center [967, 331] width 32 height 26
type input "1"
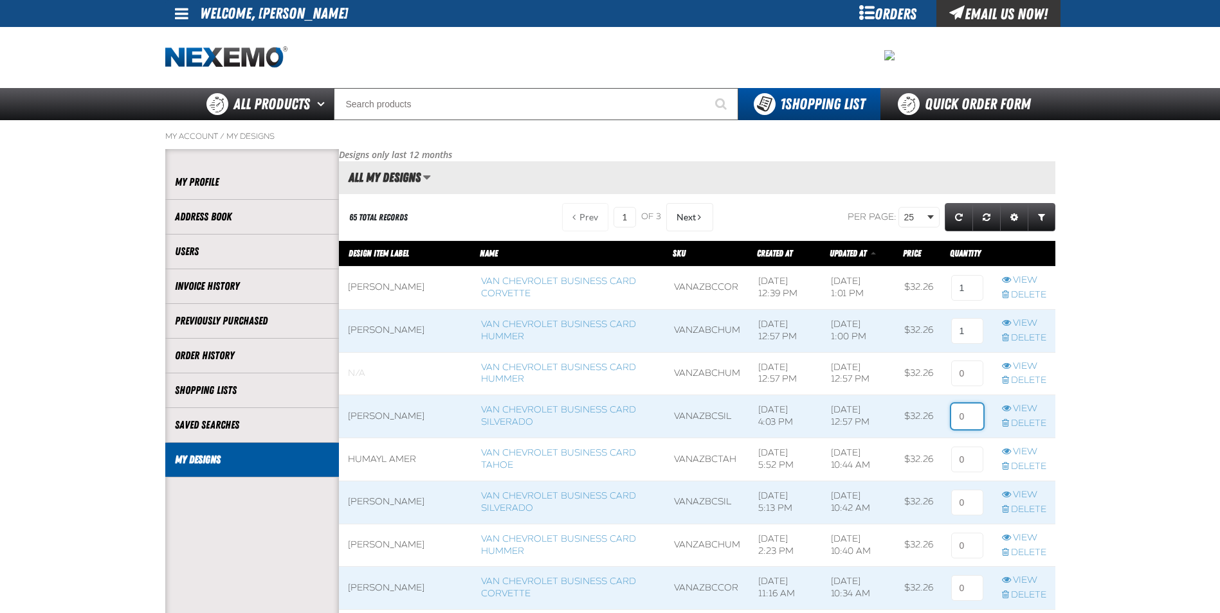
click at [962, 411] on input at bounding box center [967, 417] width 32 height 26
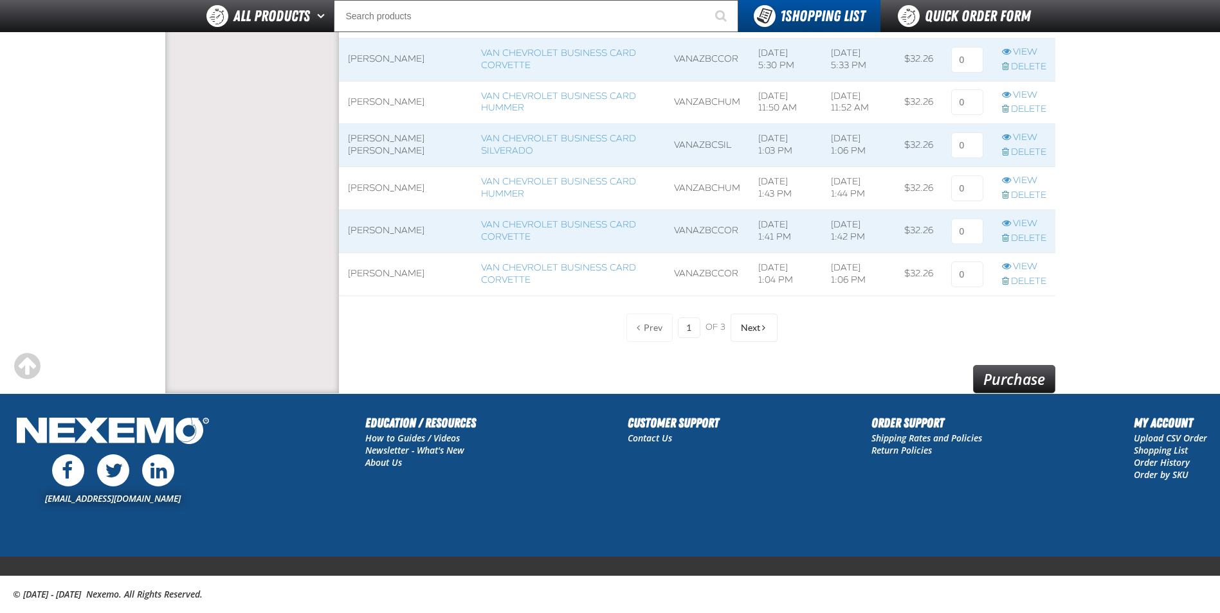
scroll to position [1038, 0]
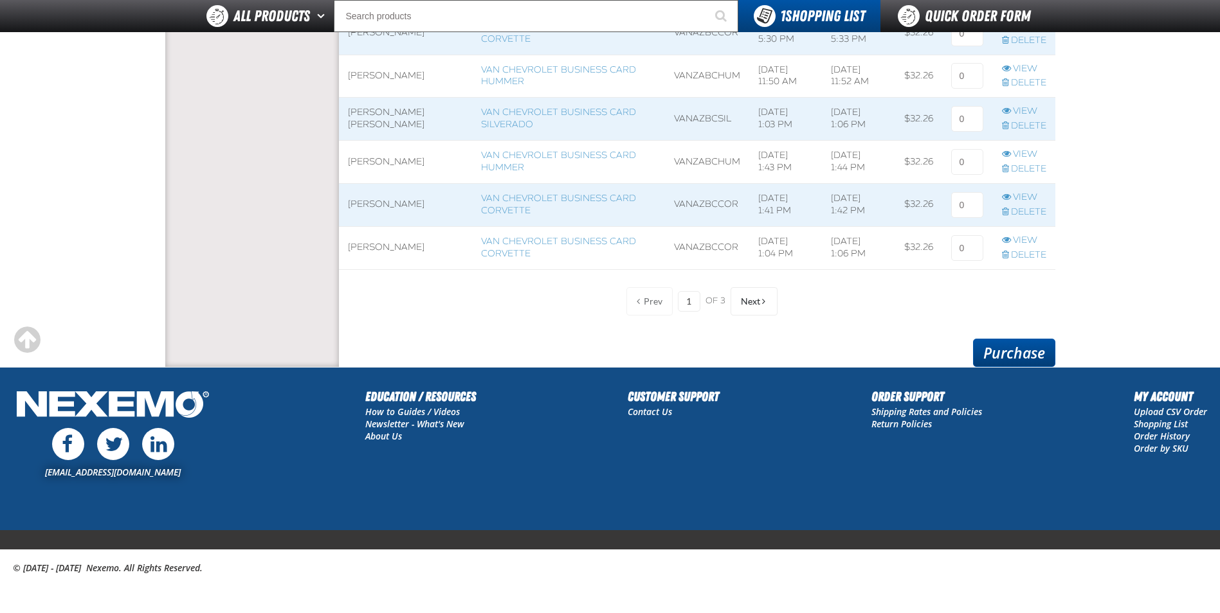
type input "1"
click at [986, 341] on link "Purchase" at bounding box center [1014, 353] width 82 height 28
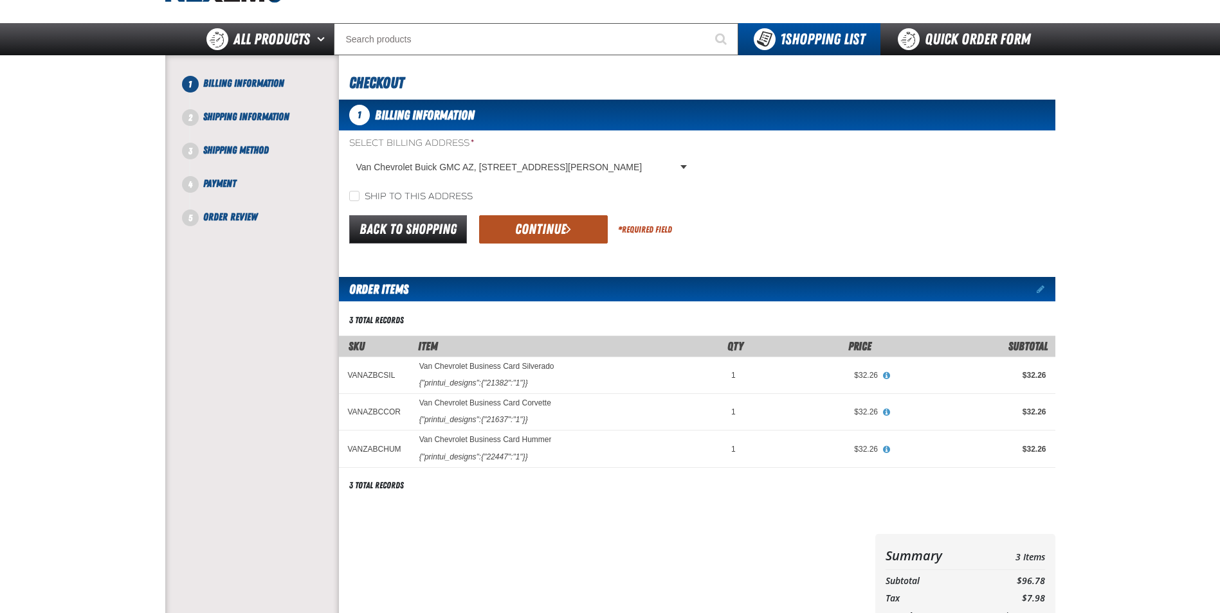
scroll to position [64, 0]
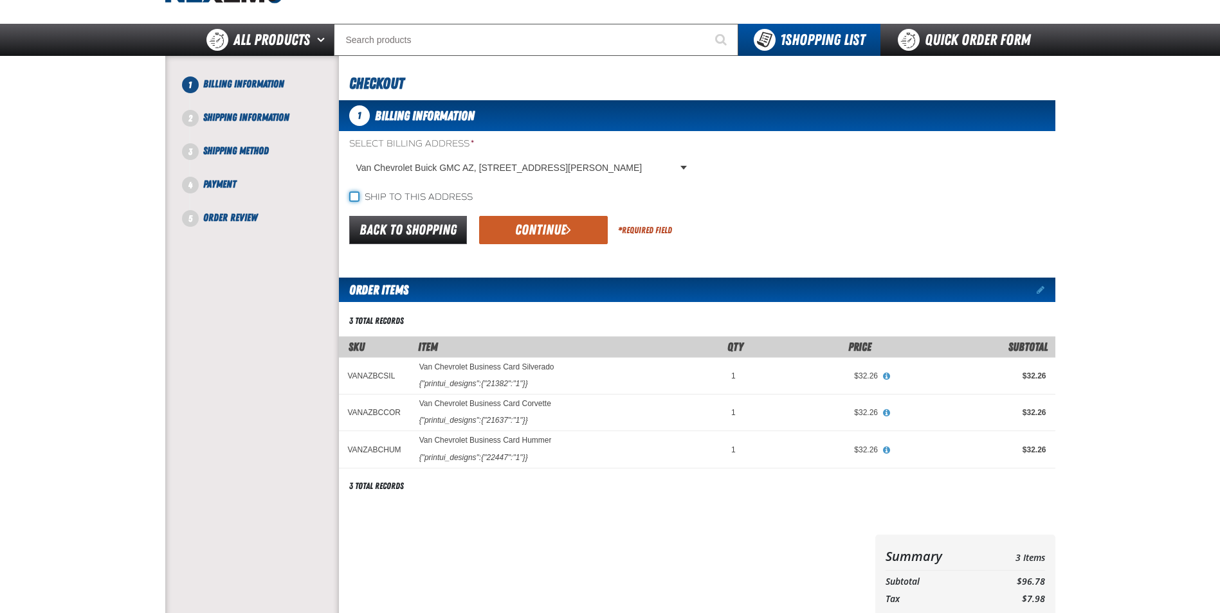
click at [357, 199] on input "Ship to this address" at bounding box center [354, 197] width 10 height 10
checkbox input "true"
click at [526, 228] on button "Continue" at bounding box center [543, 230] width 129 height 28
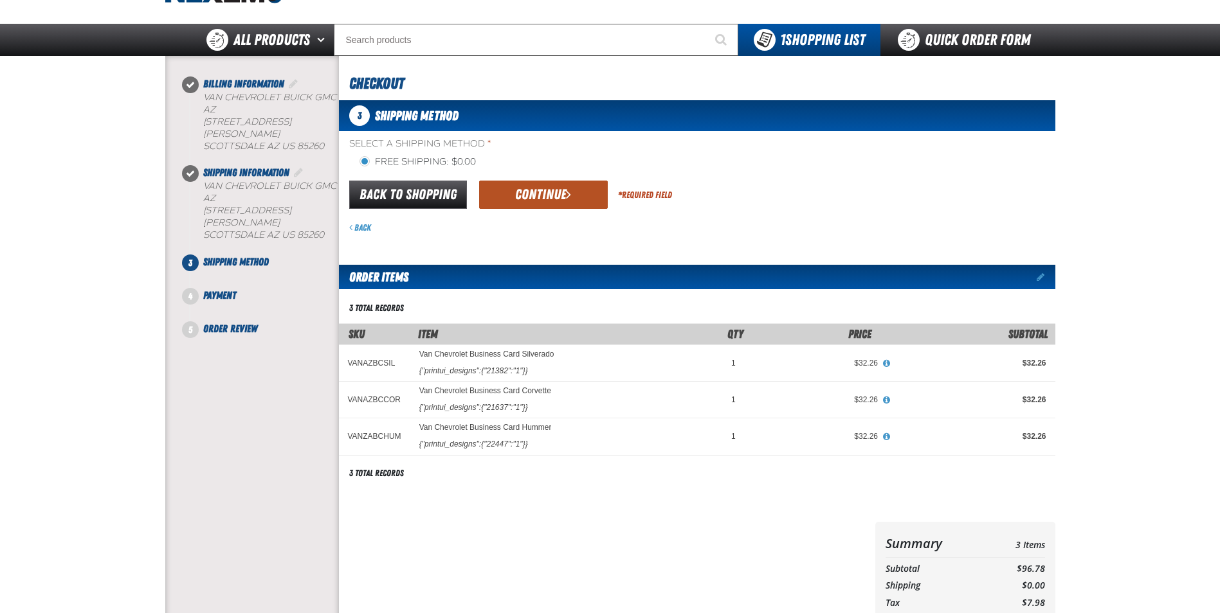
click at [537, 188] on button "Continue" at bounding box center [543, 195] width 129 height 28
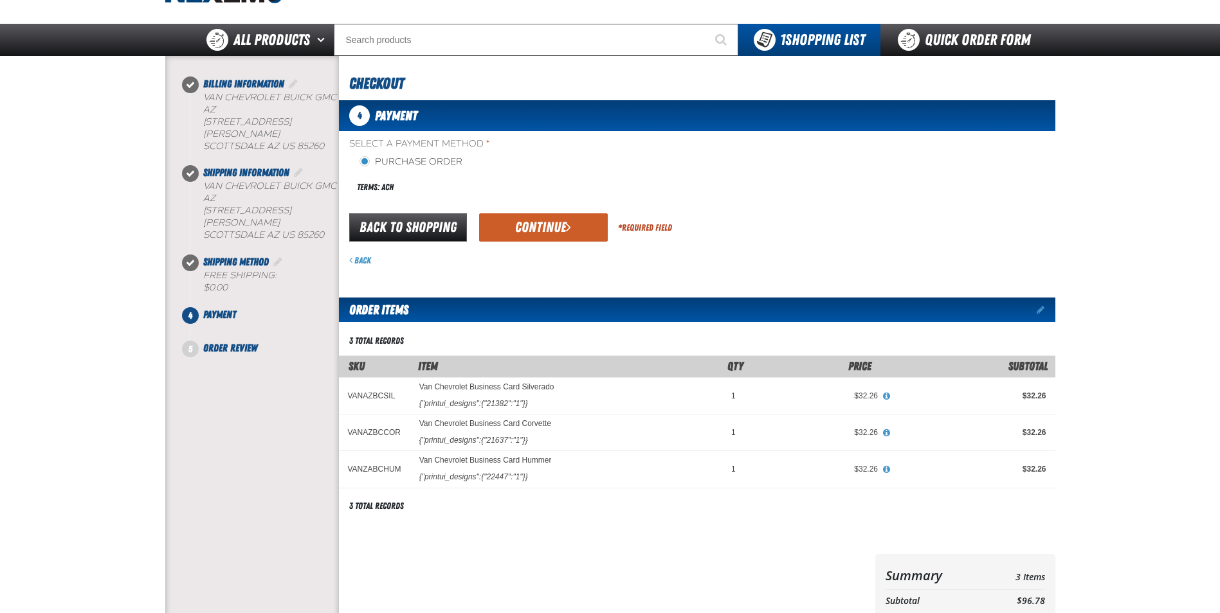
click at [536, 213] on div "Back to Shopping Continue * Required Field" at bounding box center [697, 228] width 716 height 33
click at [536, 228] on button "Continue" at bounding box center [543, 227] width 129 height 28
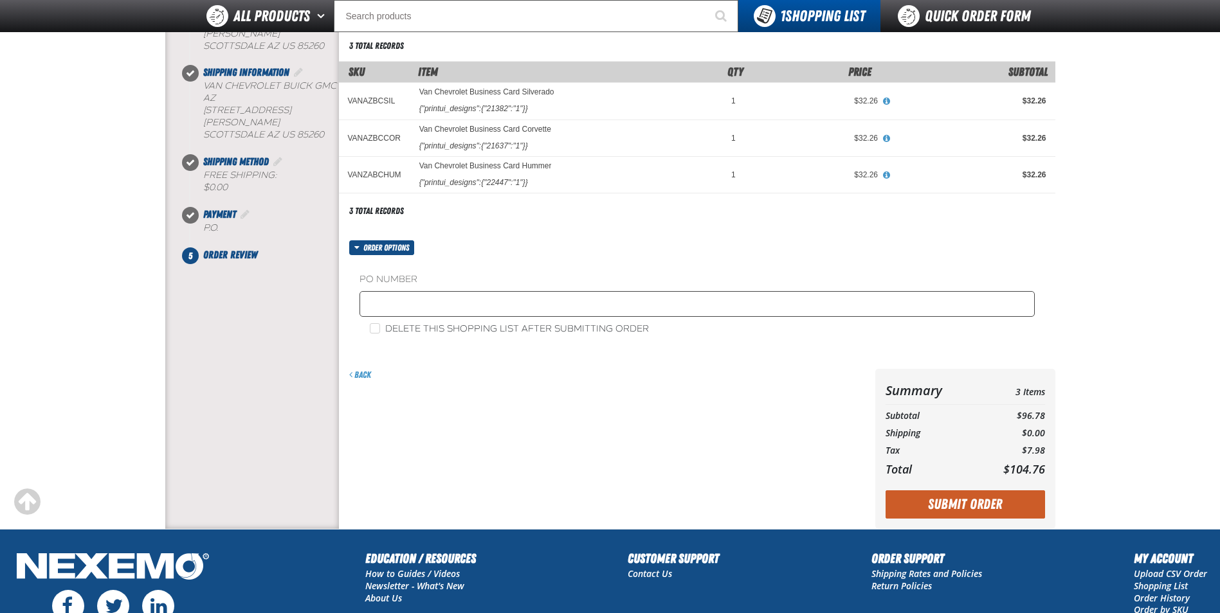
scroll to position [193, 0]
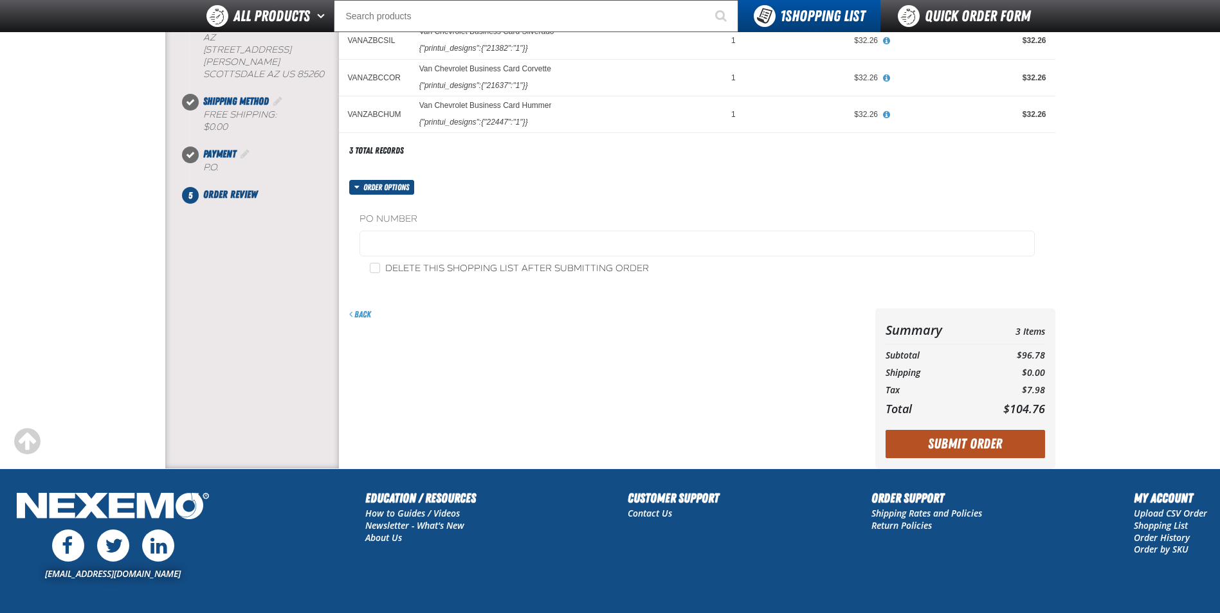
click at [964, 438] on button "Submit Order" at bounding box center [964, 444] width 159 height 28
